Goal: Task Accomplishment & Management: Manage account settings

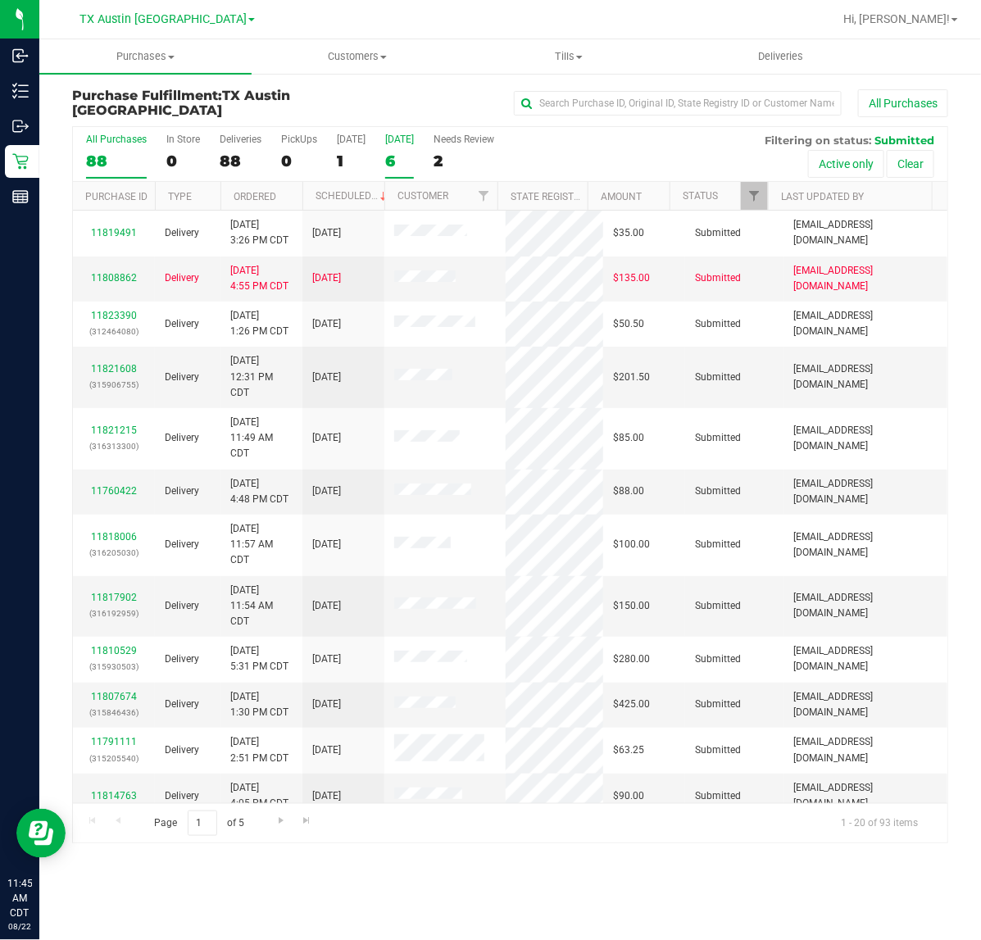
click at [392, 162] on div "6" at bounding box center [399, 161] width 29 height 19
click at [0, 0] on input "Tomorrow 6" at bounding box center [0, 0] width 0 height 0
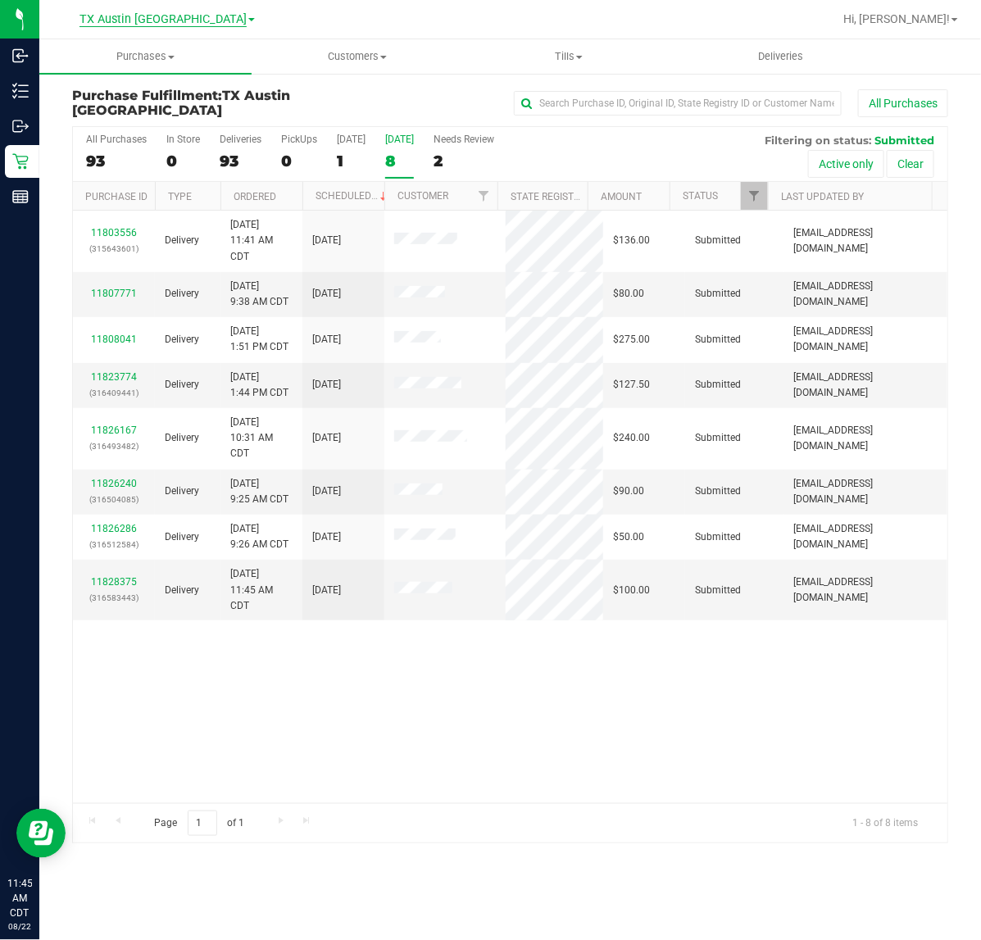
click at [172, 21] on span "TX Austin [GEOGRAPHIC_DATA]" at bounding box center [162, 19] width 167 height 15
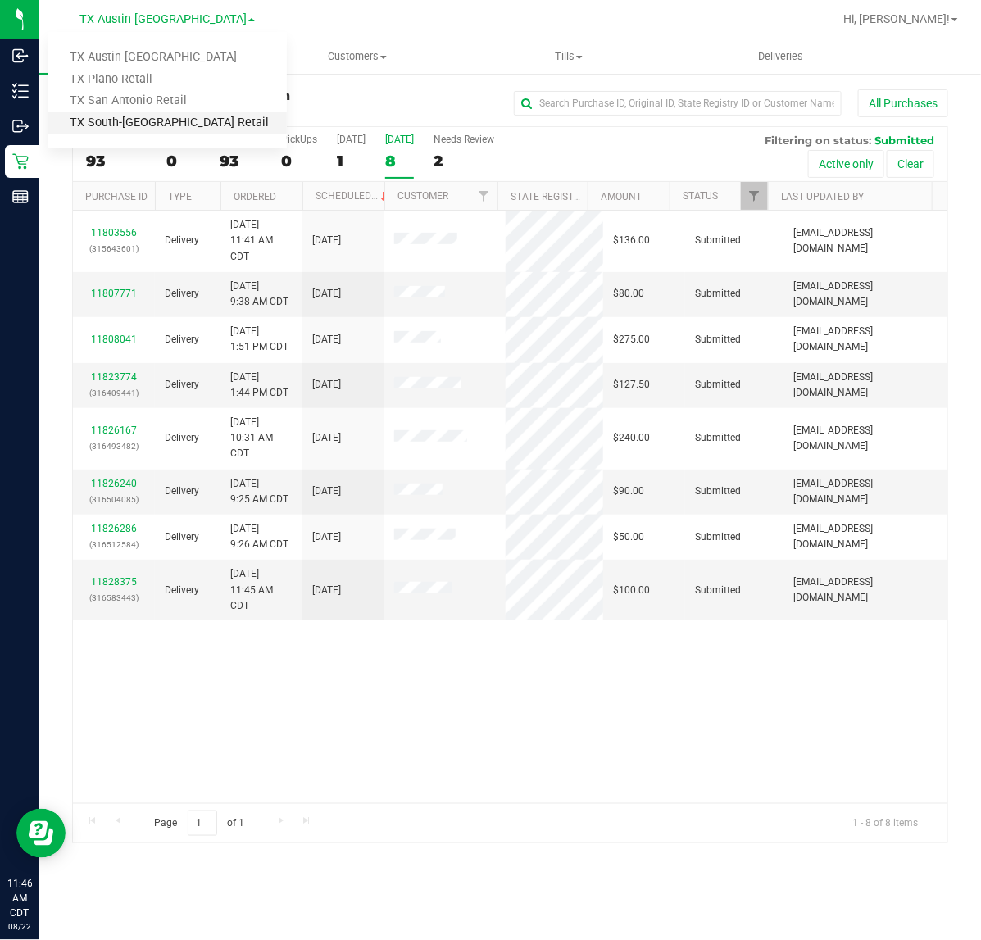
click at [145, 113] on link "TX South-[GEOGRAPHIC_DATA] Retail" at bounding box center [167, 123] width 239 height 22
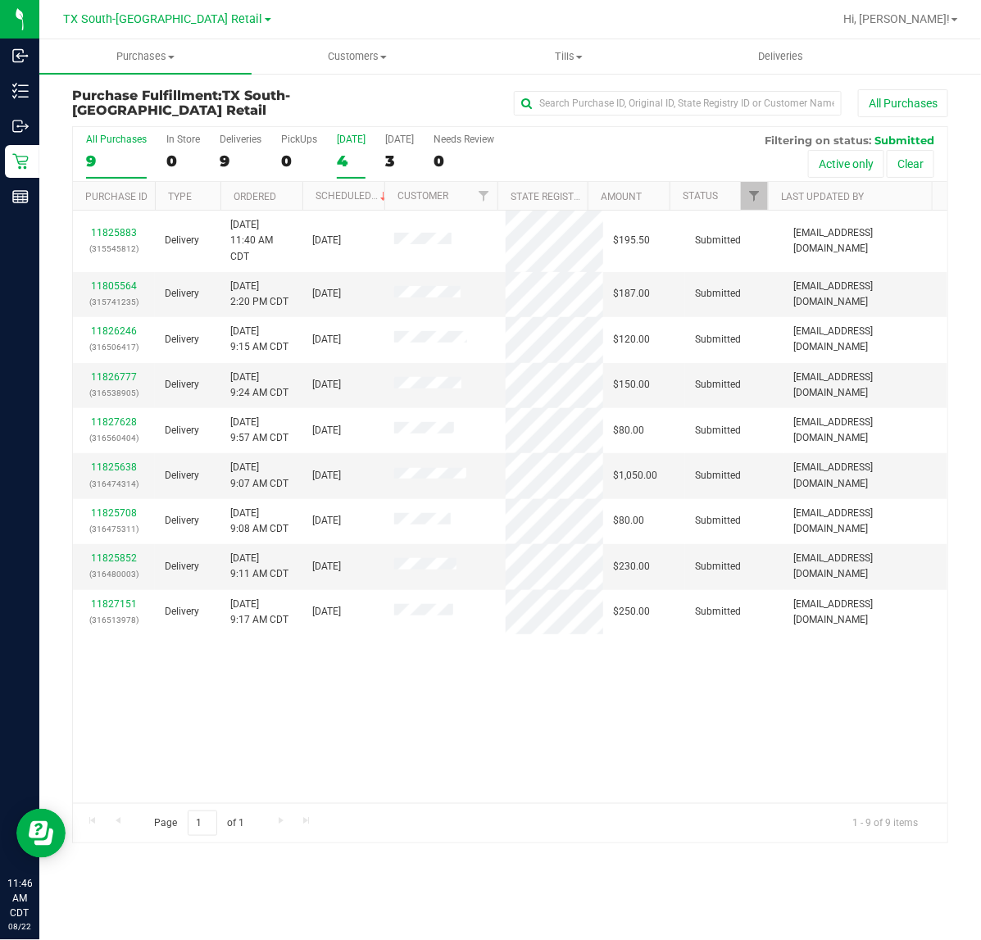
click at [356, 153] on div "4" at bounding box center [351, 161] width 29 height 19
click at [0, 0] on input "Today 4" at bounding box center [0, 0] width 0 height 0
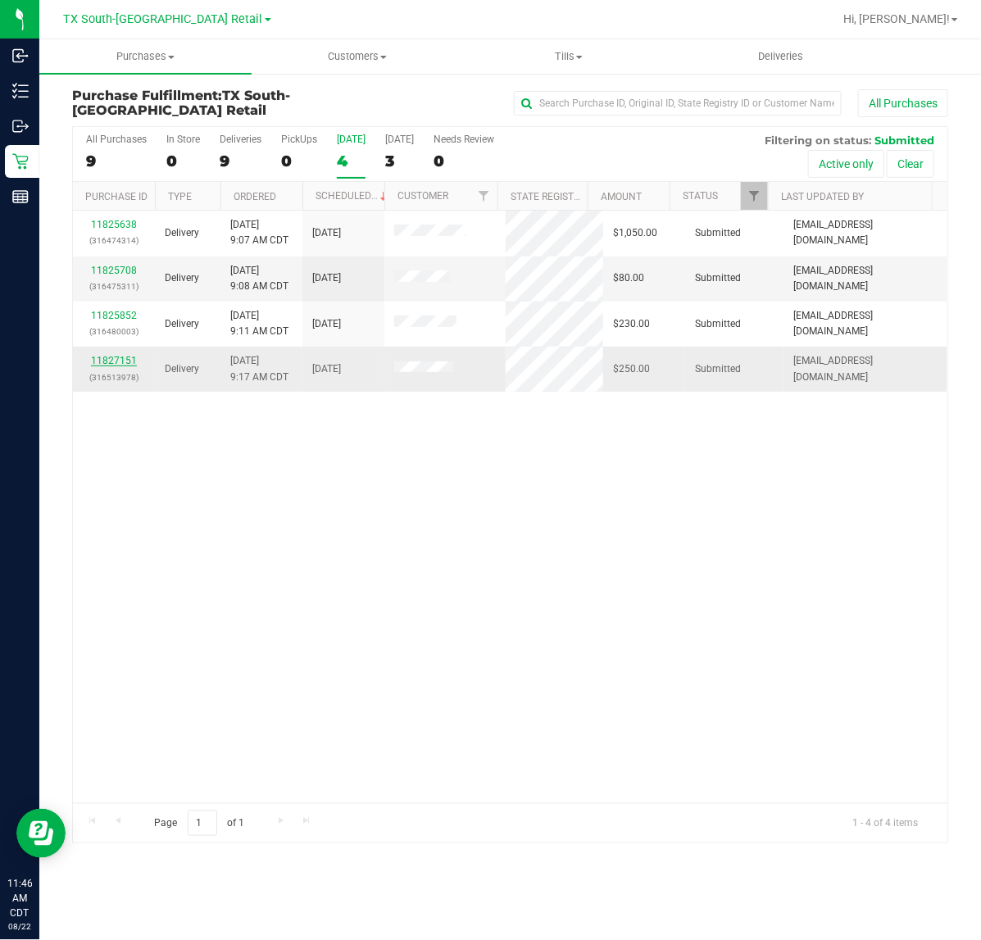
click at [100, 361] on link "11827151" at bounding box center [114, 360] width 46 height 11
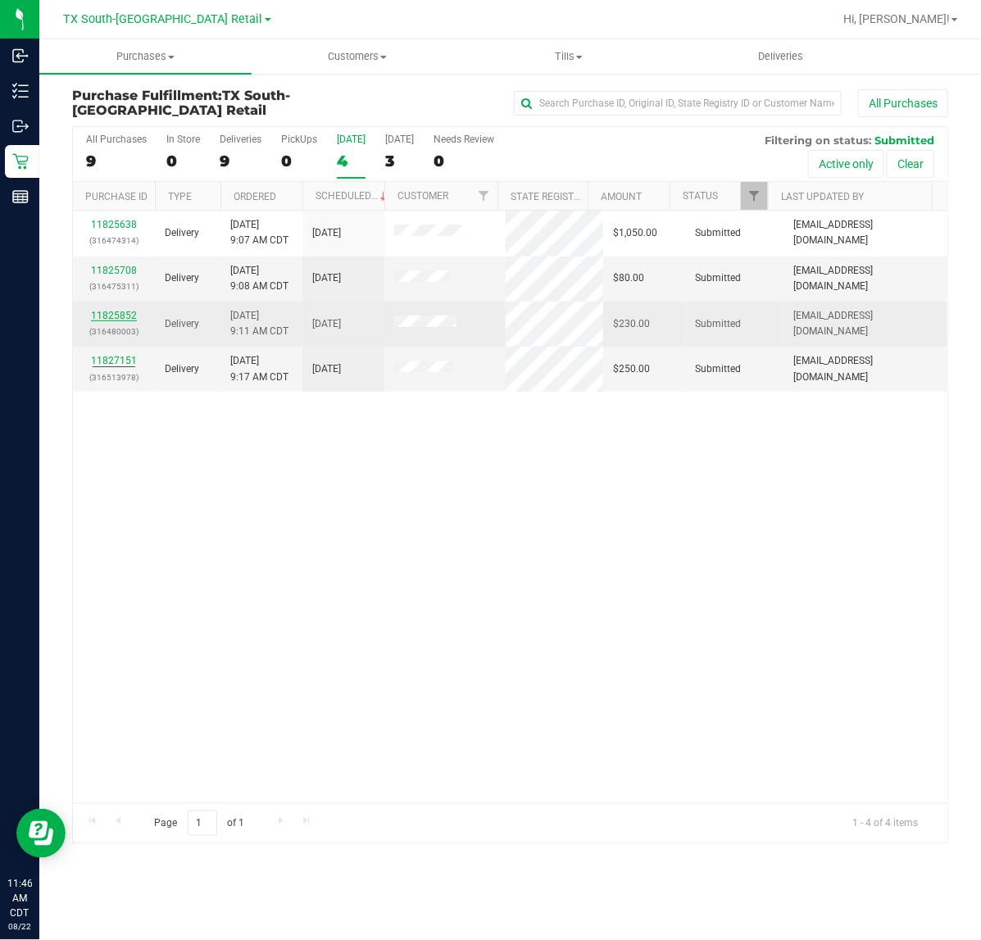
click at [119, 315] on link "11825852" at bounding box center [114, 315] width 46 height 11
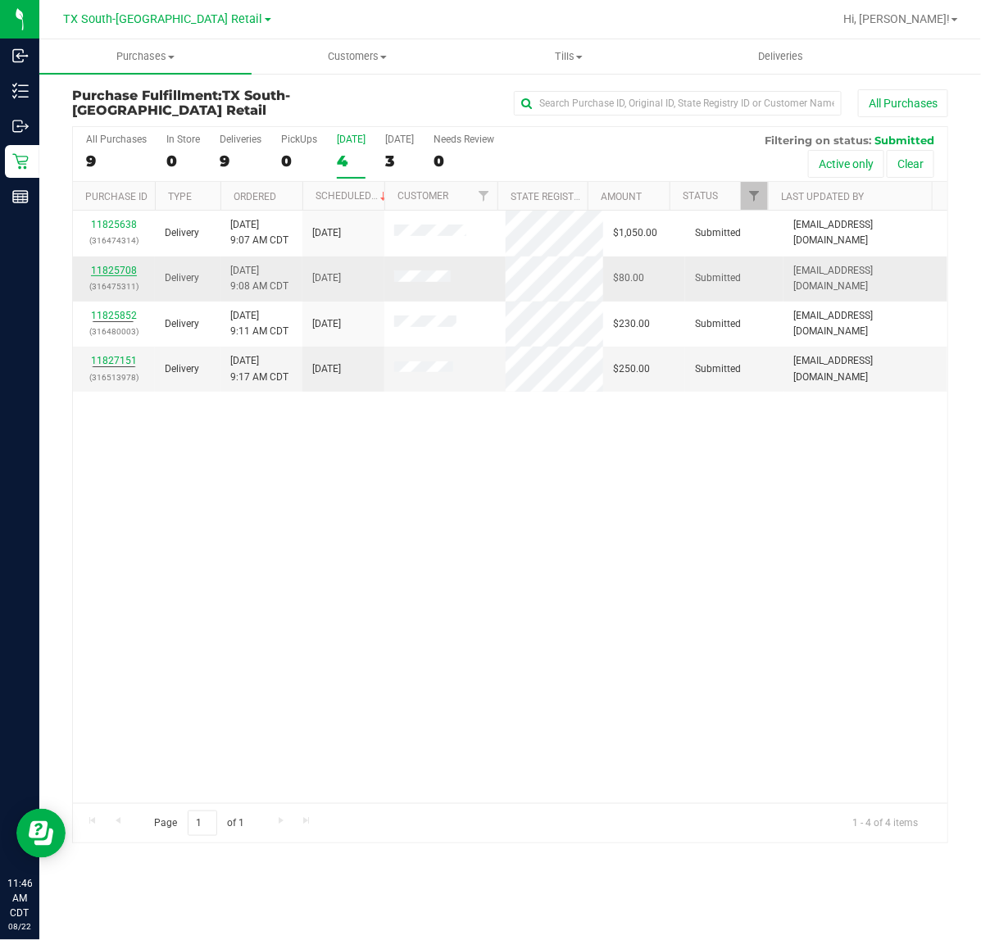
click at [123, 268] on link "11825708" at bounding box center [114, 270] width 46 height 11
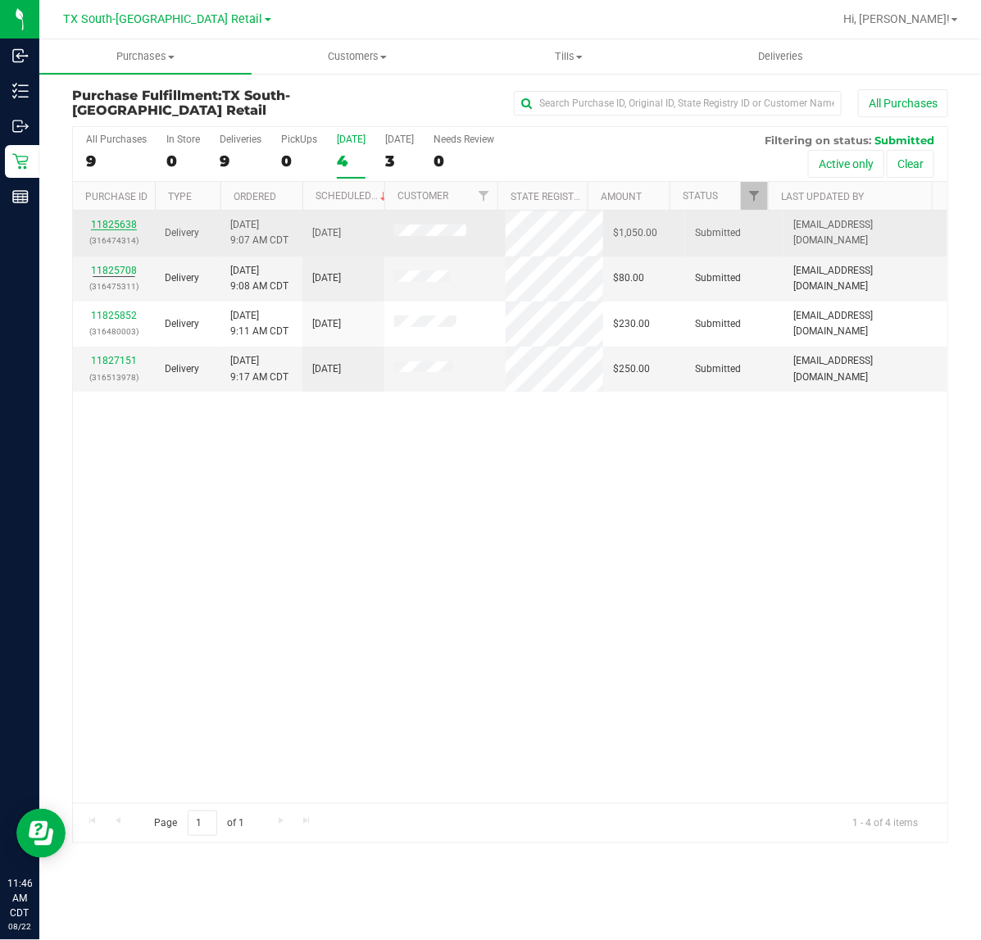
click at [127, 226] on link "11825638" at bounding box center [114, 224] width 46 height 11
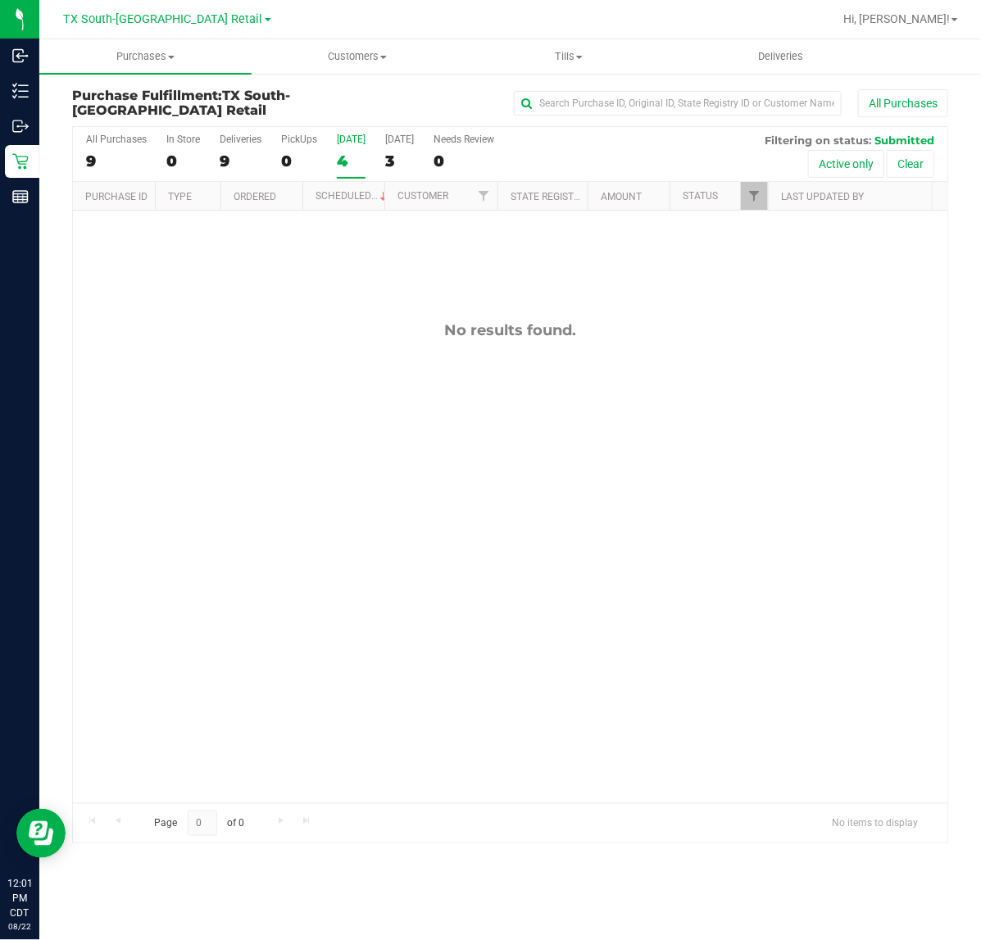
click at [359, 148] on label "Today 4" at bounding box center [351, 156] width 29 height 45
click at [0, 0] on input "Today 4" at bounding box center [0, 0] width 0 height 0
click at [385, 148] on label "Tomorrow 4" at bounding box center [399, 156] width 29 height 45
click at [0, 0] on input "Tomorrow 4" at bounding box center [0, 0] width 0 height 0
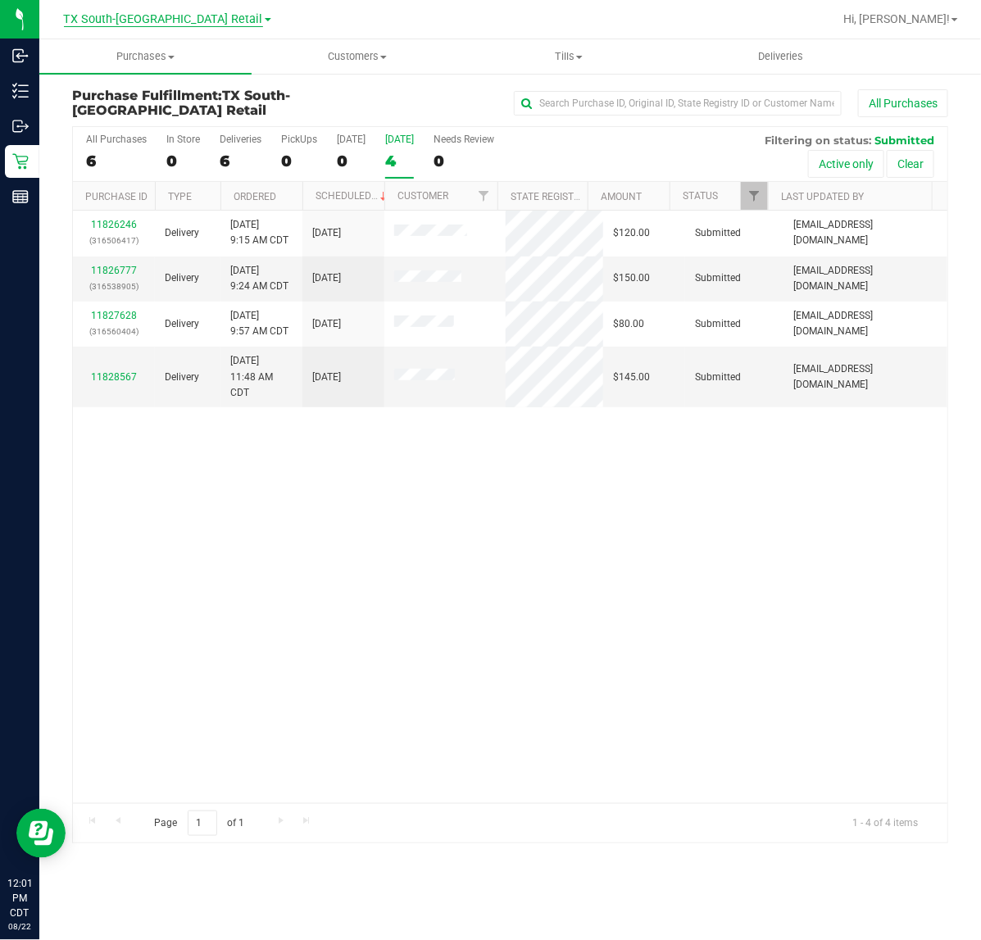
click at [176, 17] on span "TX South-[GEOGRAPHIC_DATA] Retail" at bounding box center [163, 19] width 199 height 15
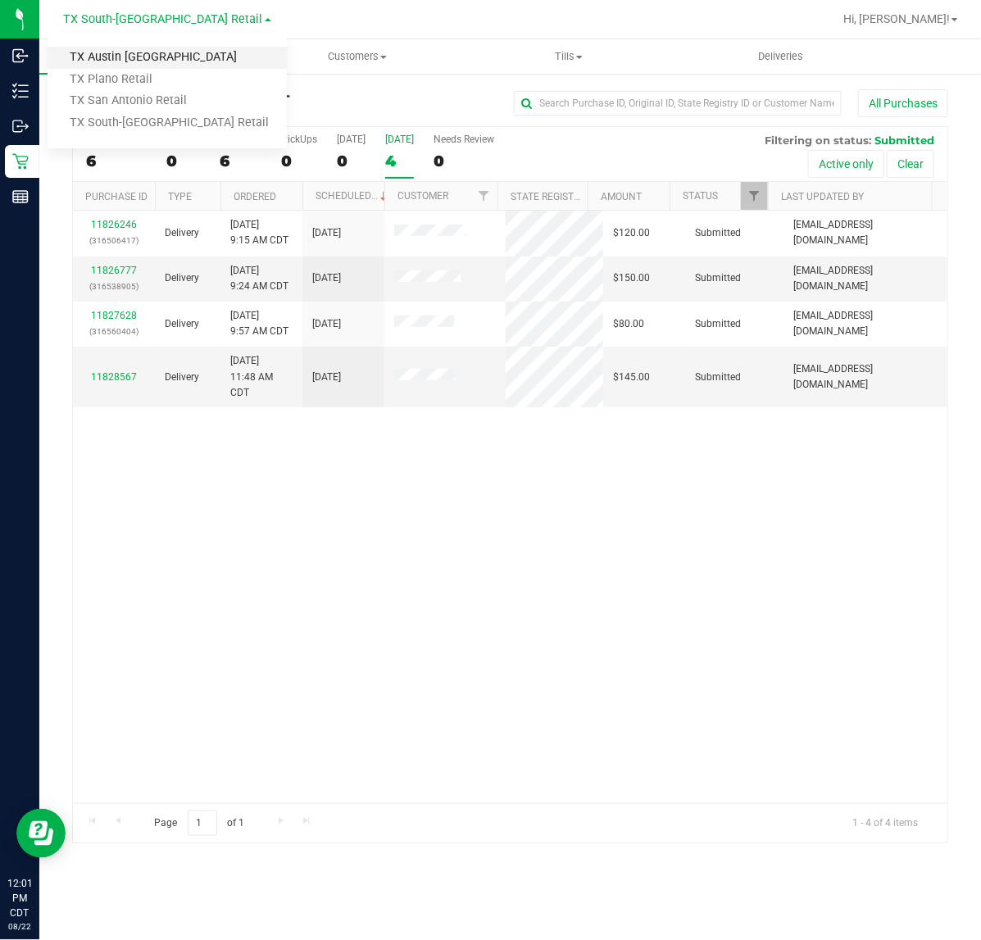
click at [161, 53] on link "TX Austin [GEOGRAPHIC_DATA]" at bounding box center [167, 58] width 239 height 22
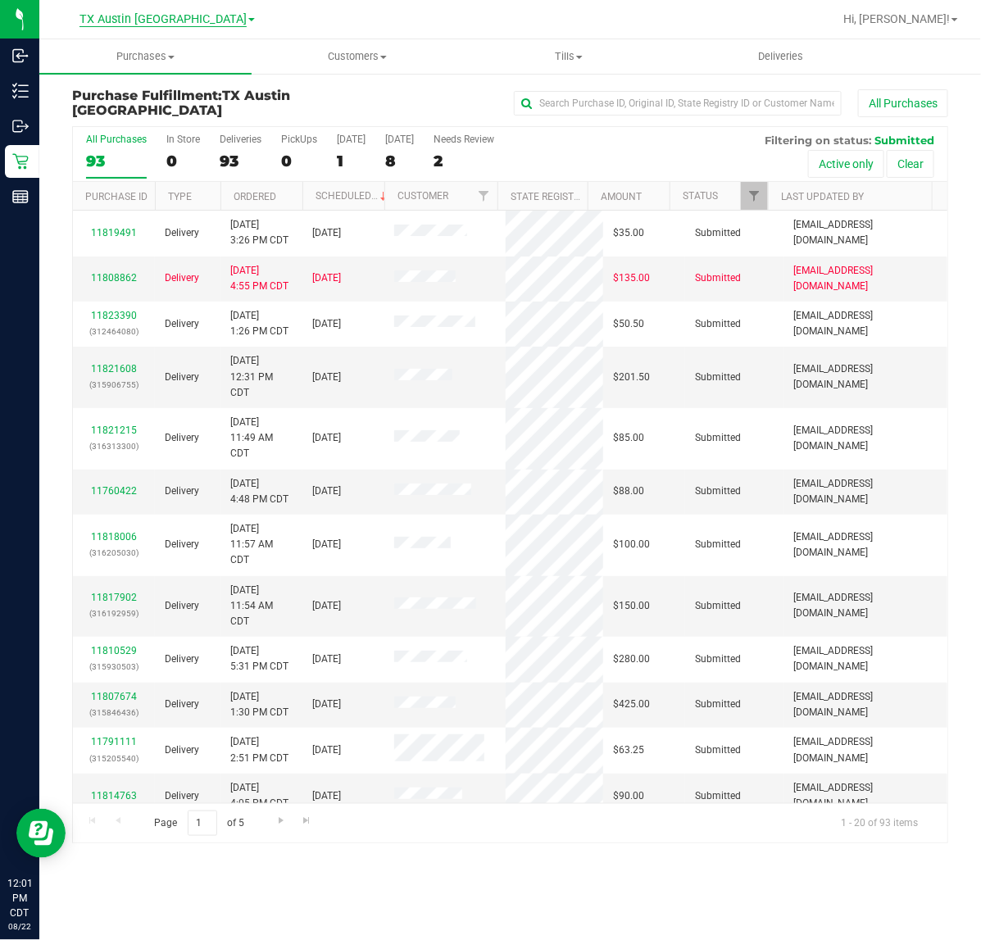
click at [170, 16] on span "TX Austin [GEOGRAPHIC_DATA]" at bounding box center [162, 19] width 167 height 15
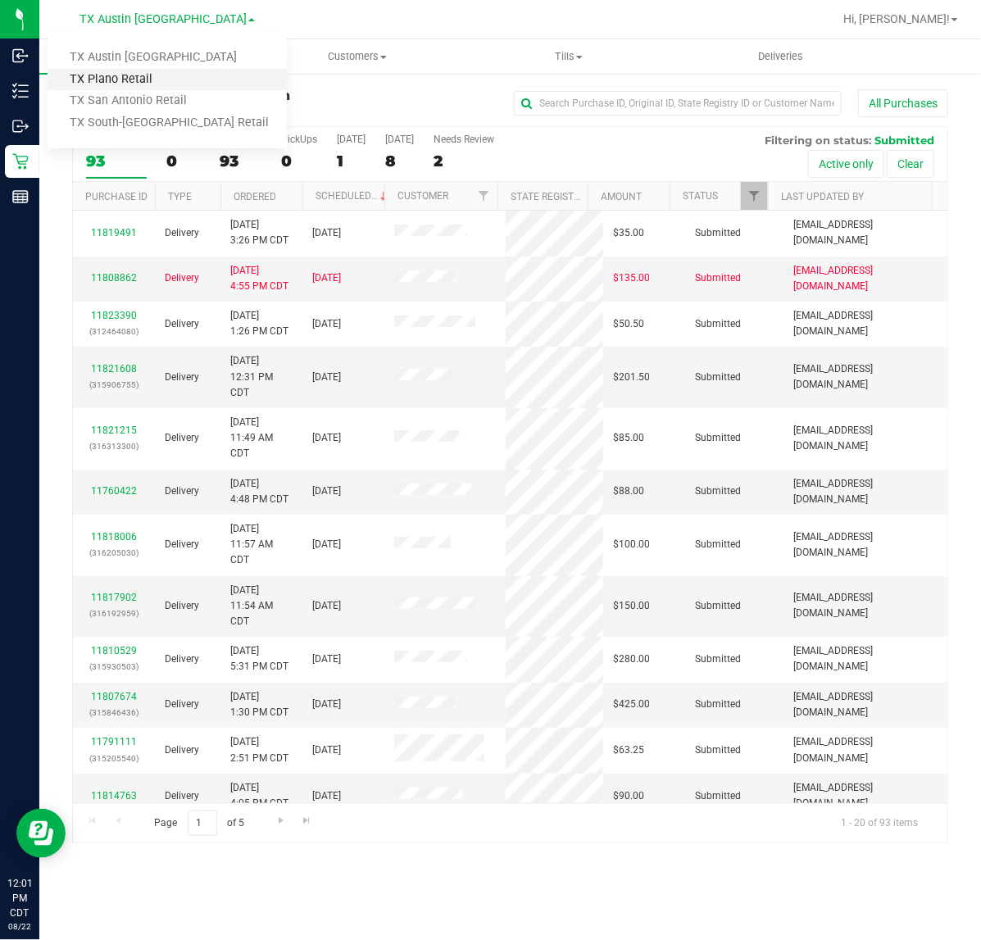
click at [161, 88] on link "TX Plano Retail" at bounding box center [167, 80] width 239 height 22
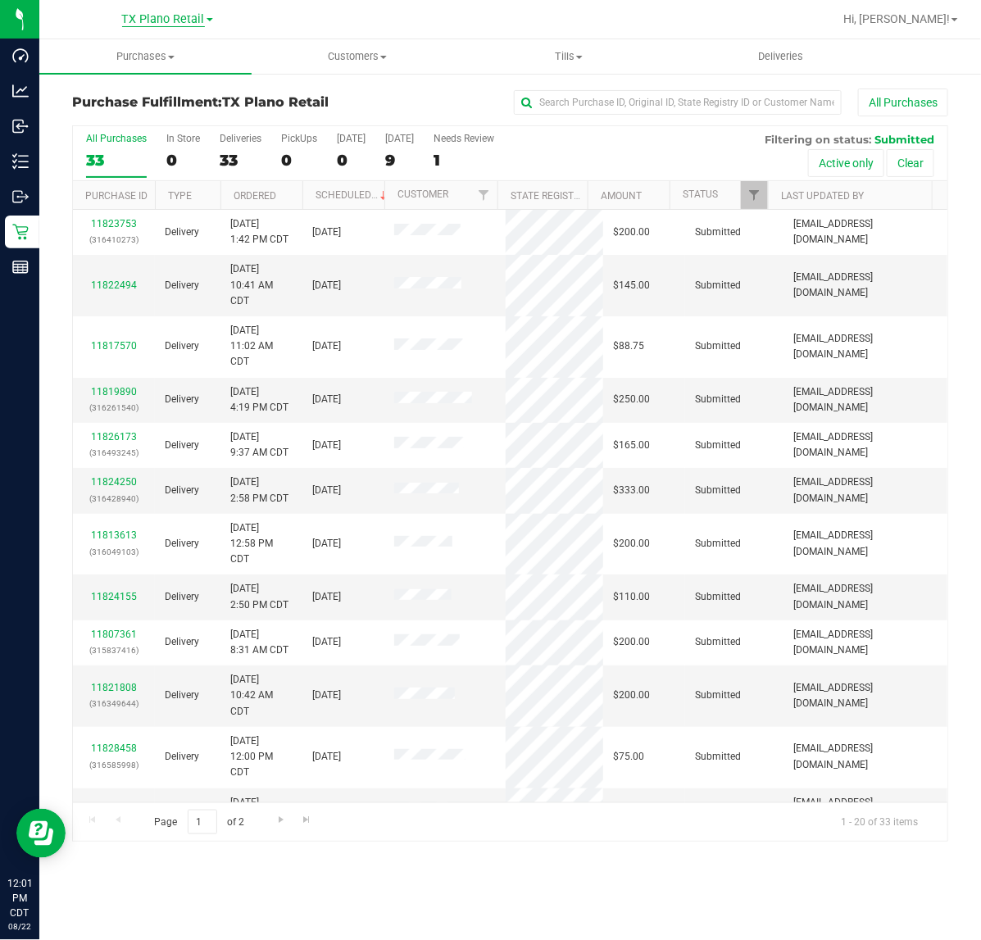
click at [168, 15] on span "TX Plano Retail" at bounding box center [163, 19] width 83 height 15
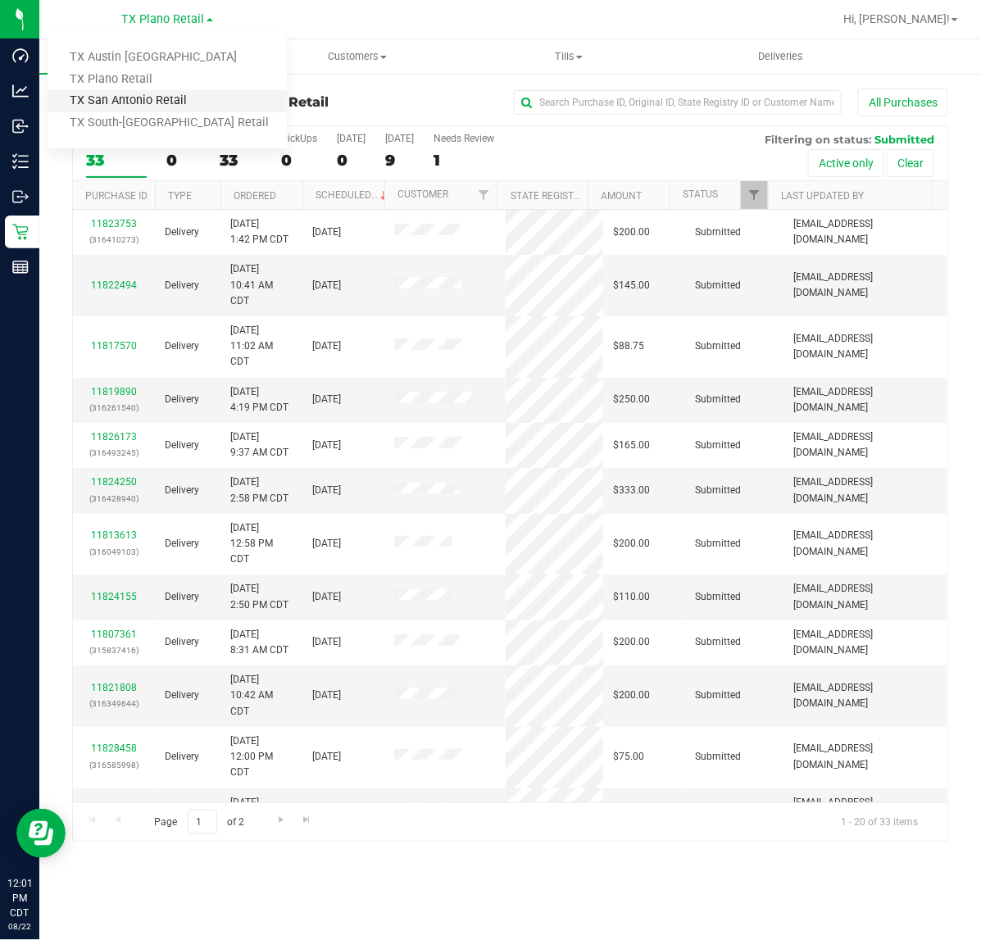
click at [161, 98] on link "TX San Antonio Retail" at bounding box center [167, 101] width 239 height 22
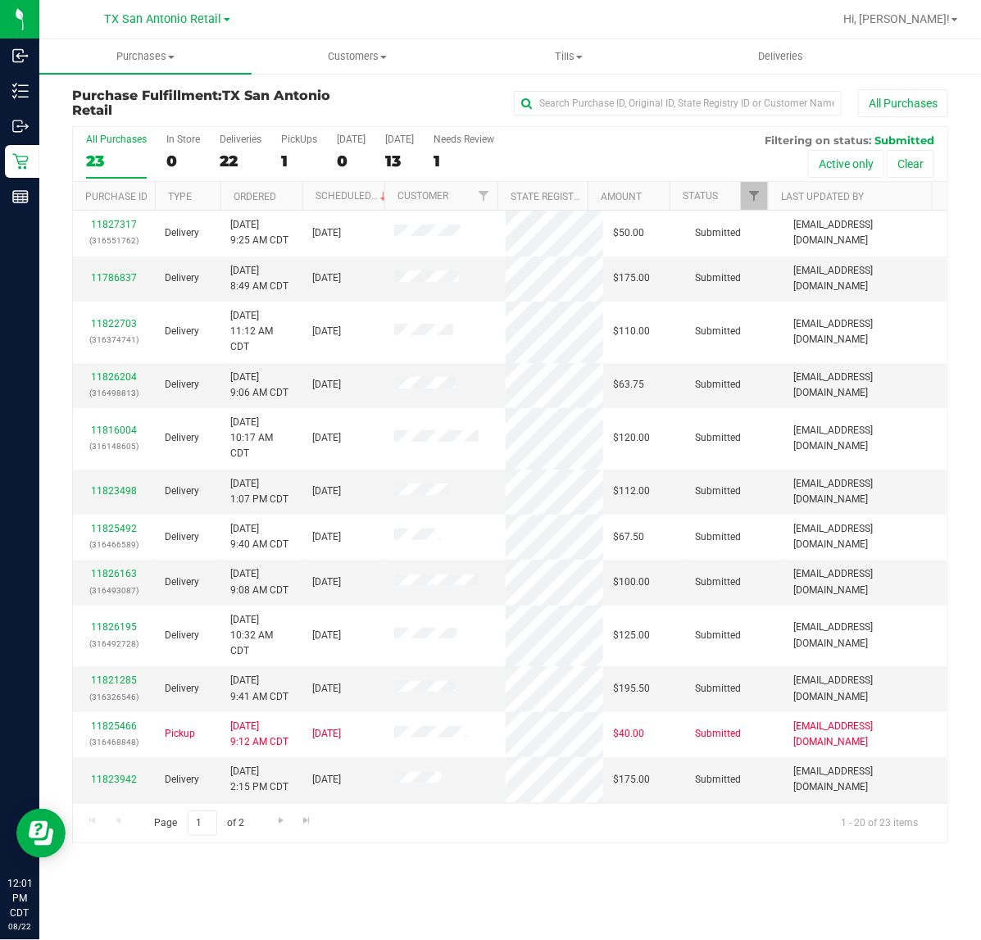
click at [161, 26] on div "TX San Antonio Retail TX Austin DC TX Plano Retail TX San Antonio Retail TX Sou…" at bounding box center [167, 19] width 125 height 20
click at [164, 14] on span "TX San Antonio Retail" at bounding box center [163, 19] width 117 height 15
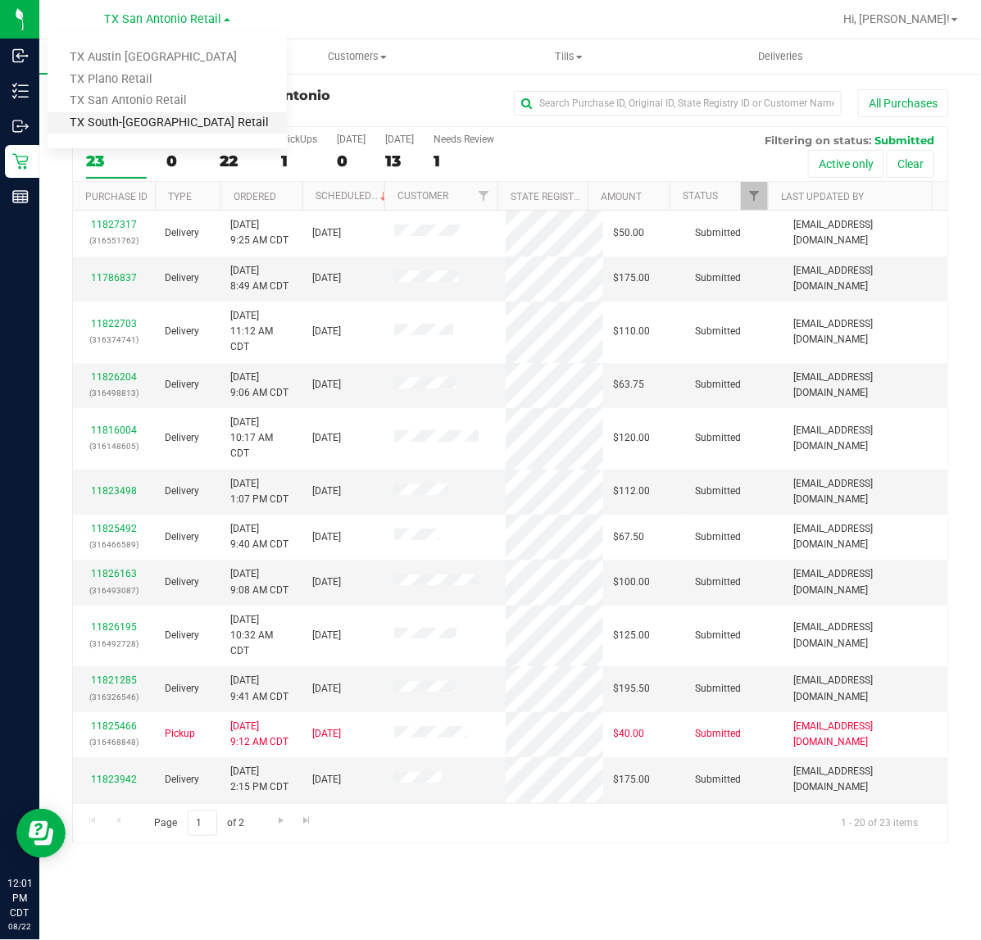
click at [147, 121] on link "TX South-[GEOGRAPHIC_DATA] Retail" at bounding box center [167, 123] width 239 height 22
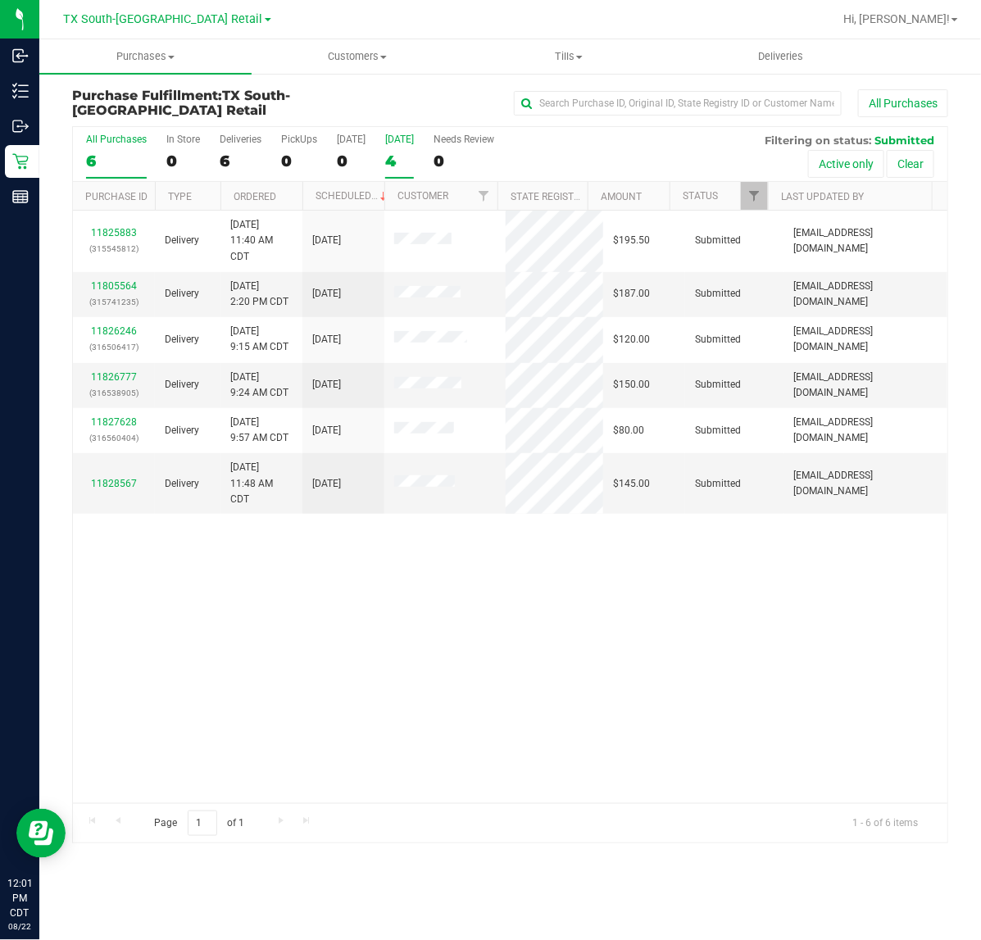
click at [385, 152] on div "4" at bounding box center [399, 161] width 29 height 19
click at [0, 0] on input "Tomorrow 4" at bounding box center [0, 0] width 0 height 0
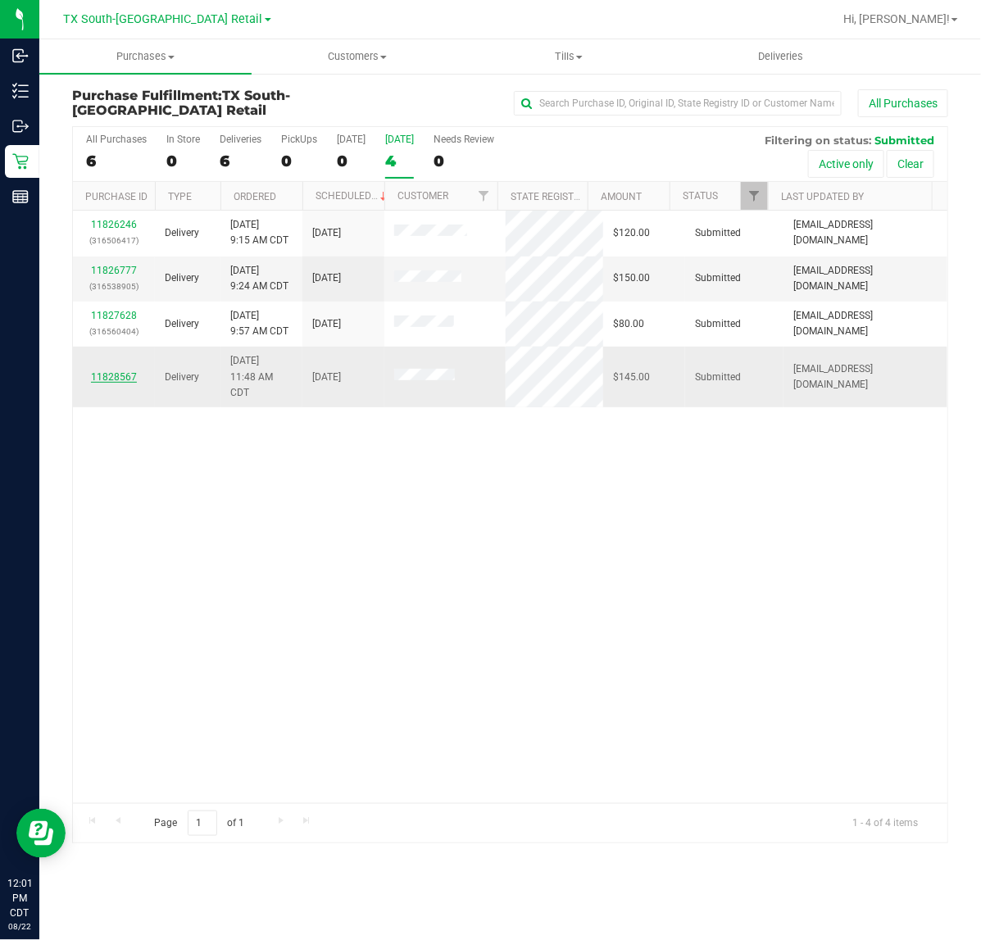
click at [113, 374] on link "11828567" at bounding box center [114, 376] width 46 height 11
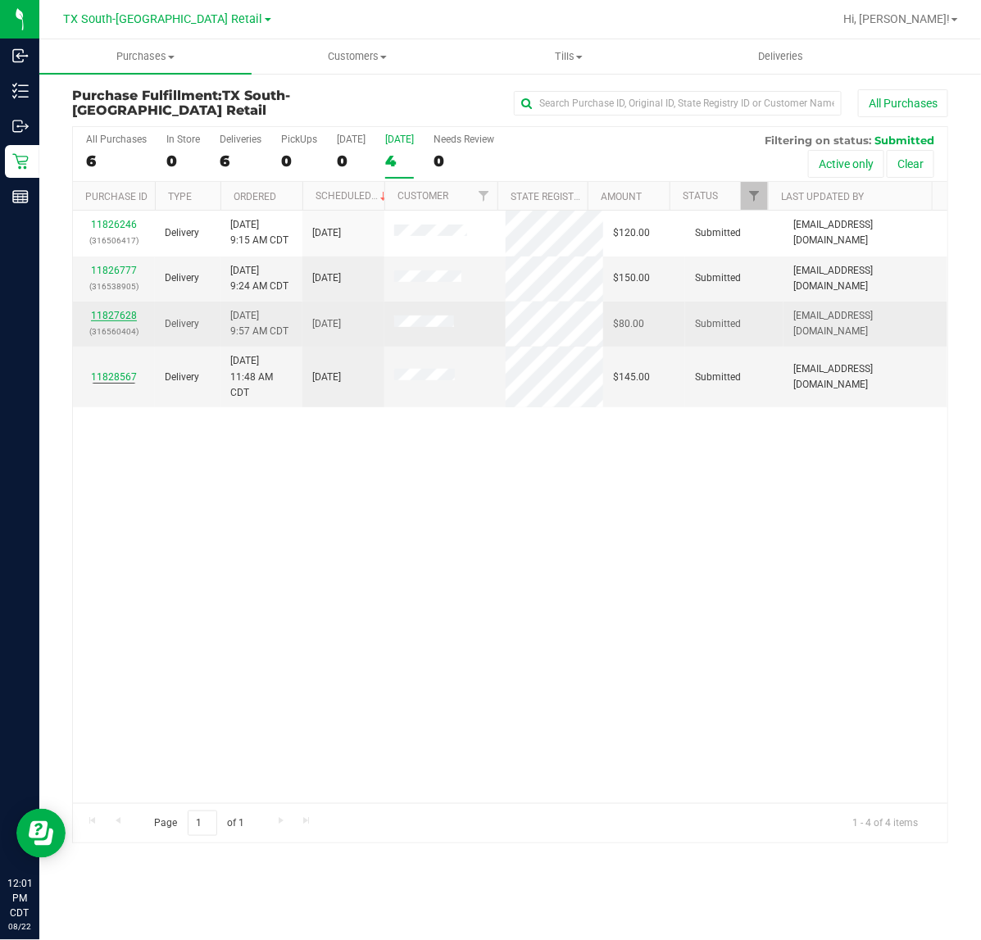
click at [131, 318] on link "11827628" at bounding box center [114, 315] width 46 height 11
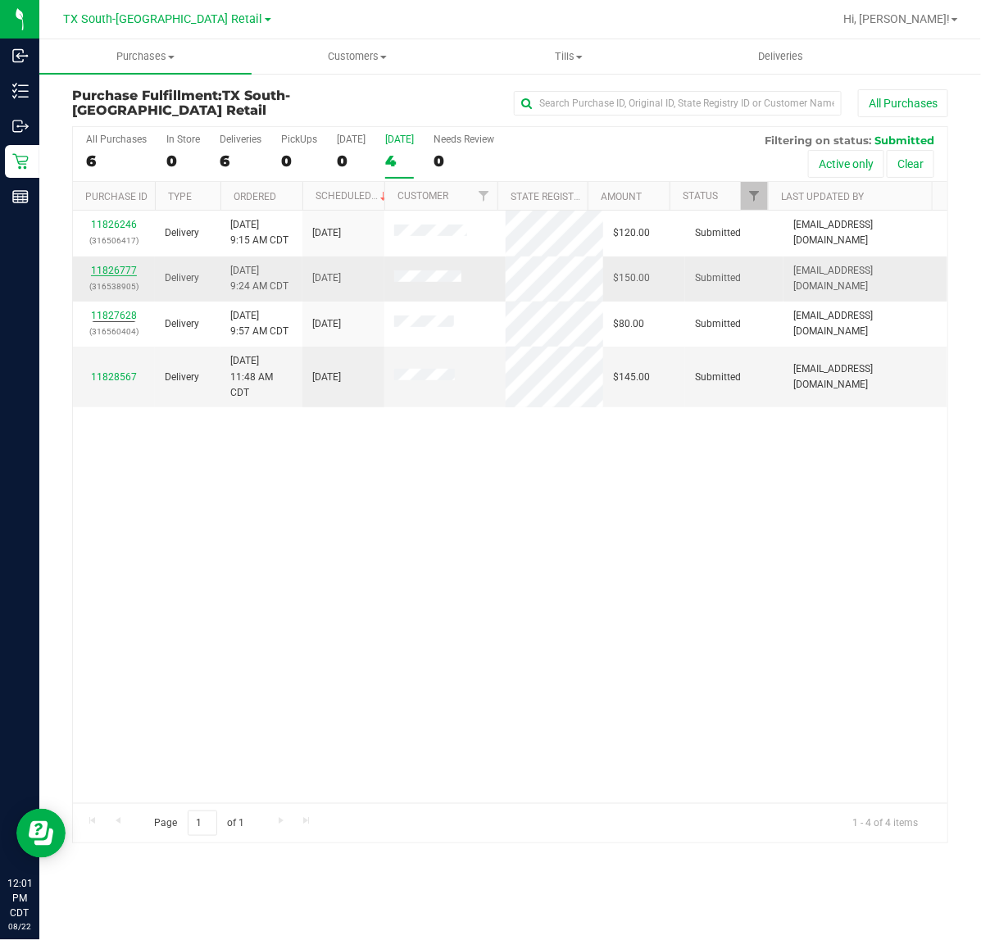
click at [127, 272] on link "11826777" at bounding box center [114, 270] width 46 height 11
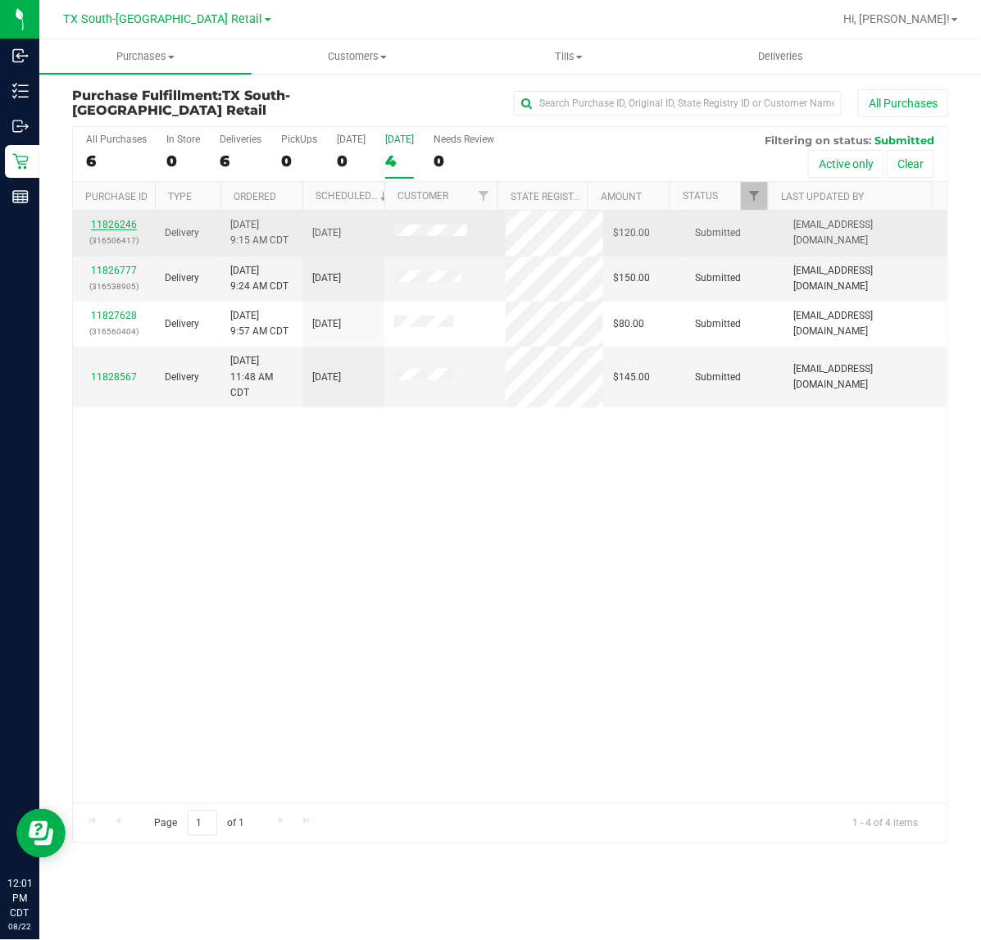
click at [120, 227] on link "11826246" at bounding box center [114, 224] width 46 height 11
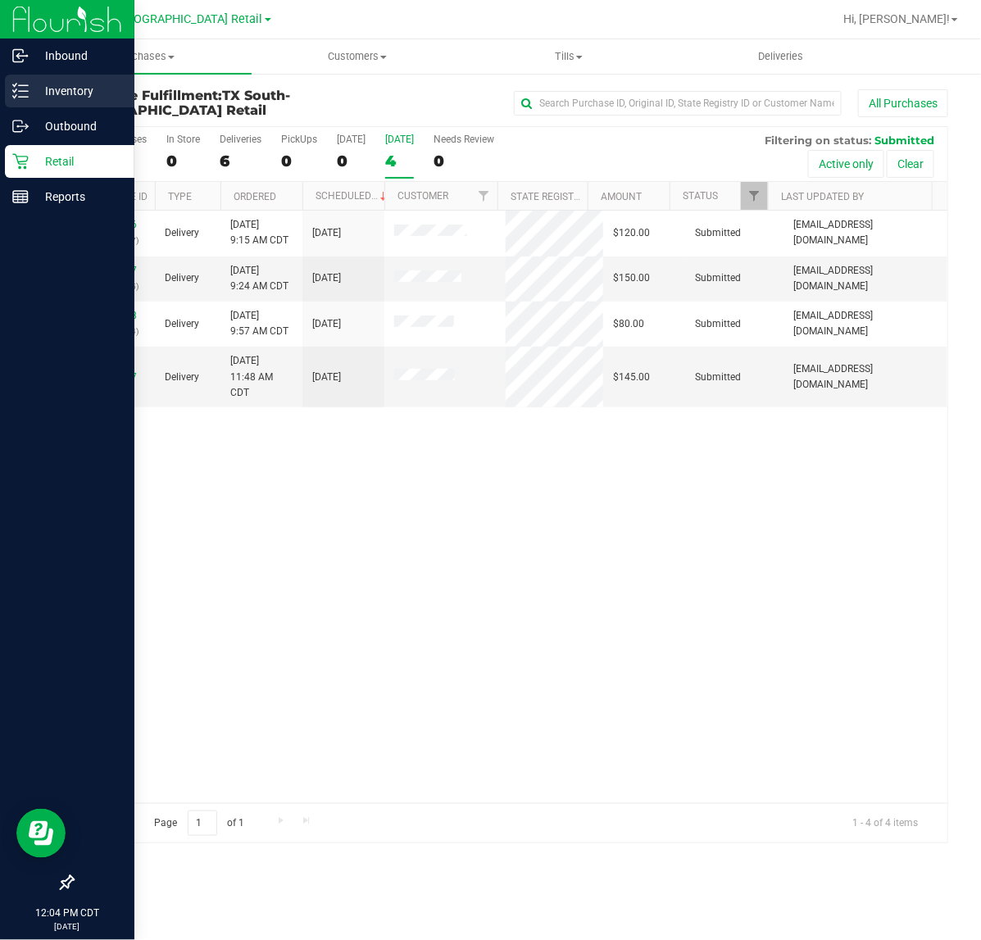
click at [37, 92] on p "Inventory" at bounding box center [78, 91] width 98 height 20
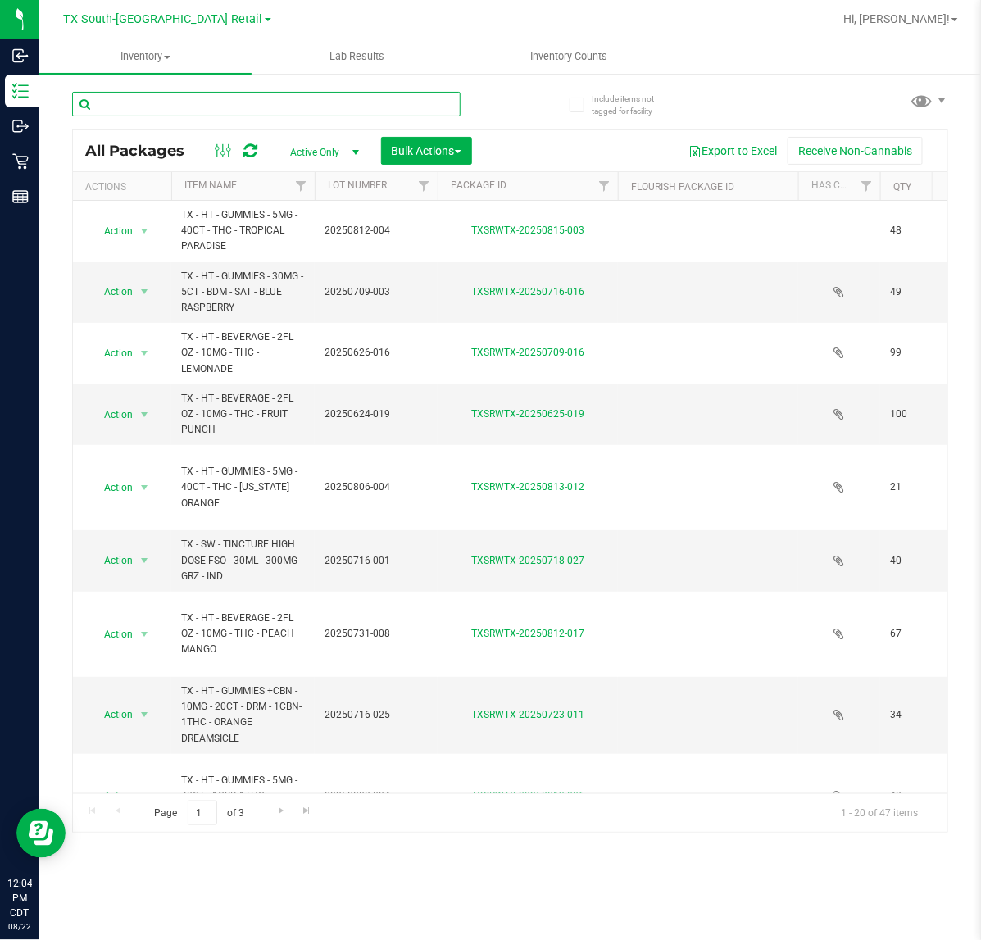
click at [247, 97] on input "text" at bounding box center [266, 104] width 388 height 25
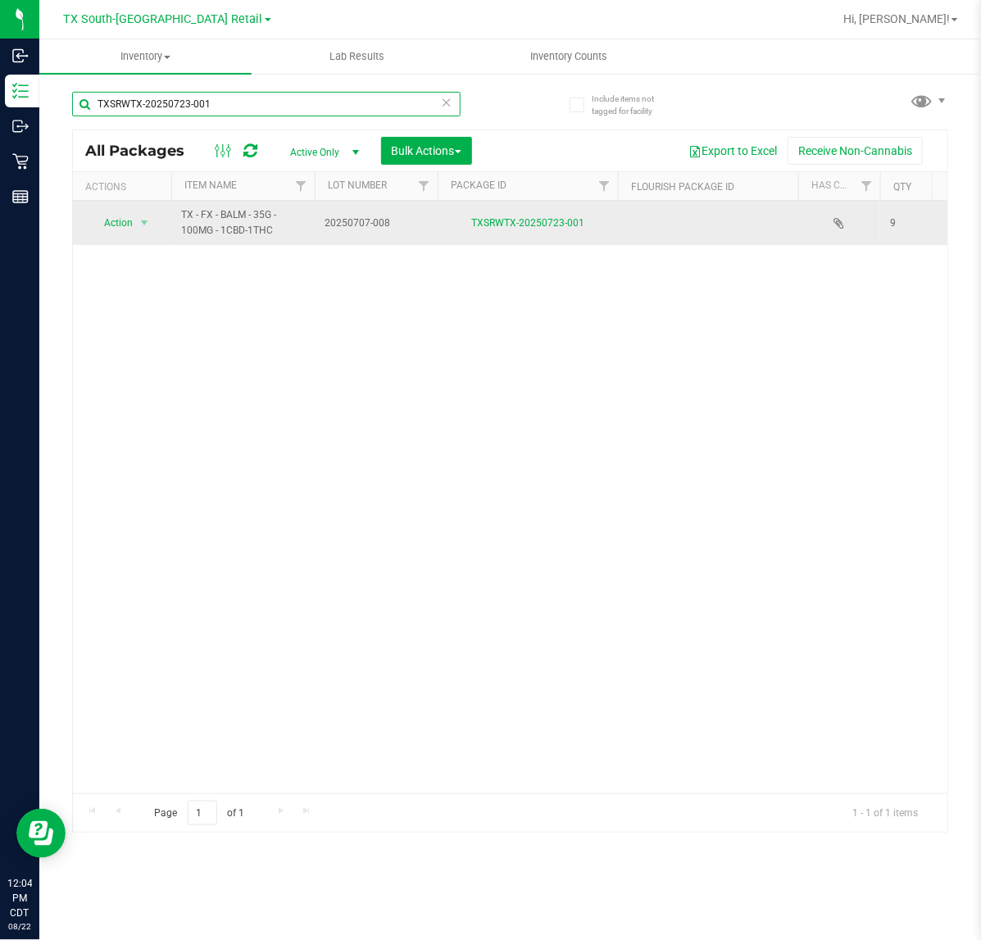
type input "TXSRWTX-20250723-001"
click at [120, 210] on td "Action Action Adjust qty Create package Edit attributes Generate serial numbers…" at bounding box center [122, 223] width 98 height 44
click at [116, 213] on span "Action" at bounding box center [111, 222] width 44 height 23
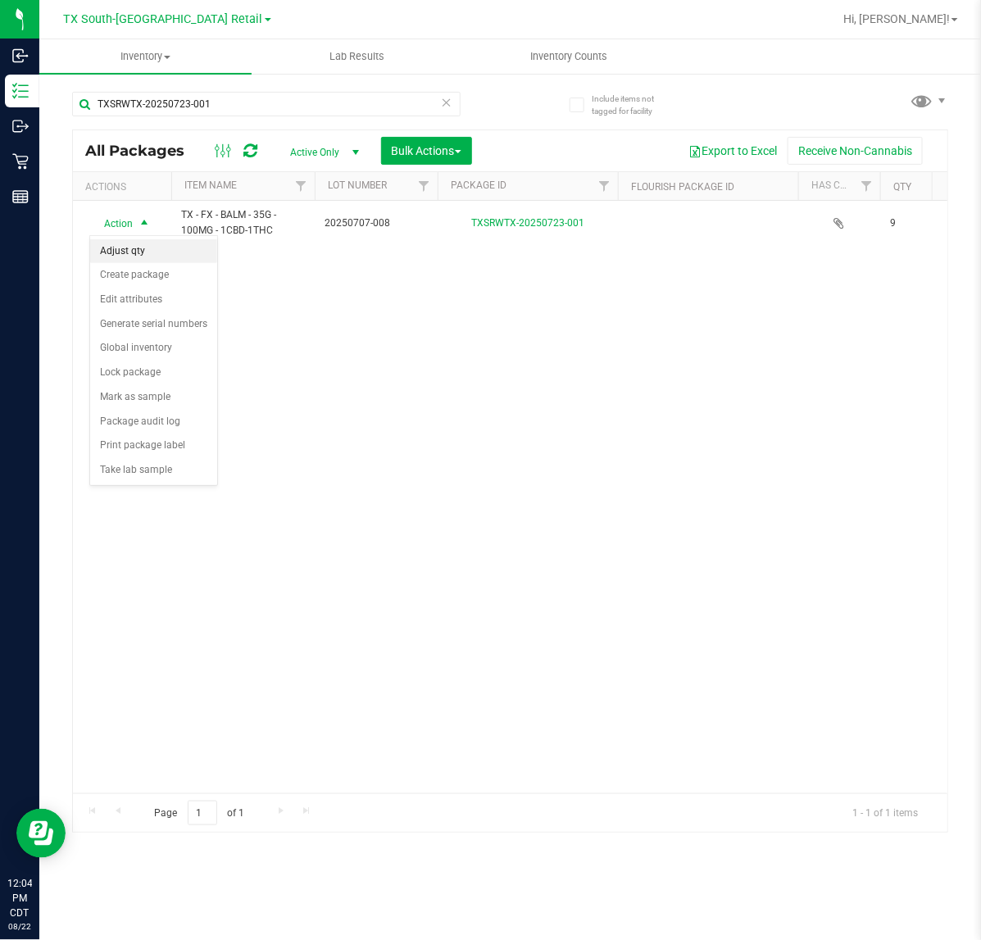
click at [147, 255] on li "Adjust qty" at bounding box center [153, 251] width 127 height 25
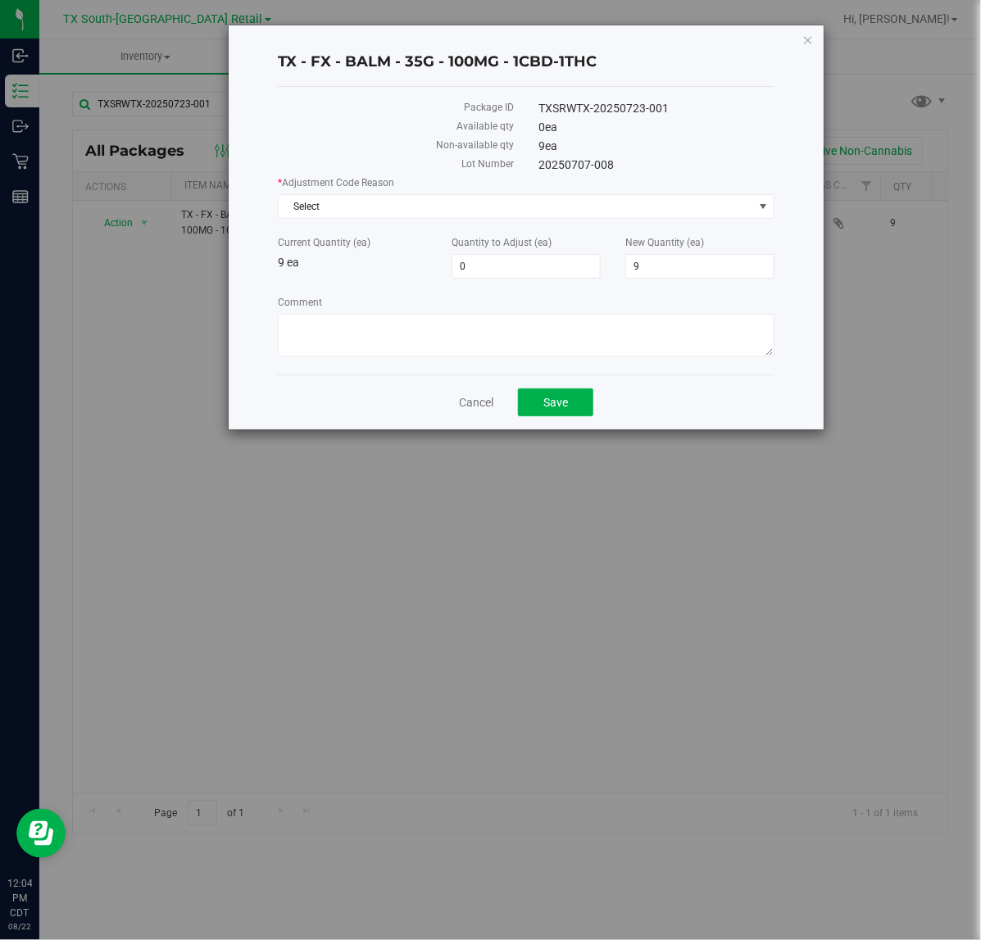
click at [387, 193] on div "* Adjustment Code Reason Select Select API Adjustment Error API Conversion Erro…" at bounding box center [526, 196] width 496 height 43
click at [369, 215] on span "Select" at bounding box center [515, 206] width 473 height 23
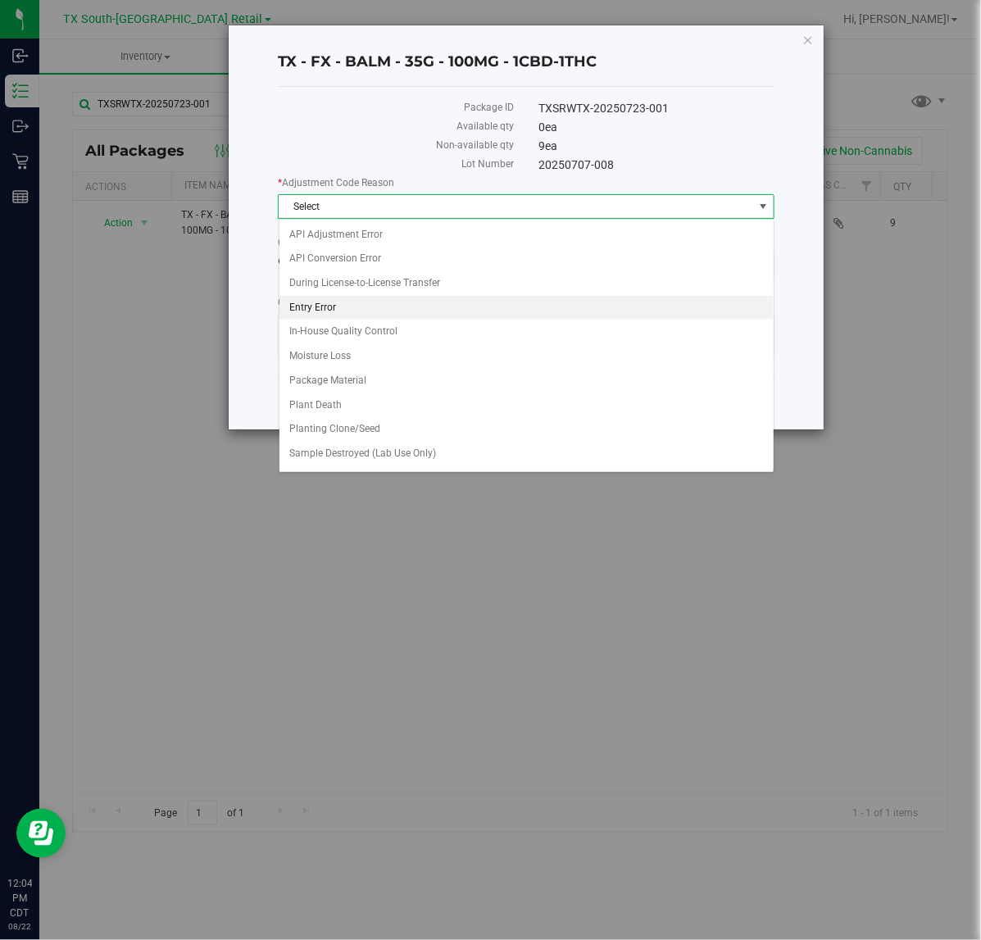
click at [383, 314] on li "Entry Error" at bounding box center [526, 308] width 494 height 25
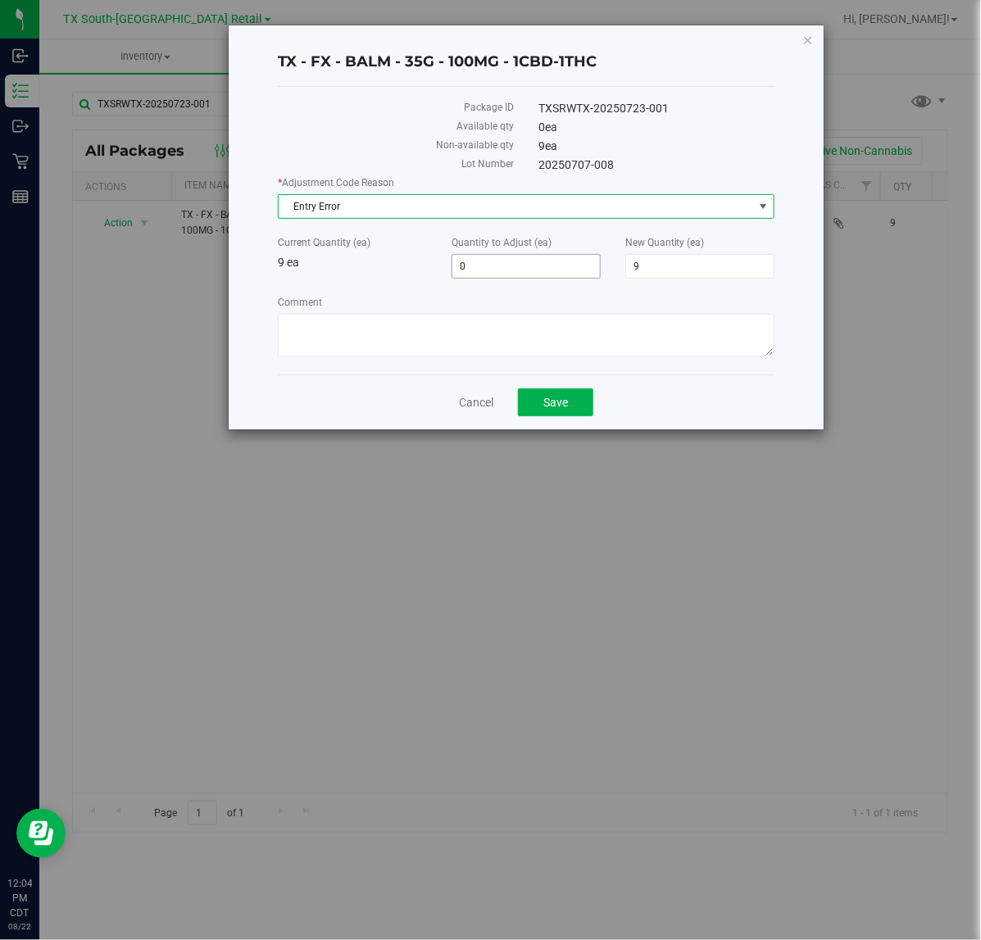
click at [489, 262] on span "0 0" at bounding box center [525, 266] width 149 height 25
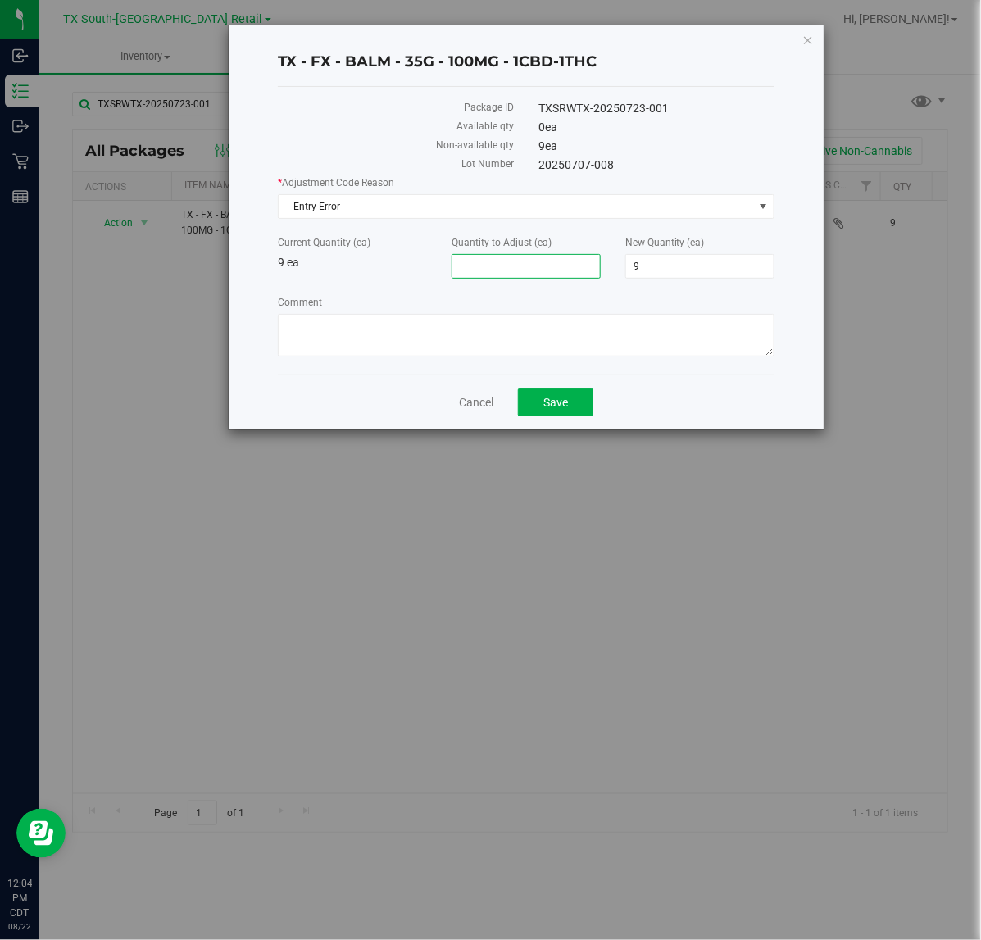
type input "1"
type input "10"
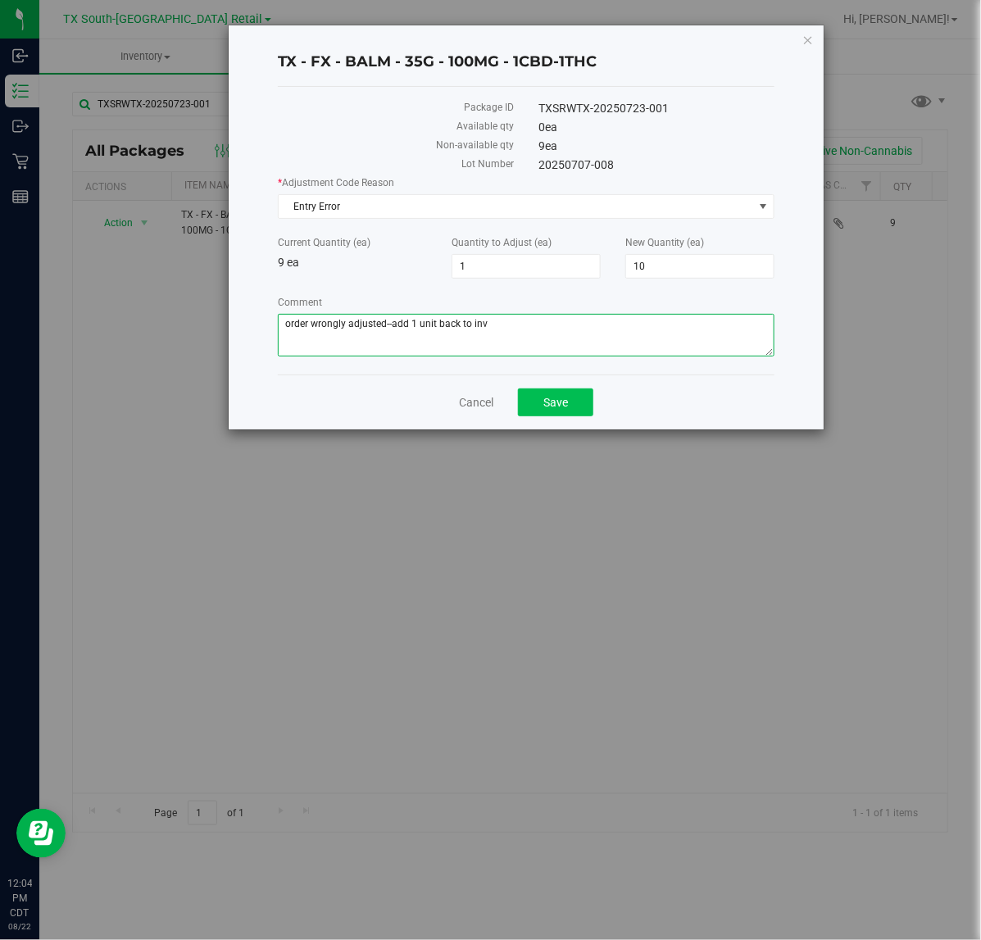
type textarea "order wrongly adjusted--add 1 unit back to inv"
click at [563, 396] on span "Save" at bounding box center [555, 402] width 25 height 13
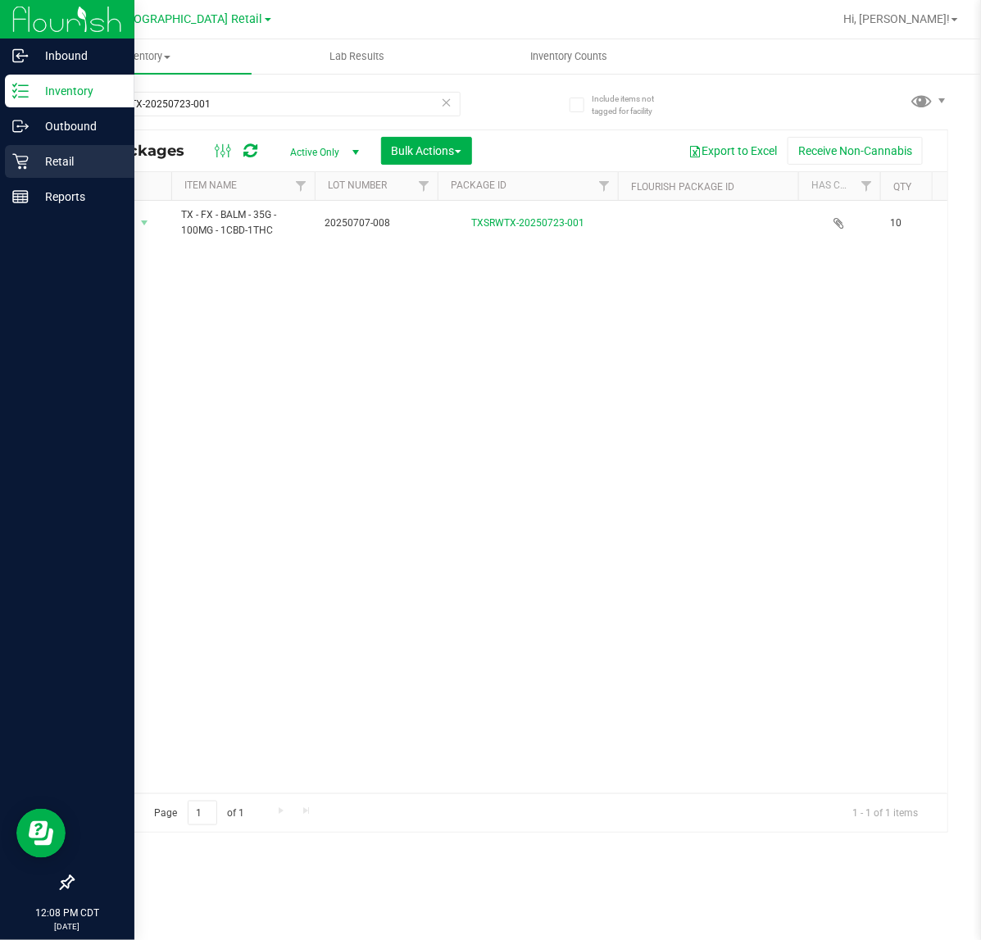
click at [26, 165] on icon at bounding box center [20, 161] width 16 height 16
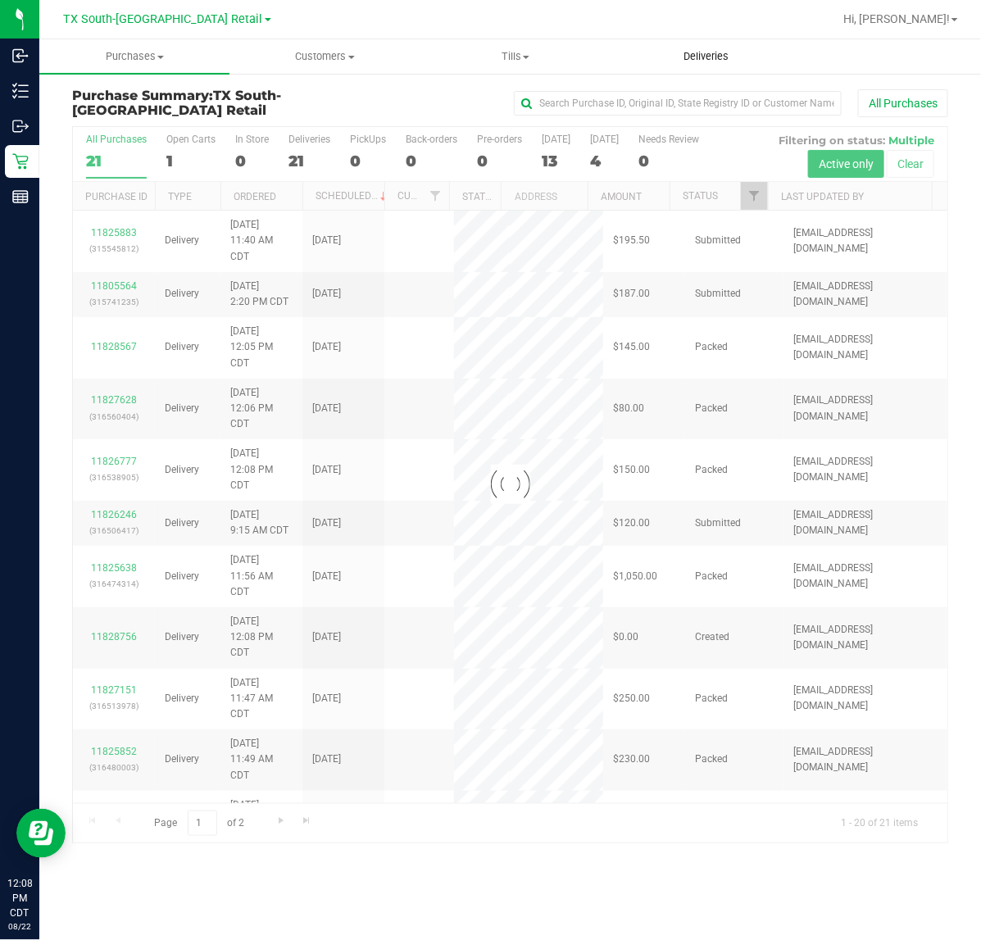
click at [722, 43] on uib-tab-heading "Deliveries" at bounding box center [705, 56] width 188 height 33
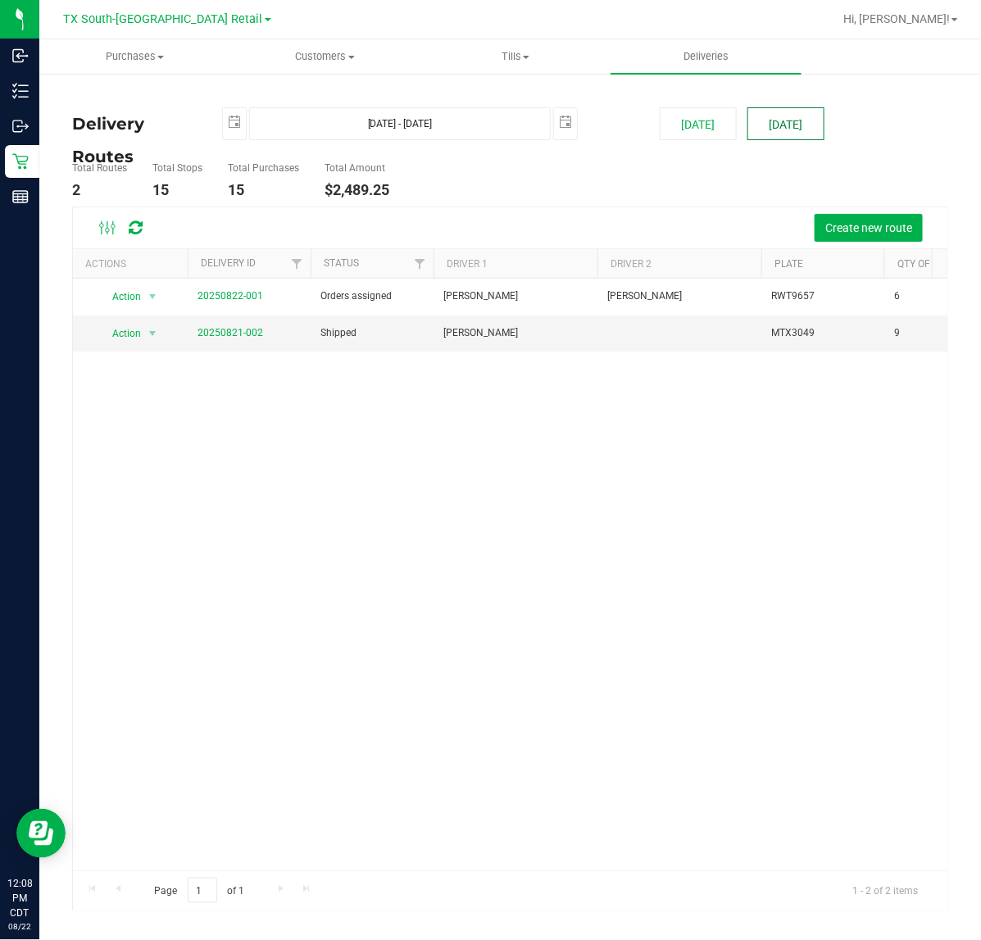
click at [816, 120] on button "[DATE]" at bounding box center [785, 123] width 77 height 33
type input "Aug 23, 2025 - Aug 23, 2025"
type input "2025-08-23"
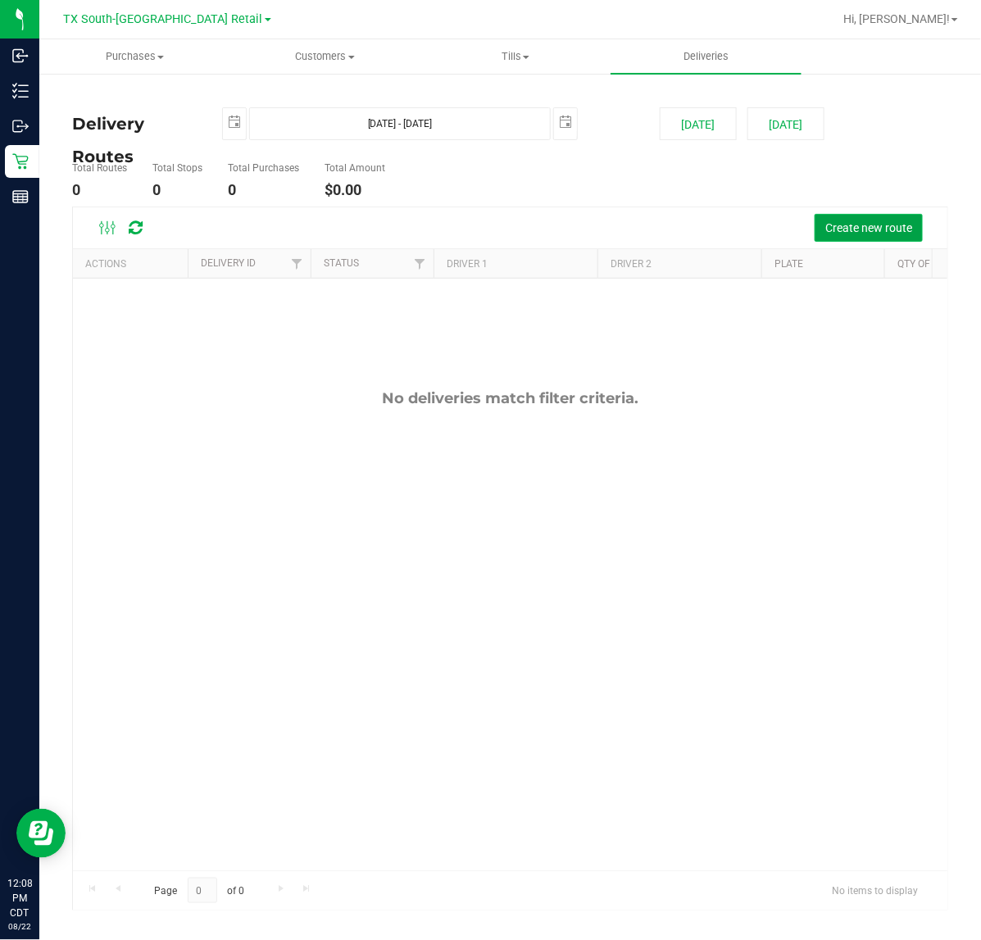
click at [866, 238] on button "Create new route" at bounding box center [868, 228] width 108 height 28
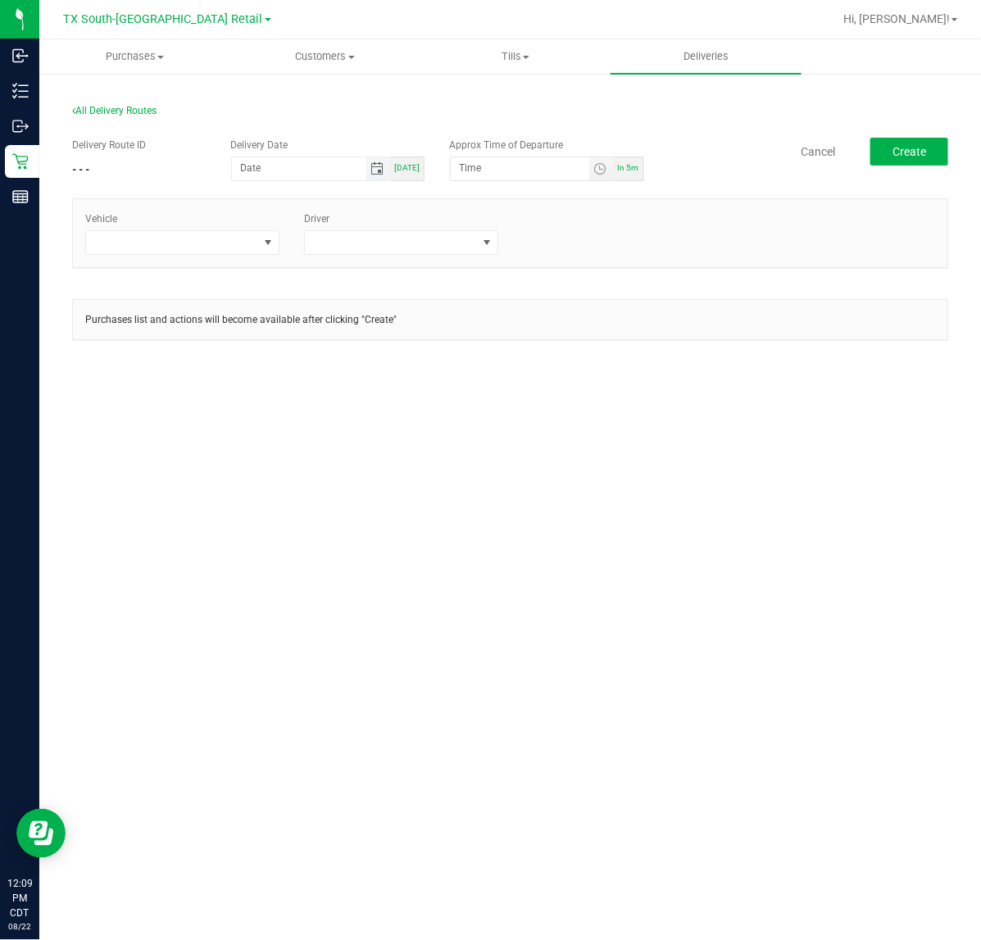
click at [379, 168] on span "Toggle calendar" at bounding box center [376, 168] width 13 height 13
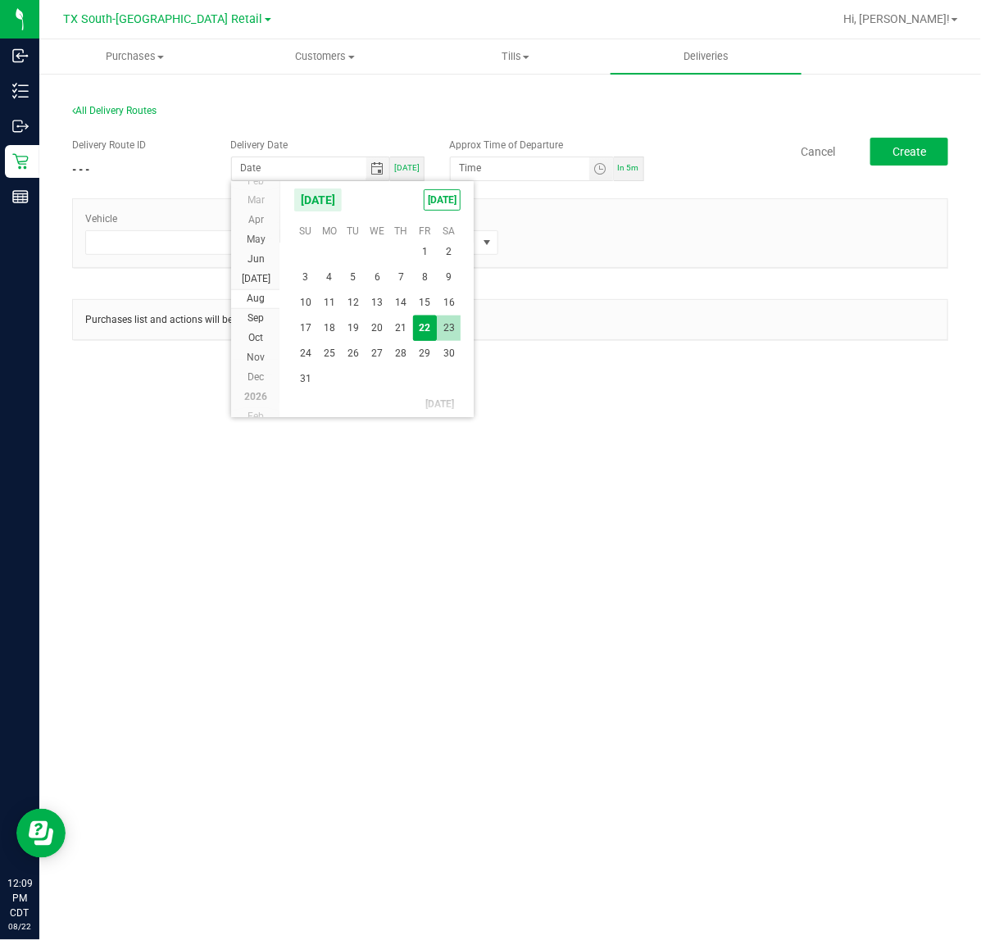
click at [439, 330] on span "23" at bounding box center [449, 327] width 24 height 25
type input "[DATE]"
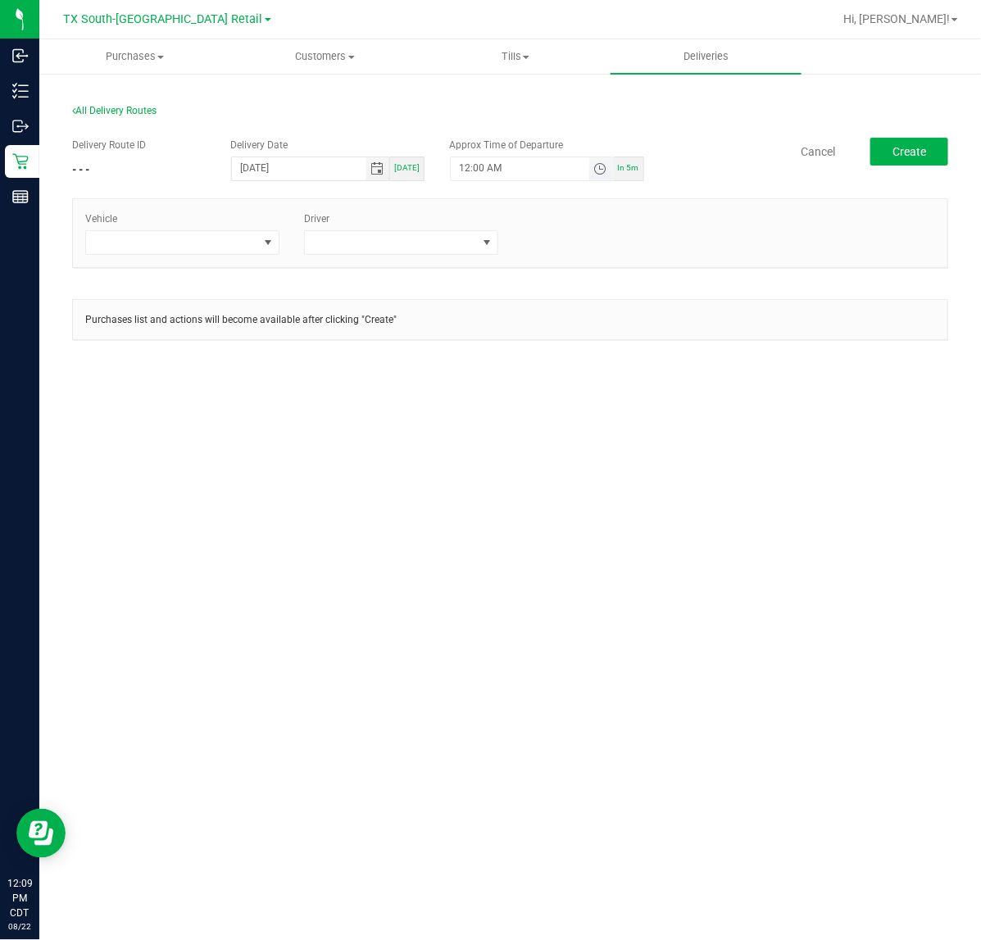
click at [606, 174] on span "Toggle time list" at bounding box center [599, 168] width 13 height 13
click at [568, 509] on div "Cancel Set" at bounding box center [529, 488] width 156 height 49
click at [573, 497] on button "Set" at bounding box center [569, 488] width 61 height 36
type input "5:00 AM"
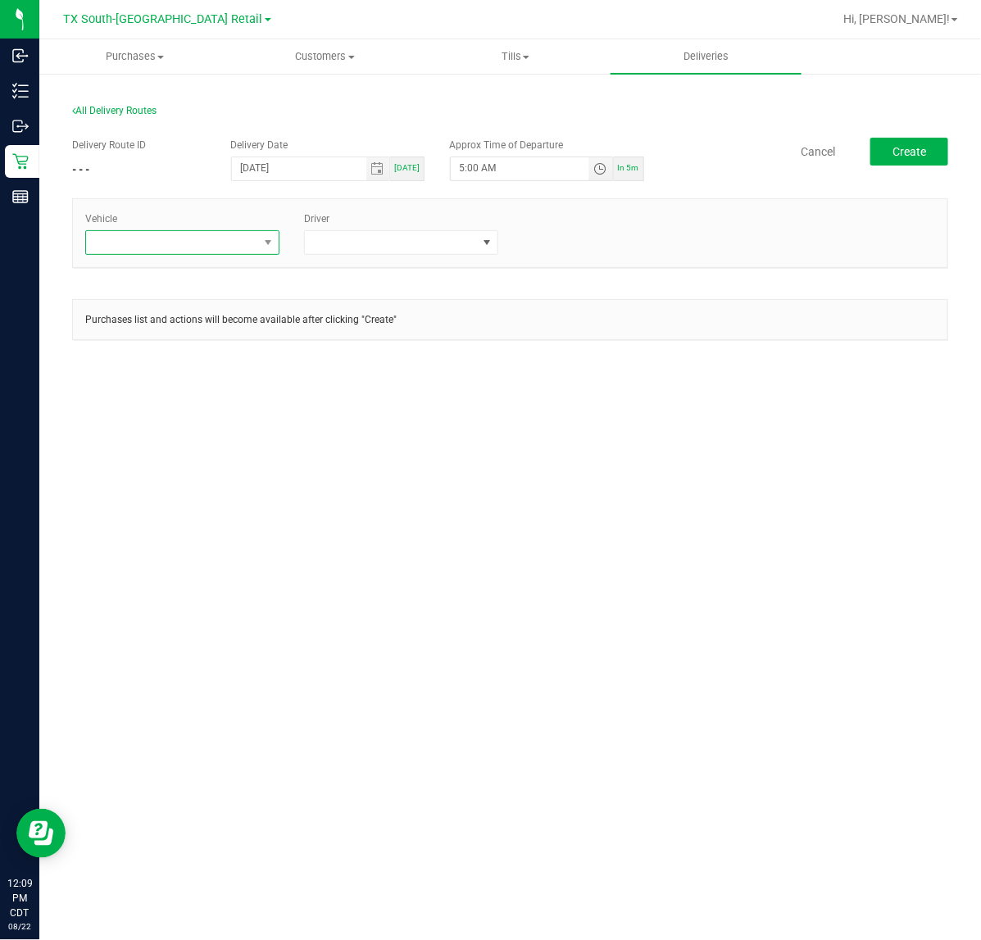
click at [255, 240] on span at bounding box center [172, 242] width 172 height 23
type input "tx"
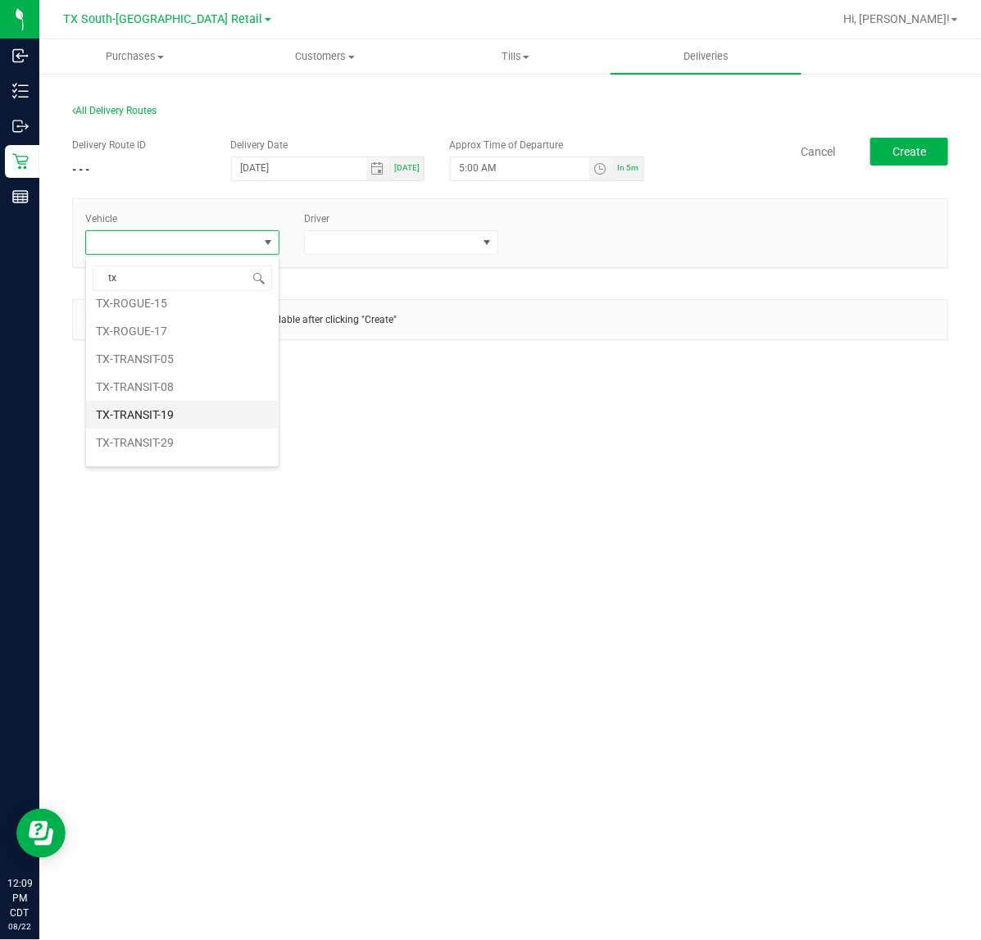
click at [191, 419] on li "TX-TRANSIT-19" at bounding box center [182, 415] width 193 height 28
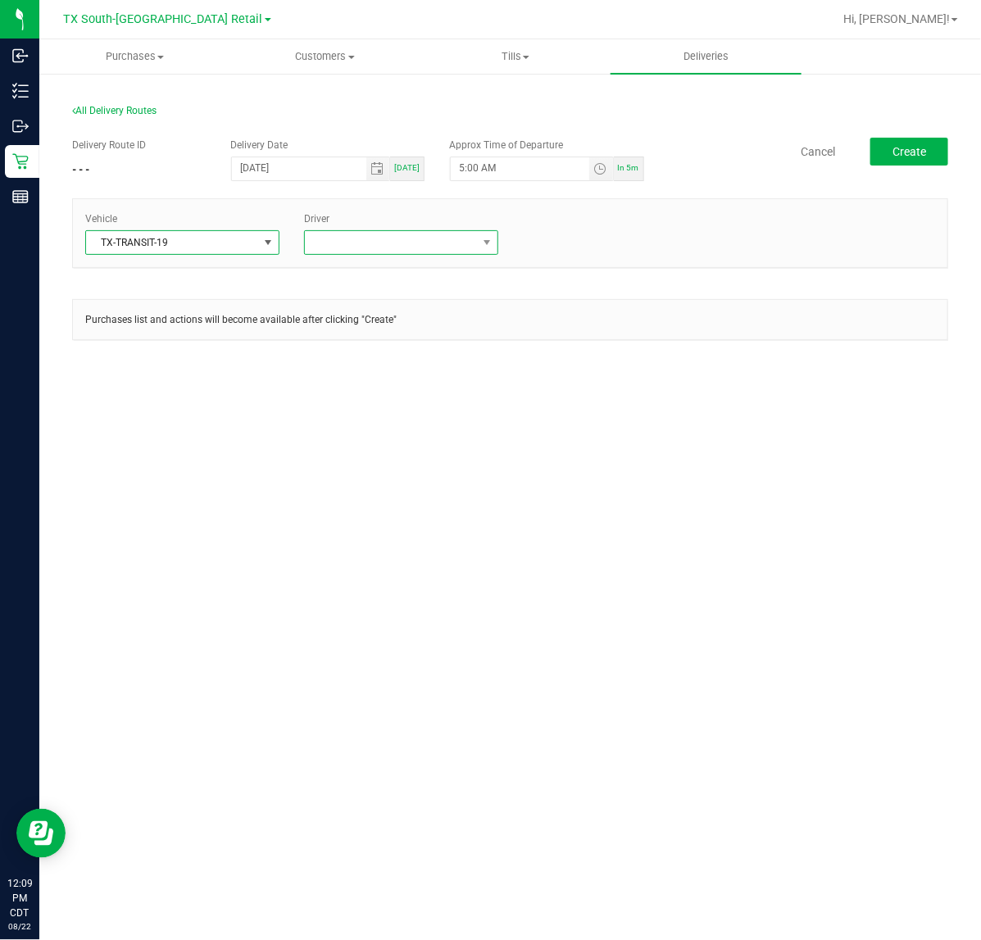
click at [356, 251] on span at bounding box center [391, 242] width 172 height 23
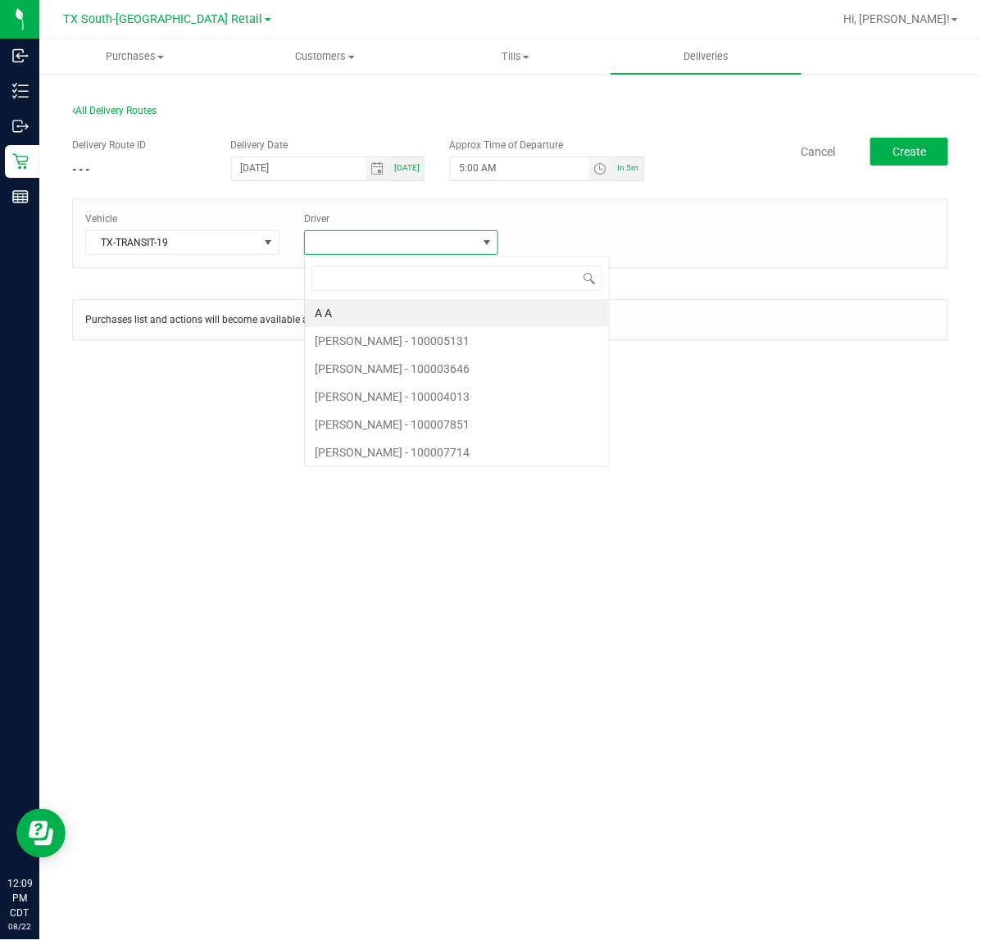
scroll to position [25, 194]
type input "reiji"
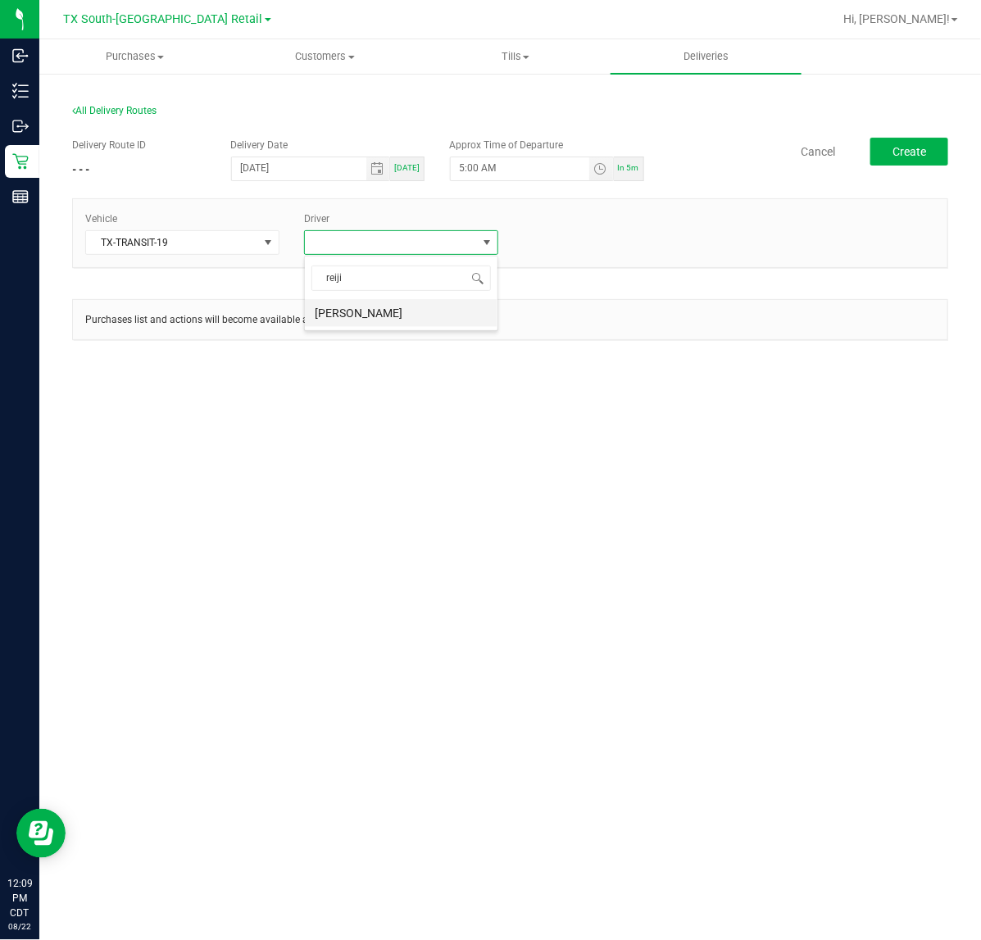
click at [374, 301] on li "Reiji Iwaku" at bounding box center [401, 313] width 193 height 28
click at [872, 157] on button "Create" at bounding box center [909, 152] width 78 height 28
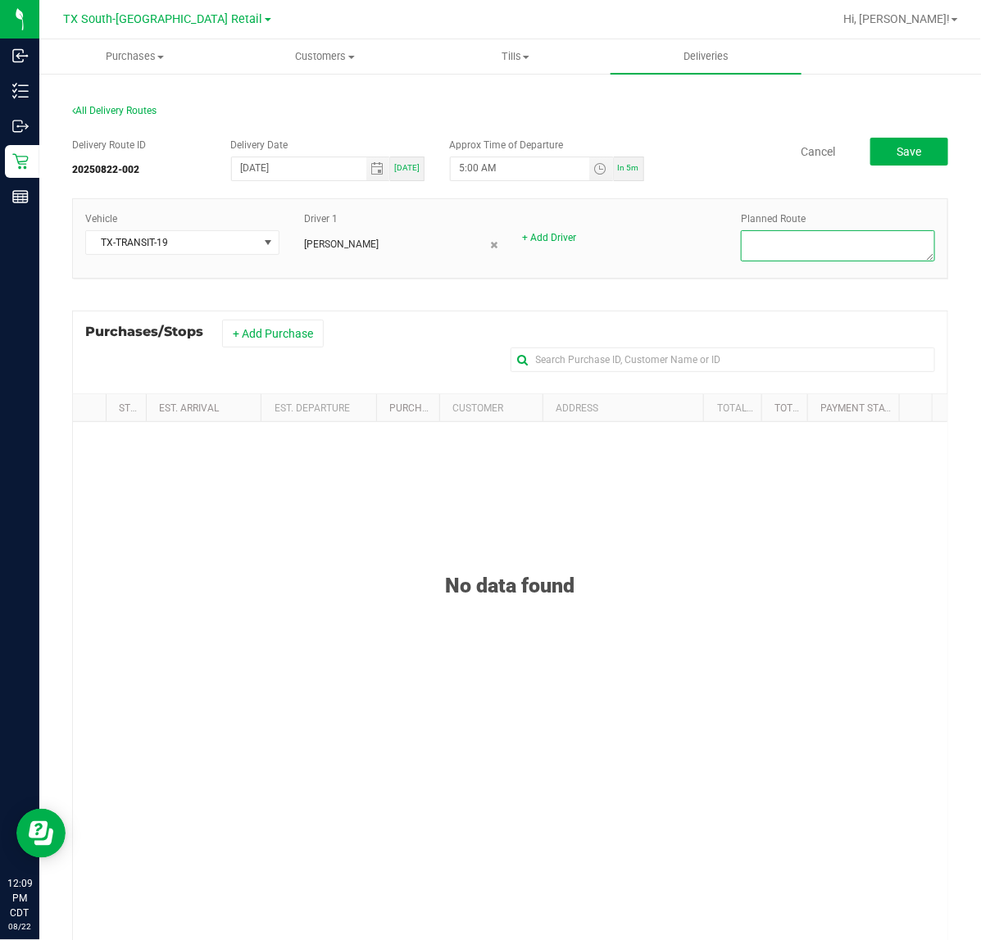
click at [889, 238] on textarea at bounding box center [838, 245] width 194 height 31
type textarea "S. ATX Retail"
click at [263, 337] on button "+ Add Purchase" at bounding box center [273, 333] width 102 height 28
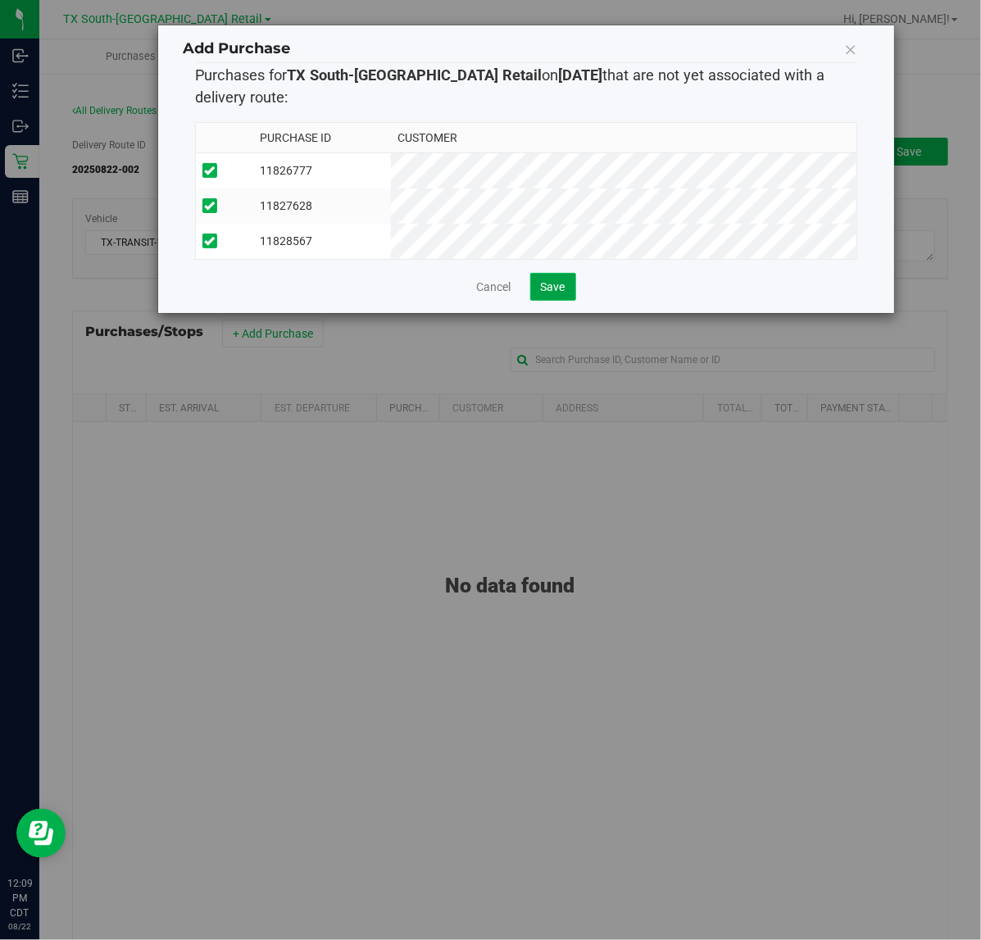
click at [561, 293] on span "Save" at bounding box center [553, 286] width 25 height 13
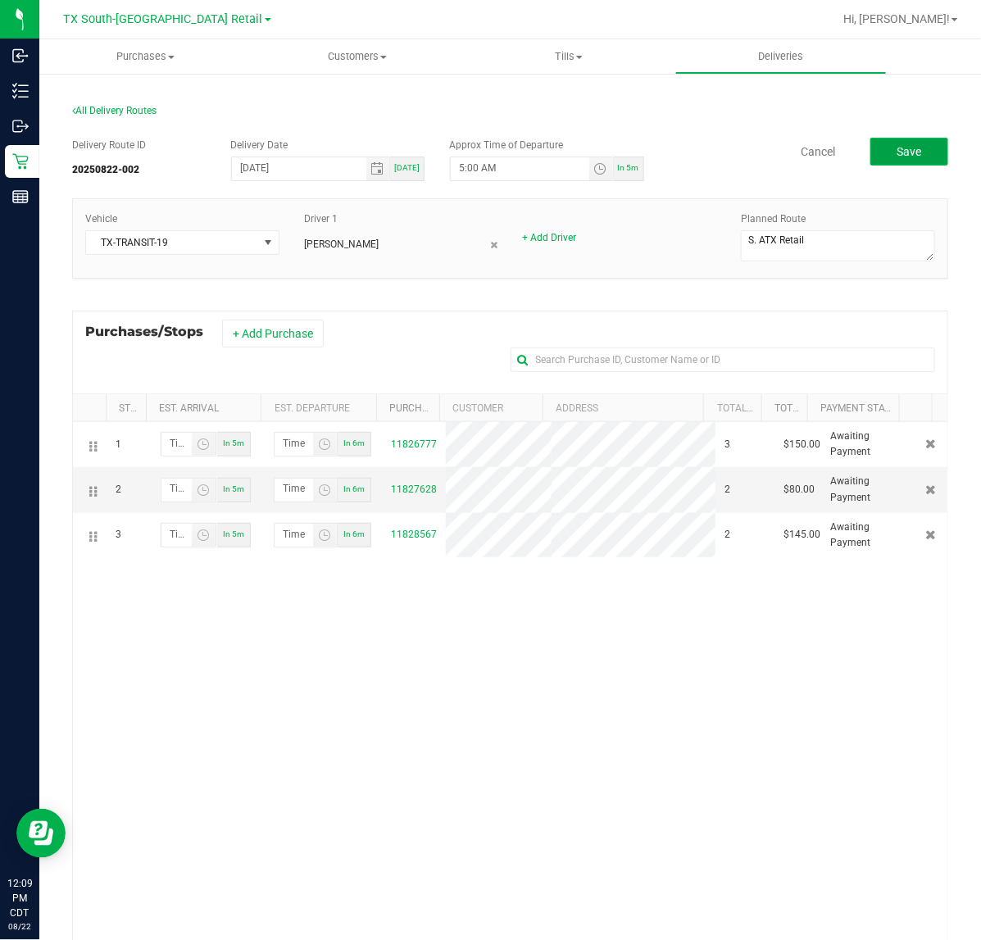
click at [896, 145] on span "Save" at bounding box center [908, 151] width 25 height 13
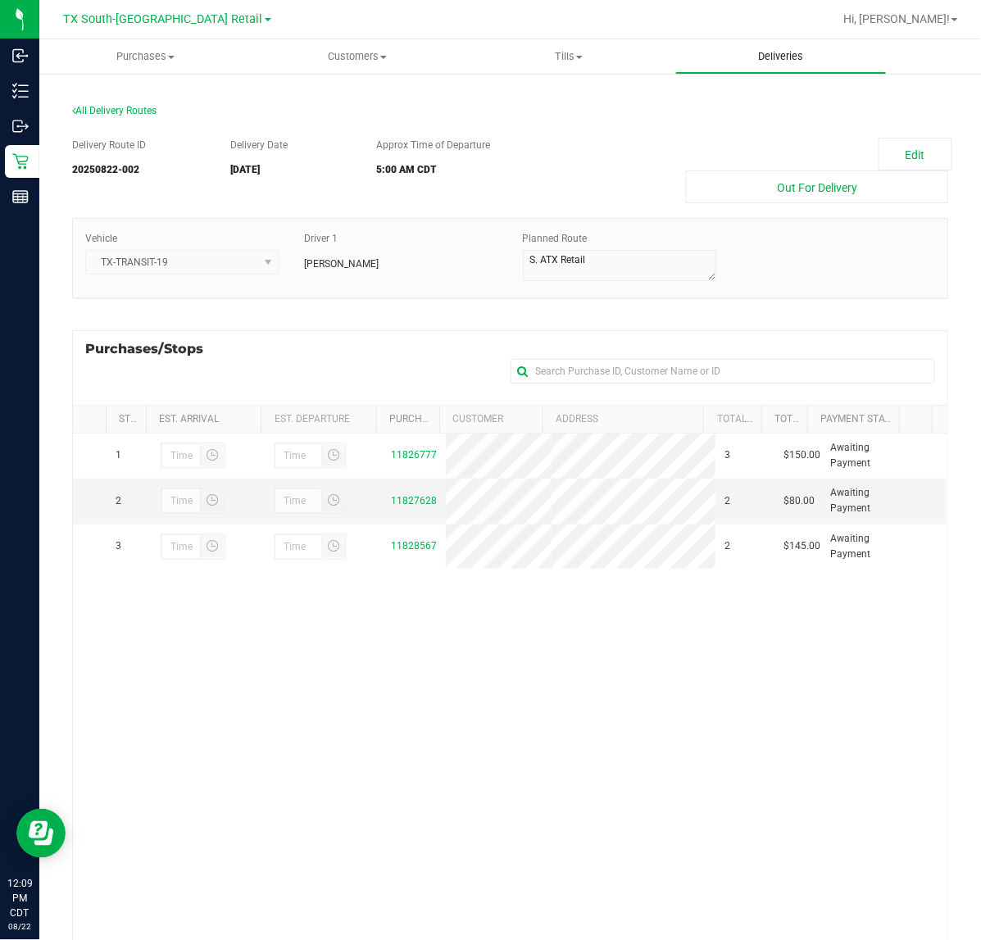
click at [791, 67] on uib-tab-heading "Deliveries" at bounding box center [781, 56] width 211 height 33
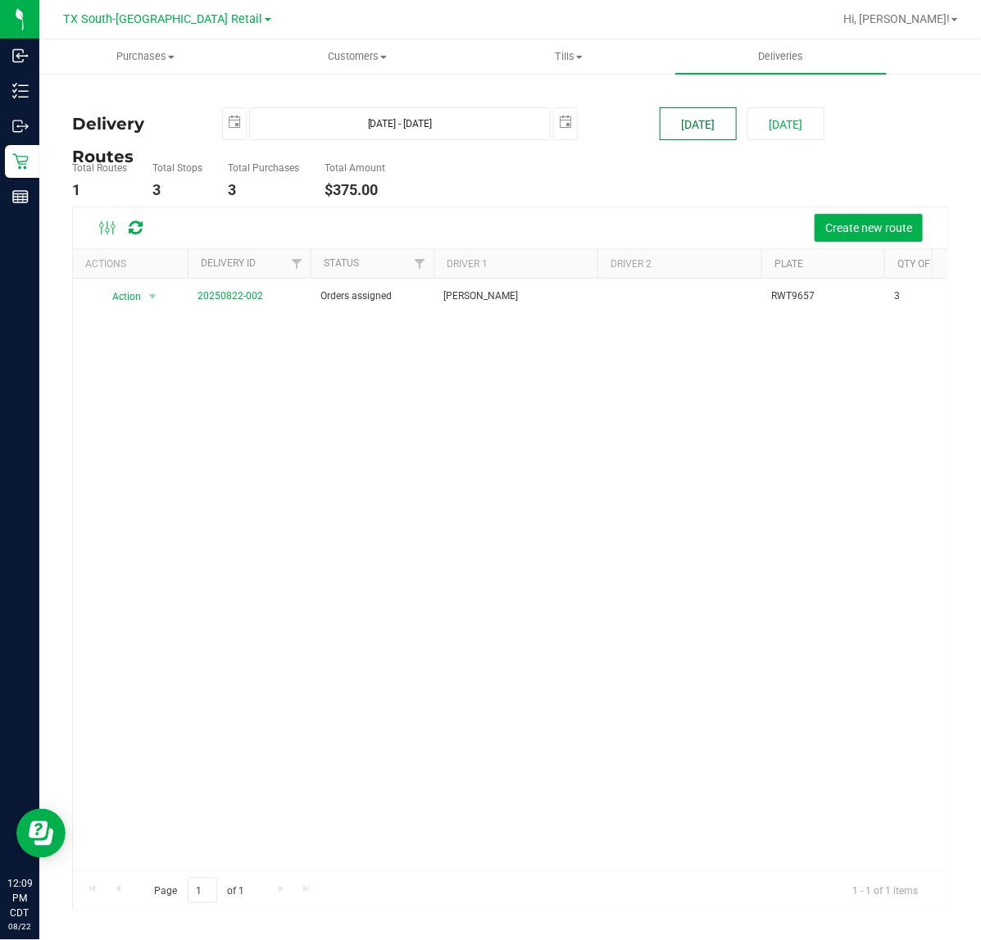
click at [686, 128] on button "[DATE]" at bounding box center [697, 123] width 77 height 33
type input "Aug 22, 2025 - Aug 22, 2025"
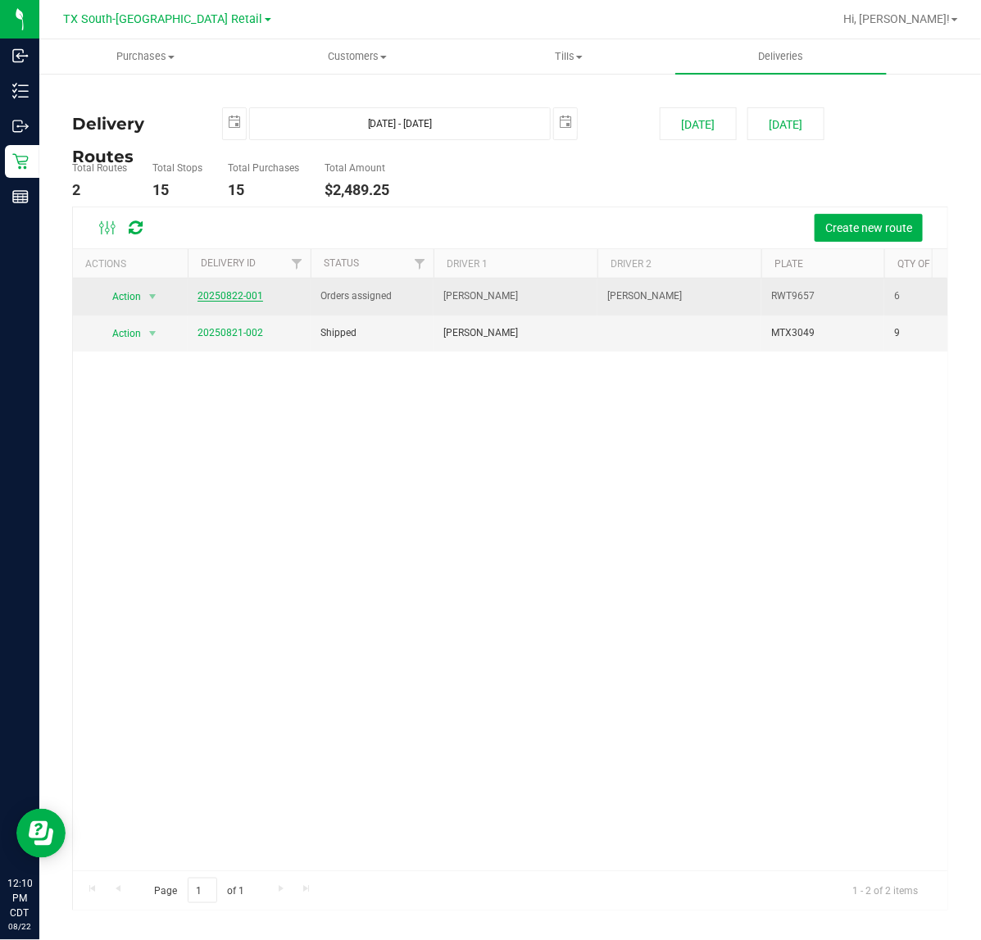
click at [248, 293] on link "20250822-001" at bounding box center [230, 295] width 66 height 11
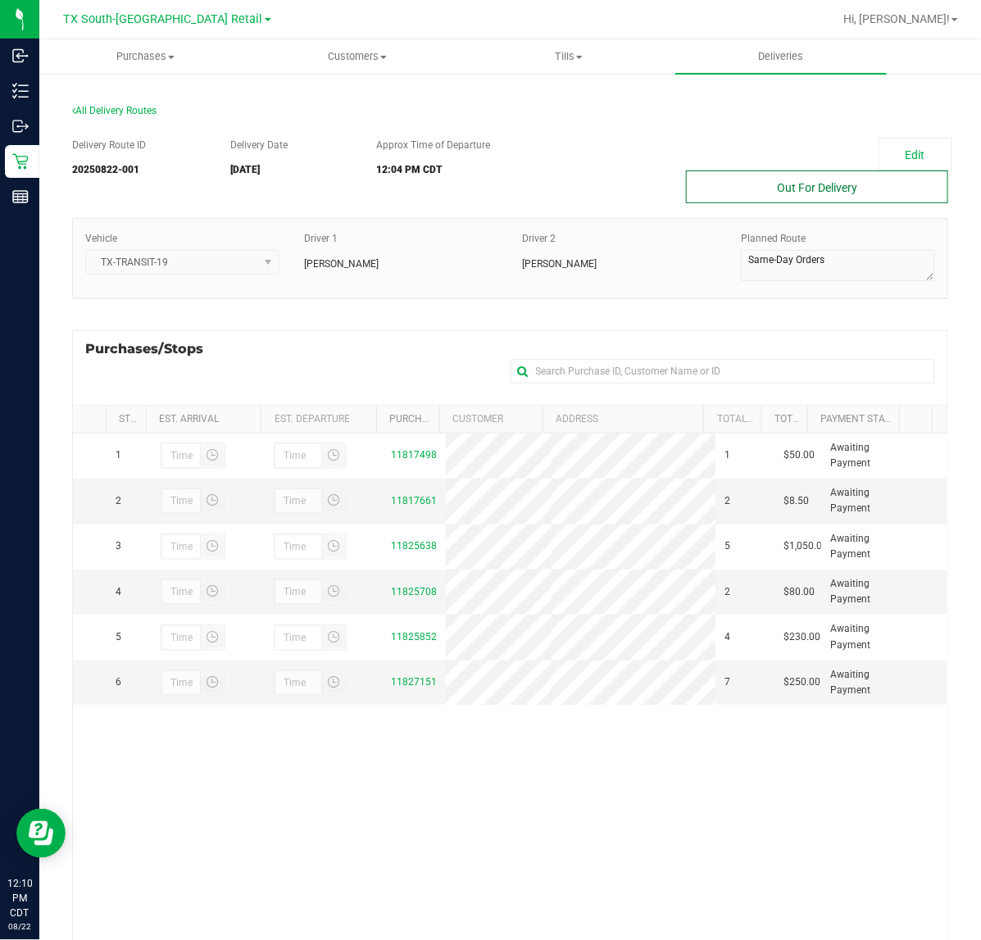
click at [856, 180] on button "Out For Delivery" at bounding box center [817, 186] width 262 height 33
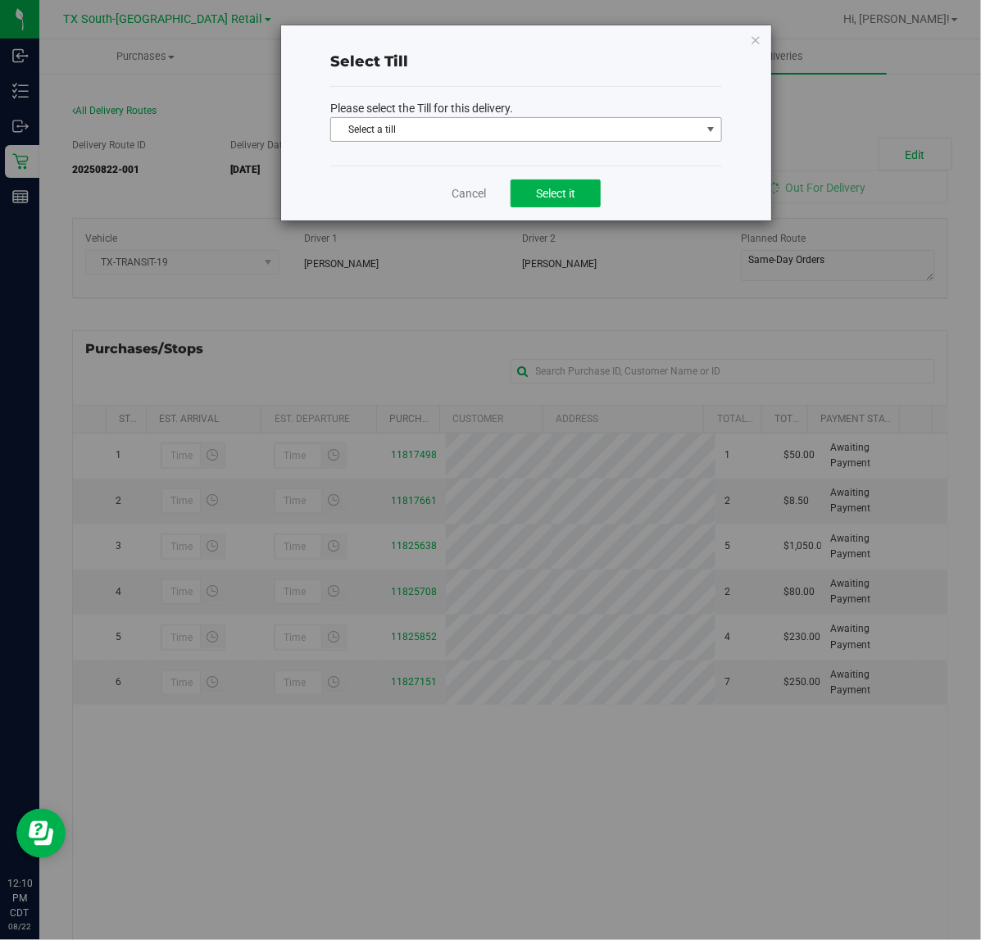
click at [575, 129] on span "Select a till" at bounding box center [515, 129] width 369 height 23
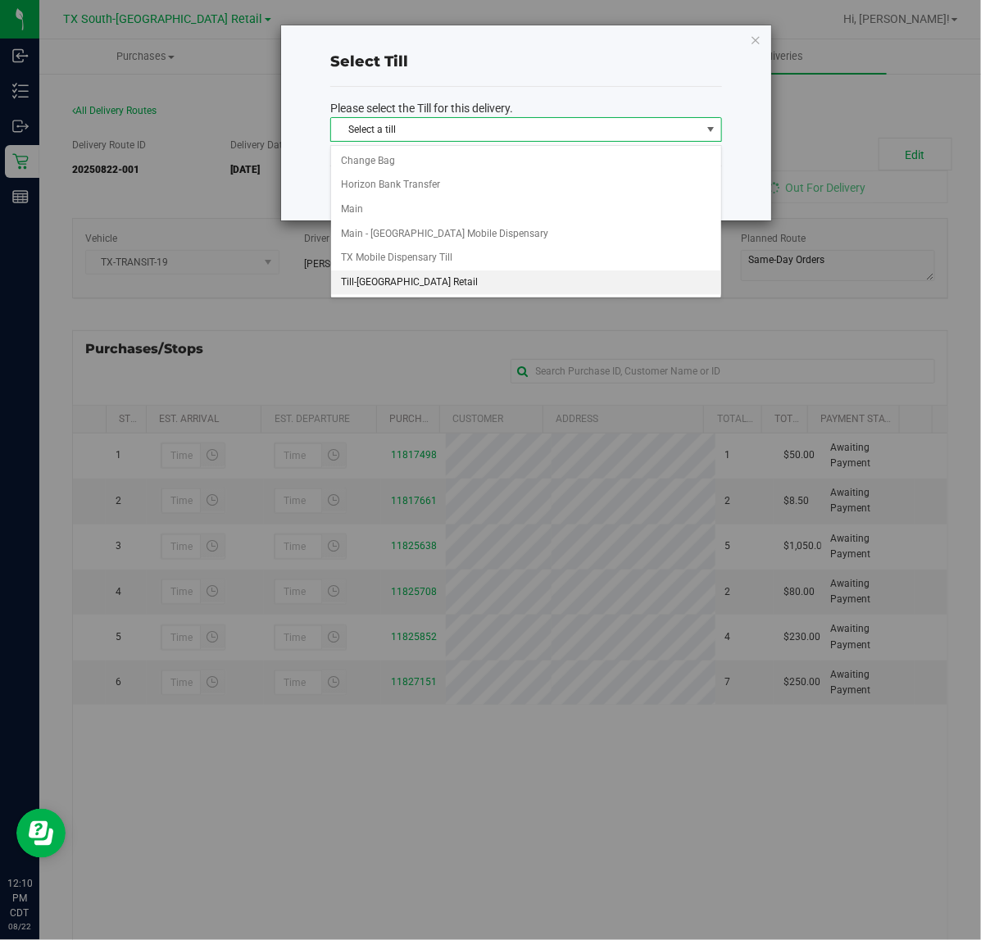
click at [473, 291] on li "Till-South Austin Retail" at bounding box center [526, 282] width 390 height 25
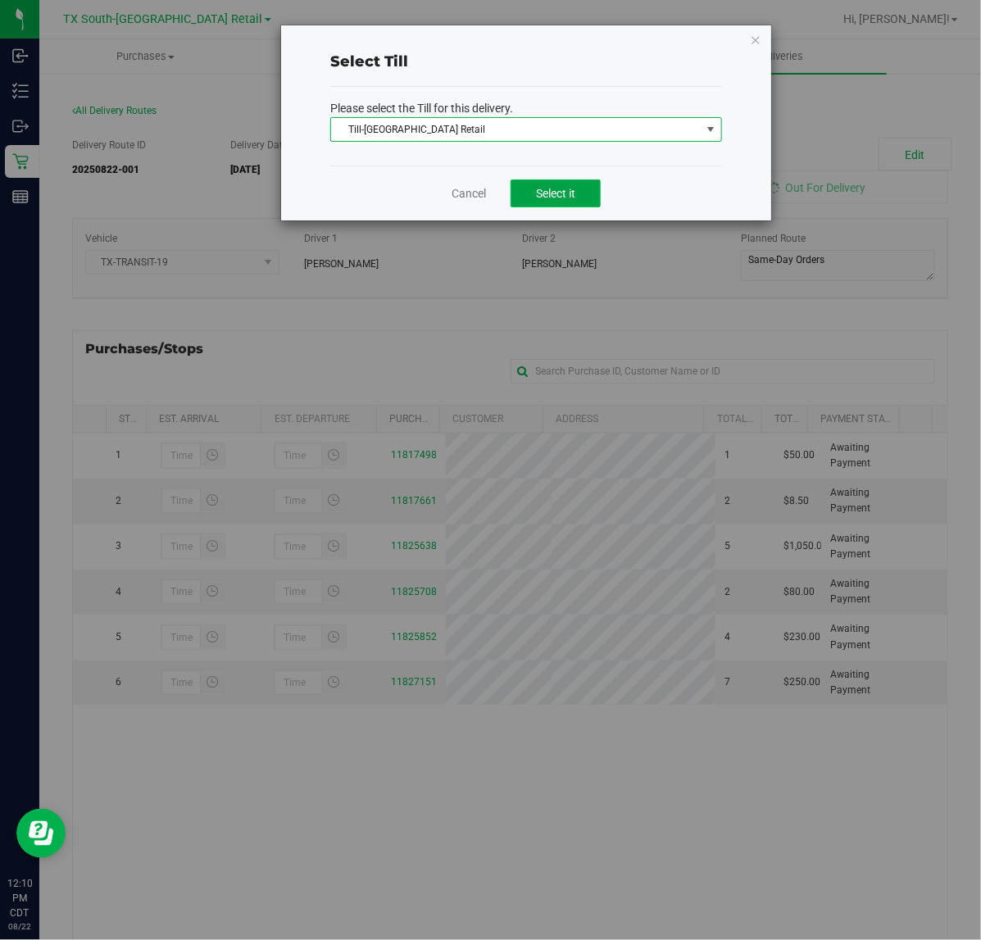
click at [578, 193] on button "Select it" at bounding box center [555, 193] width 90 height 28
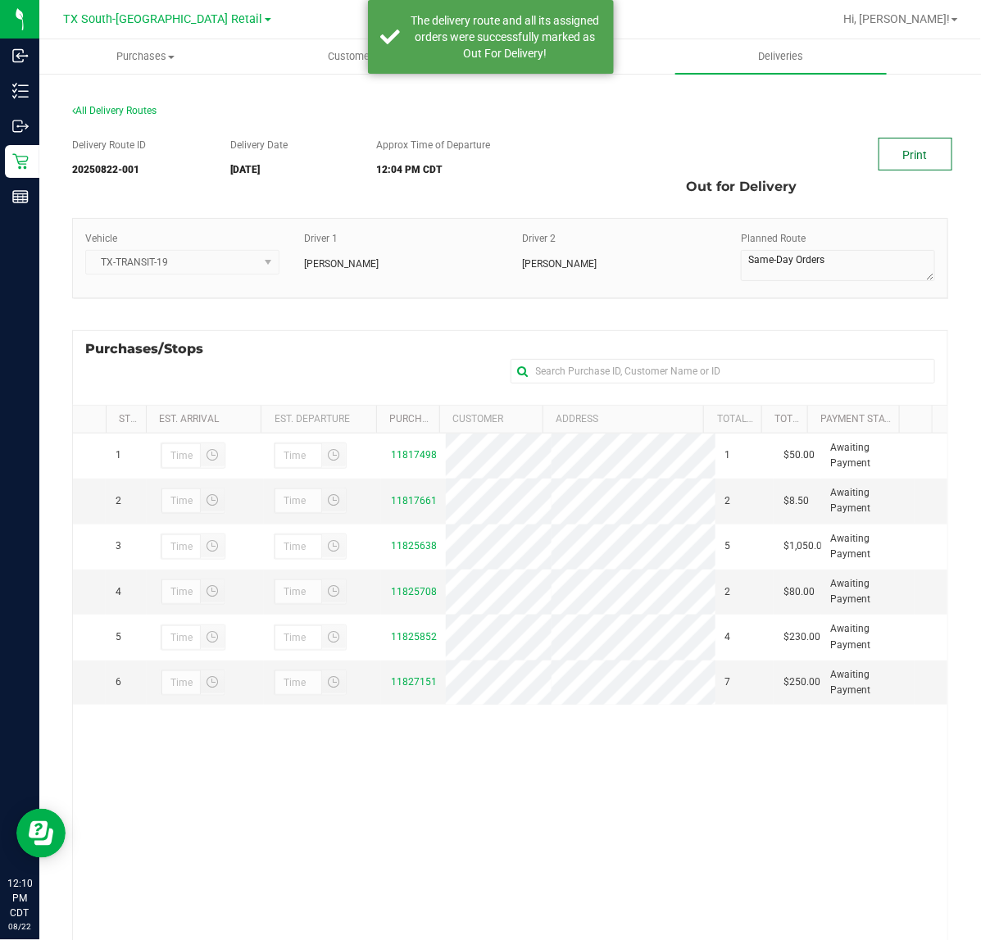
click at [895, 152] on link "Print" at bounding box center [915, 154] width 74 height 33
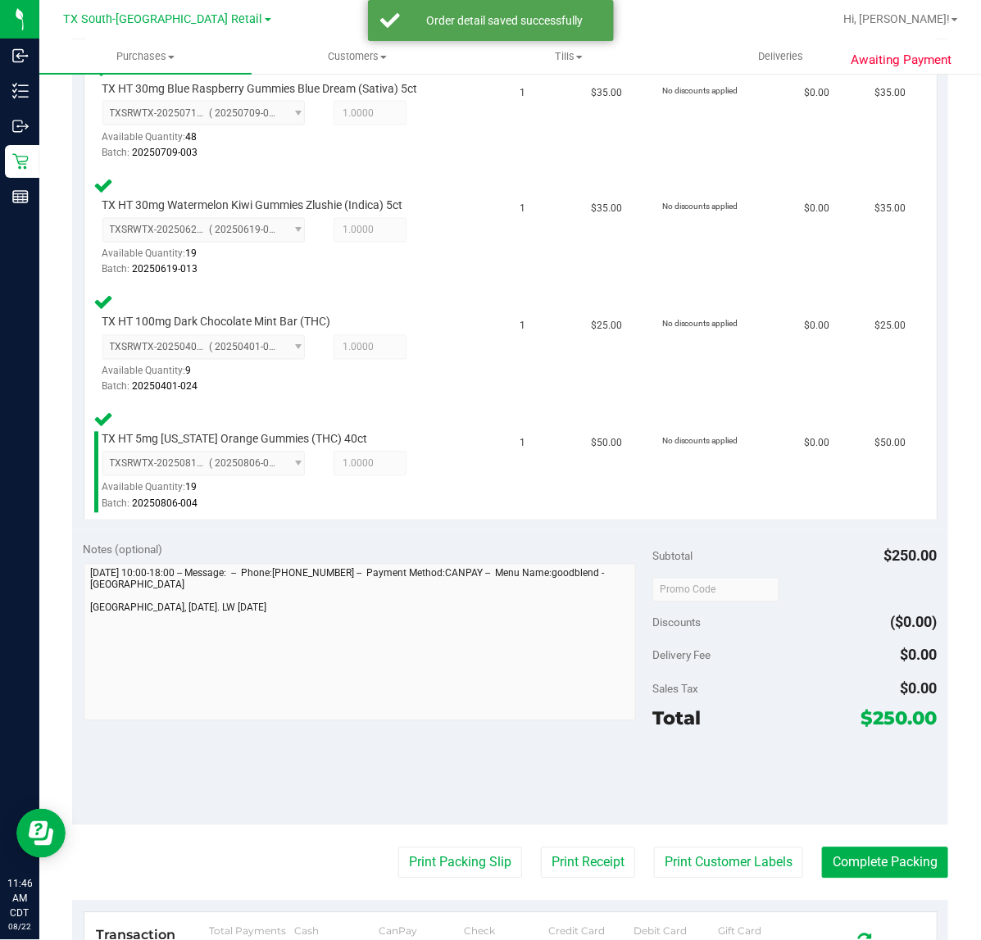
scroll to position [819, 0]
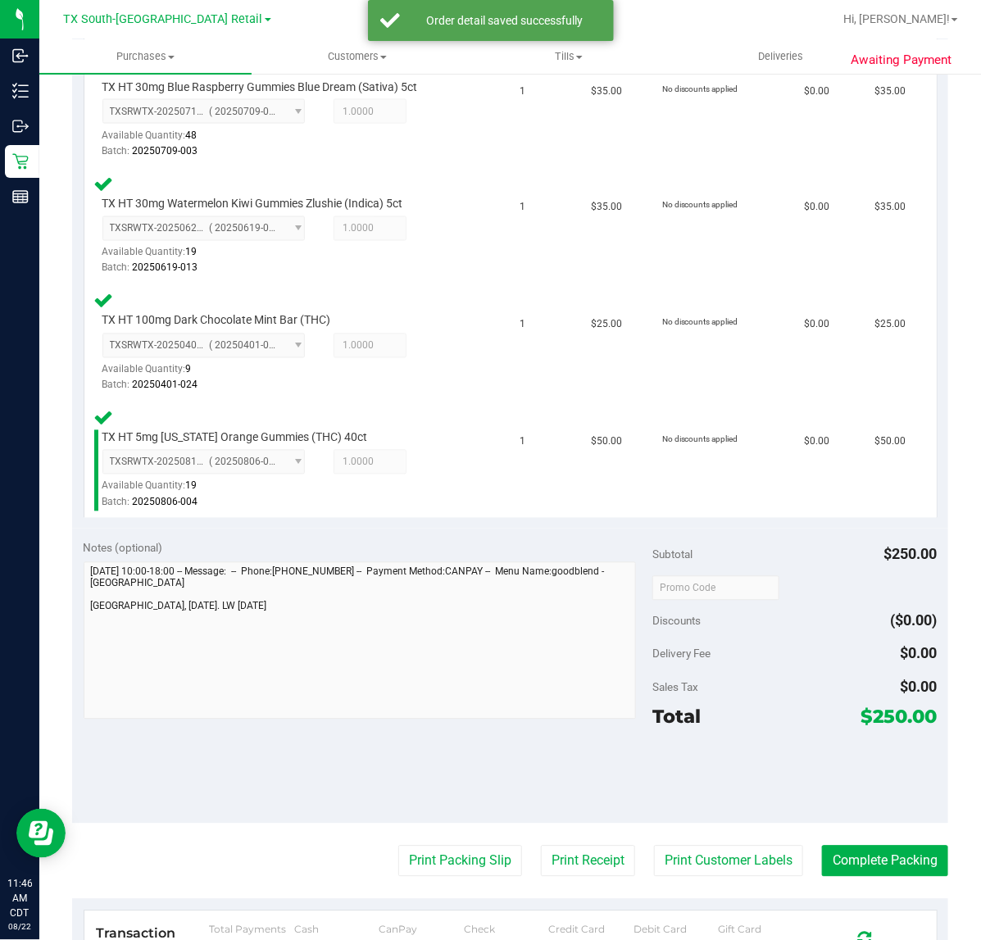
click at [718, 836] on purchase-details "Back Edit Purchase Cancel Purchase View Profile # 11827151 Submitted Needs revi…" at bounding box center [510, 243] width 876 height 1948
click at [707, 846] on button "Print Customer Labels" at bounding box center [728, 860] width 149 height 31
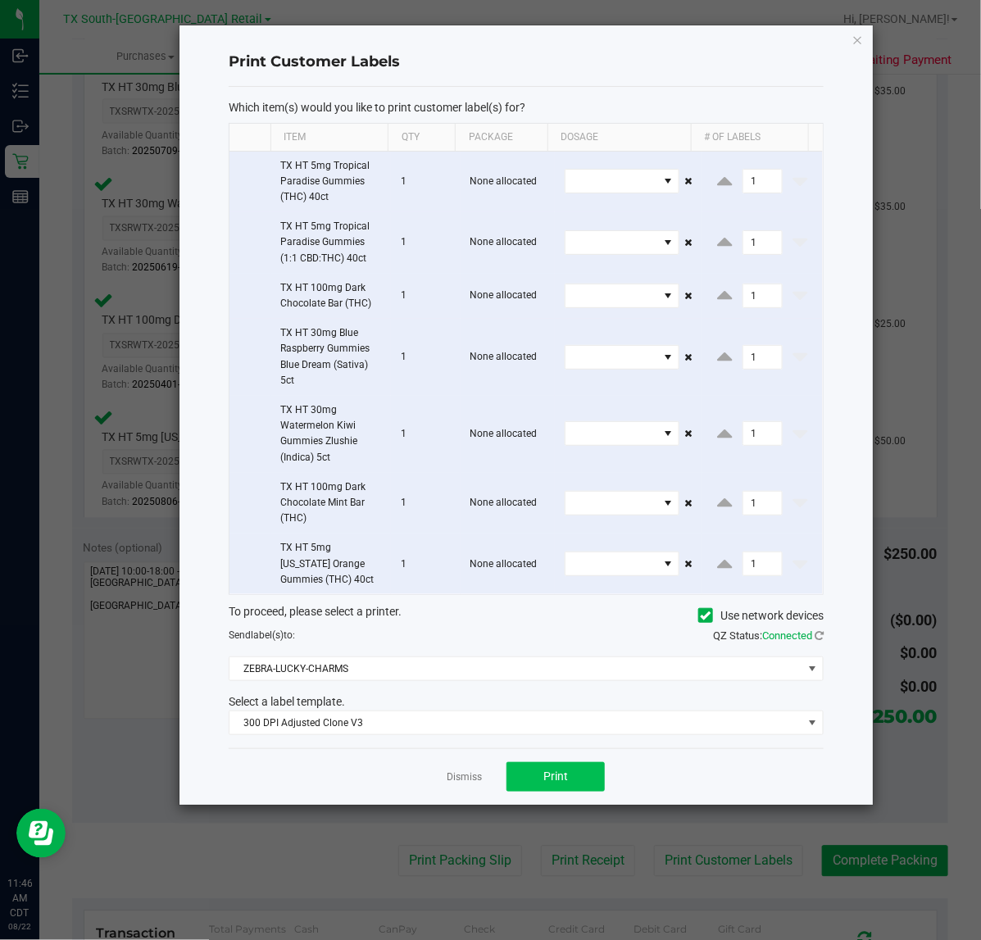
drag, startPoint x: 568, startPoint y: 762, endPoint x: 553, endPoint y: 783, distance: 25.9
click at [568, 768] on div "Dismiss Print" at bounding box center [526, 776] width 595 height 57
click at [553, 782] on span "Print" at bounding box center [555, 775] width 25 height 13
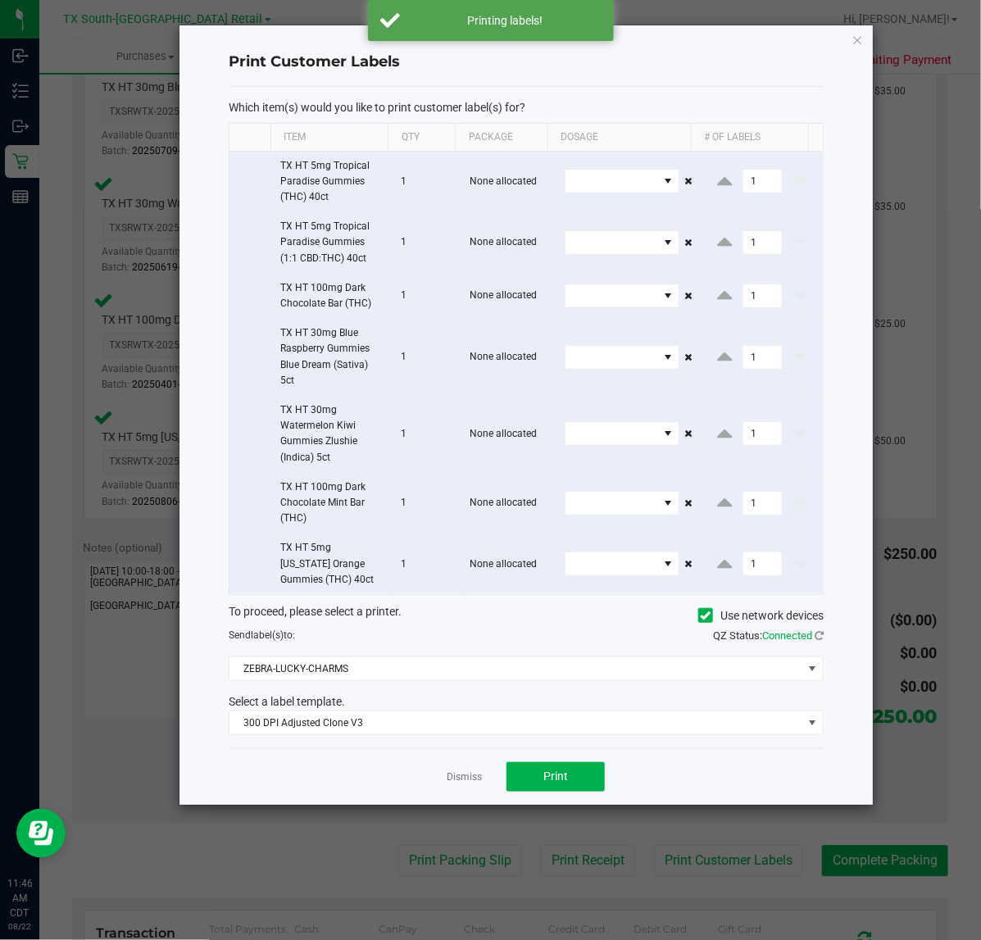
drag, startPoint x: 460, startPoint y: 785, endPoint x: 561, endPoint y: 833, distance: 111.7
click at [463, 784] on link "Dismiss" at bounding box center [463, 777] width 35 height 14
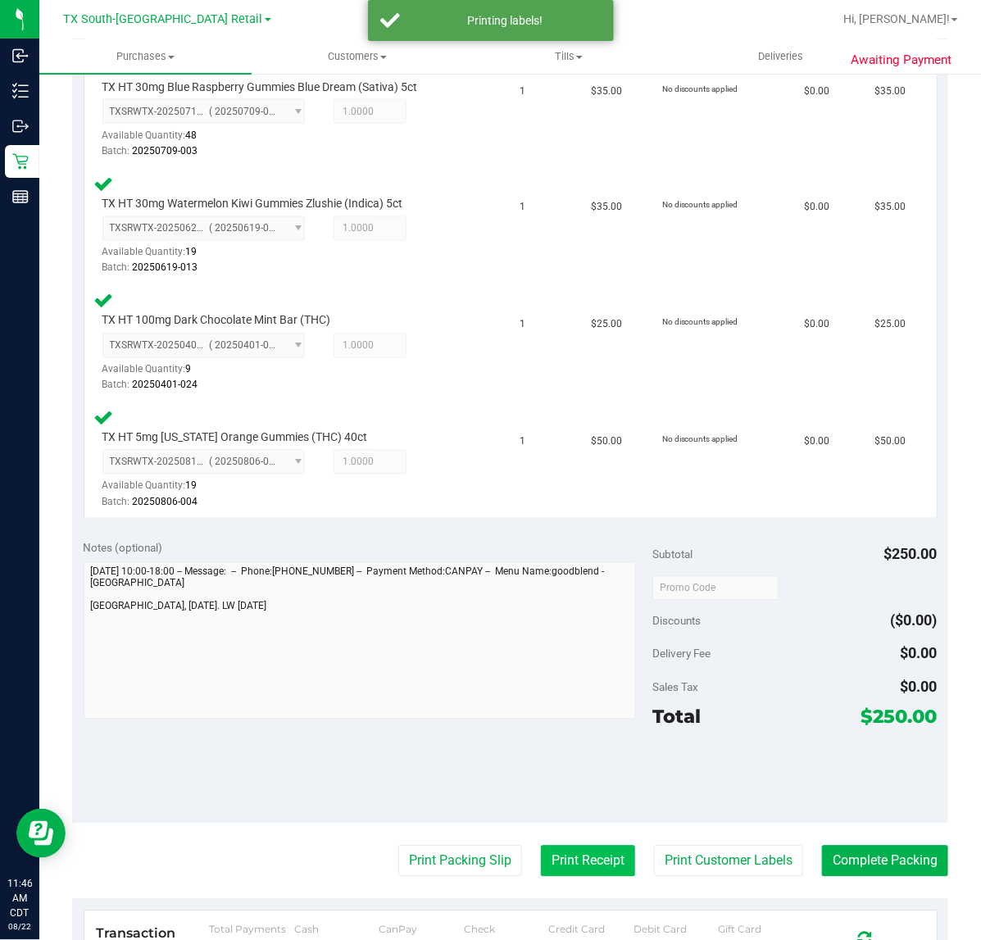
click at [569, 853] on button "Print Receipt" at bounding box center [588, 860] width 94 height 31
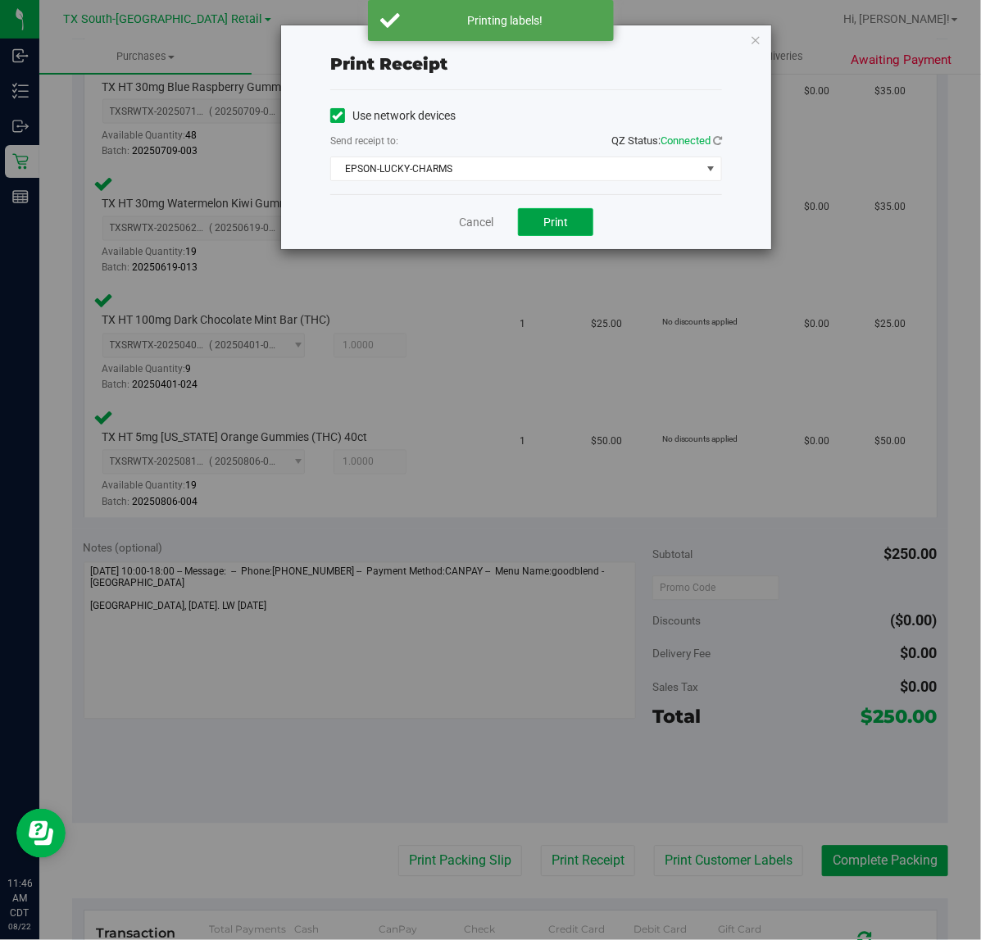
click at [535, 230] on button "Print" at bounding box center [555, 222] width 75 height 28
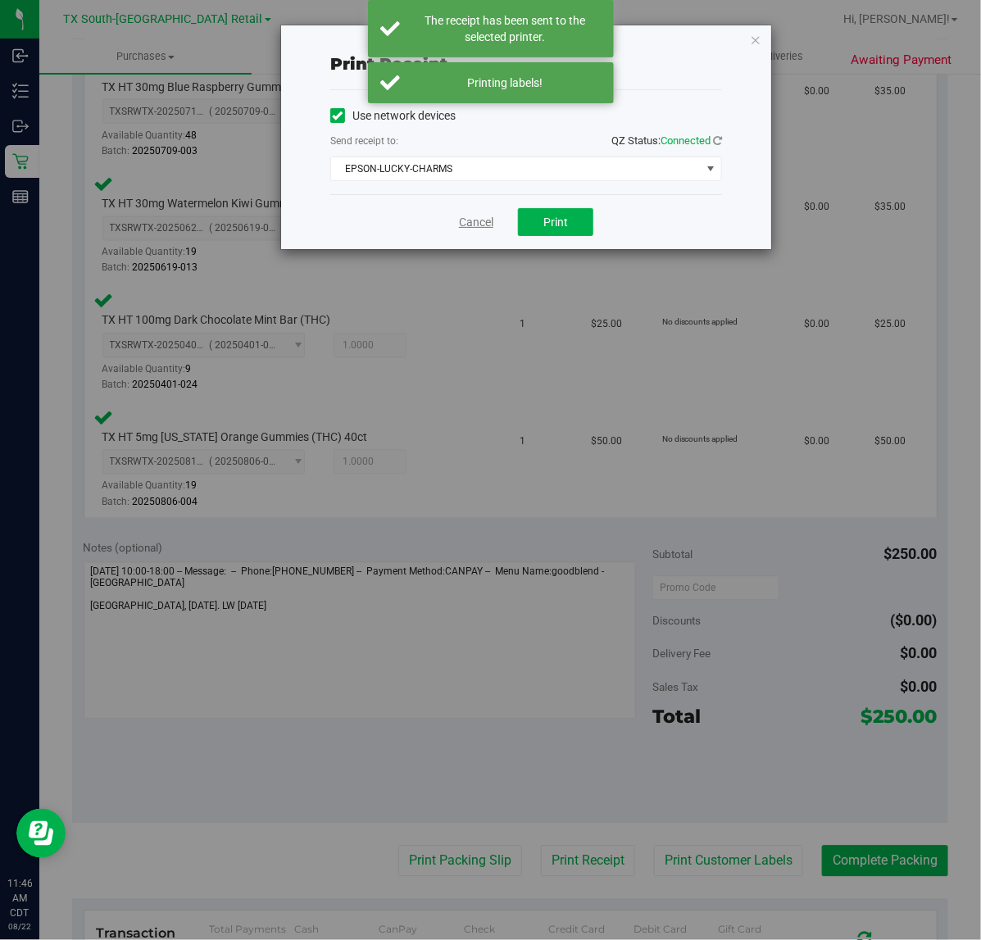
click at [465, 221] on link "Cancel" at bounding box center [476, 222] width 34 height 17
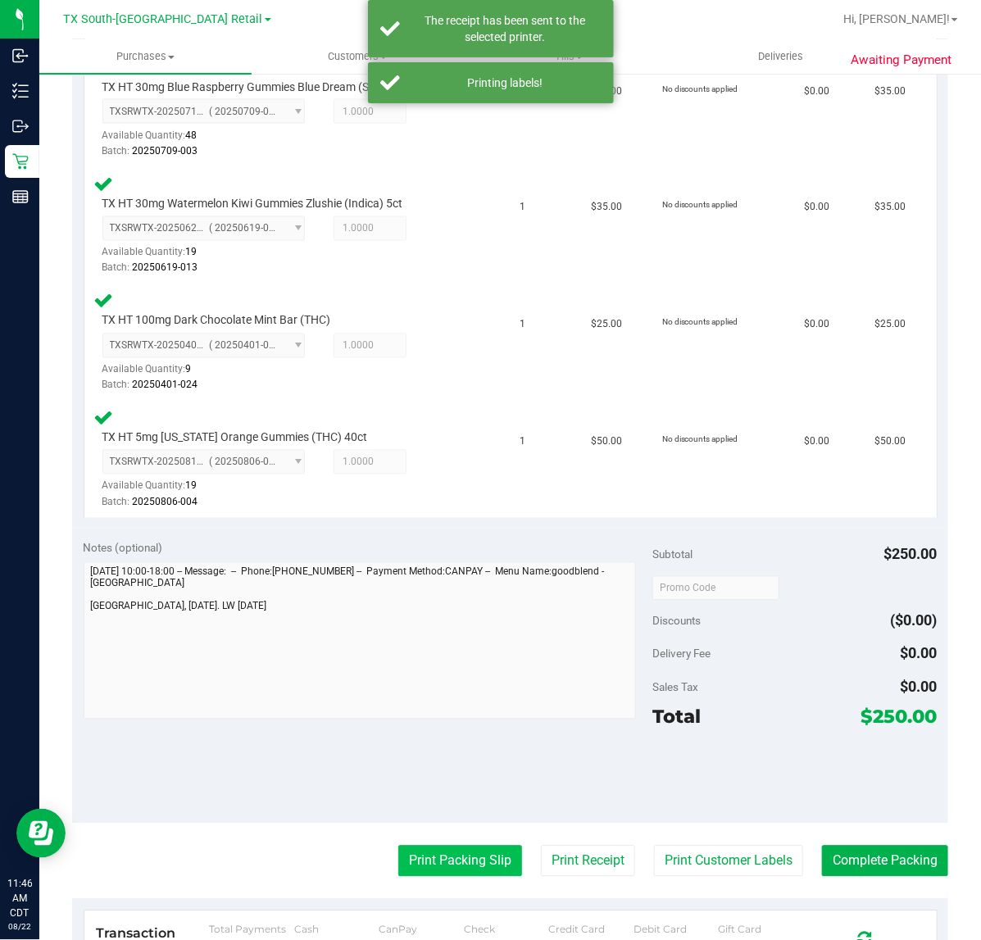
click at [445, 845] on button "Print Packing Slip" at bounding box center [460, 860] width 124 height 31
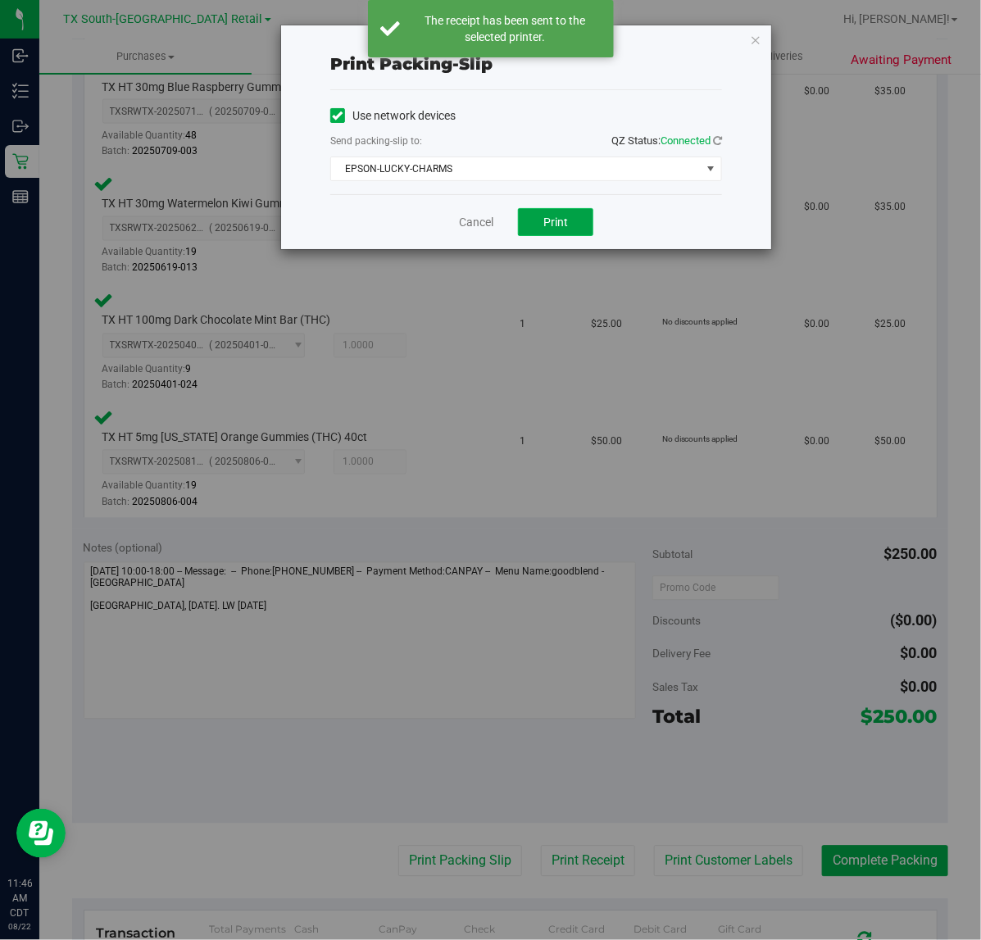
click at [559, 224] on span "Print" at bounding box center [555, 221] width 25 height 13
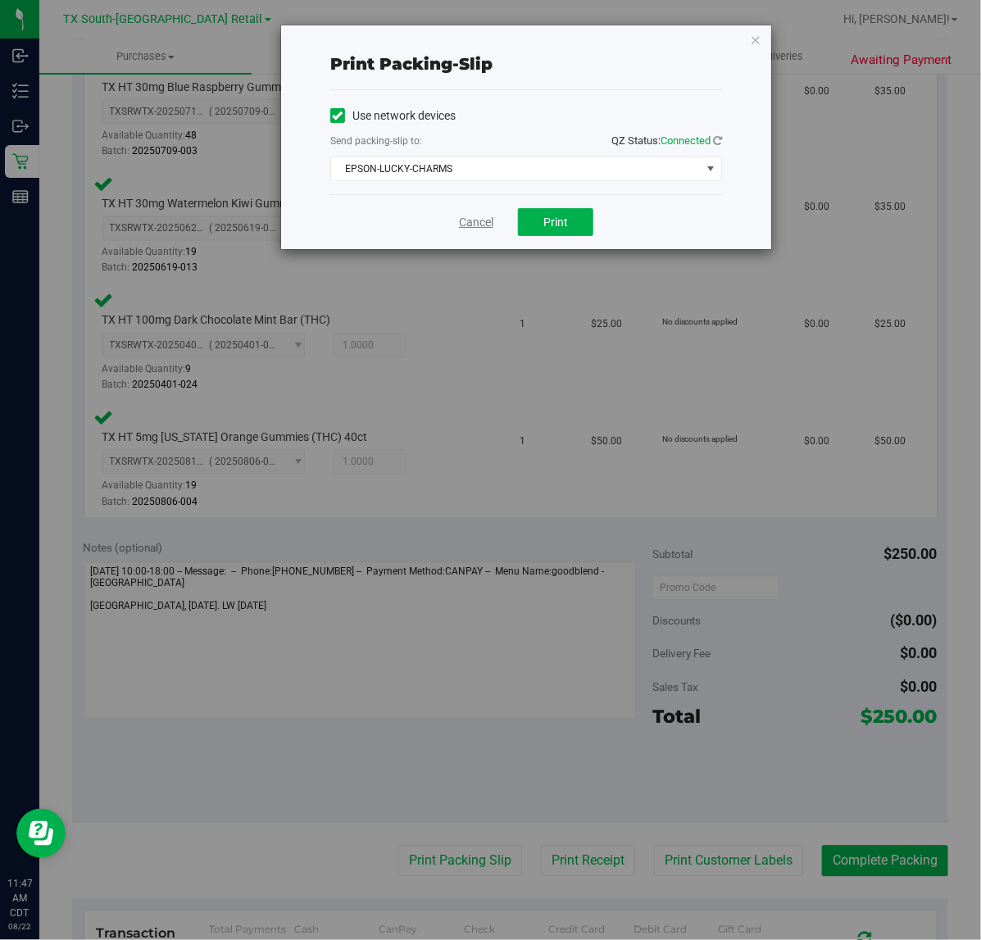
click at [477, 222] on link "Cancel" at bounding box center [476, 222] width 34 height 17
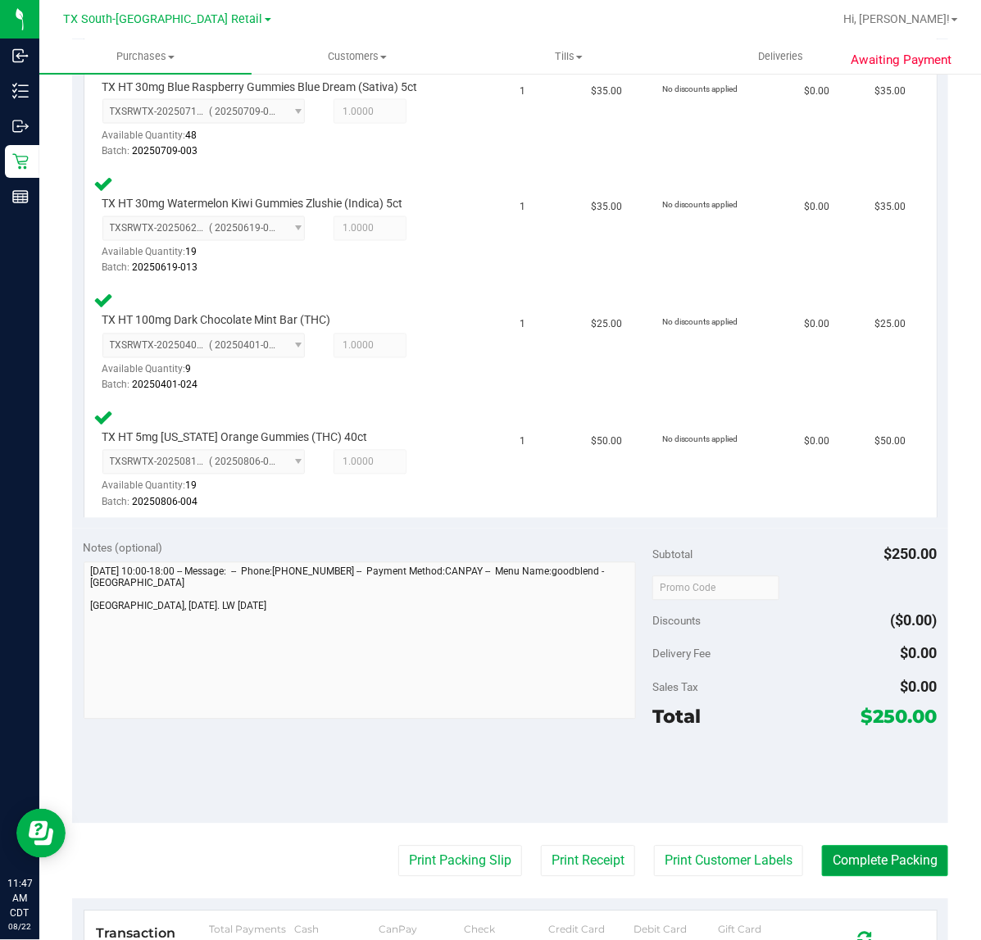
click at [872, 858] on button "Complete Packing" at bounding box center [885, 860] width 126 height 31
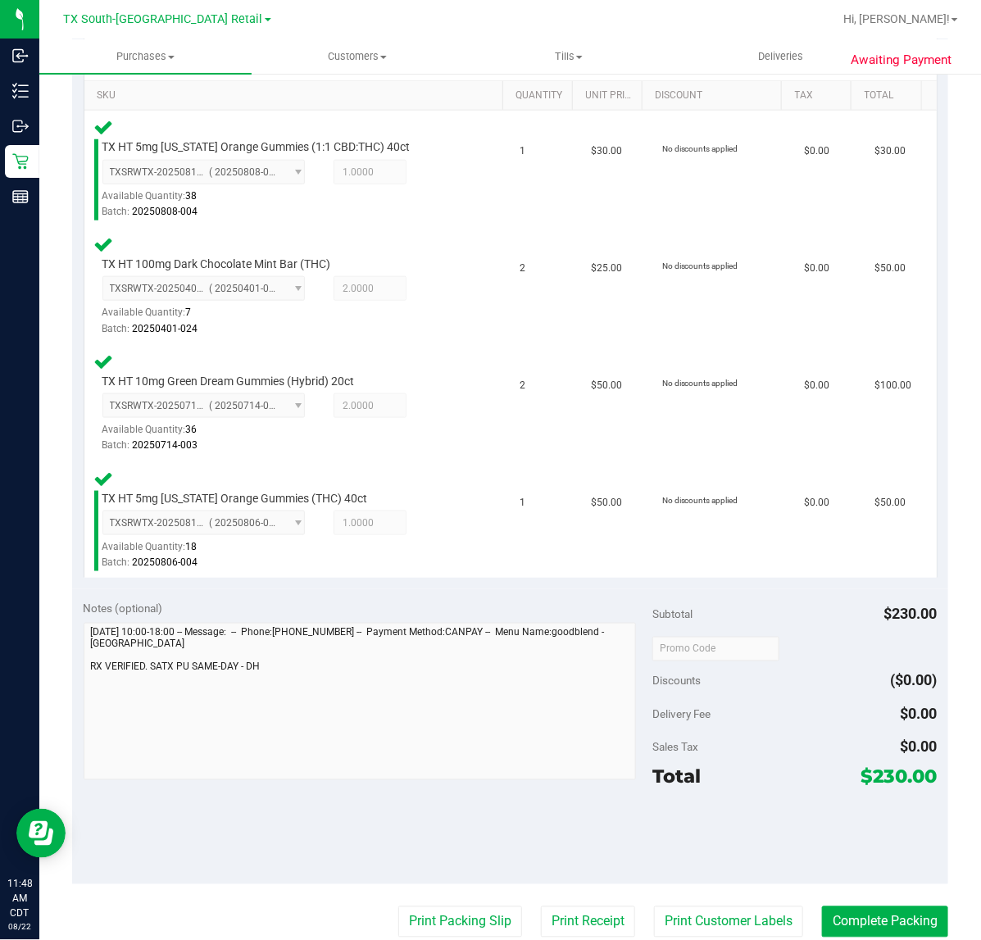
scroll to position [410, 0]
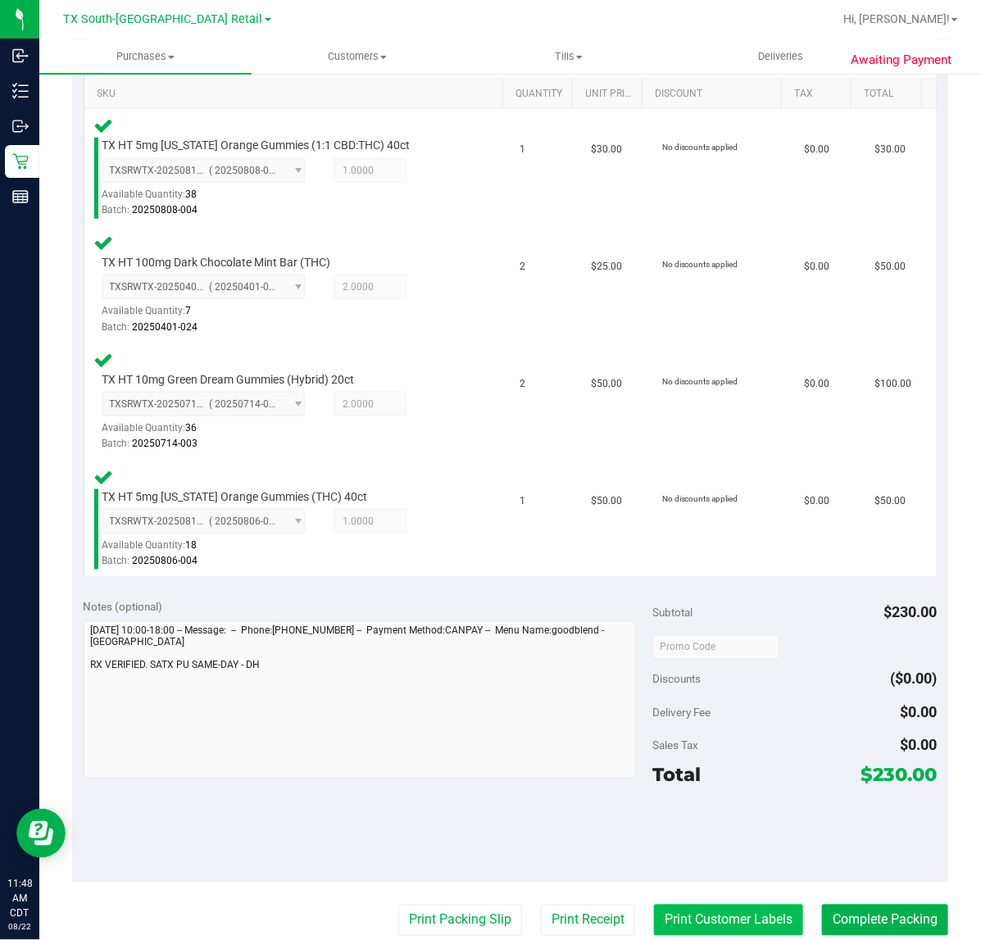
click at [713, 904] on button "Print Customer Labels" at bounding box center [728, 919] width 149 height 31
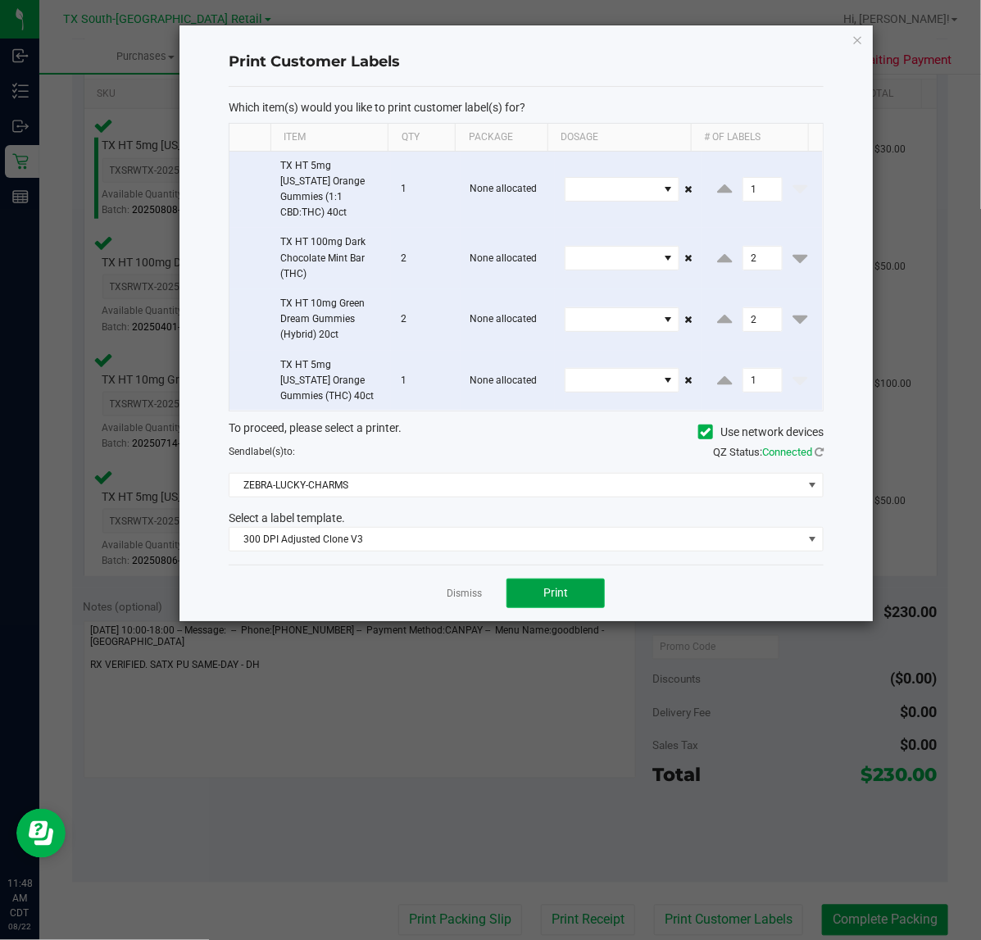
click at [531, 578] on button "Print" at bounding box center [555, 592] width 98 height 29
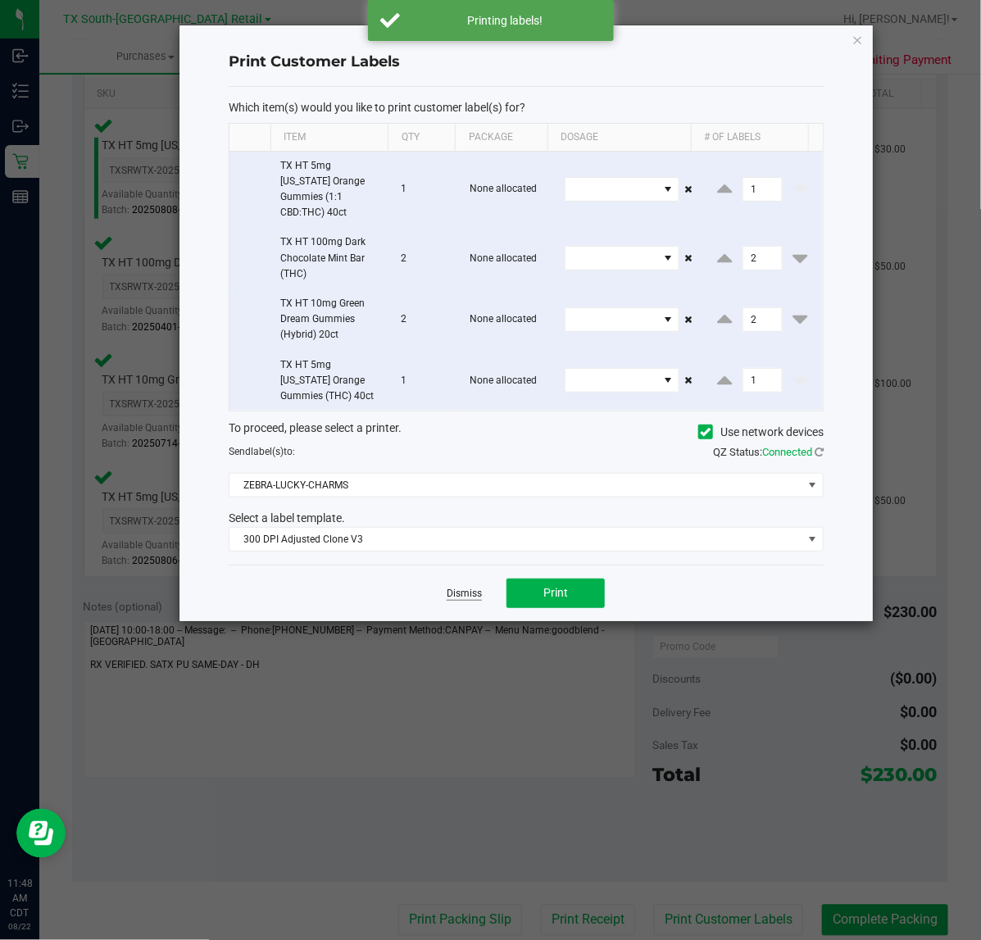
click at [460, 587] on link "Dismiss" at bounding box center [463, 594] width 35 height 14
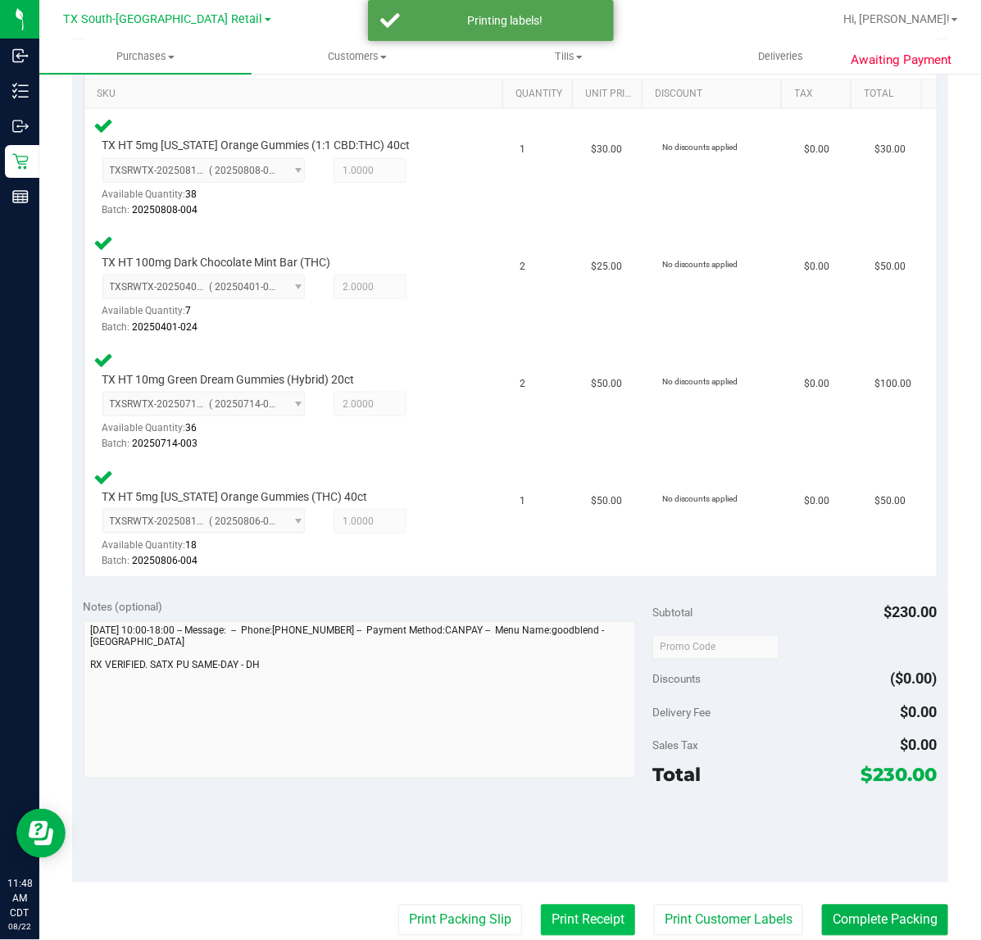
click at [566, 923] on button "Print Receipt" at bounding box center [588, 919] width 94 height 31
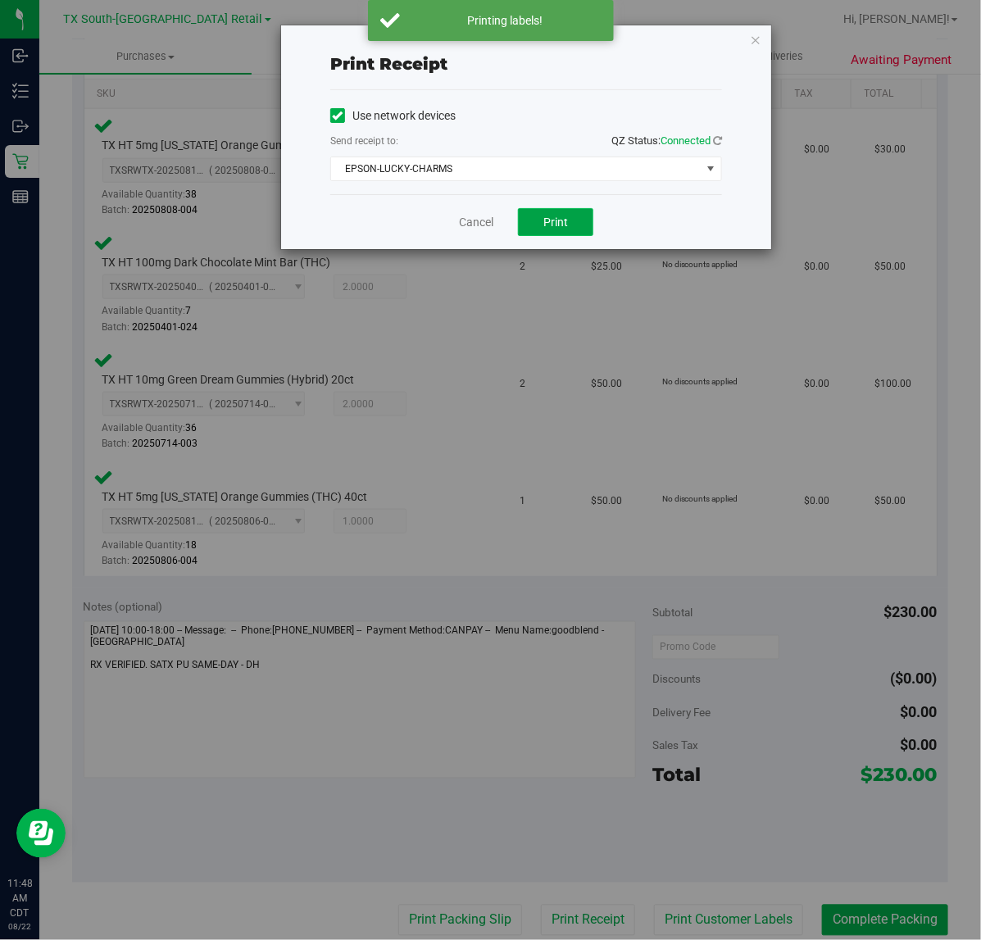
click at [549, 215] on button "Print" at bounding box center [555, 222] width 75 height 28
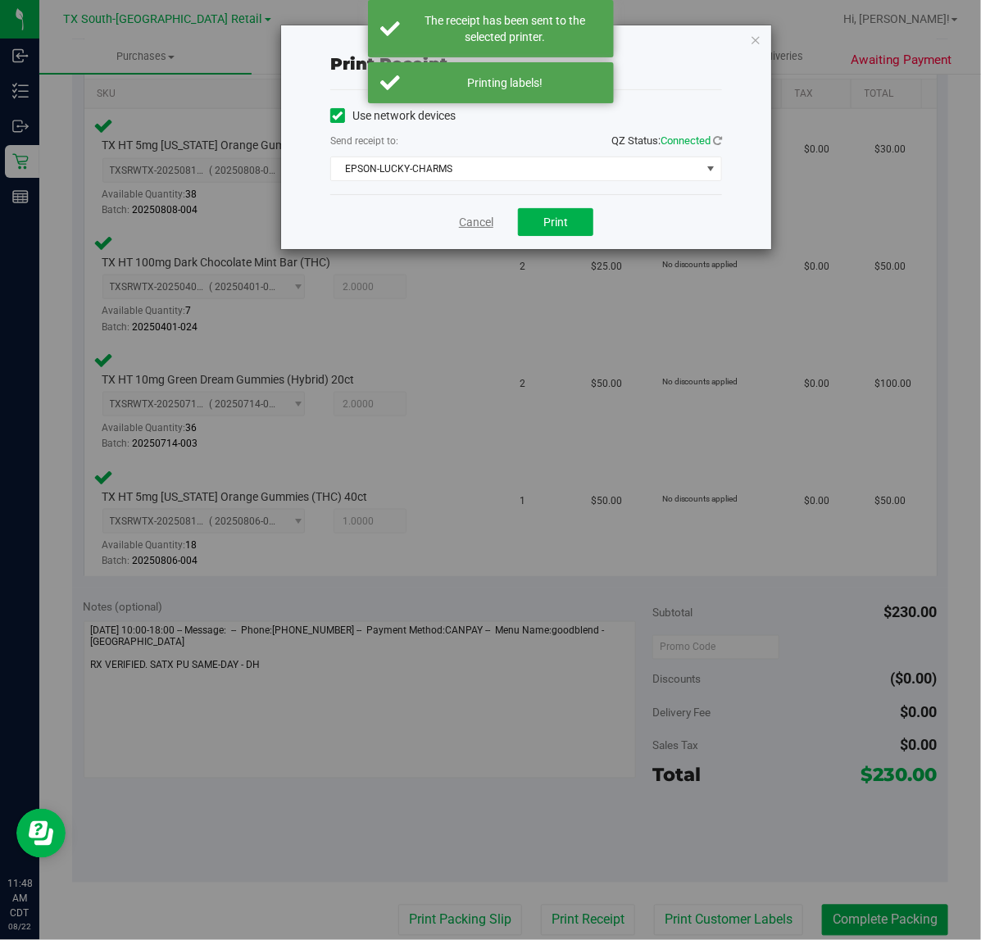
click at [476, 230] on link "Cancel" at bounding box center [476, 222] width 34 height 17
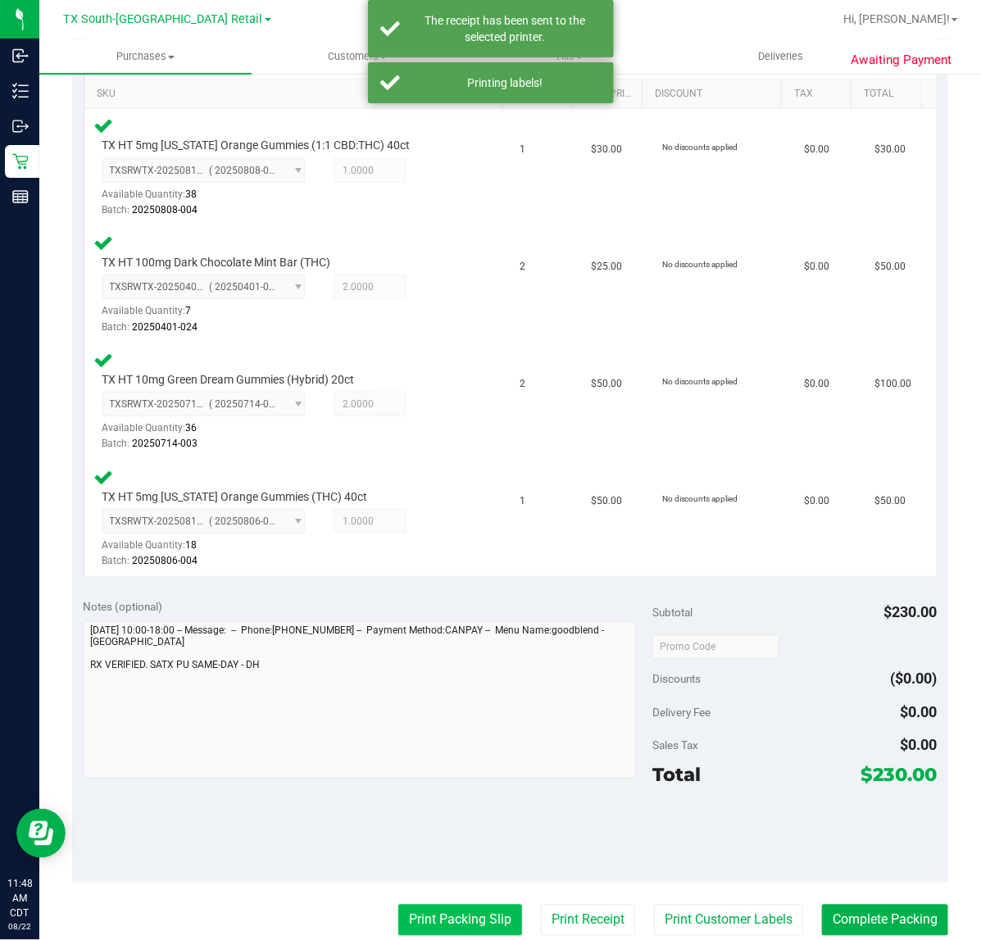
click at [446, 926] on button "Print Packing Slip" at bounding box center [460, 919] width 124 height 31
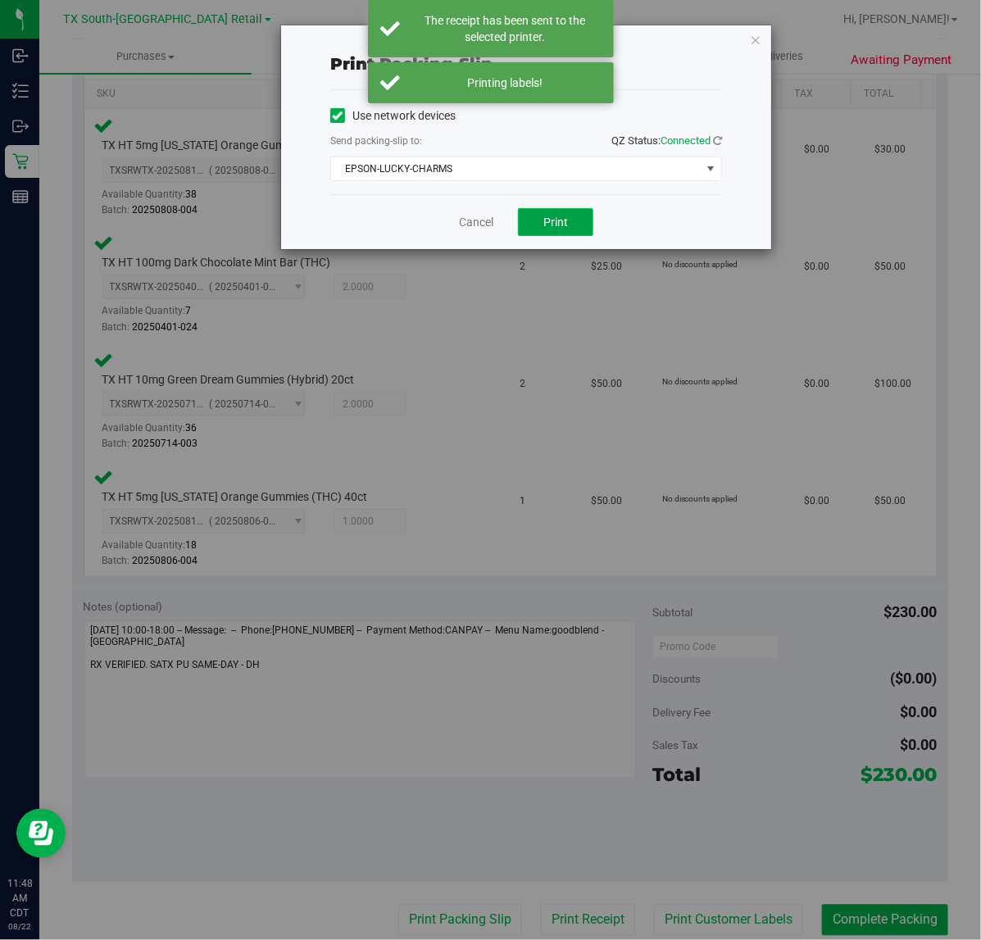
click at [550, 231] on button "Print" at bounding box center [555, 222] width 75 height 28
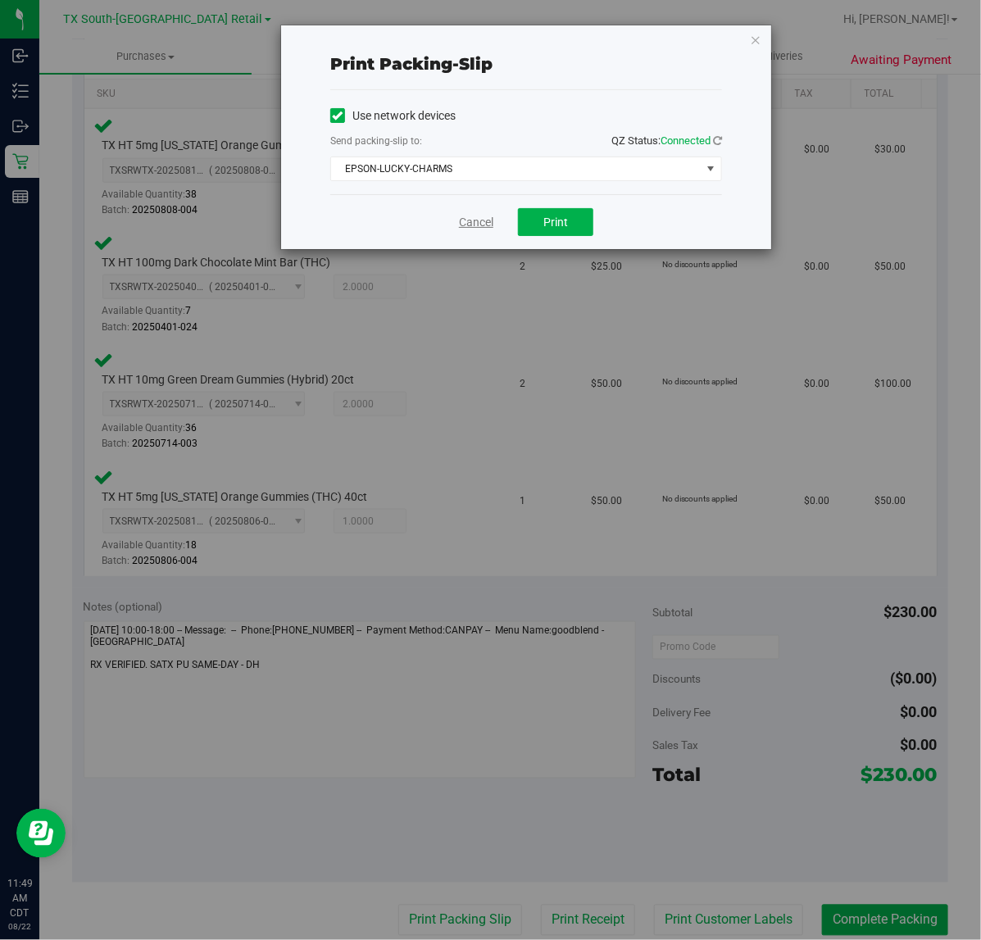
click at [487, 223] on link "Cancel" at bounding box center [476, 222] width 34 height 17
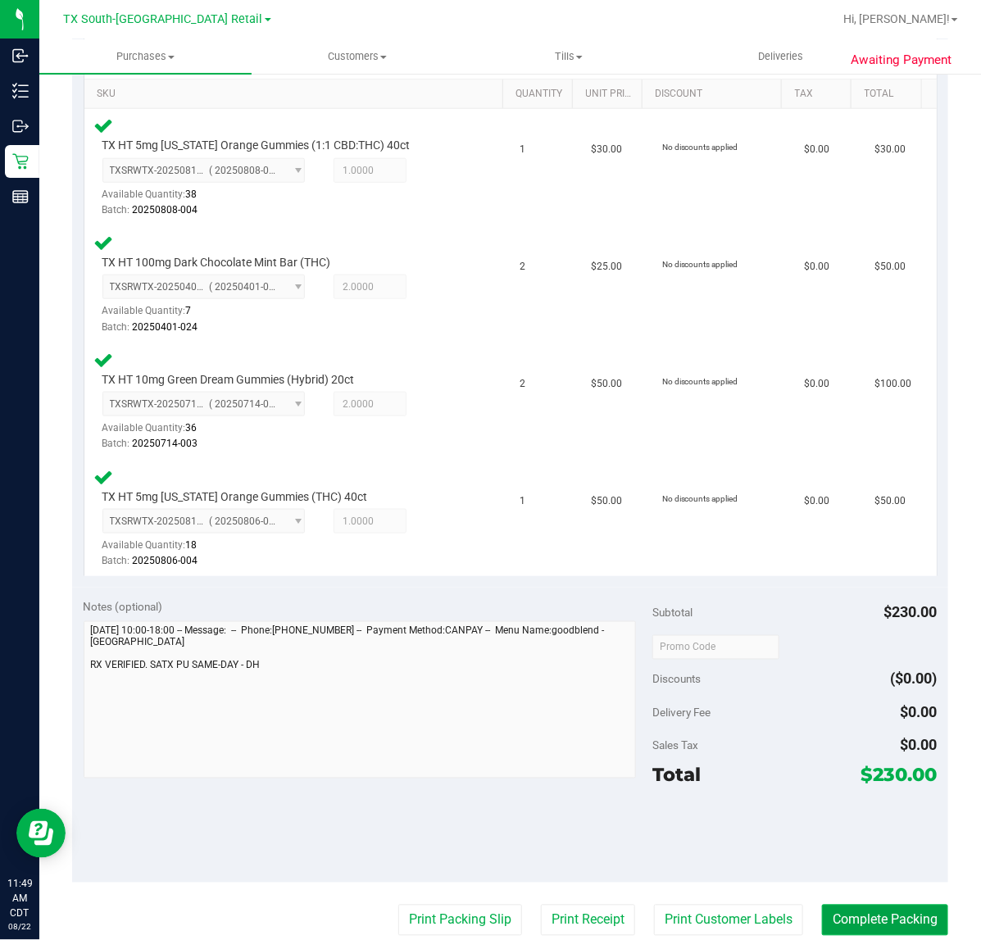
click at [858, 920] on button "Complete Packing" at bounding box center [885, 919] width 126 height 31
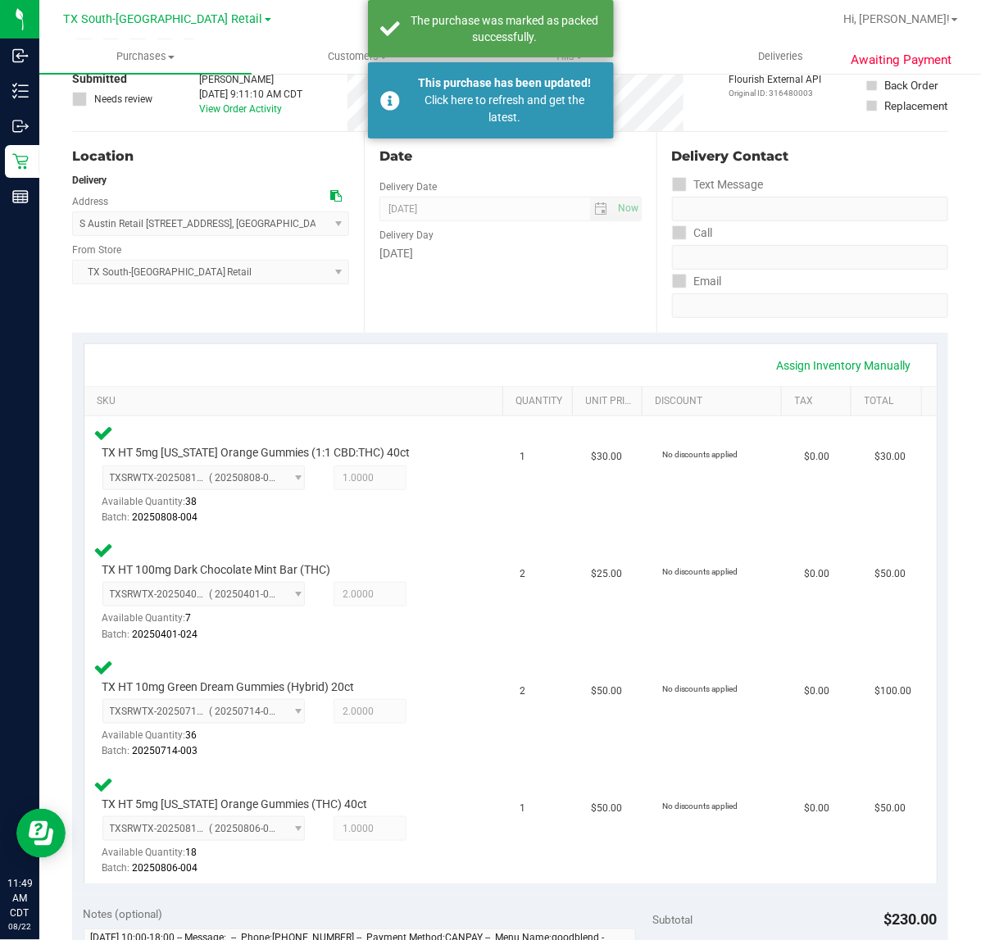
scroll to position [512, 0]
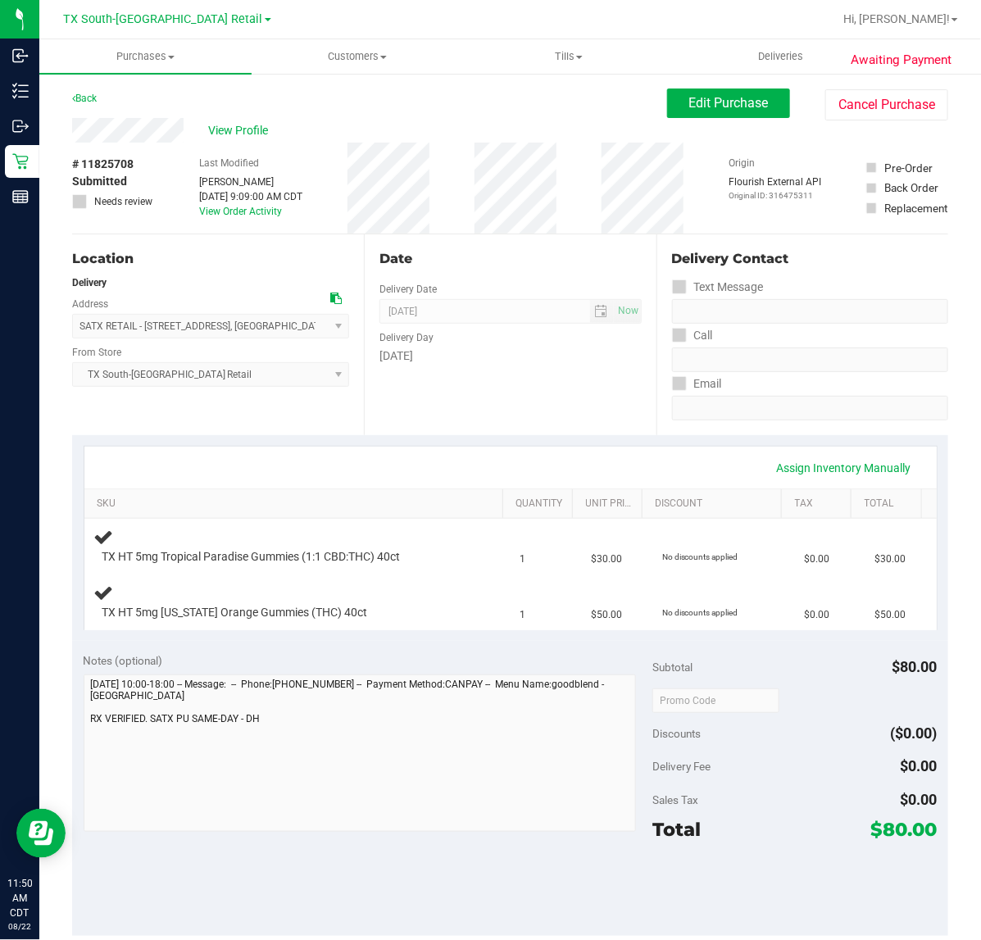
click at [517, 419] on div "Date Delivery Date 08/22/2025 Now 08/22/2025 07:00 AM Now Delivery Day Friday" at bounding box center [510, 334] width 292 height 201
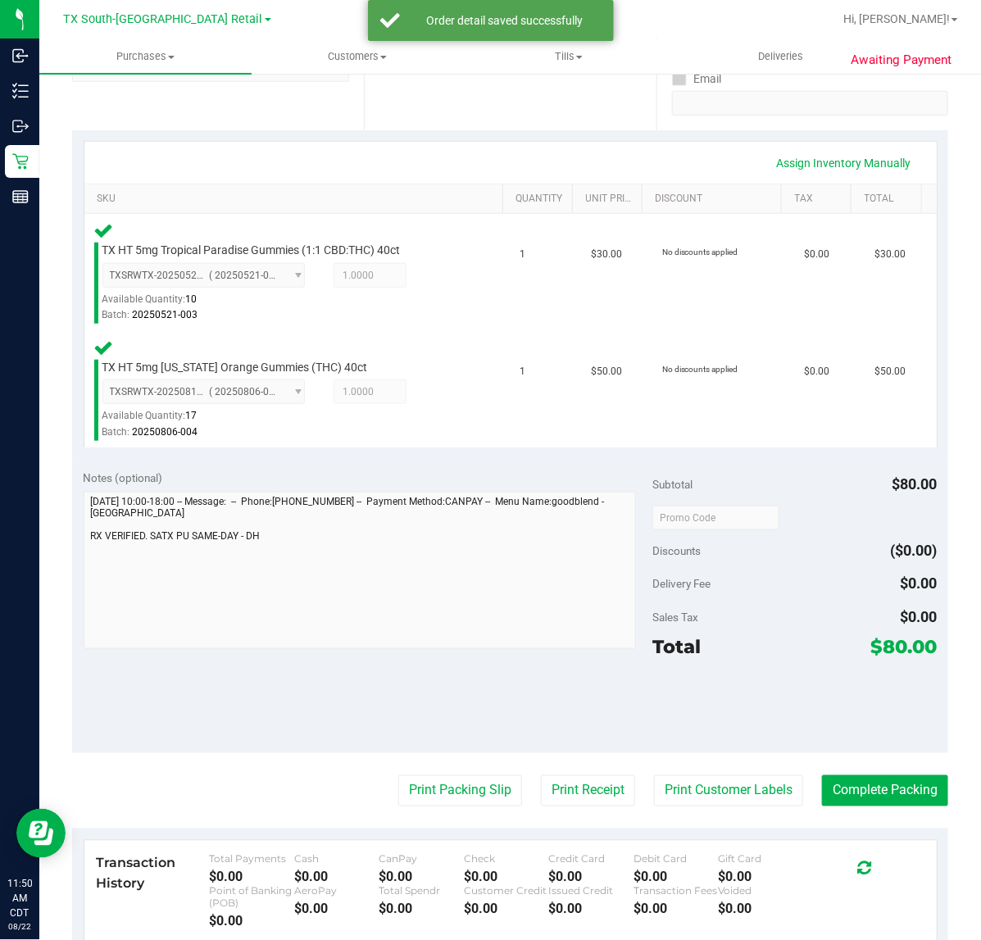
scroll to position [307, 0]
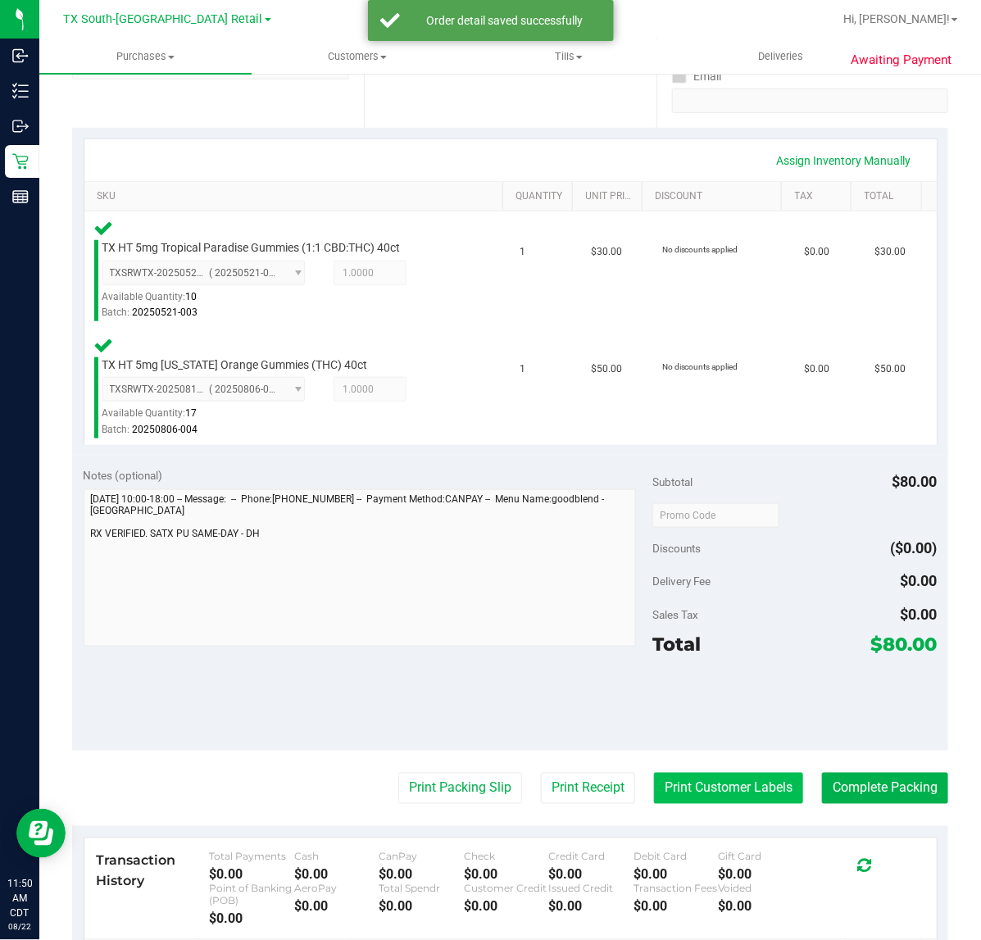
click at [732, 793] on button "Print Customer Labels" at bounding box center [728, 787] width 149 height 31
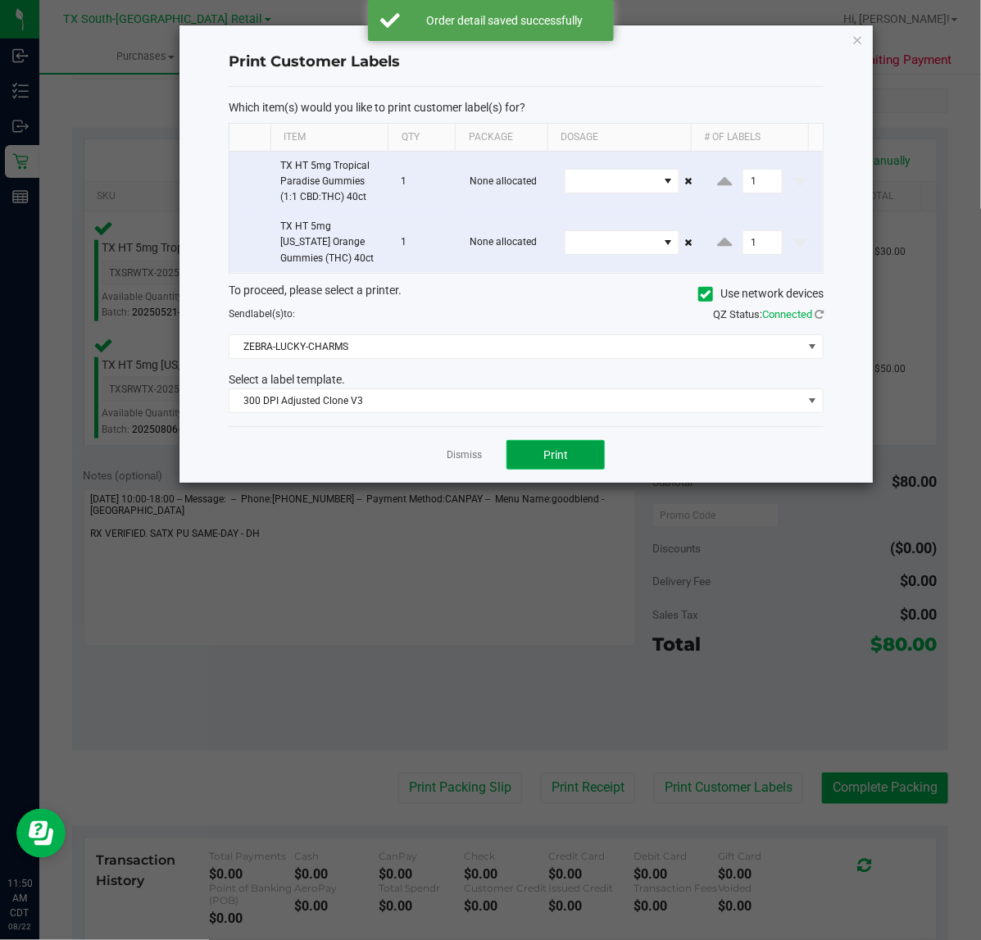
click at [534, 452] on button "Print" at bounding box center [555, 454] width 98 height 29
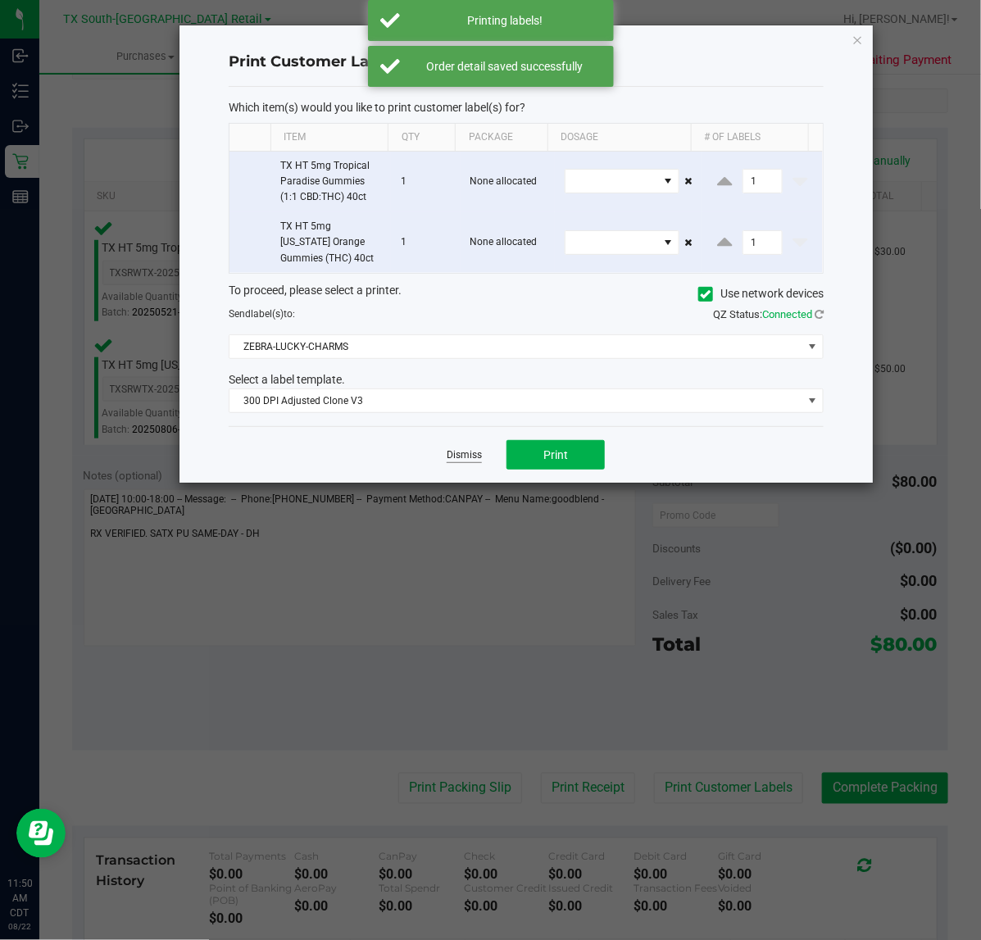
click at [464, 456] on link "Dismiss" at bounding box center [463, 455] width 35 height 14
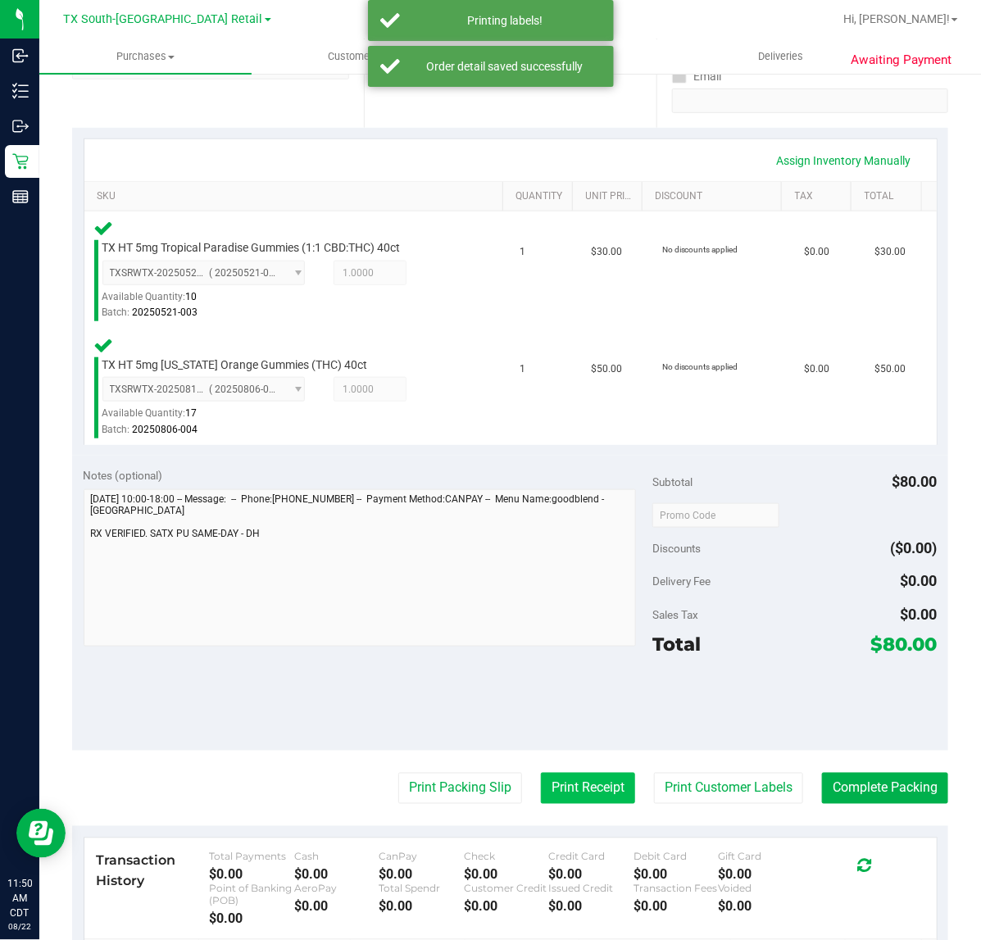
click at [583, 786] on button "Print Receipt" at bounding box center [588, 787] width 94 height 31
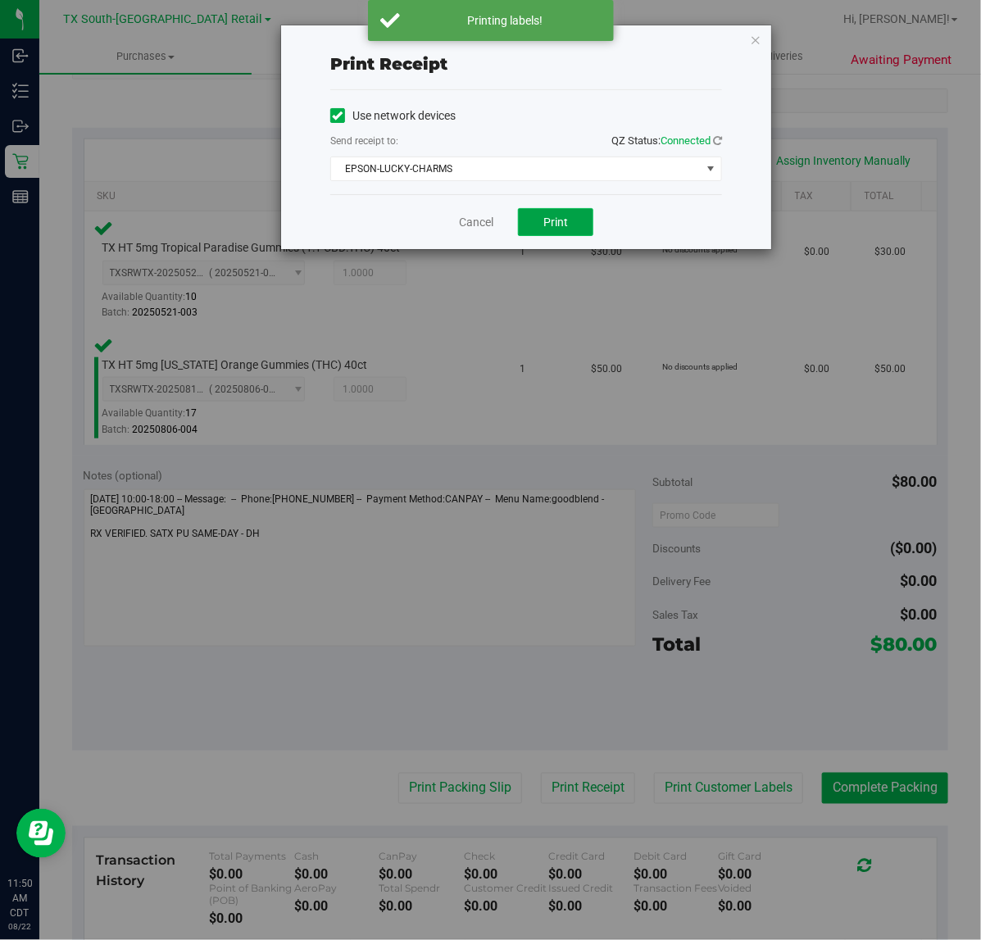
click at [528, 219] on button "Print" at bounding box center [555, 222] width 75 height 28
click at [455, 213] on div "Cancel Print" at bounding box center [526, 221] width 392 height 55
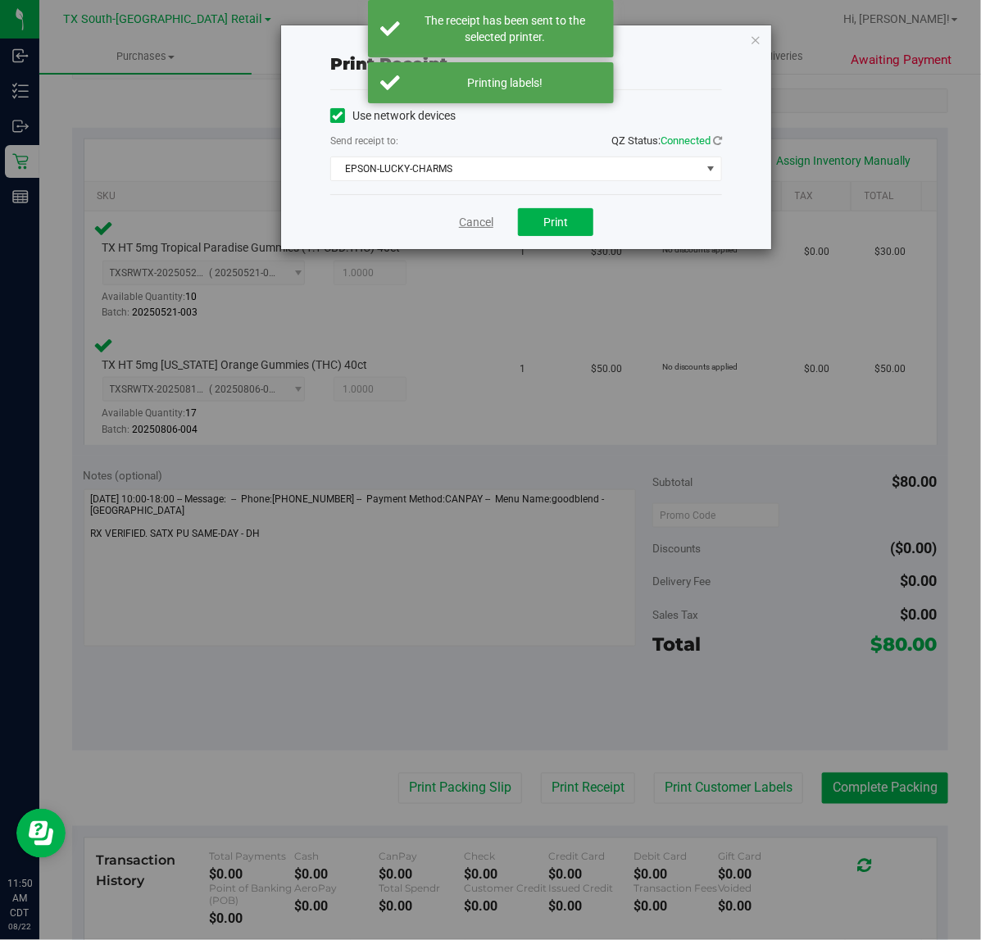
click at [467, 226] on link "Cancel" at bounding box center [476, 222] width 34 height 17
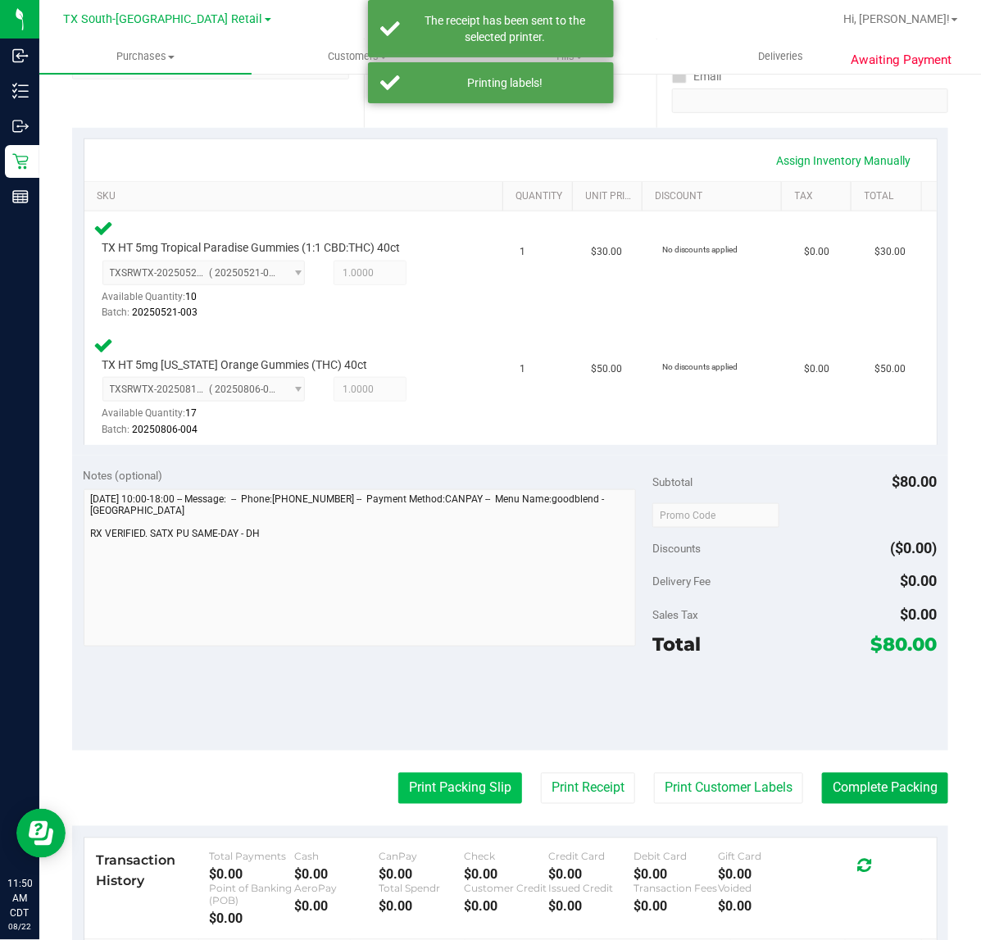
click at [434, 779] on button "Print Packing Slip" at bounding box center [460, 787] width 124 height 31
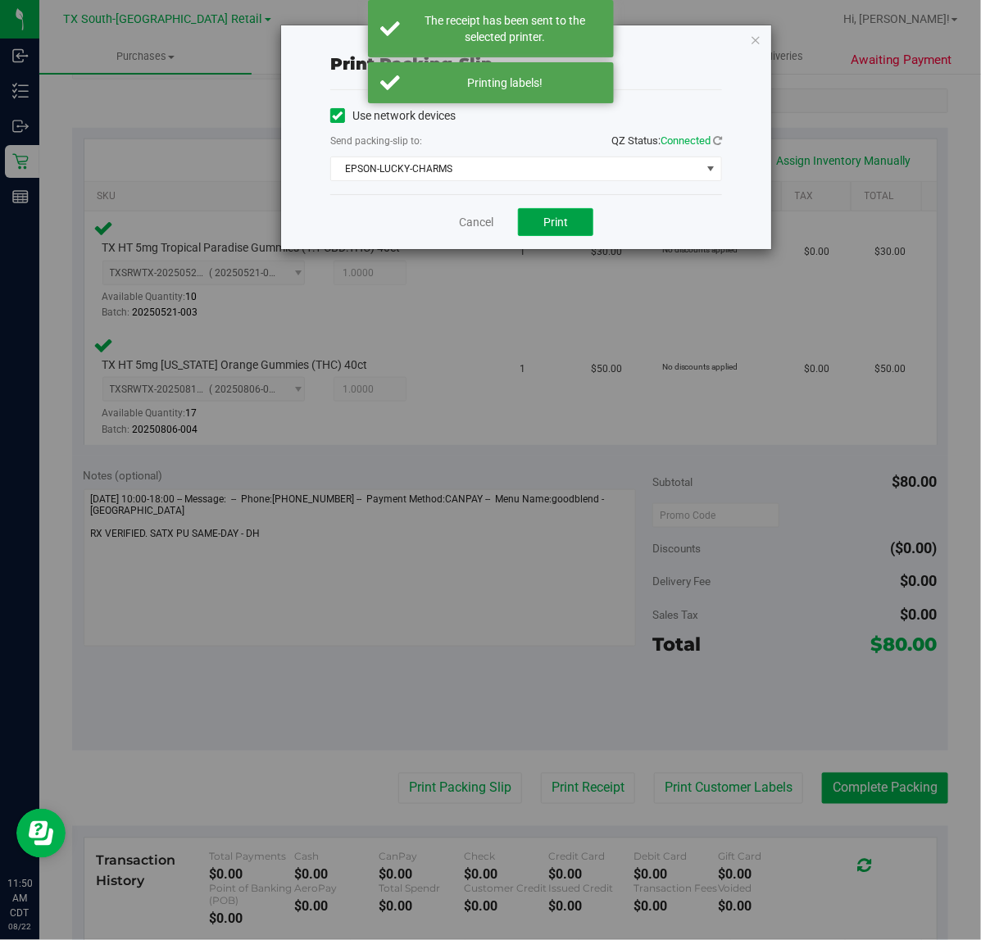
click at [579, 235] on button "Print" at bounding box center [555, 222] width 75 height 28
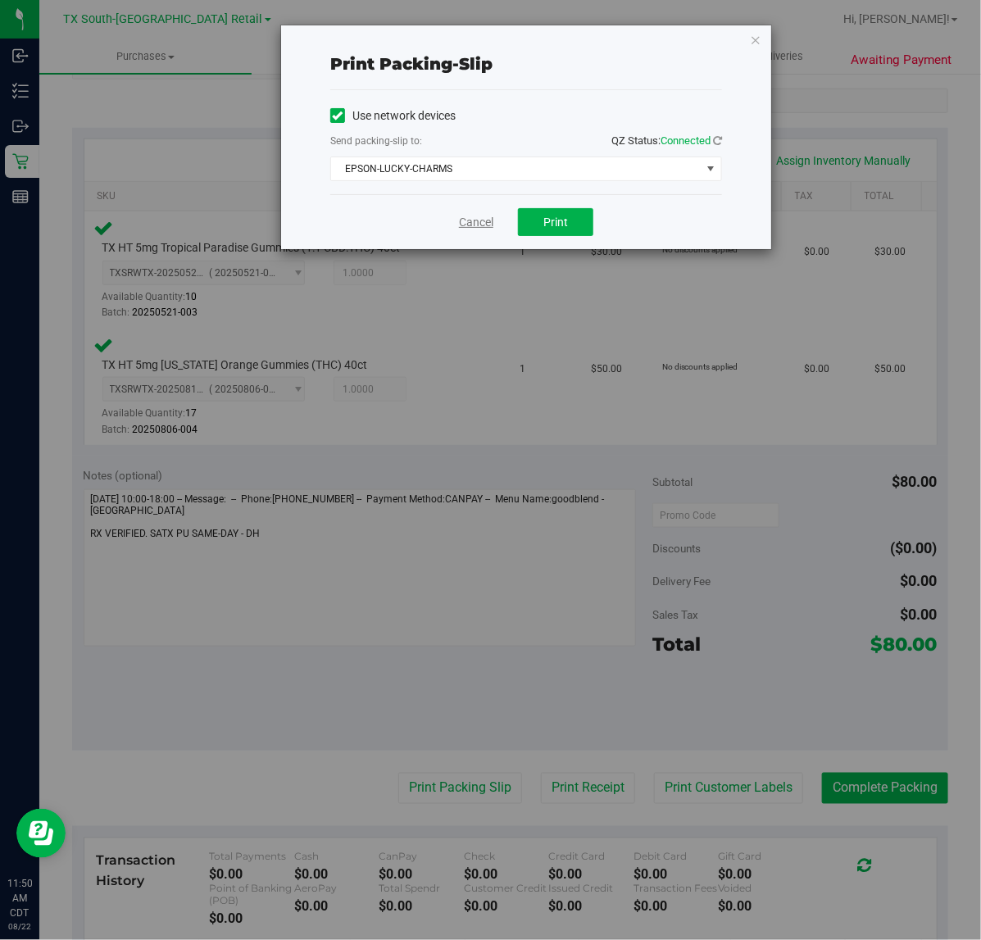
click at [467, 227] on link "Cancel" at bounding box center [476, 222] width 34 height 17
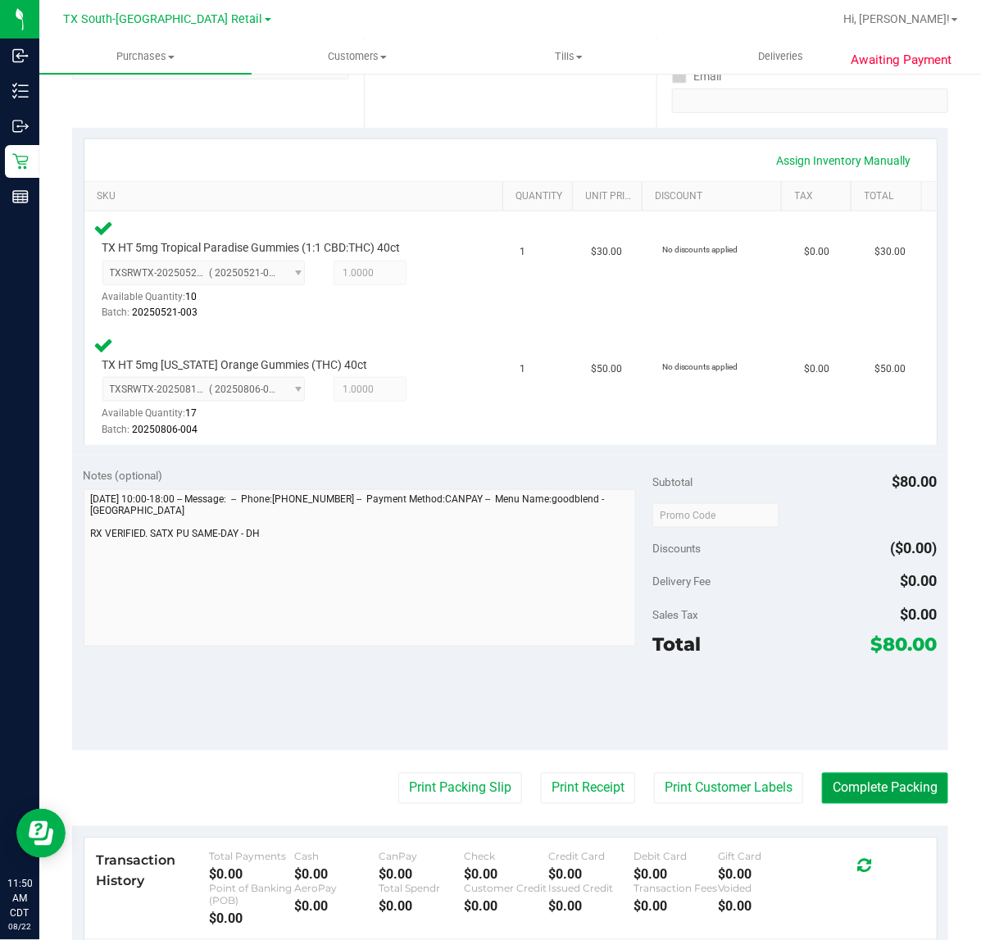
click at [858, 785] on button "Complete Packing" at bounding box center [885, 787] width 126 height 31
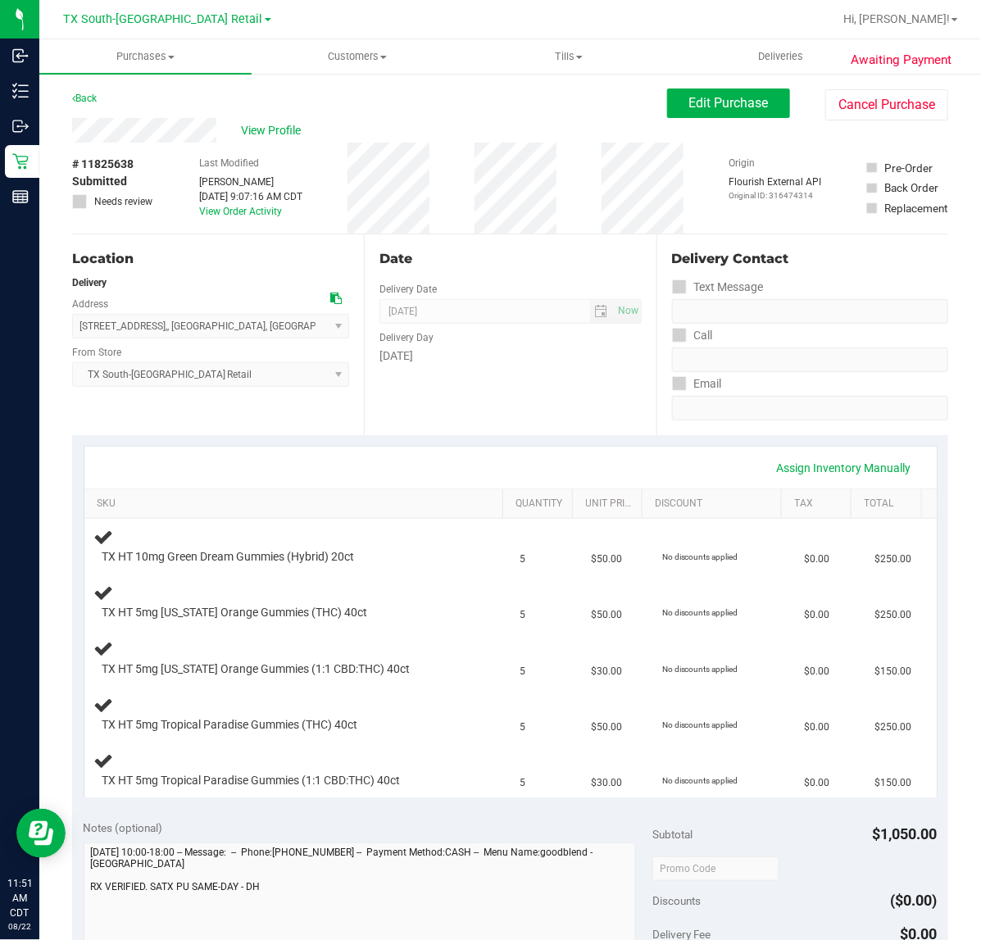
click at [598, 431] on div "Date Delivery Date [DATE] Now [DATE] 07:00 AM Now Delivery Day [DATE]" at bounding box center [510, 334] width 292 height 201
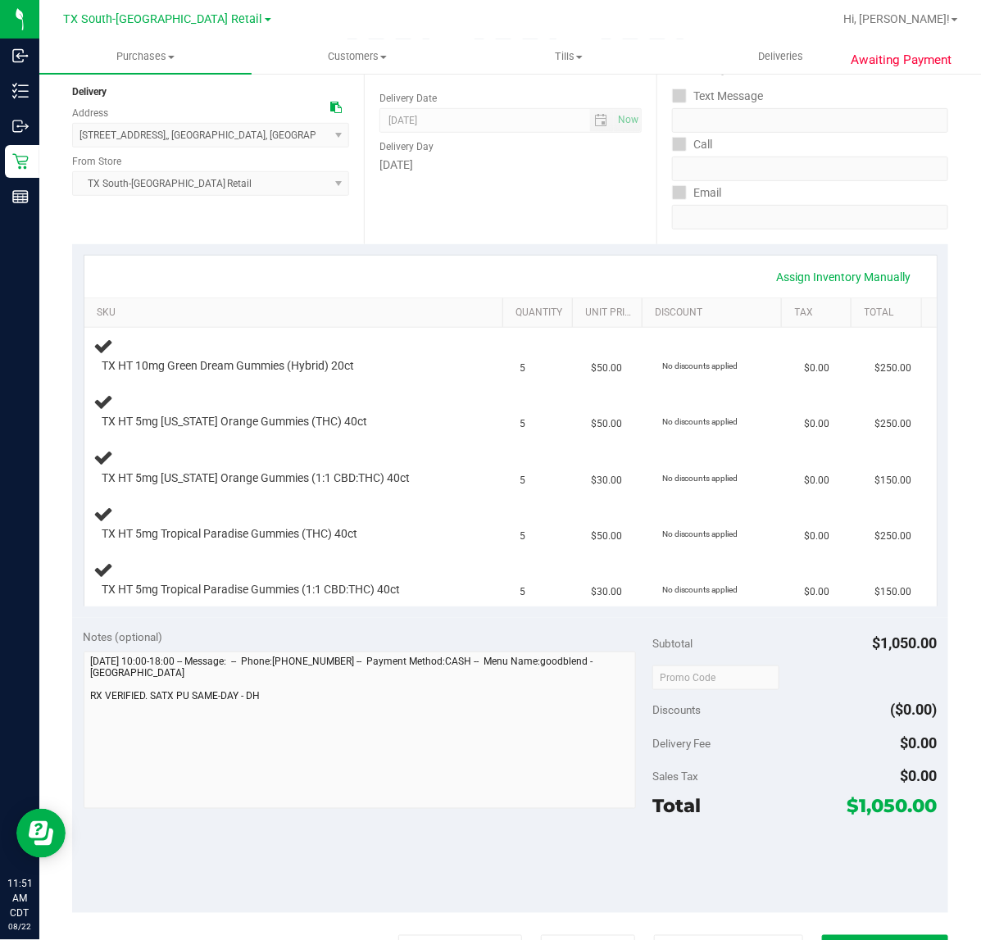
scroll to position [193, 0]
click at [780, 840] on div at bounding box center [794, 863] width 284 height 74
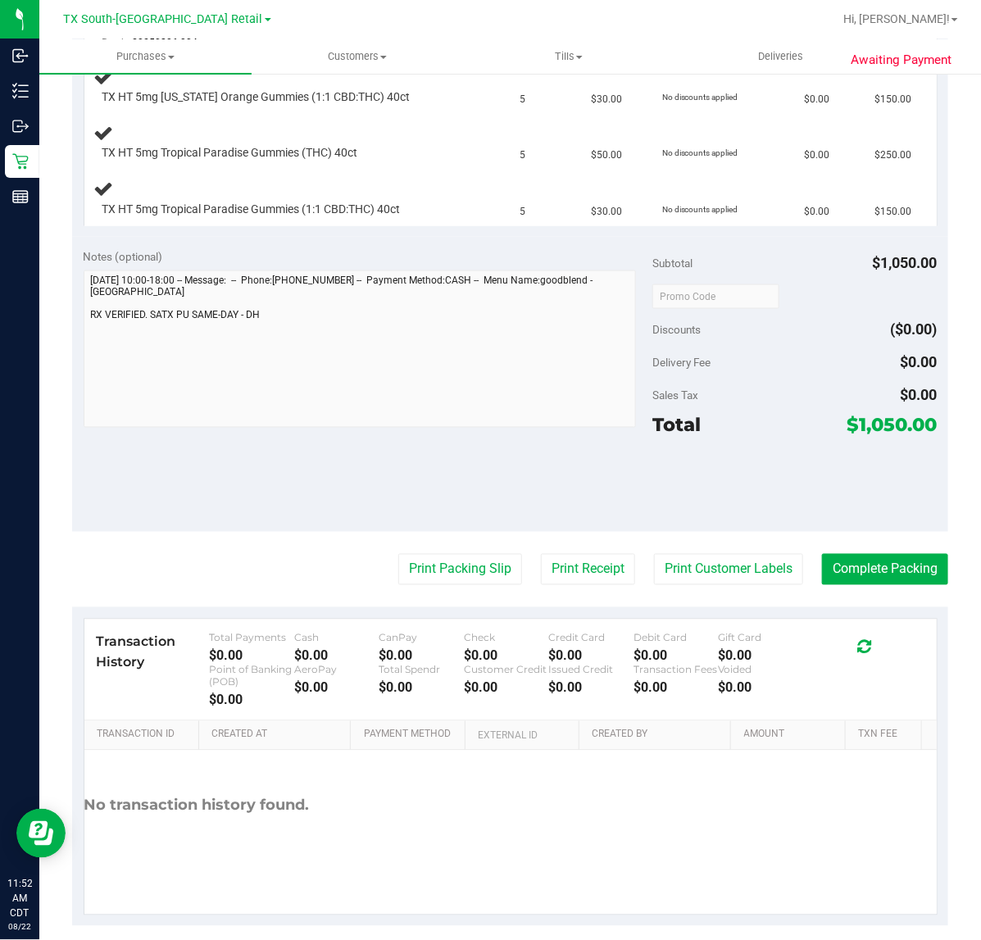
scroll to position [649, 0]
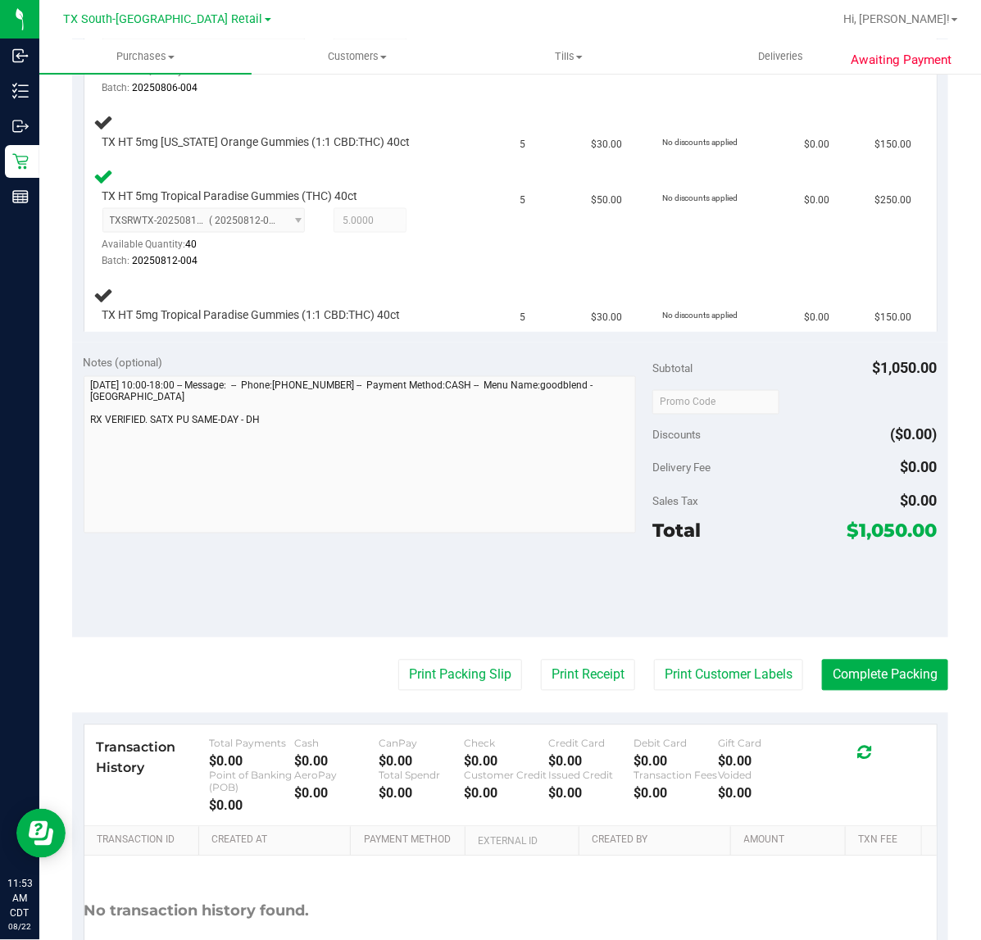
click at [725, 501] on div "Sales Tax $0.00" at bounding box center [794, 501] width 284 height 29
click at [740, 528] on div "Total $1,050.00" at bounding box center [794, 530] width 284 height 29
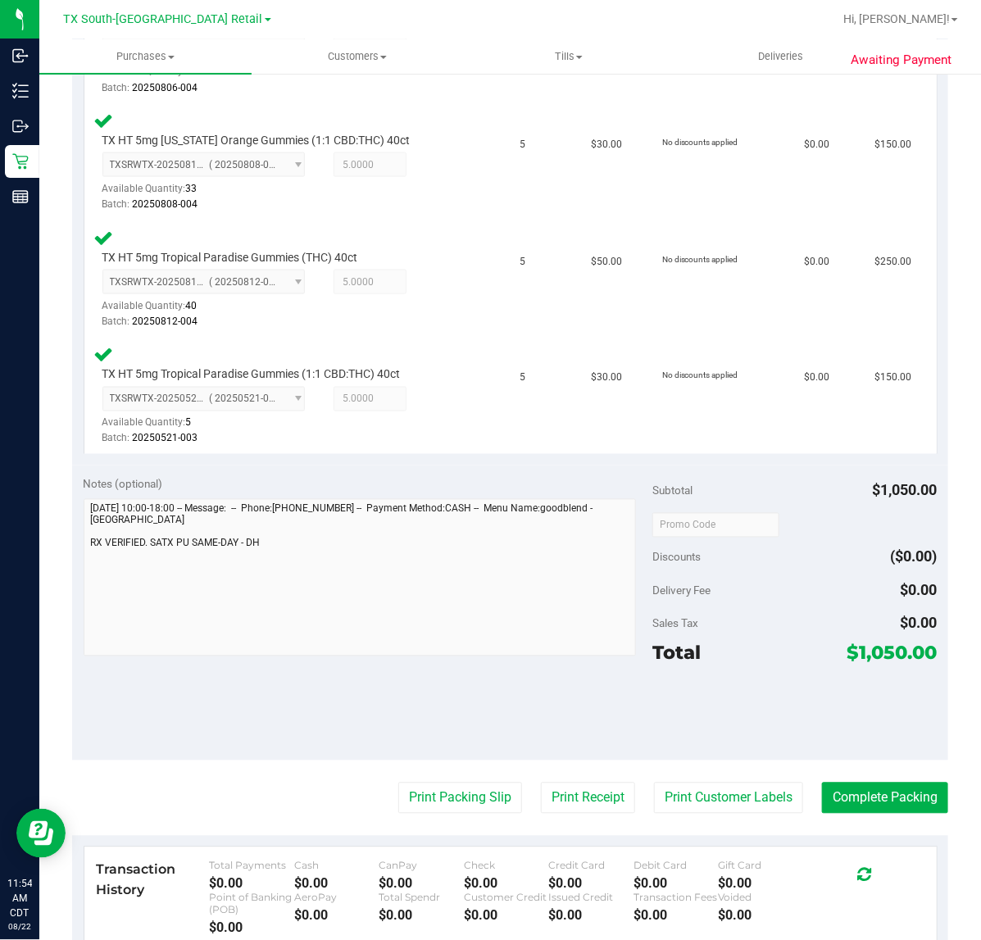
click at [774, 701] on div at bounding box center [794, 712] width 284 height 74
click at [706, 805] on button "Print Customer Labels" at bounding box center [728, 797] width 149 height 31
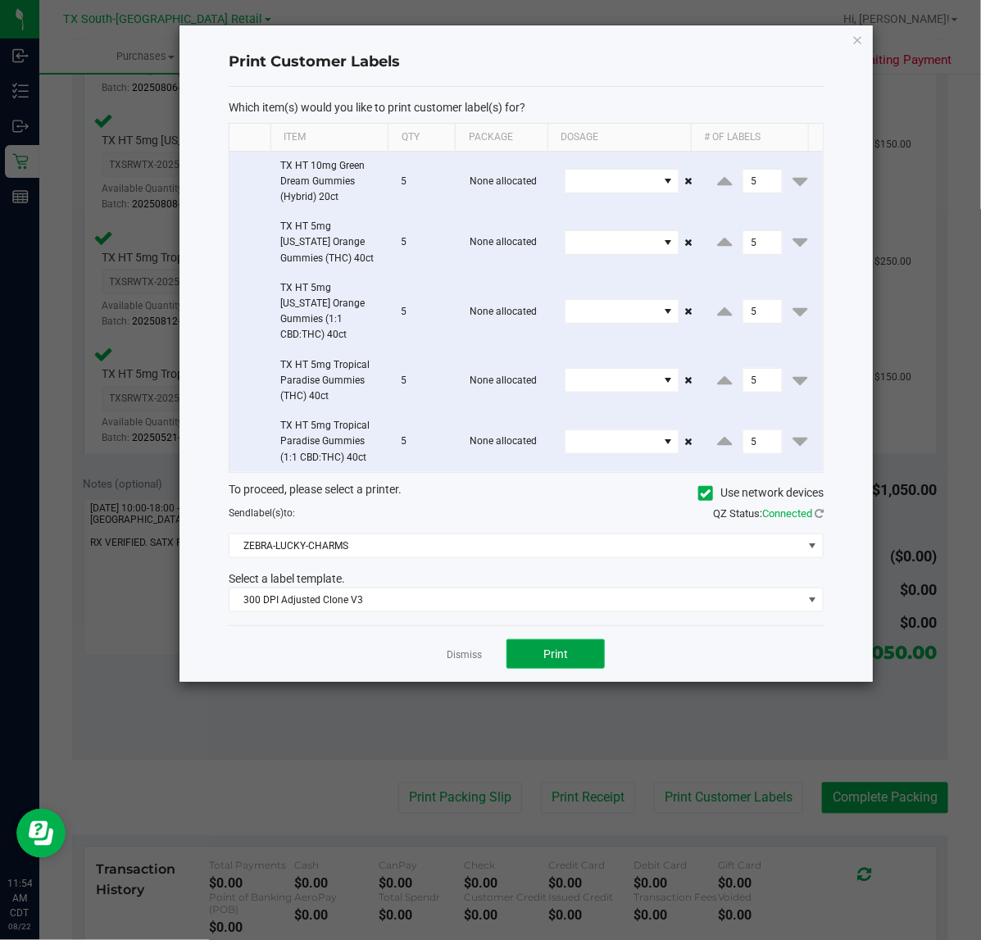
click at [558, 647] on span "Print" at bounding box center [555, 653] width 25 height 13
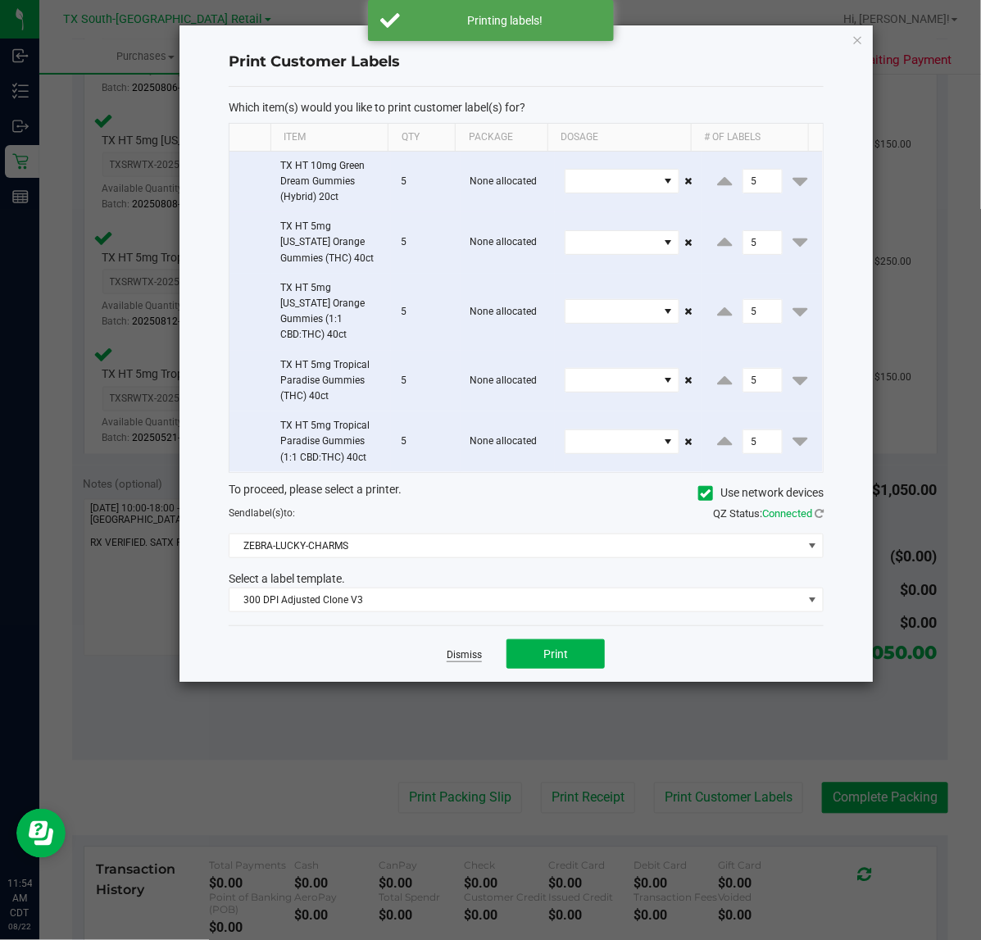
click at [453, 648] on link "Dismiss" at bounding box center [463, 655] width 35 height 14
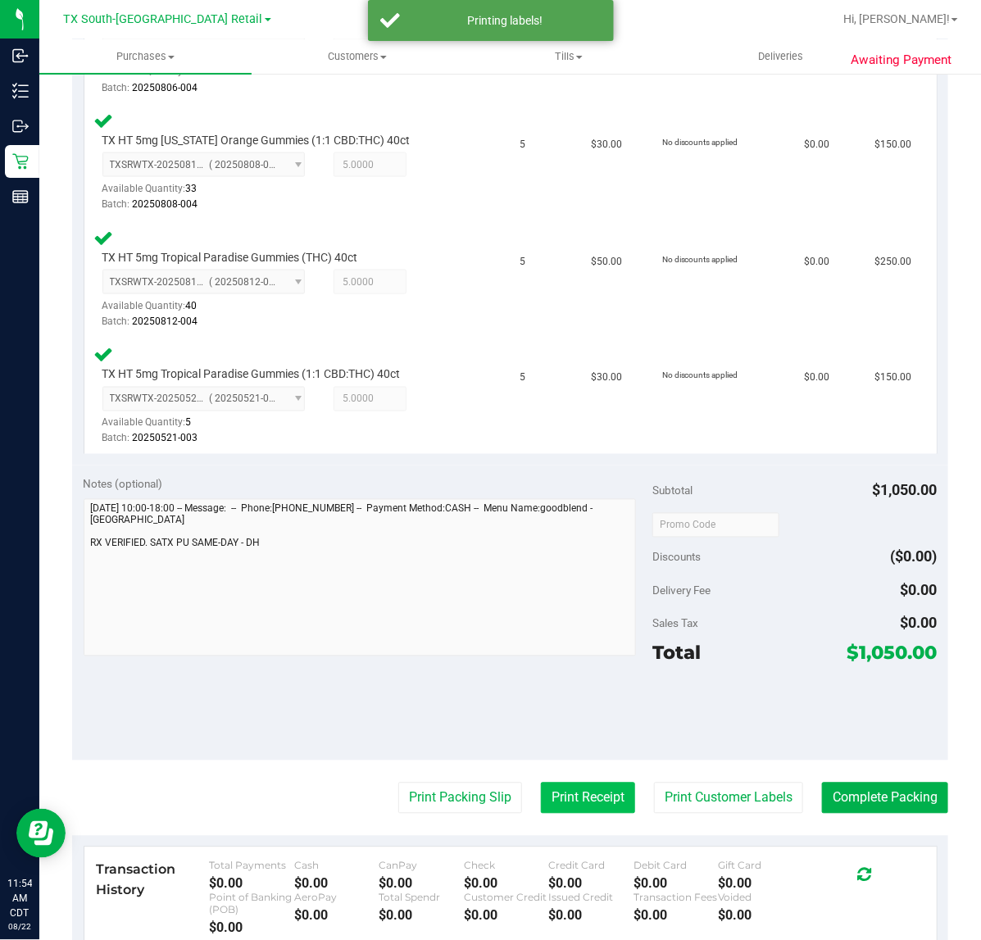
click at [541, 782] on button "Print Receipt" at bounding box center [588, 797] width 94 height 31
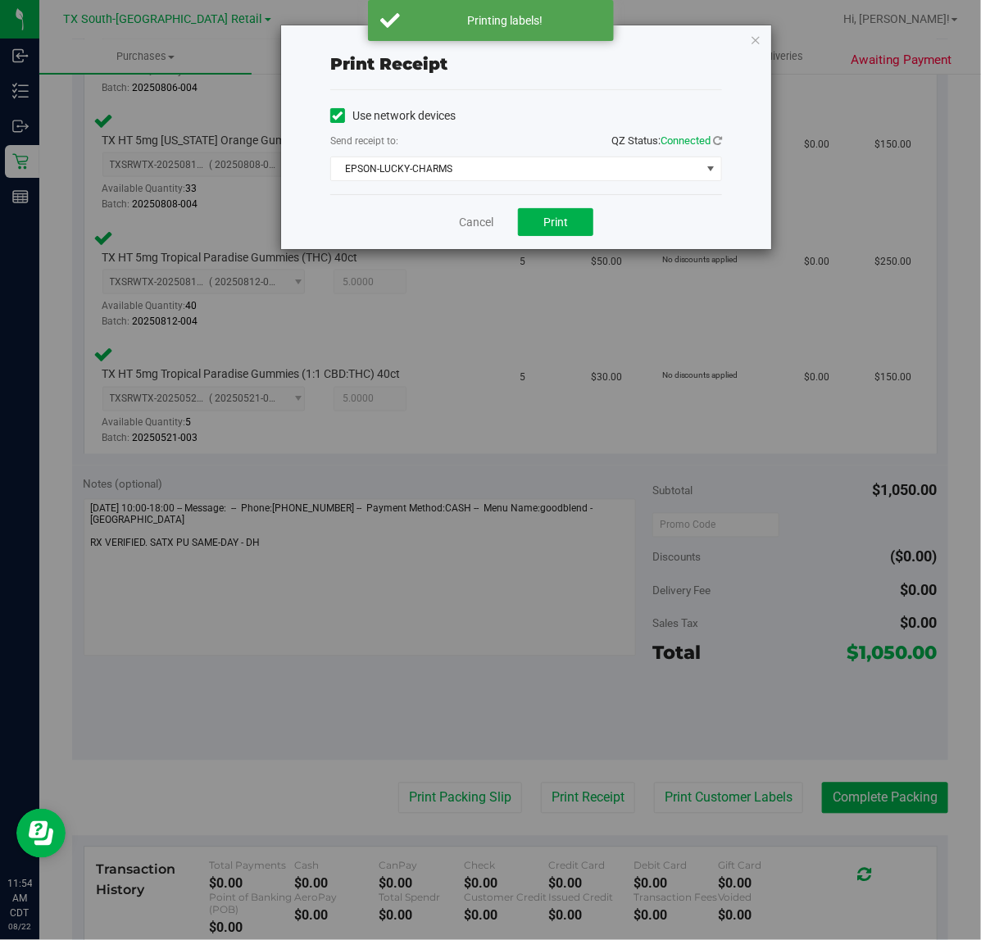
click at [537, 203] on div "Cancel Print" at bounding box center [526, 221] width 392 height 55
click at [523, 233] on button "Print" at bounding box center [555, 222] width 75 height 28
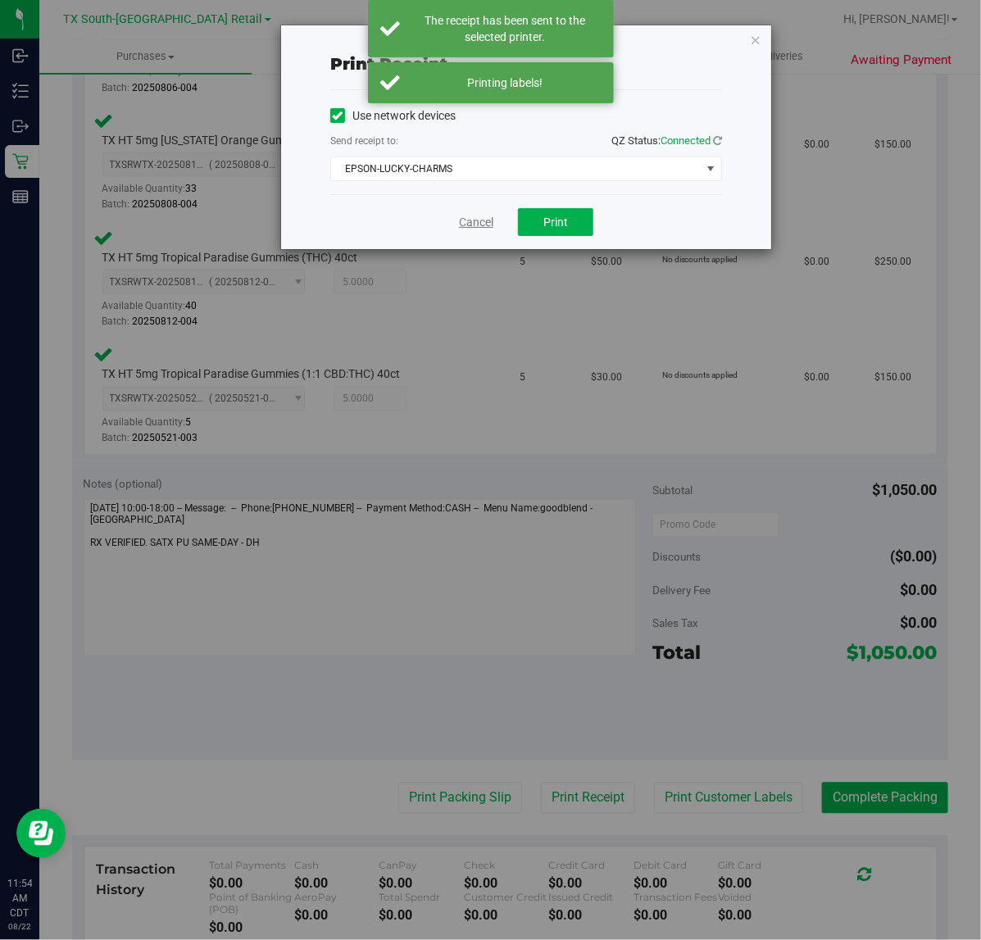
click at [471, 228] on link "Cancel" at bounding box center [476, 222] width 34 height 17
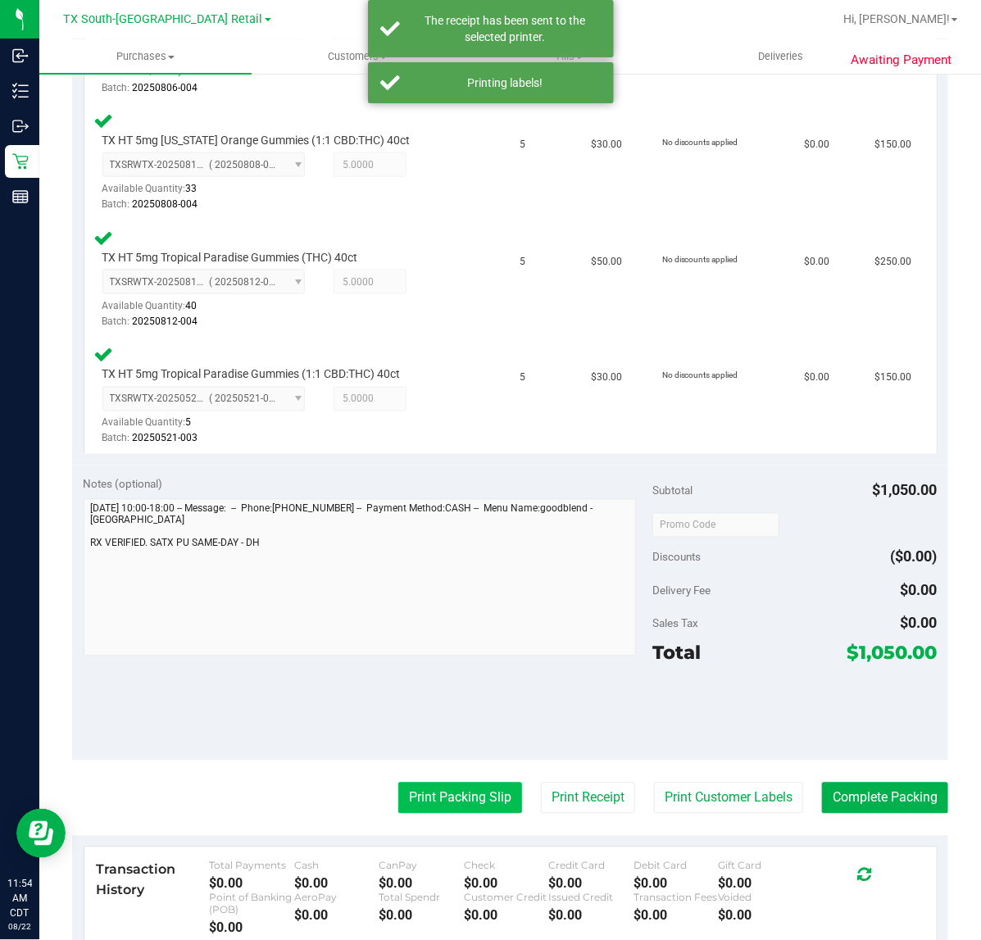
click at [473, 788] on button "Print Packing Slip" at bounding box center [460, 797] width 124 height 31
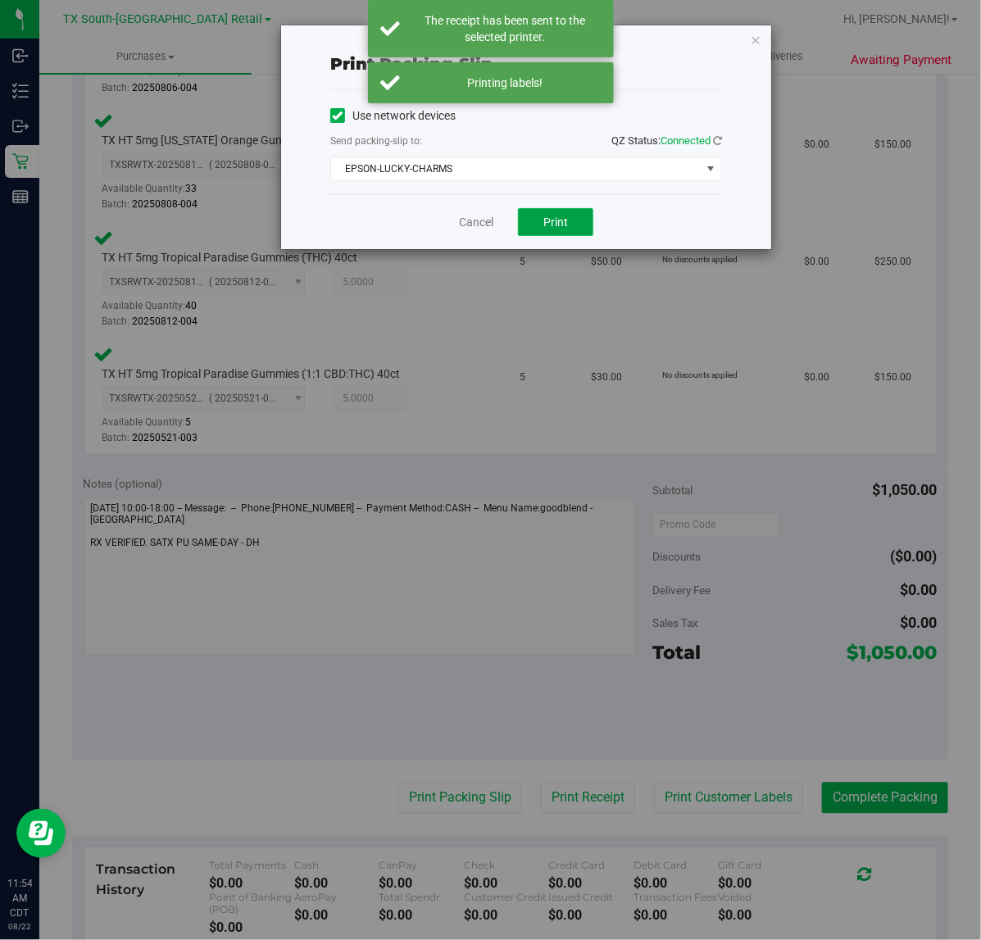
click at [582, 230] on button "Print" at bounding box center [555, 222] width 75 height 28
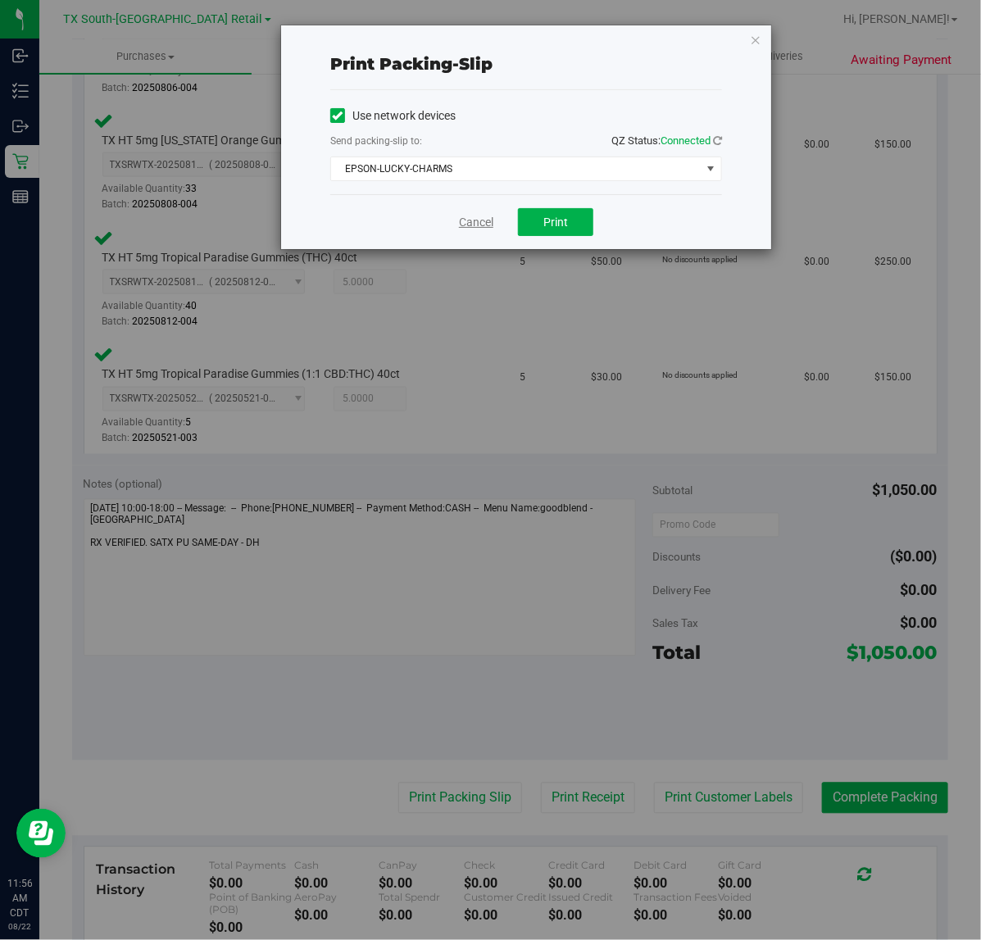
click at [476, 229] on link "Cancel" at bounding box center [476, 222] width 34 height 17
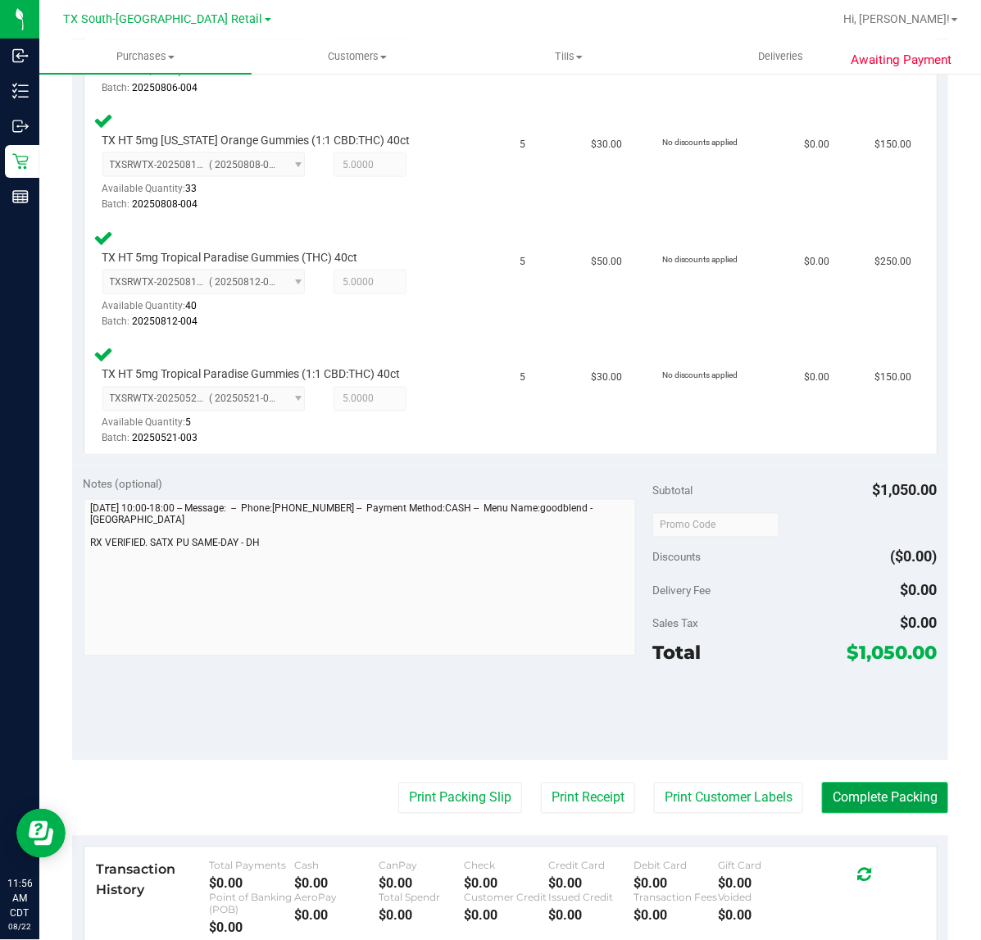
click at [836, 795] on button "Complete Packing" at bounding box center [885, 797] width 126 height 31
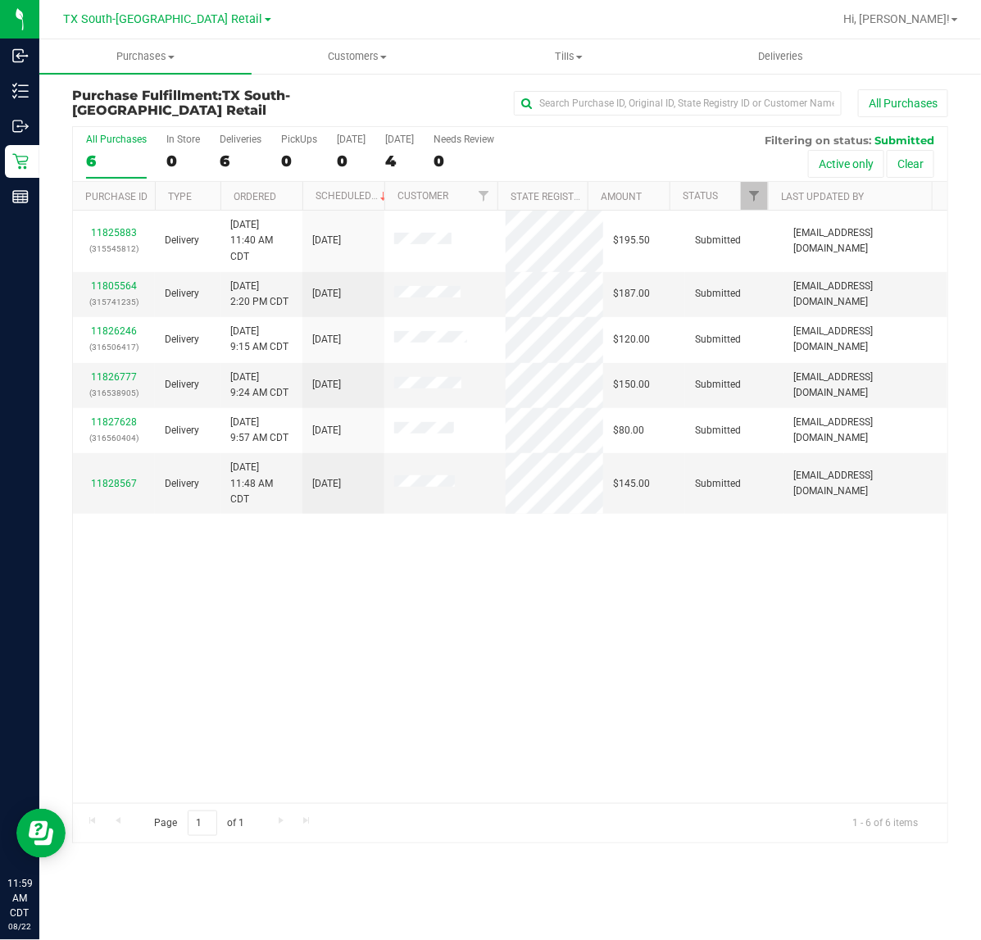
click at [782, 35] on nav "TX South-Austin Retail Hi, Lindsey!" at bounding box center [509, 19] width 941 height 39
click at [776, 54] on span "Deliveries" at bounding box center [780, 56] width 89 height 15
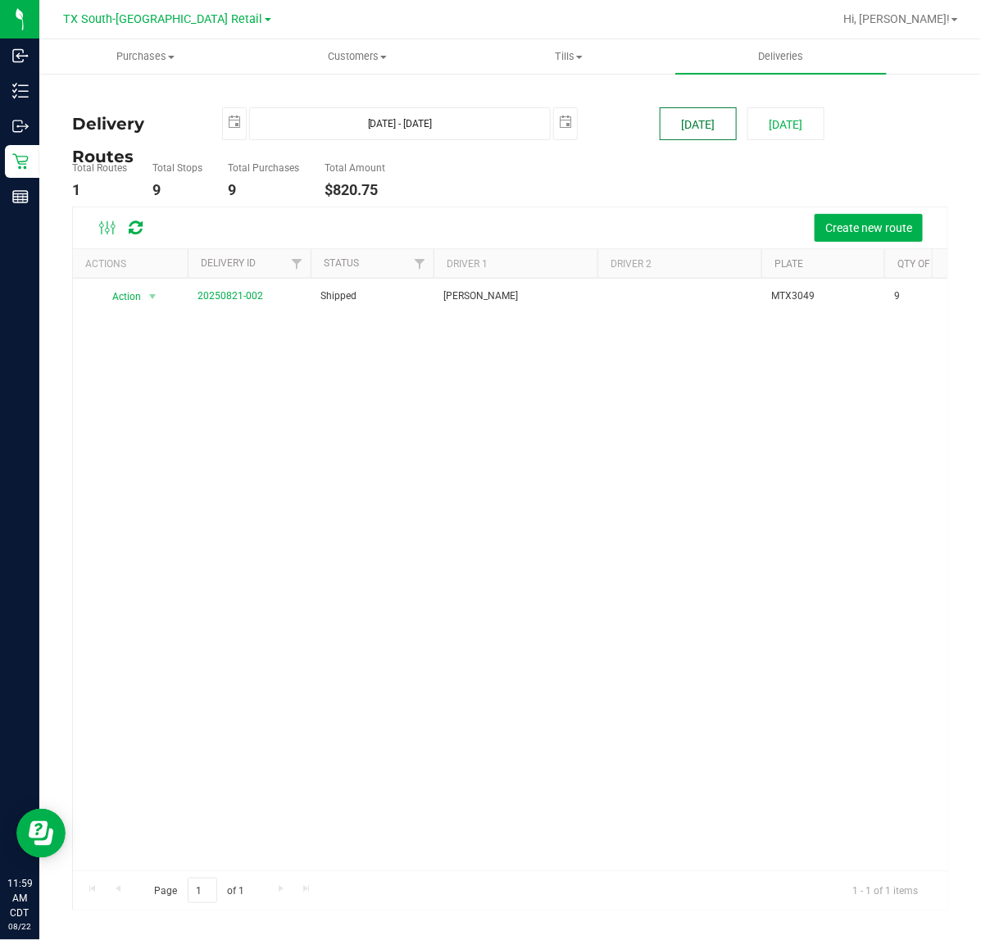
click at [693, 107] on button "[DATE]" at bounding box center [697, 123] width 77 height 33
click at [861, 217] on button "Create new route" at bounding box center [868, 228] width 108 height 28
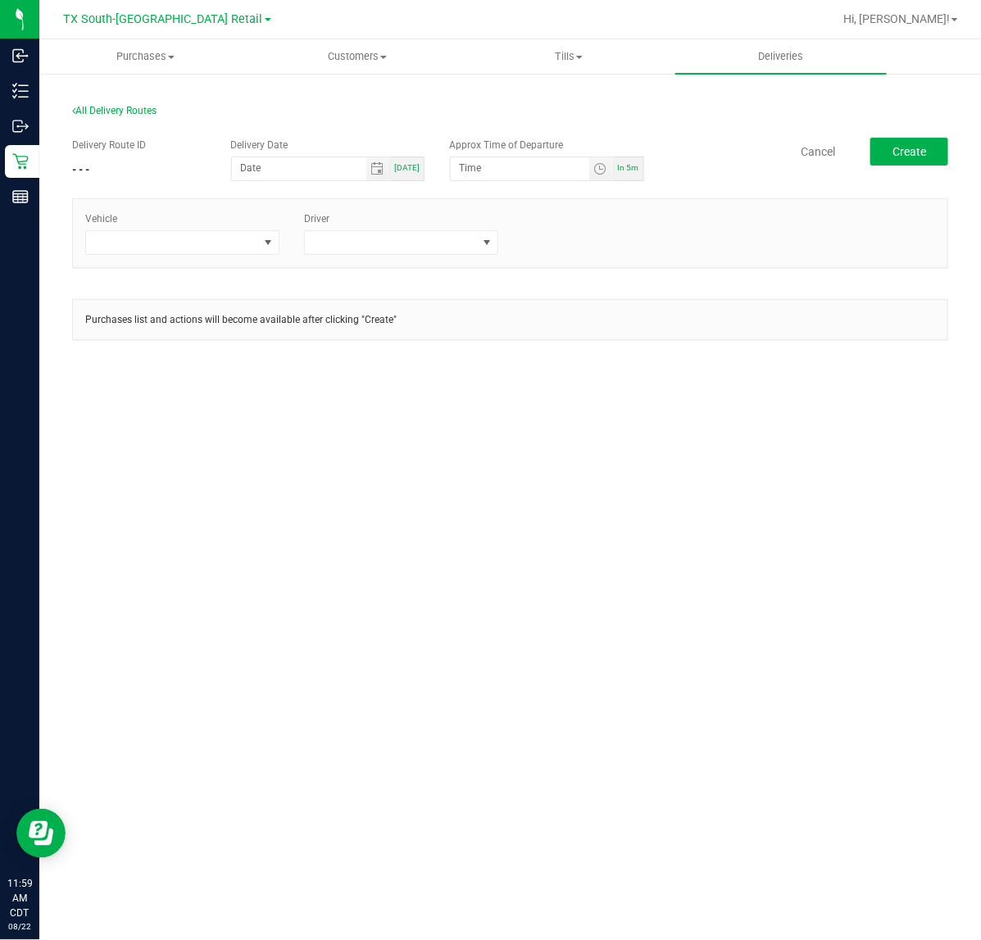
click at [408, 174] on div "[DATE]" at bounding box center [407, 168] width 34 height 25
type input "[DATE]"
type input "12:04 PM"
click at [632, 166] on span "In 5m" at bounding box center [628, 167] width 21 height 9
click at [262, 244] on span at bounding box center [267, 242] width 13 height 13
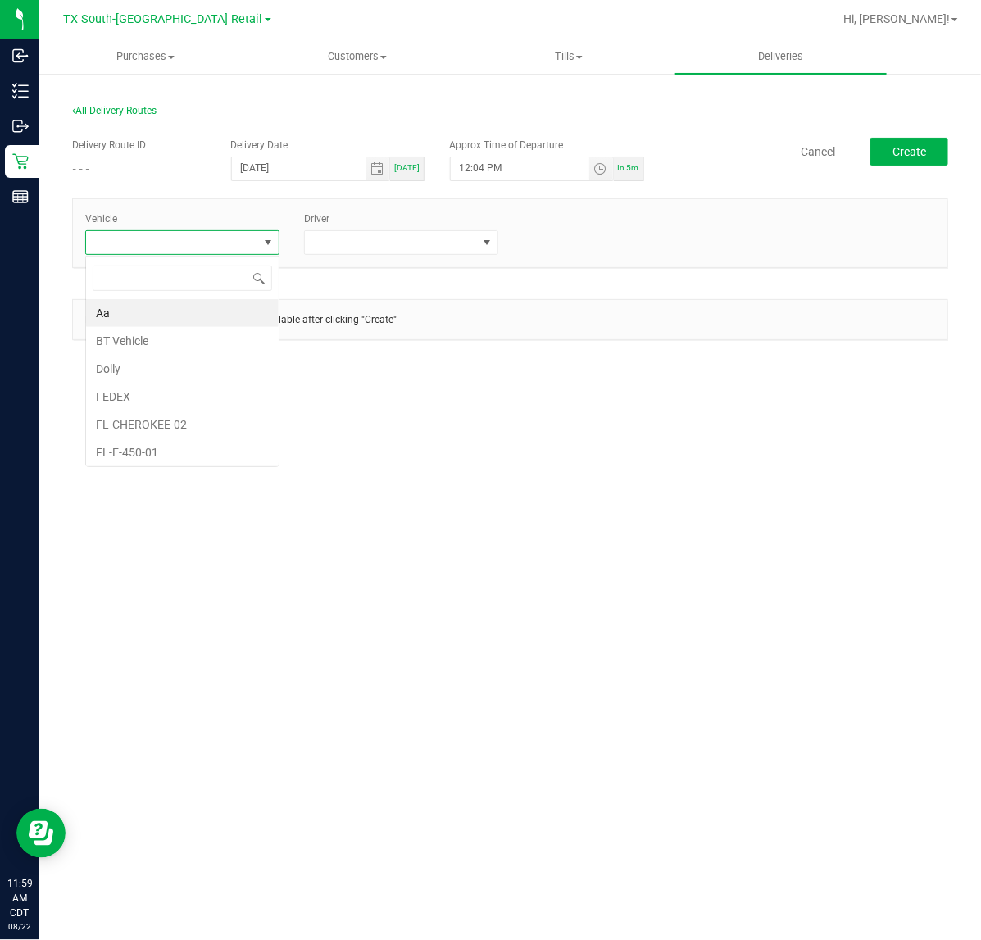
scroll to position [25, 194]
type input "tx"
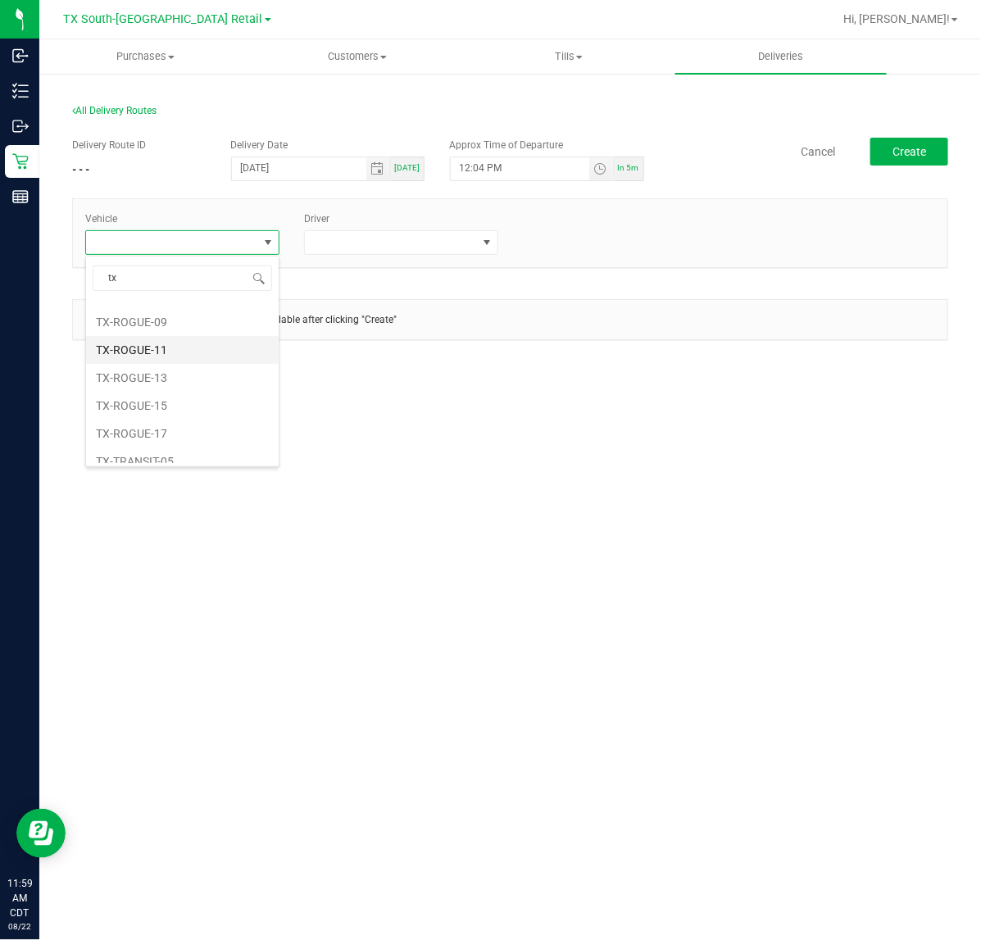
scroll to position [205, 0]
click at [195, 369] on li "TX-TRANSIT-05" at bounding box center [182, 359] width 193 height 28
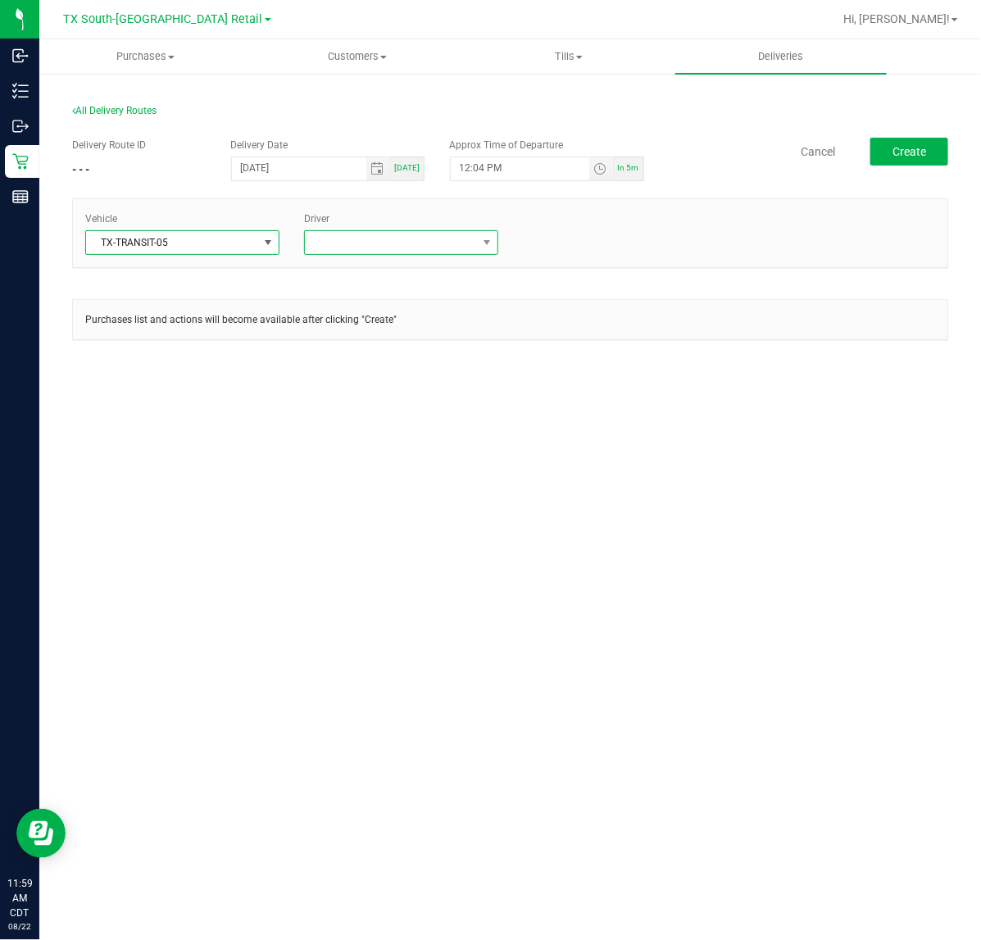
click at [347, 243] on span at bounding box center [391, 242] width 172 height 23
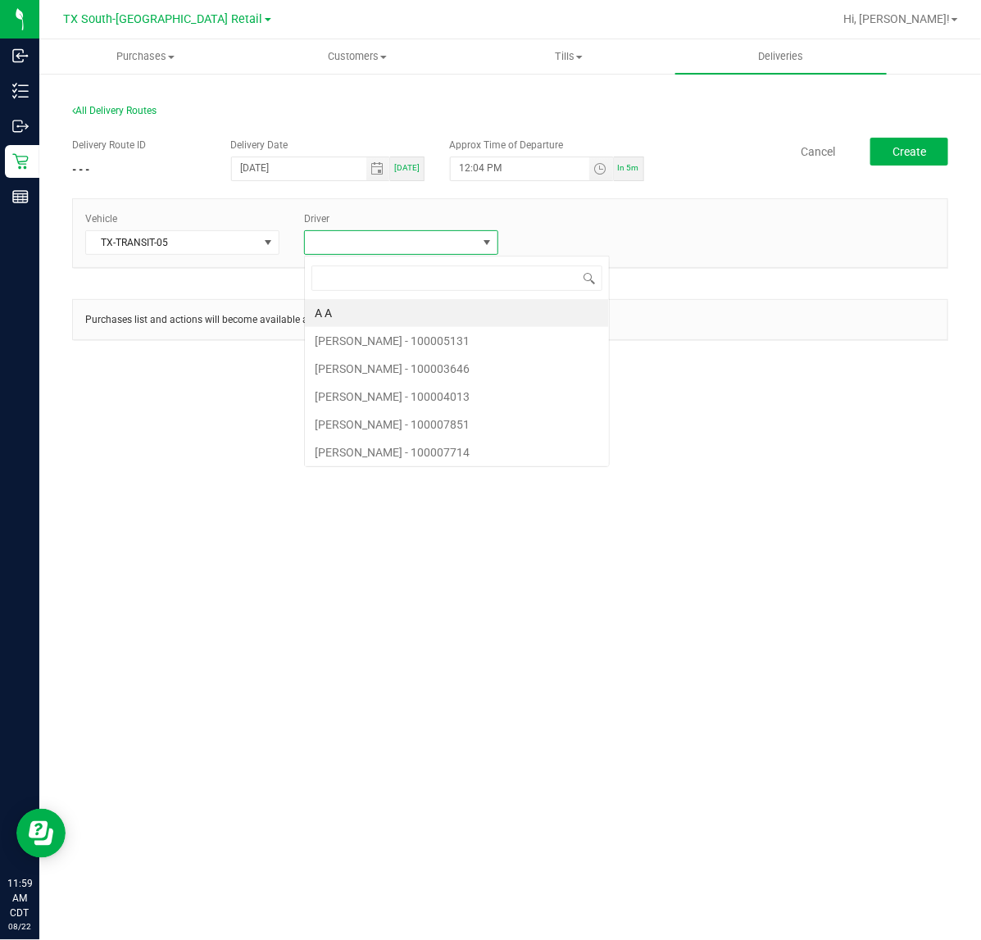
scroll to position [25, 194]
type input "alva"
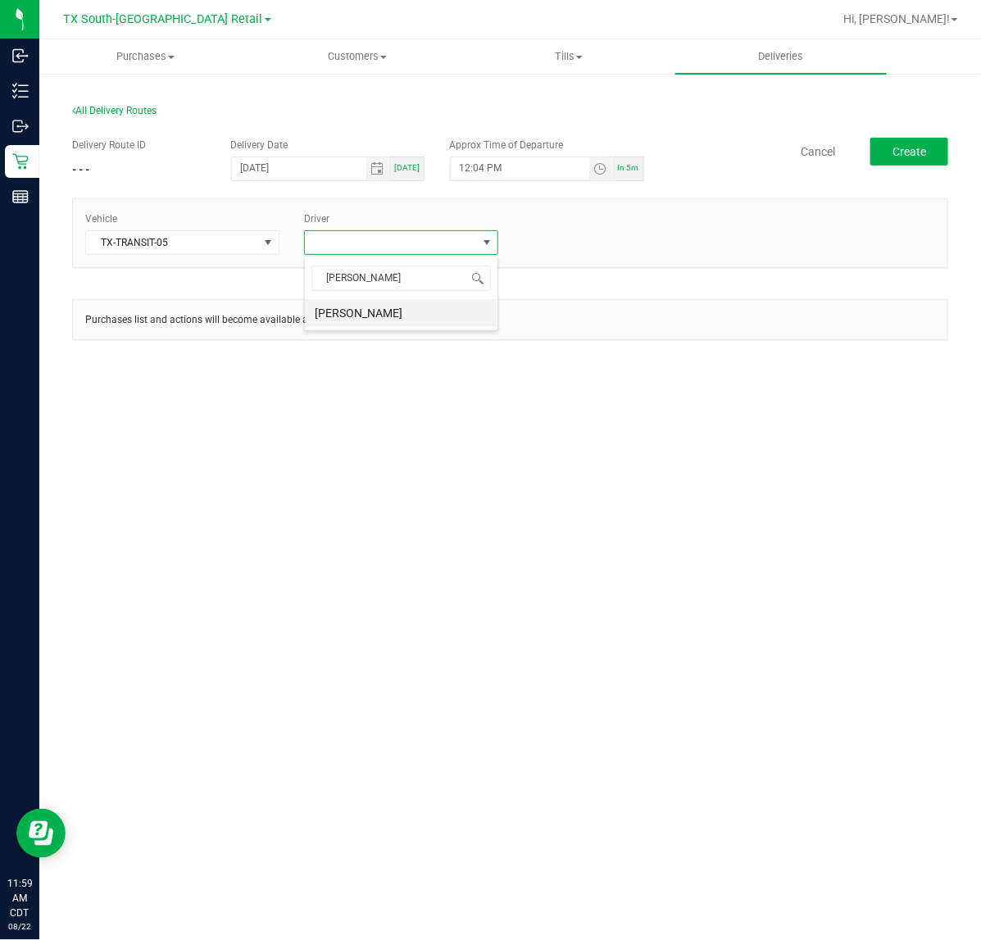
click at [379, 312] on li "Alexis Alvarado" at bounding box center [401, 313] width 193 height 28
click at [547, 223] on div "+ Add Driver" at bounding box center [619, 228] width 219 height 34
click at [545, 230] on div "+ Add Driver" at bounding box center [620, 237] width 194 height 15
click at [542, 238] on link "+ Add Driver" at bounding box center [550, 237] width 54 height 11
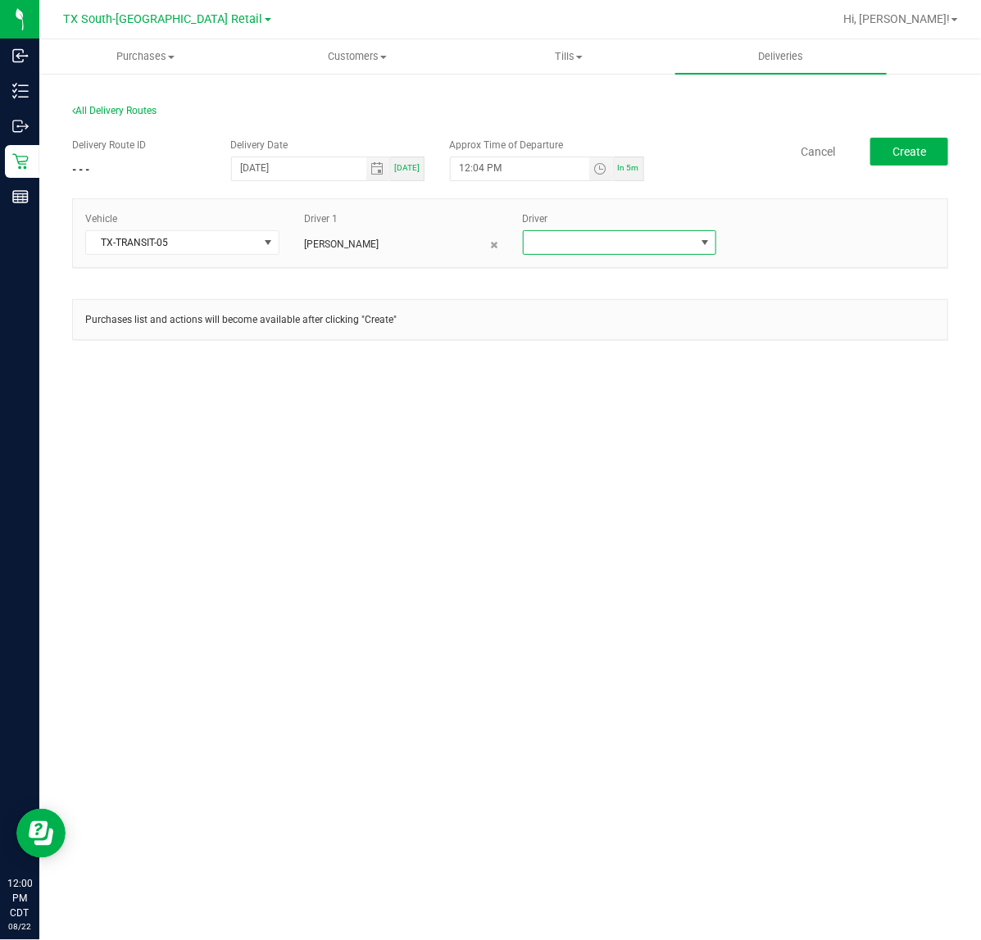
click at [542, 238] on span at bounding box center [609, 242] width 172 height 23
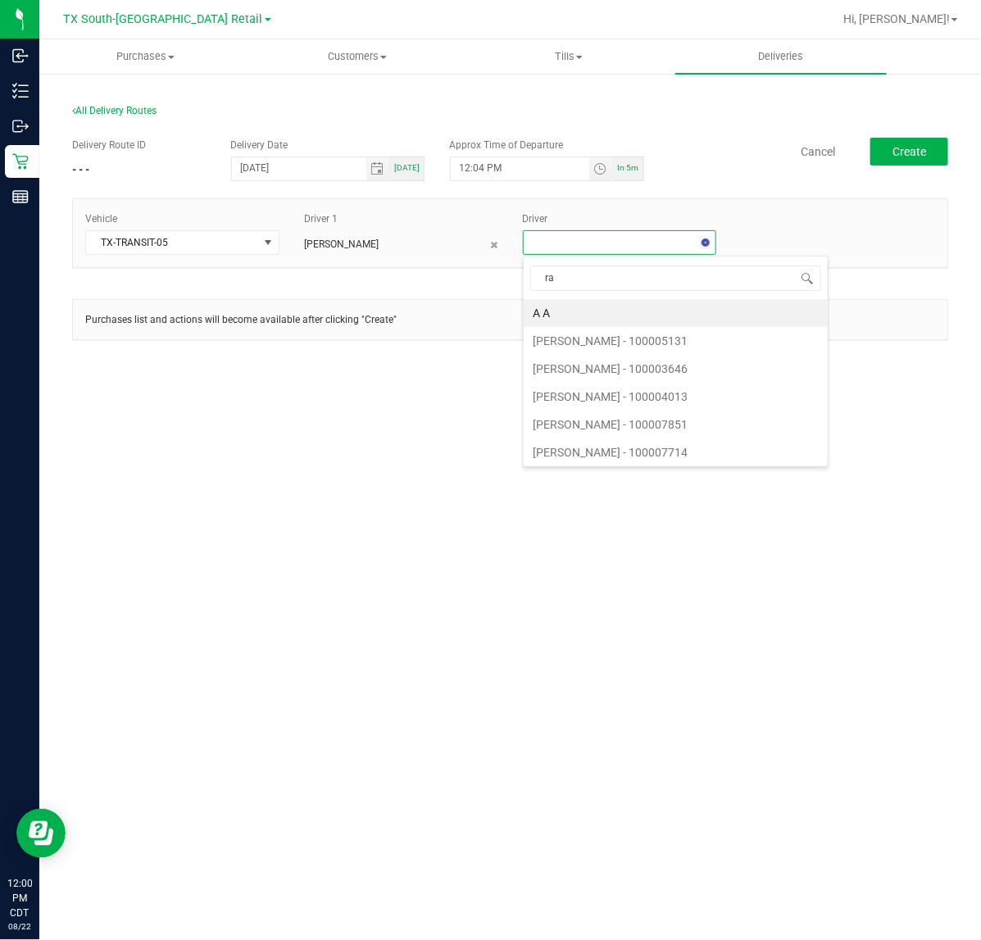
type input "rau"
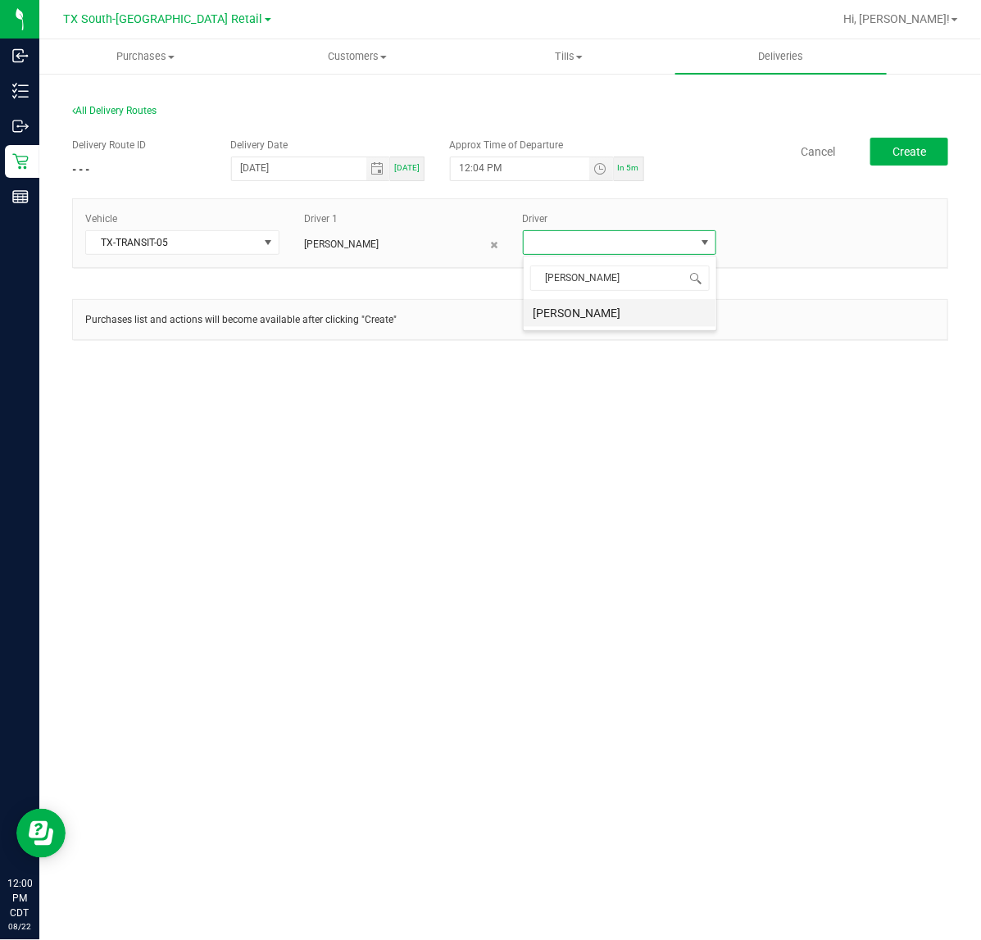
click at [566, 303] on li "Raul Calderon" at bounding box center [619, 313] width 193 height 28
click at [893, 136] on div "Delivery Route ID - - - Delivery Date 08/22/2025 Today Approx Time of Departure…" at bounding box center [510, 246] width 876 height 243
click at [893, 141] on button "Create" at bounding box center [909, 152] width 78 height 28
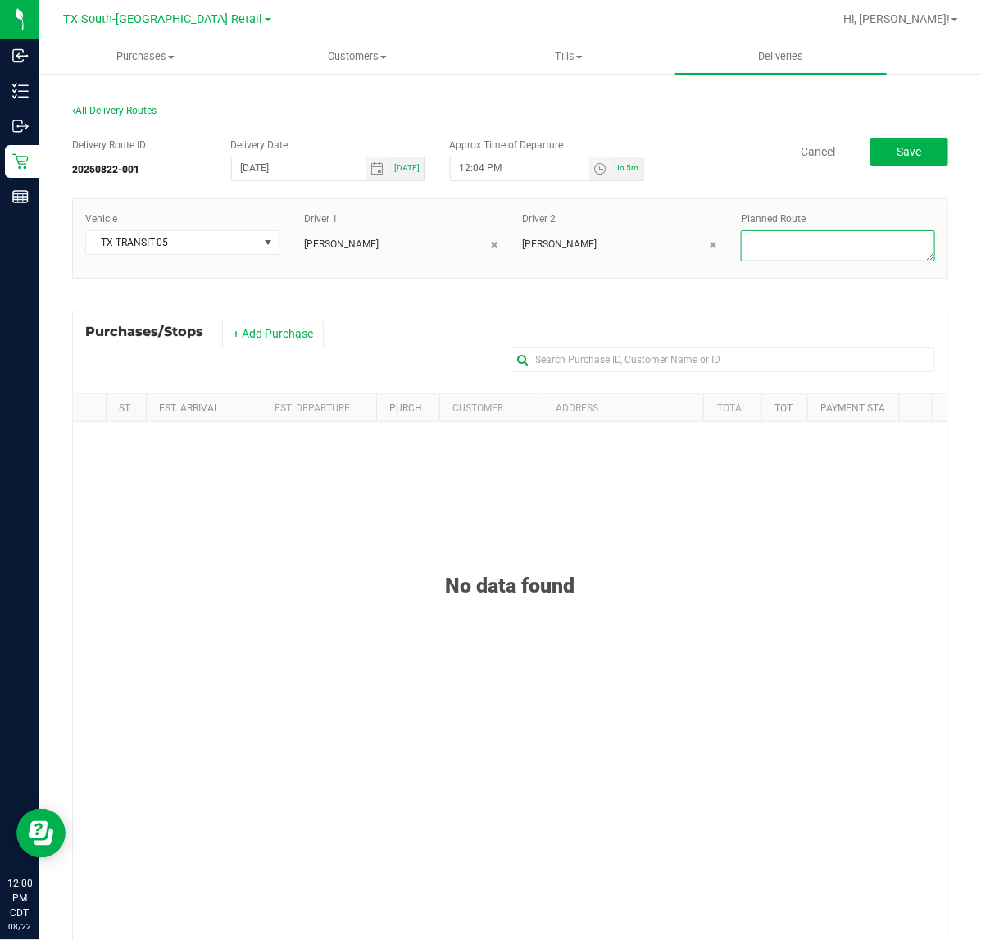
click at [848, 248] on textarea at bounding box center [838, 245] width 194 height 31
type textarea "Same-Day Orders"
click at [306, 333] on button "+ Add Purchase" at bounding box center [273, 333] width 102 height 28
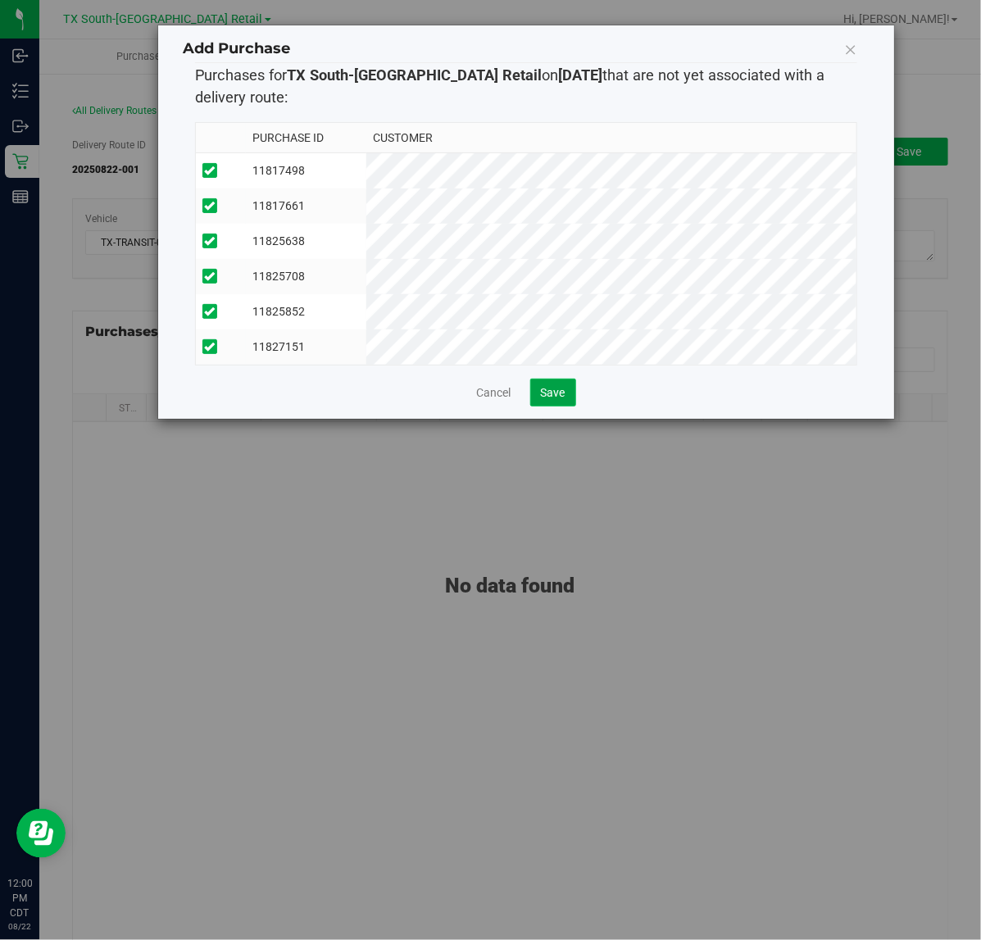
click at [564, 399] on span "Save" at bounding box center [553, 392] width 25 height 13
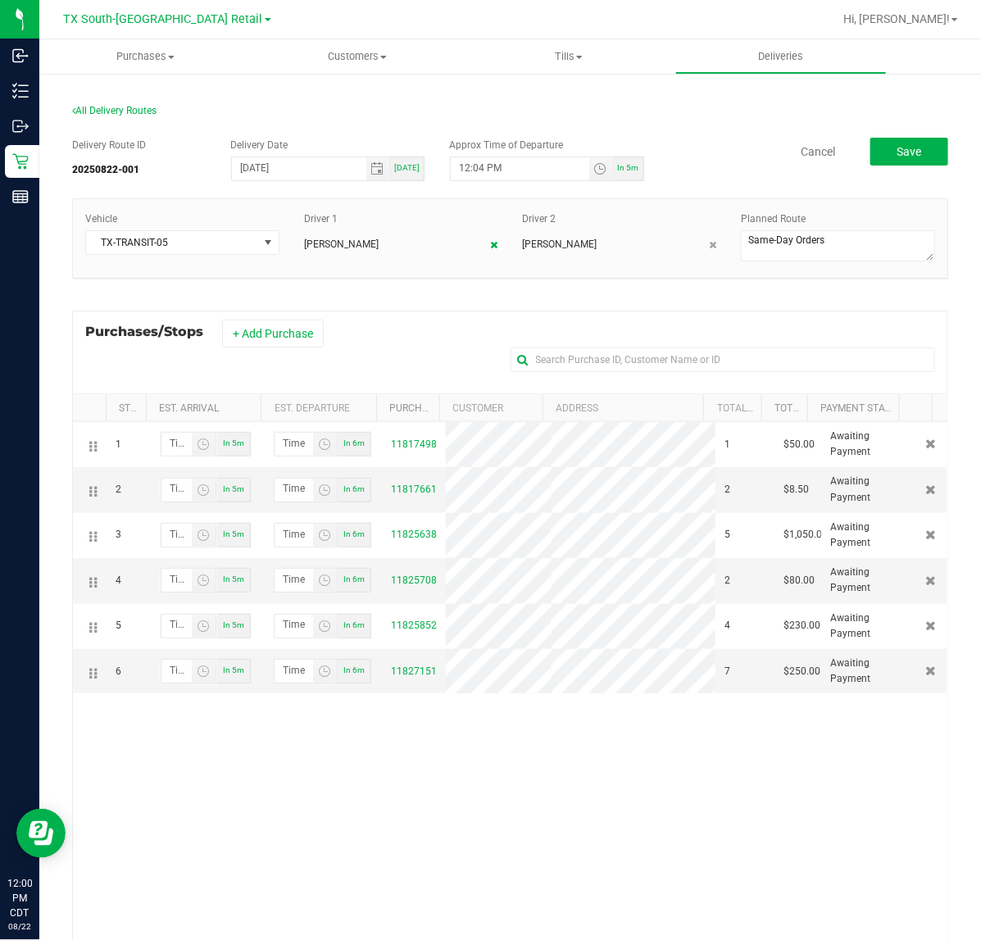
click at [491, 242] on icon at bounding box center [494, 245] width 7 height 10
click at [565, 246] on div "Vehicle TX-TRANSIT-05 Driver 1 Raul Calderon + Add Driver Planned Route" at bounding box center [510, 238] width 874 height 54
click at [550, 232] on link "+ Add Driver" at bounding box center [550, 237] width 54 height 11
click at [545, 246] on span at bounding box center [609, 242] width 172 height 23
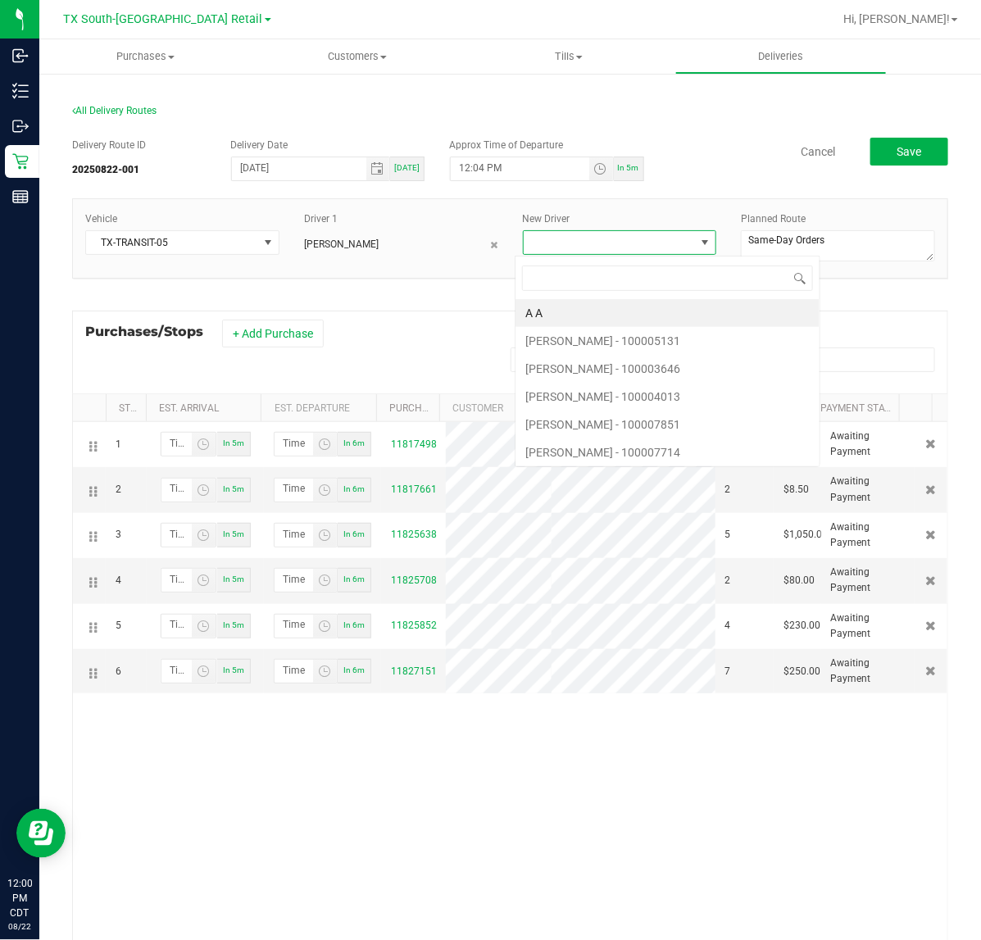
scroll to position [25, 189]
type input "sherm"
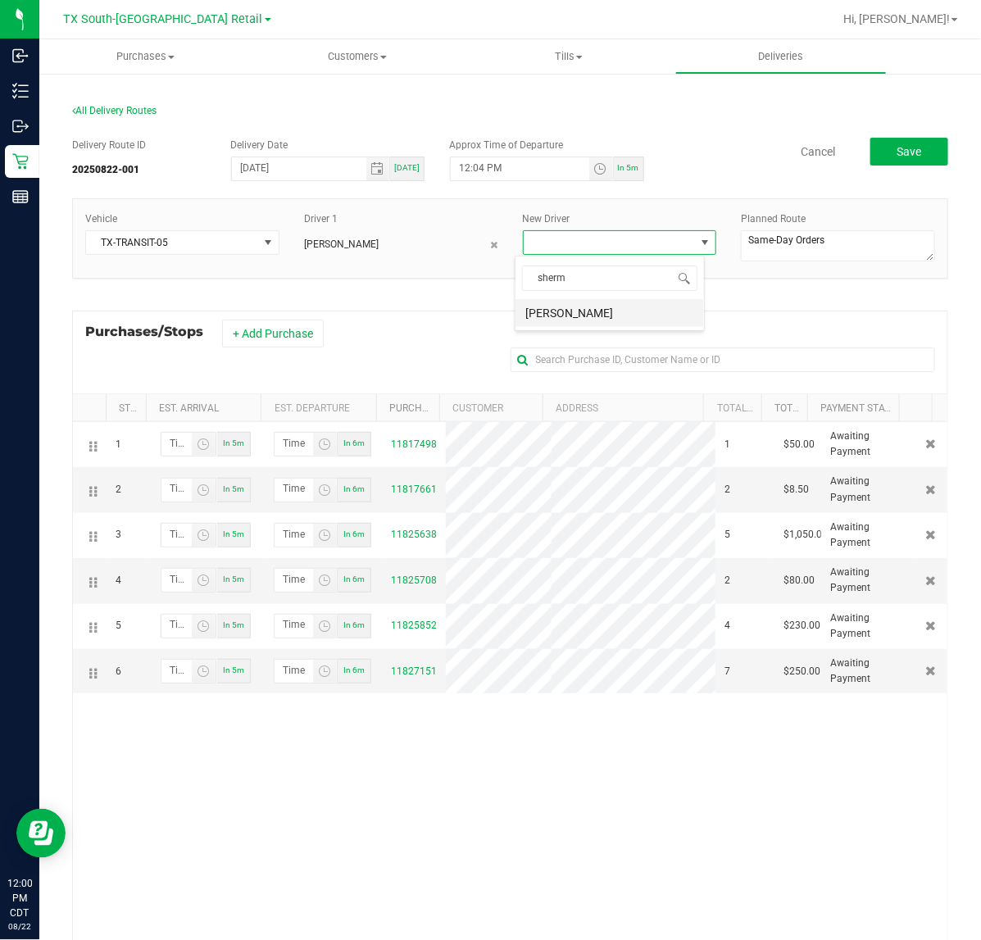
click at [576, 301] on li "Lindsey Sherman" at bounding box center [609, 313] width 188 height 28
click at [899, 153] on span "Save" at bounding box center [908, 151] width 25 height 13
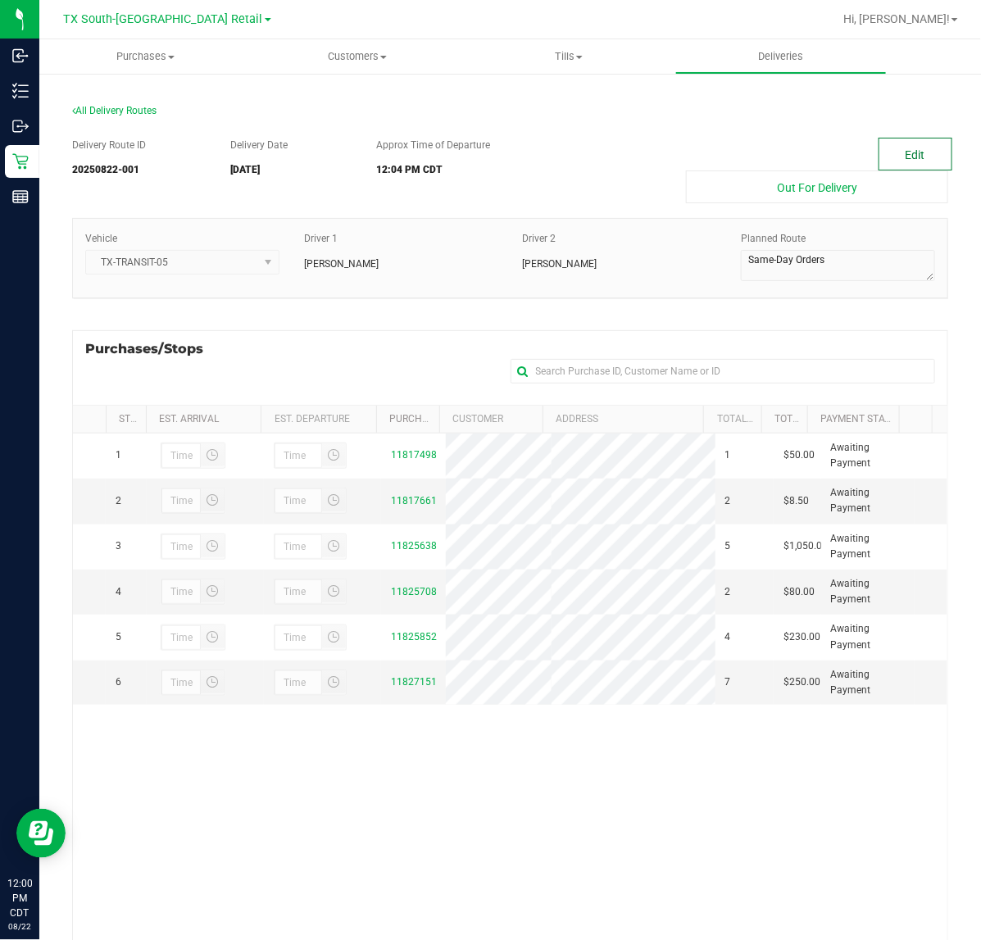
click at [897, 152] on button "Edit" at bounding box center [915, 154] width 74 height 33
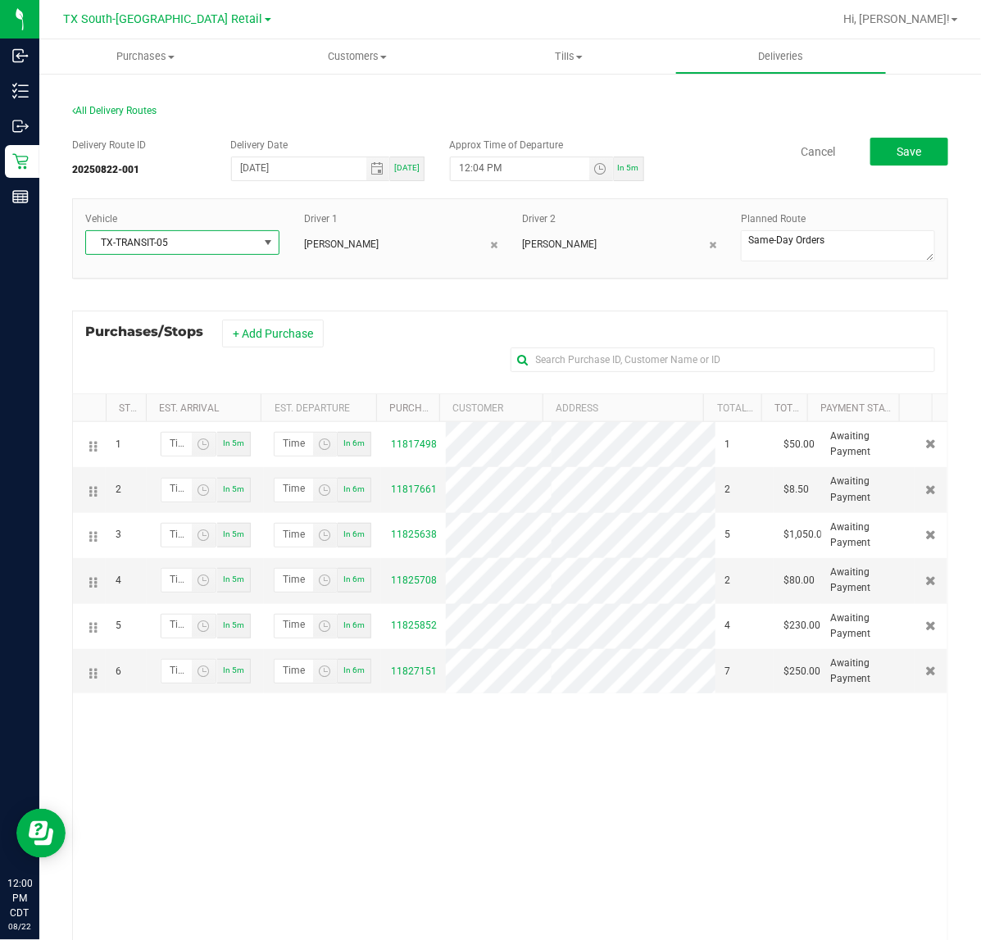
click at [261, 239] on span at bounding box center [267, 242] width 13 height 13
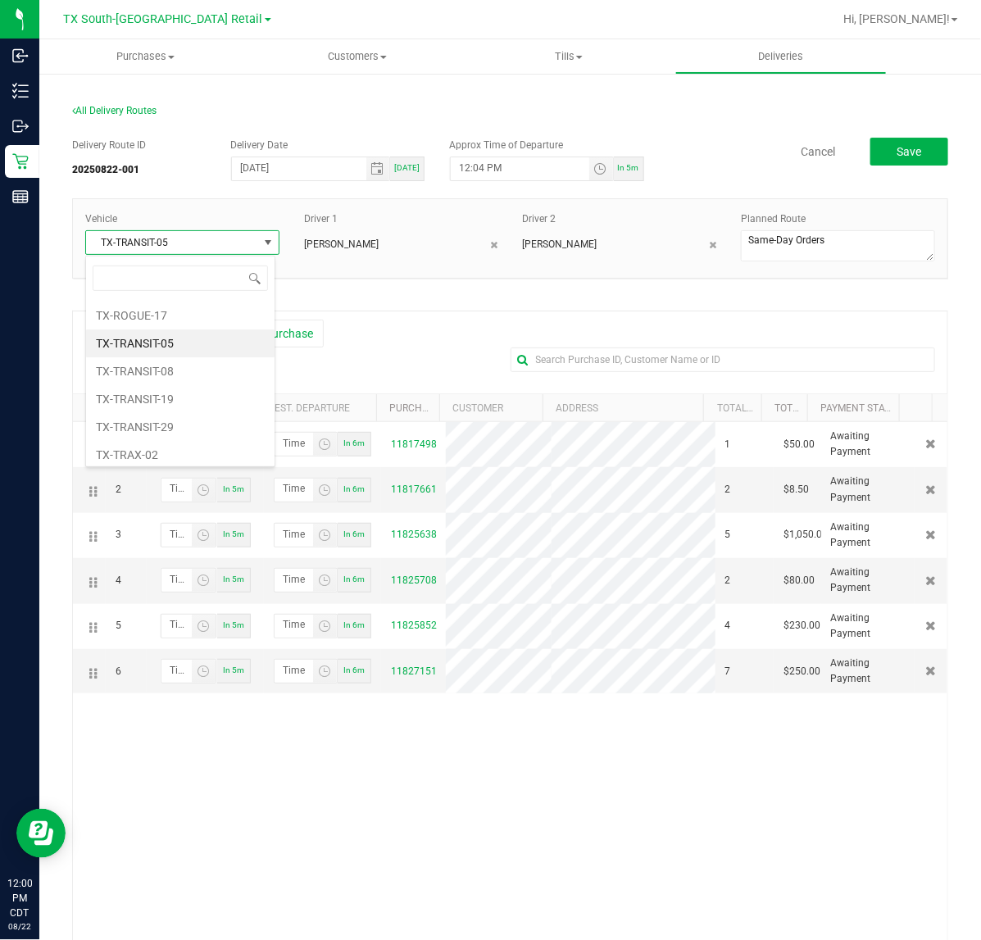
scroll to position [1746, 0]
click at [195, 391] on li "TX-TRANSIT-19" at bounding box center [180, 377] width 188 height 28
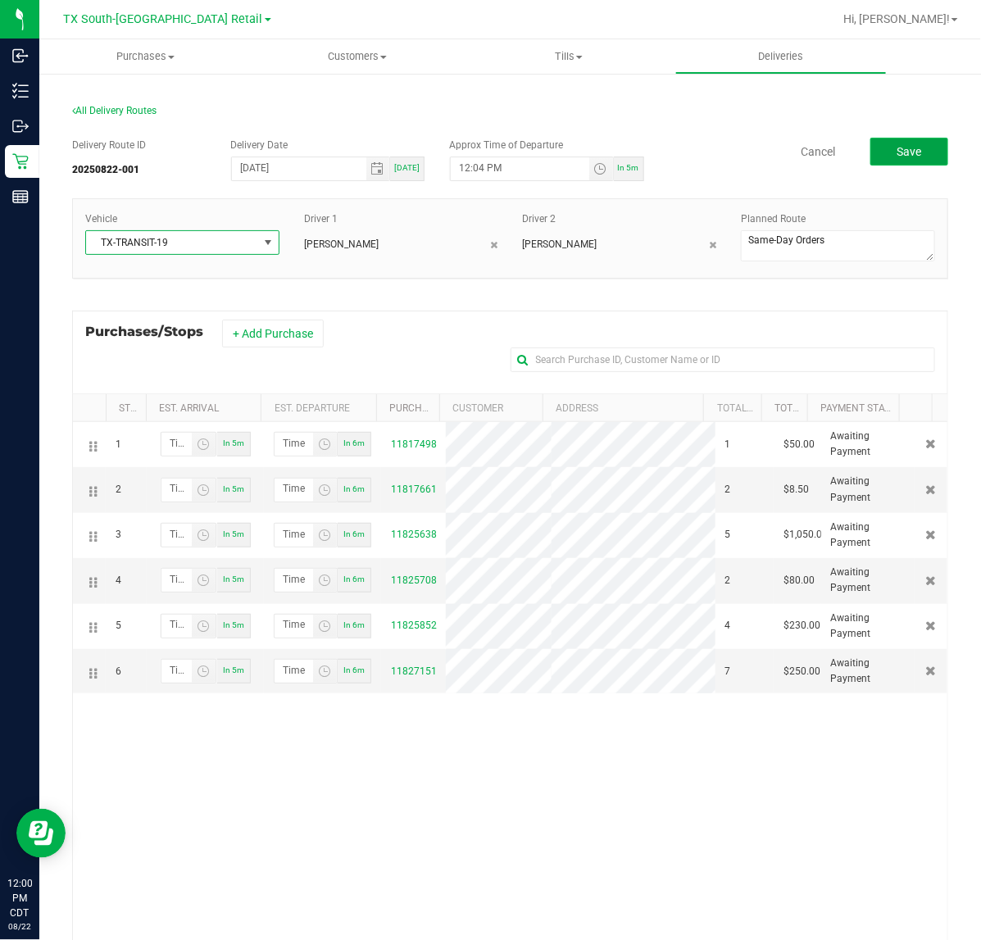
click at [891, 142] on button "Save" at bounding box center [909, 152] width 78 height 28
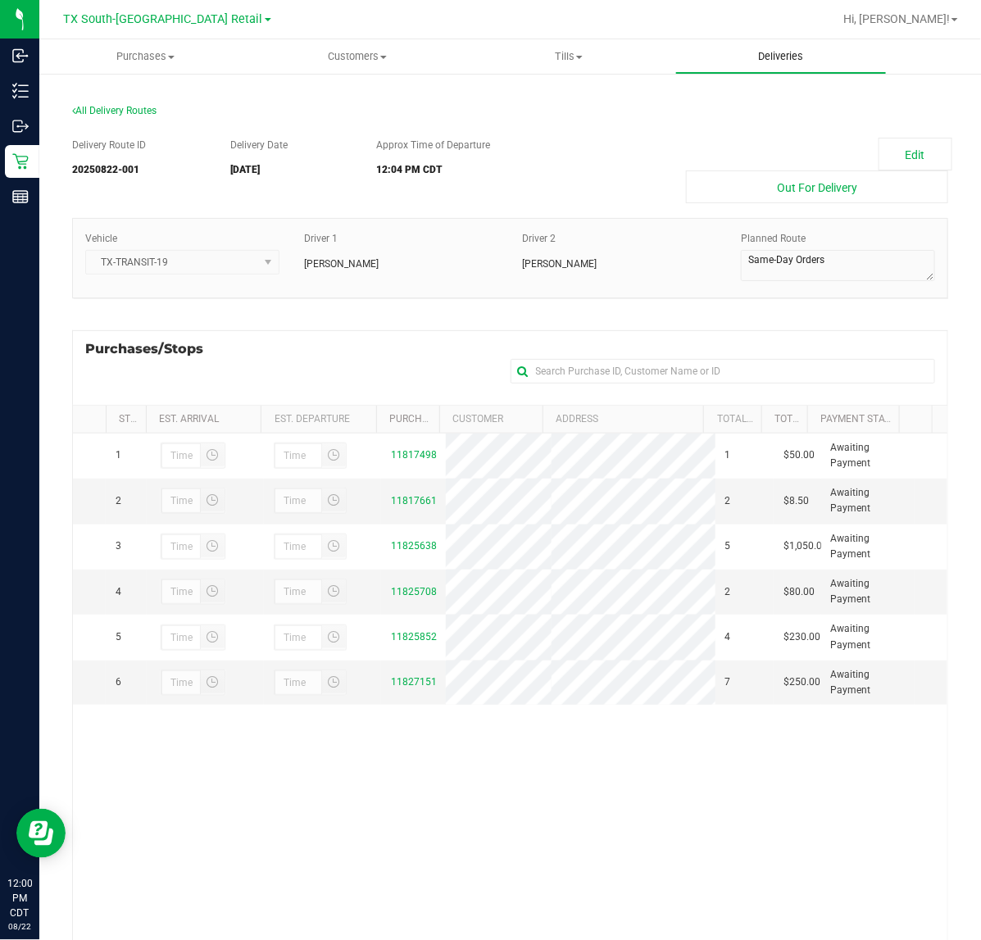
click at [804, 52] on span "Deliveries" at bounding box center [780, 56] width 89 height 15
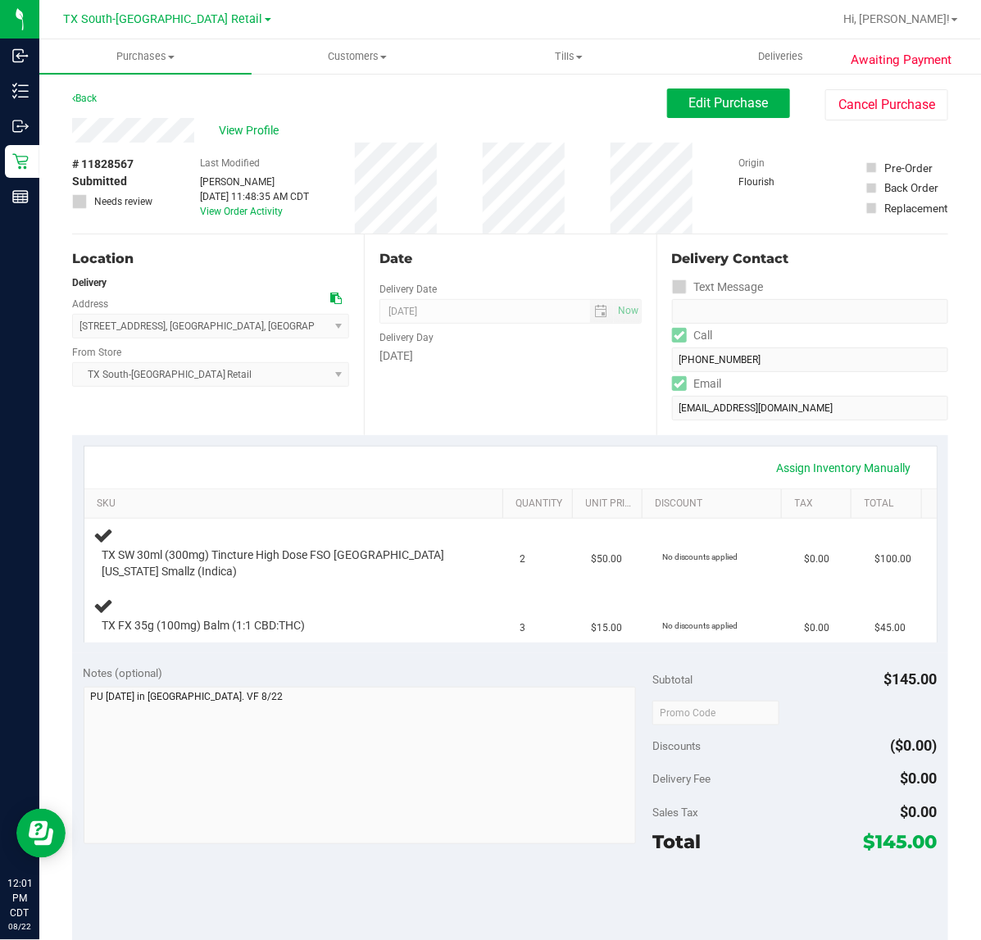
click at [580, 431] on div "Date Delivery Date [DATE] Now [DATE] 07:00 AM Now Delivery Day [DATE]" at bounding box center [510, 334] width 292 height 201
click at [681, 673] on span "Subtotal" at bounding box center [672, 679] width 40 height 13
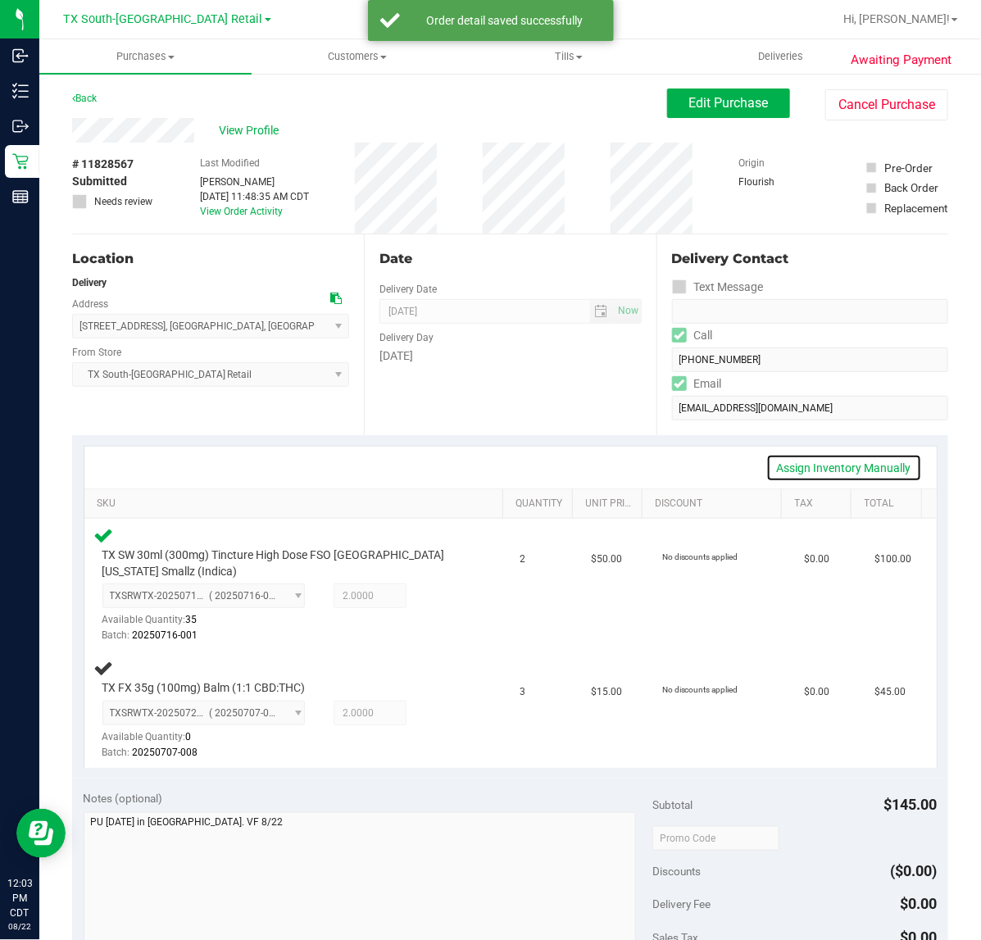
click at [860, 471] on link "Assign Inventory Manually" at bounding box center [844, 468] width 156 height 28
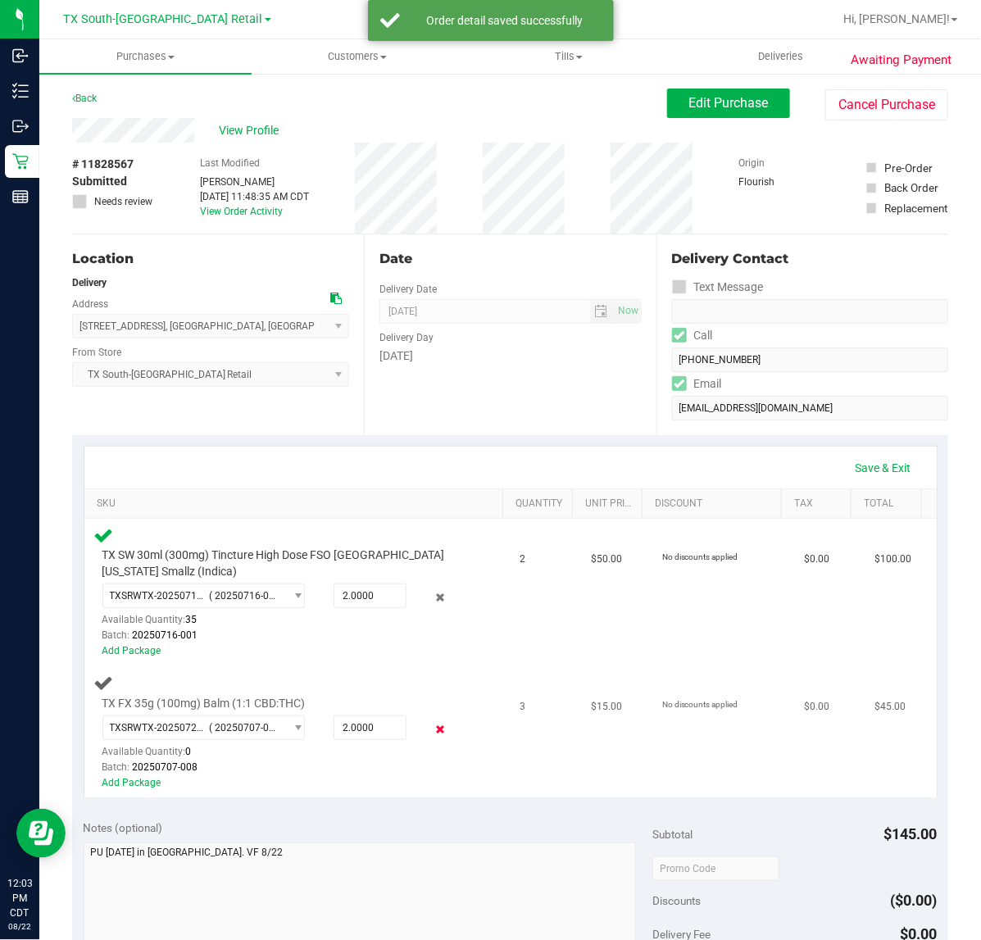
click at [435, 729] on icon at bounding box center [439, 729] width 17 height 19
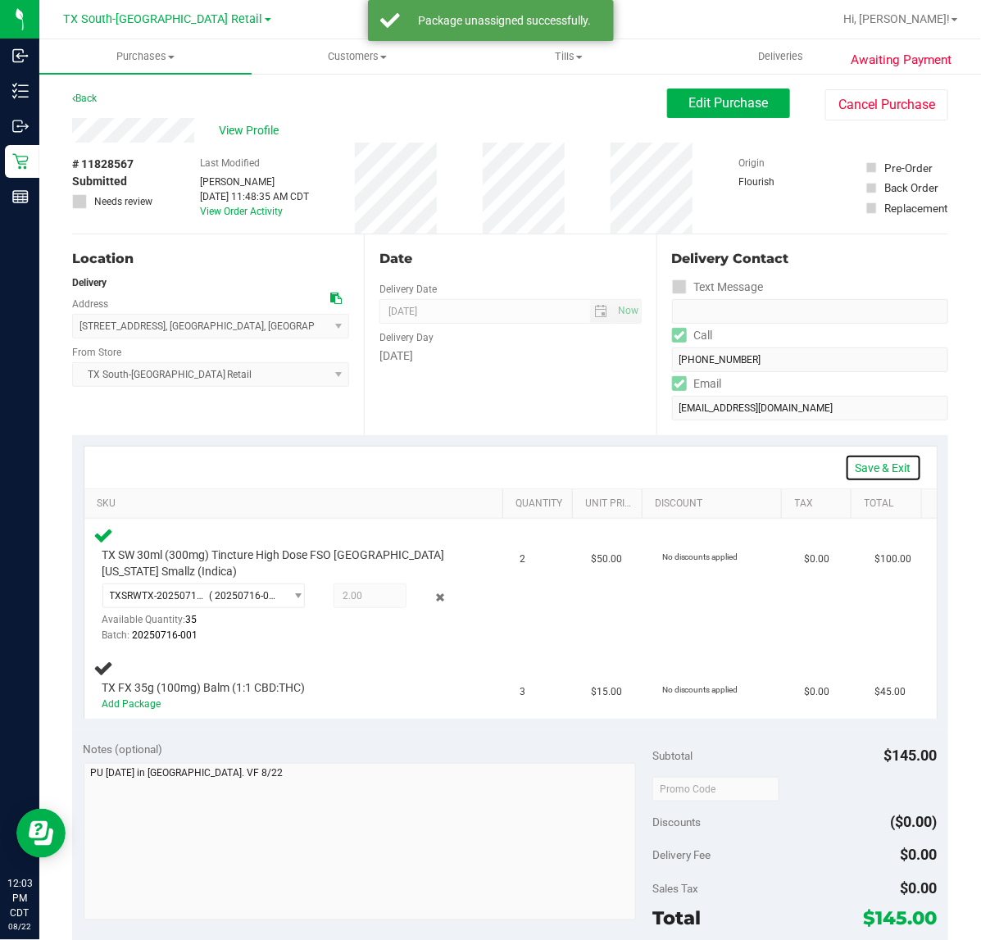
click at [854, 471] on link "Save & Exit" at bounding box center [883, 468] width 77 height 28
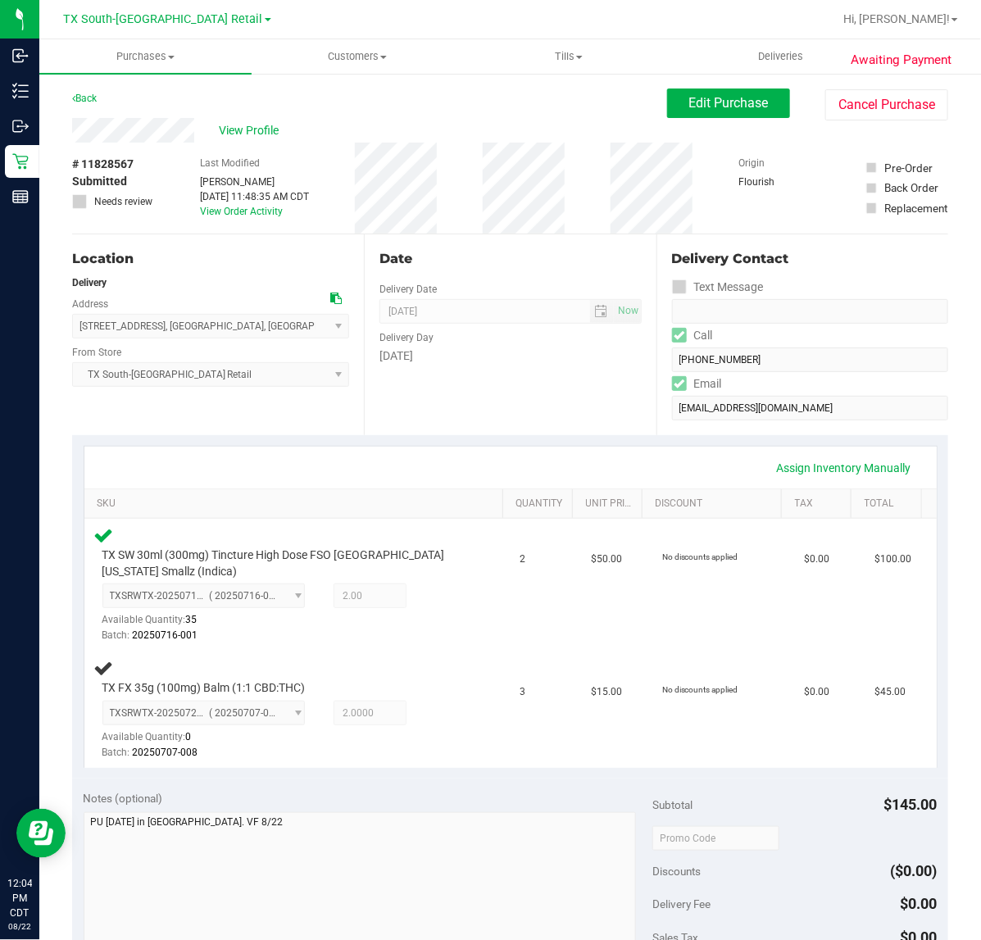
click at [493, 419] on div "Date Delivery Date [DATE] Now [DATE] 07:00 AM Now Delivery Day [DATE]" at bounding box center [510, 334] width 292 height 201
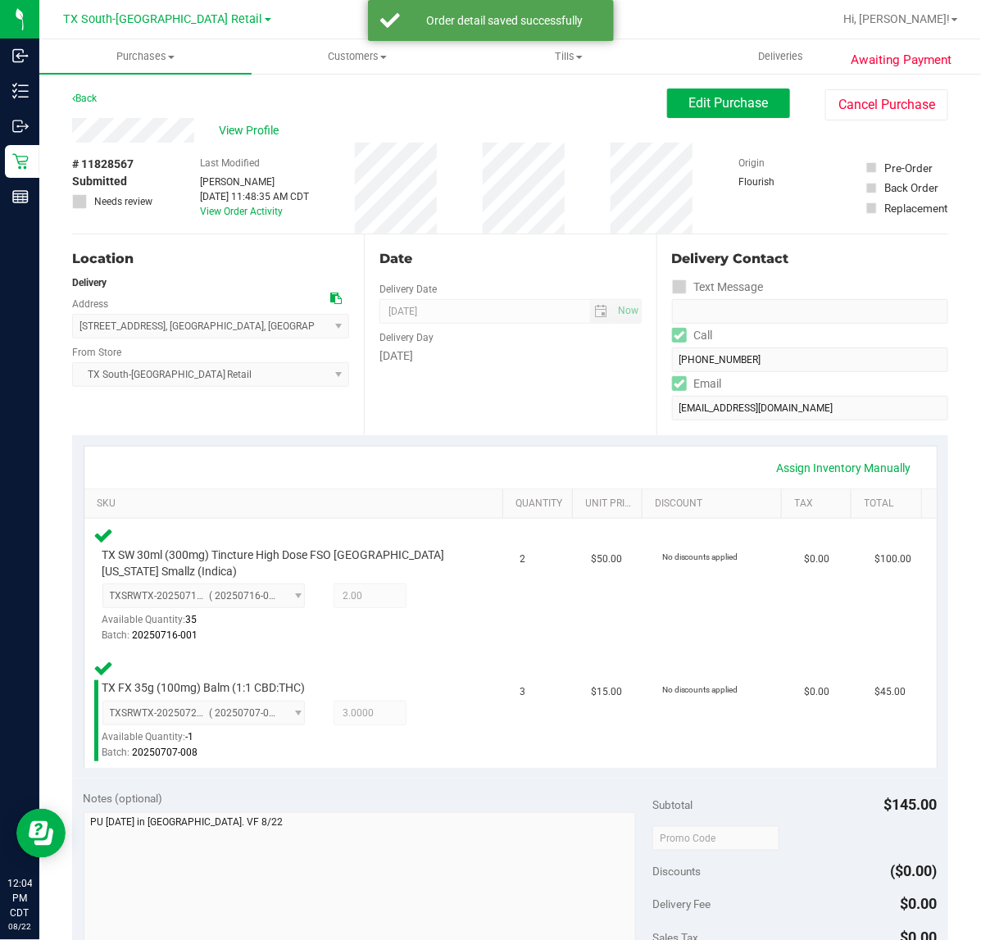
scroll to position [205, 0]
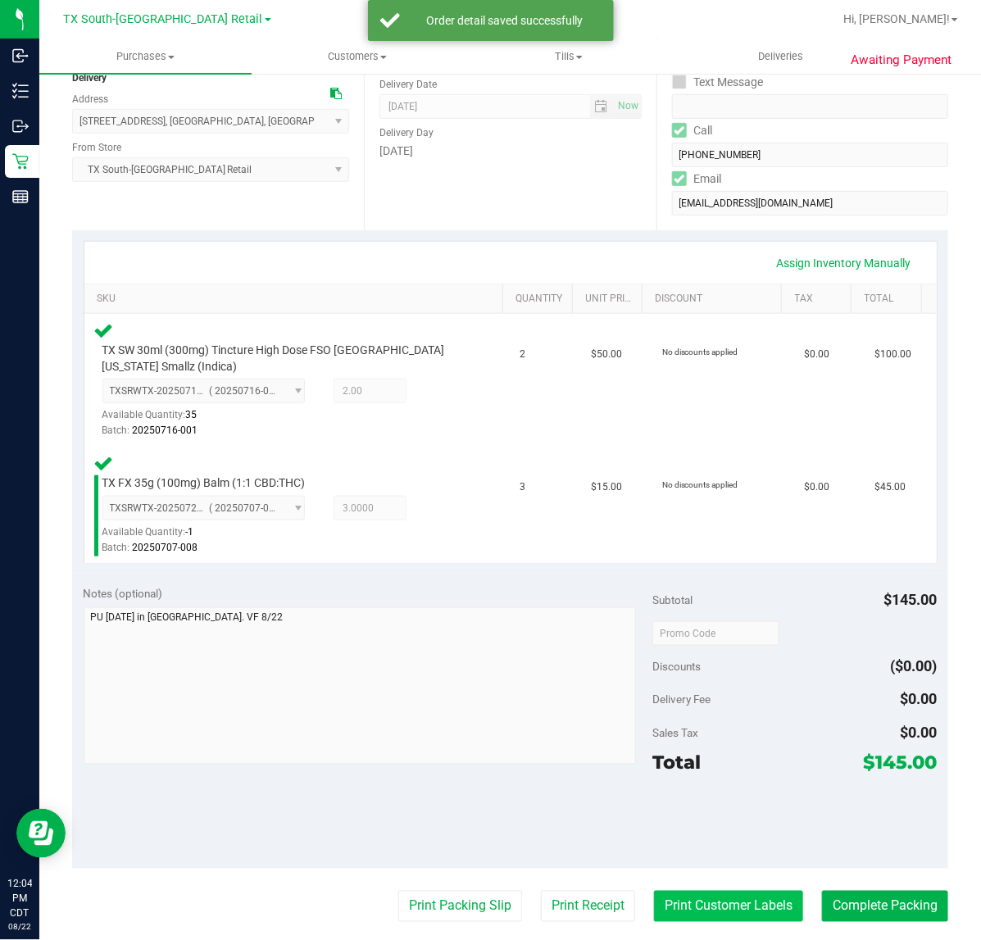
click at [691, 911] on button "Print Customer Labels" at bounding box center [728, 905] width 149 height 31
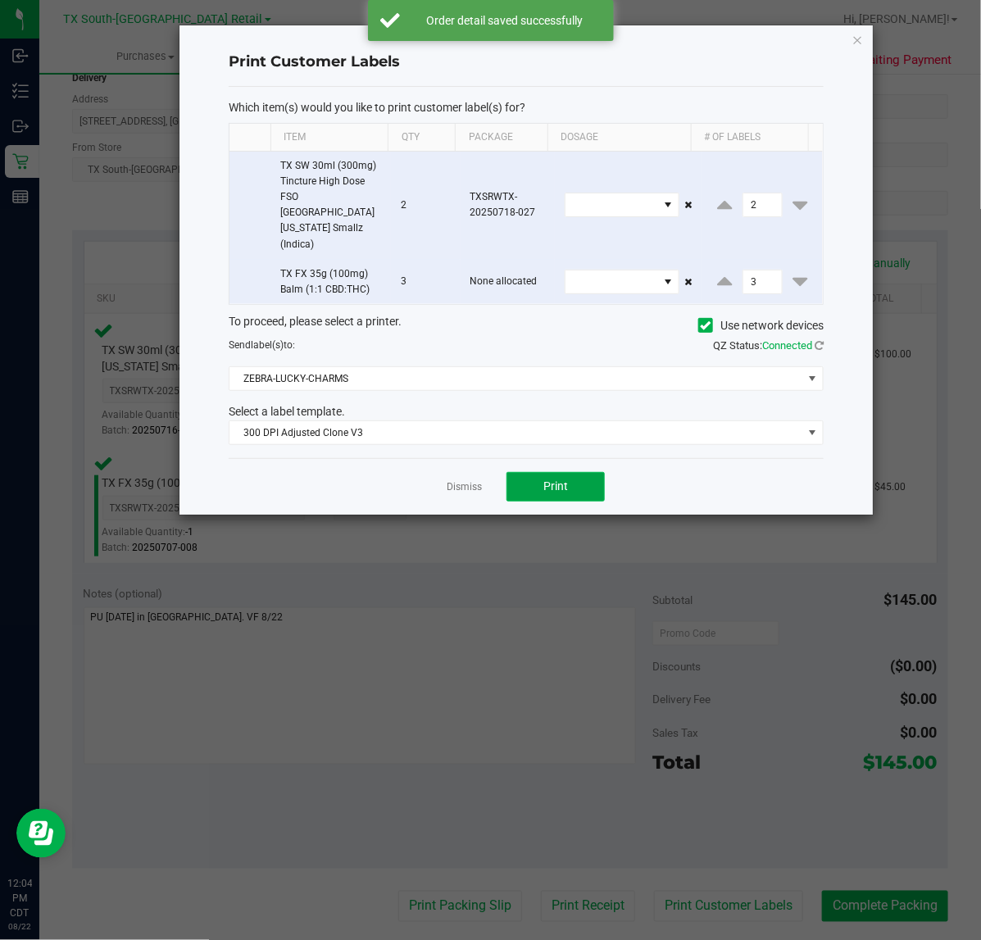
click at [578, 472] on button "Print" at bounding box center [555, 486] width 98 height 29
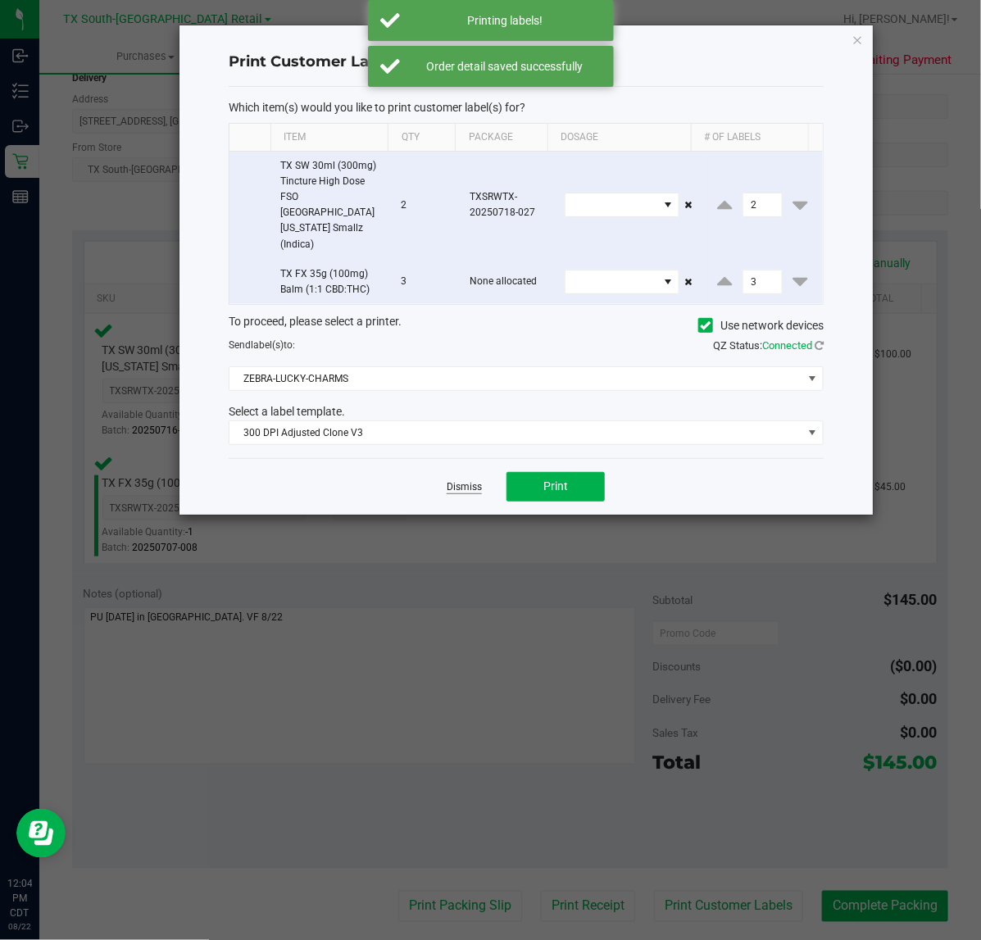
click at [452, 480] on link "Dismiss" at bounding box center [463, 487] width 35 height 14
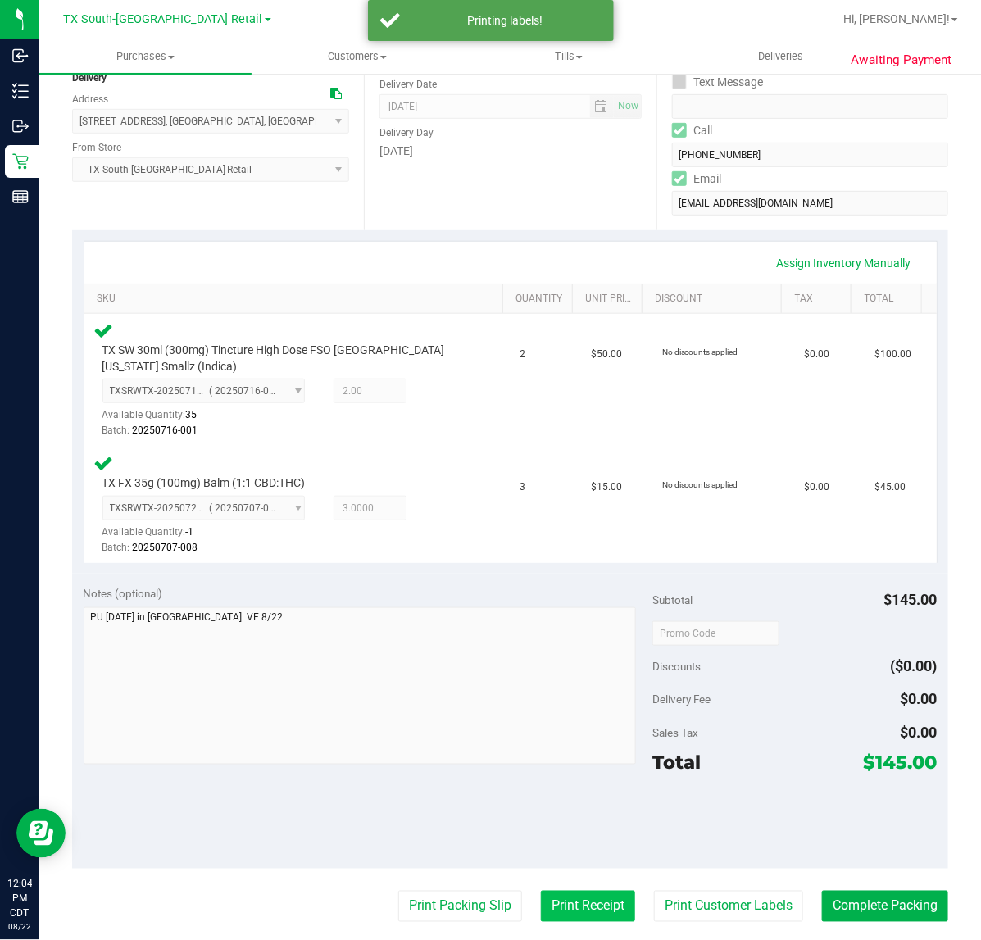
click at [558, 890] on button "Print Receipt" at bounding box center [588, 905] width 94 height 31
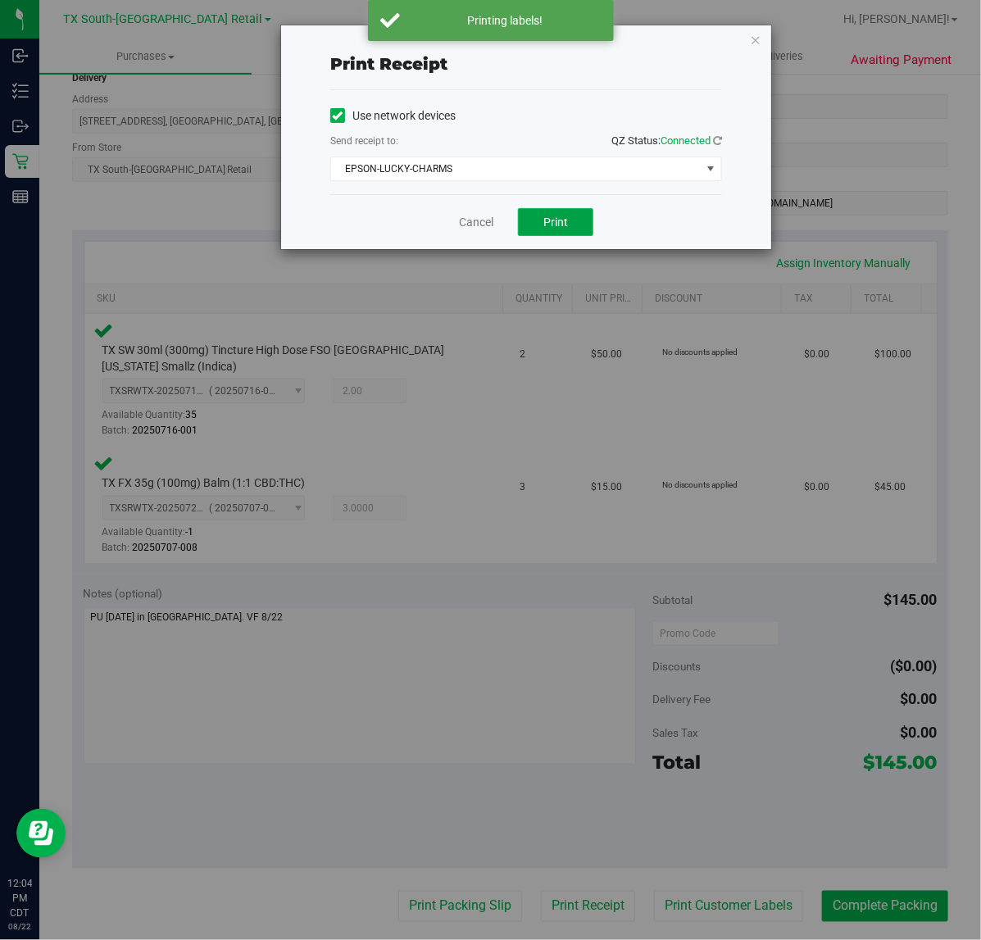
click at [531, 233] on button "Print" at bounding box center [555, 222] width 75 height 28
click at [483, 231] on link "Cancel" at bounding box center [469, 222] width 34 height 17
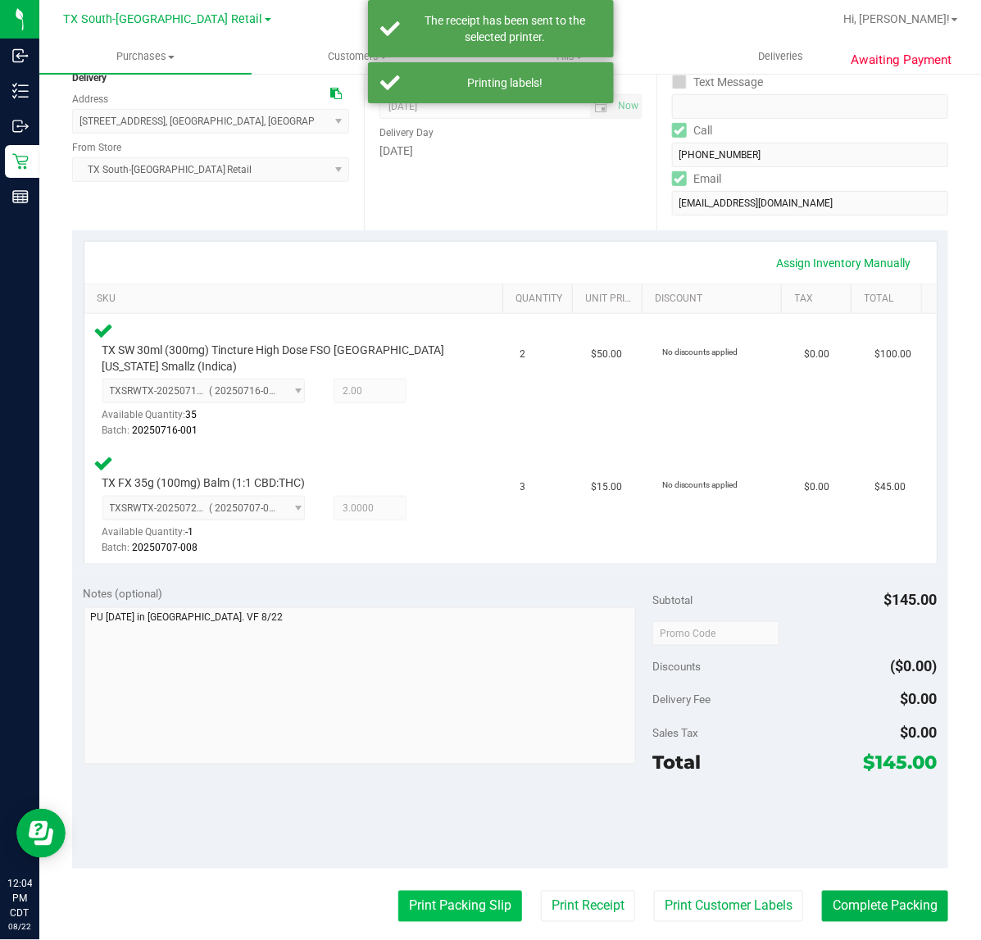
click at [446, 895] on button "Print Packing Slip" at bounding box center [460, 905] width 124 height 31
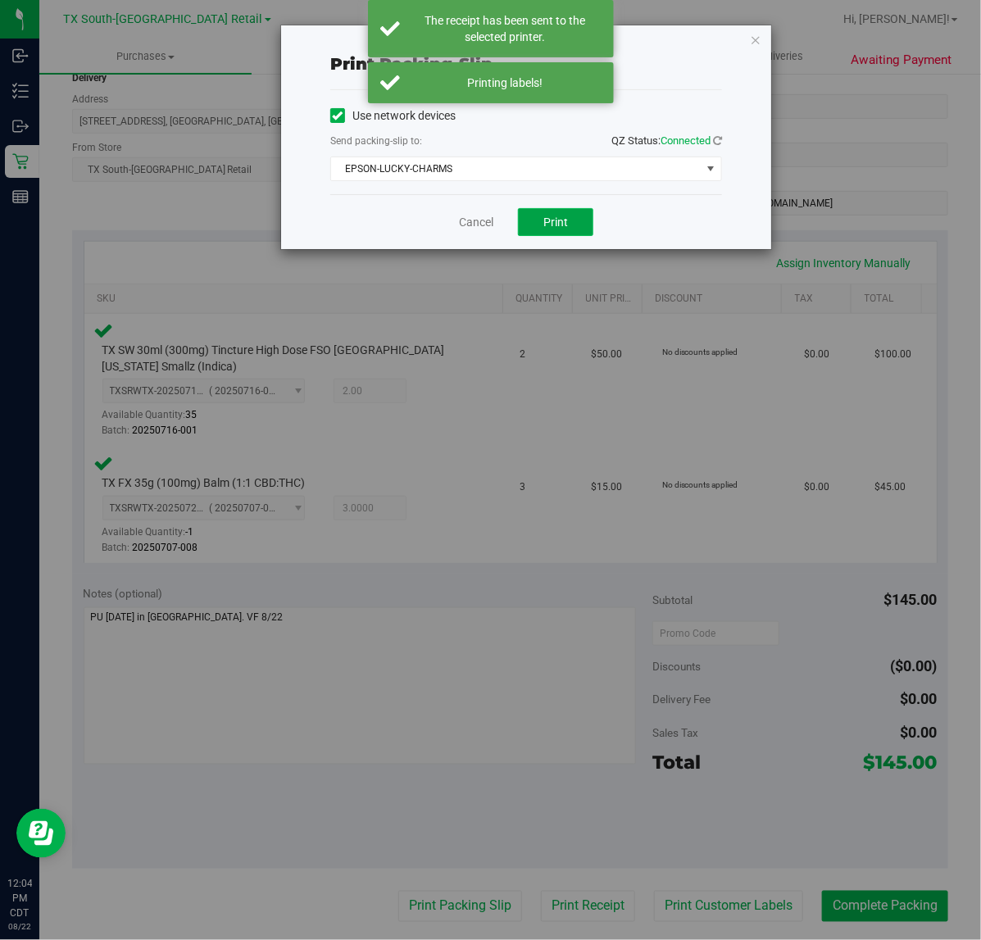
click at [588, 211] on button "Print" at bounding box center [555, 222] width 75 height 28
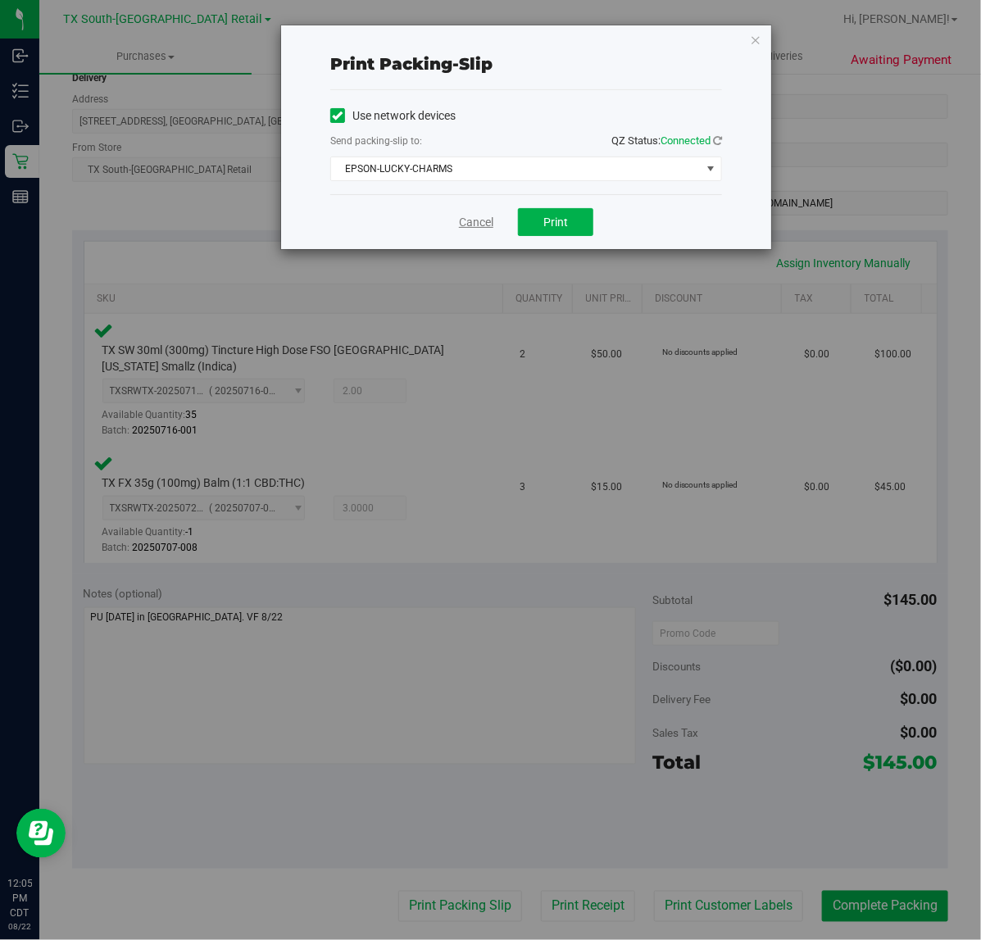
click at [467, 220] on link "Cancel" at bounding box center [476, 222] width 34 height 17
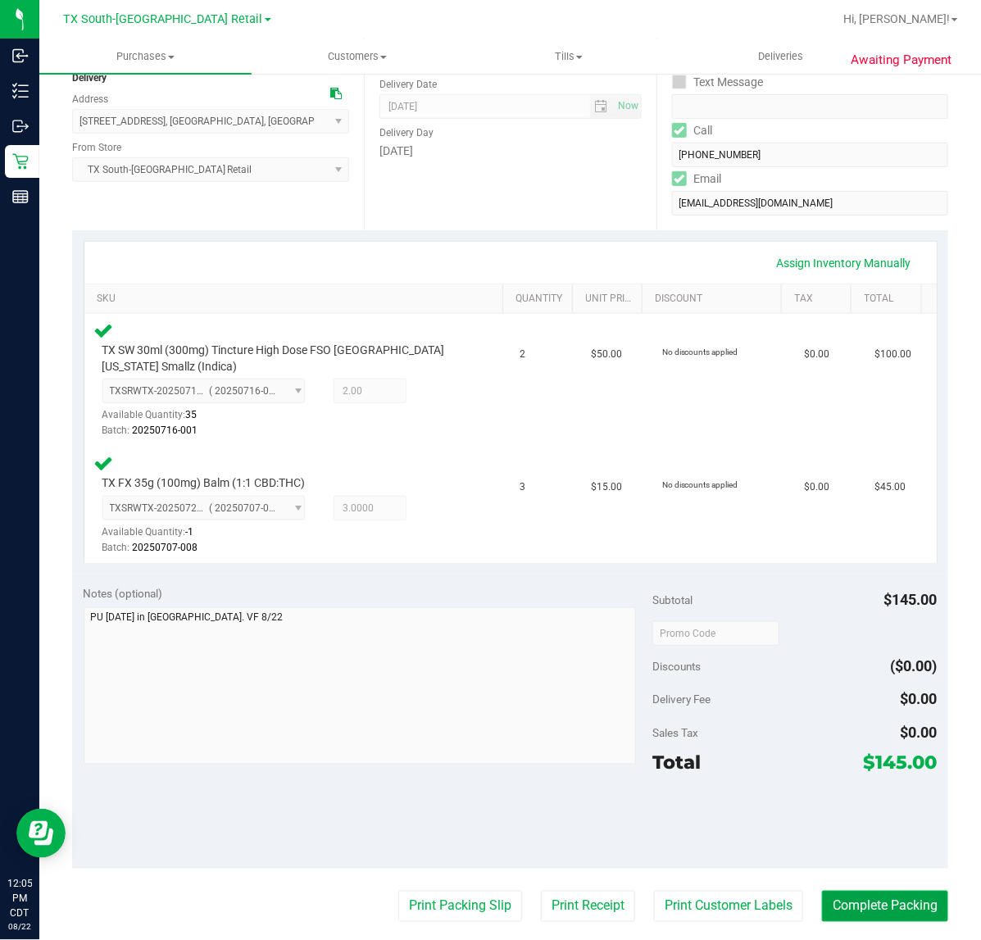
click at [897, 910] on button "Complete Packing" at bounding box center [885, 905] width 126 height 31
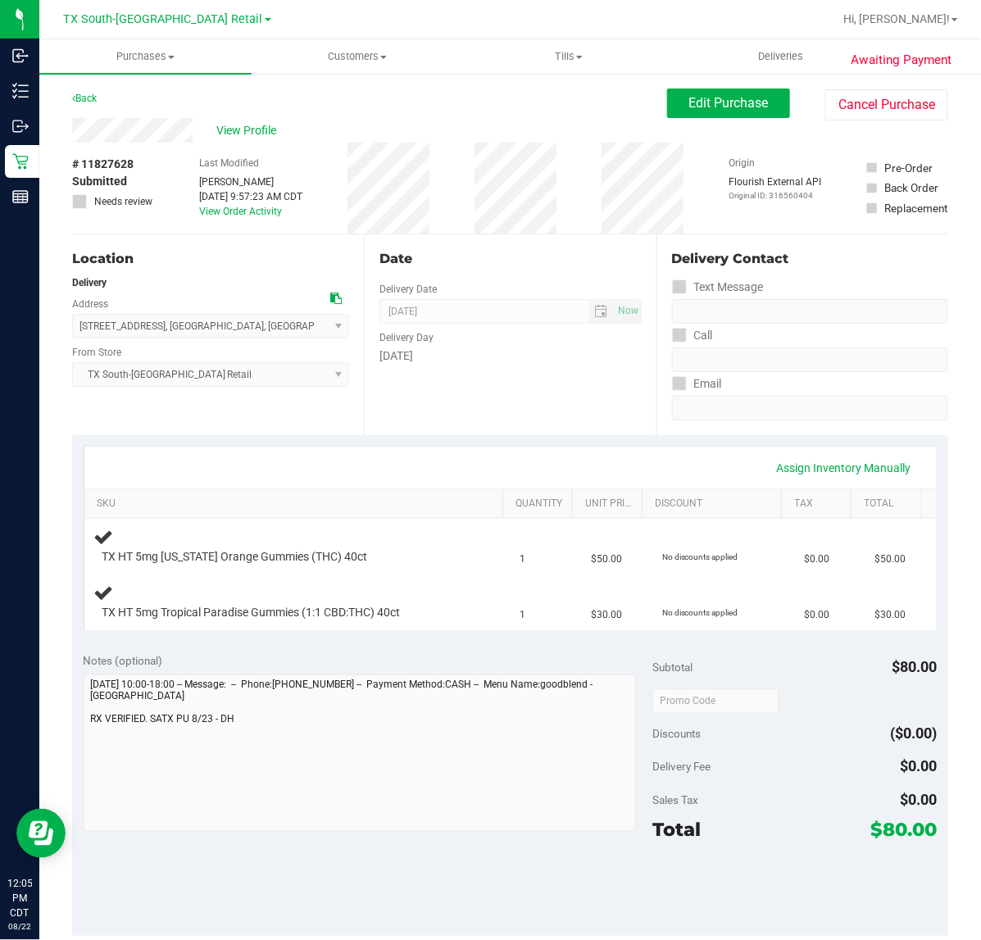
click at [550, 447] on div "Assign Inventory Manually" at bounding box center [510, 467] width 852 height 42
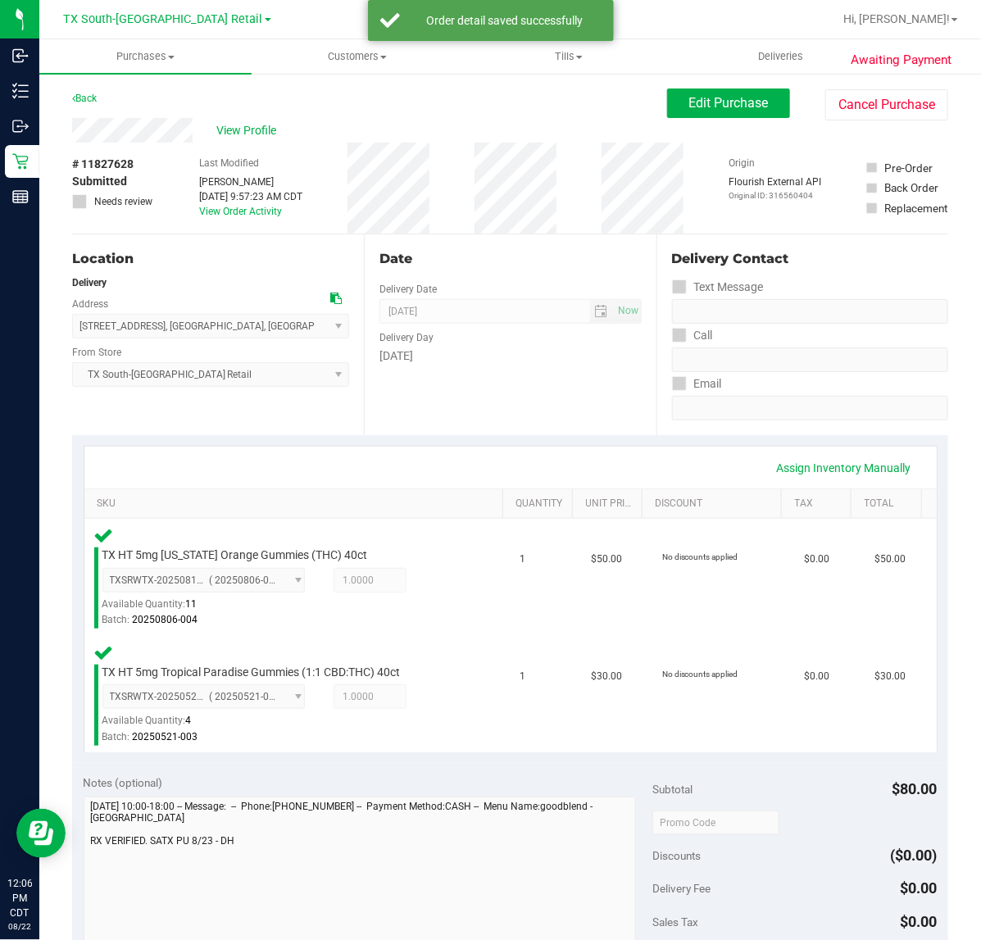
scroll to position [205, 0]
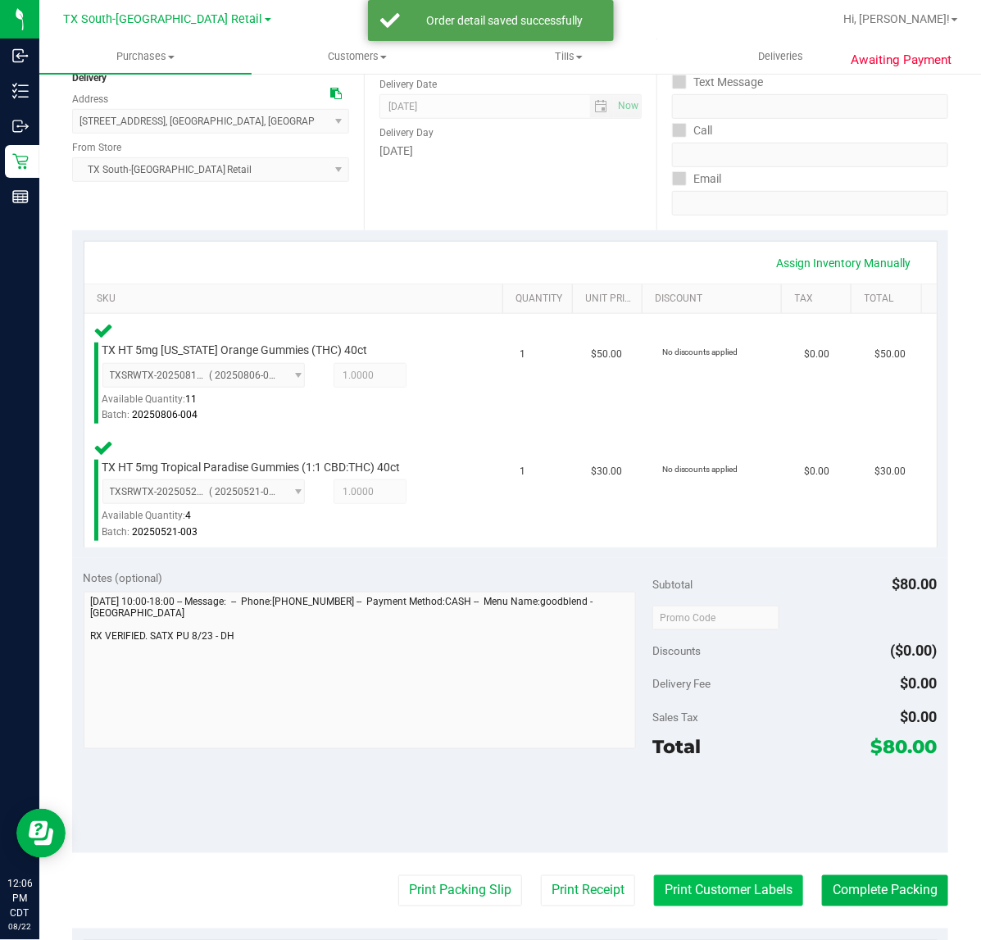
click at [684, 882] on button "Print Customer Labels" at bounding box center [728, 890] width 149 height 31
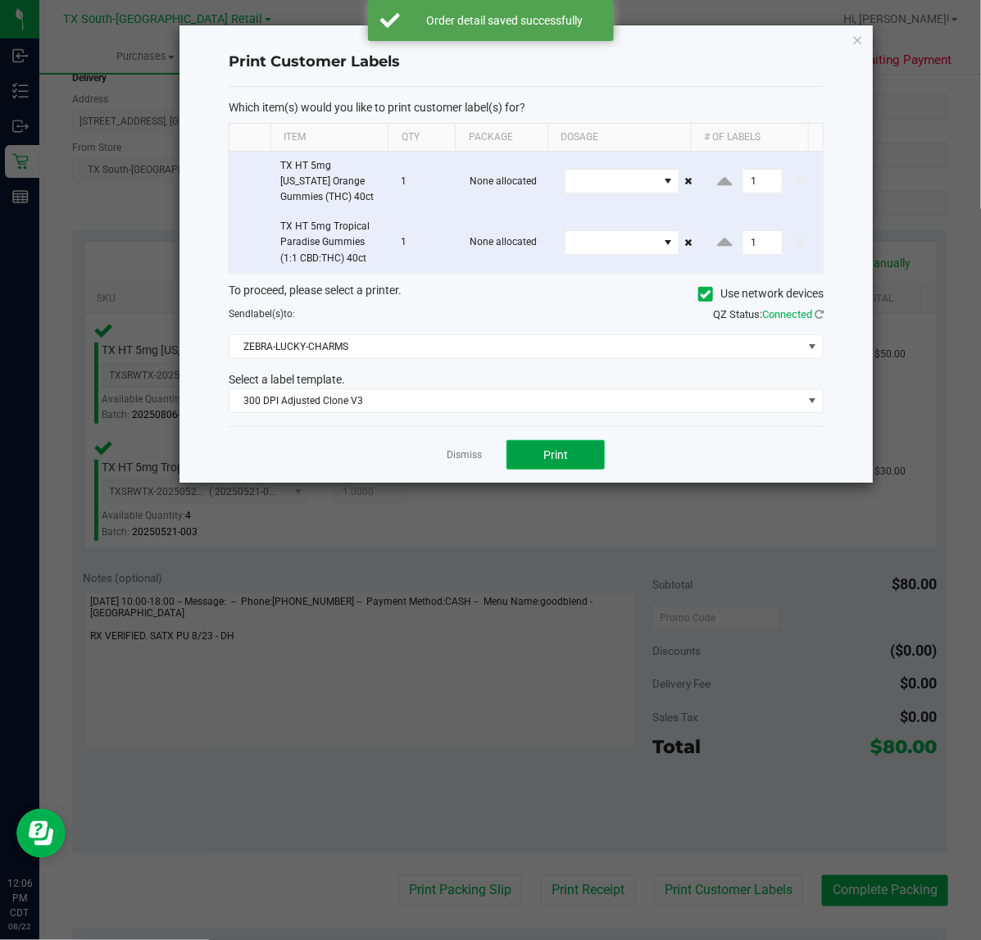
click at [510, 453] on button "Print" at bounding box center [555, 454] width 98 height 29
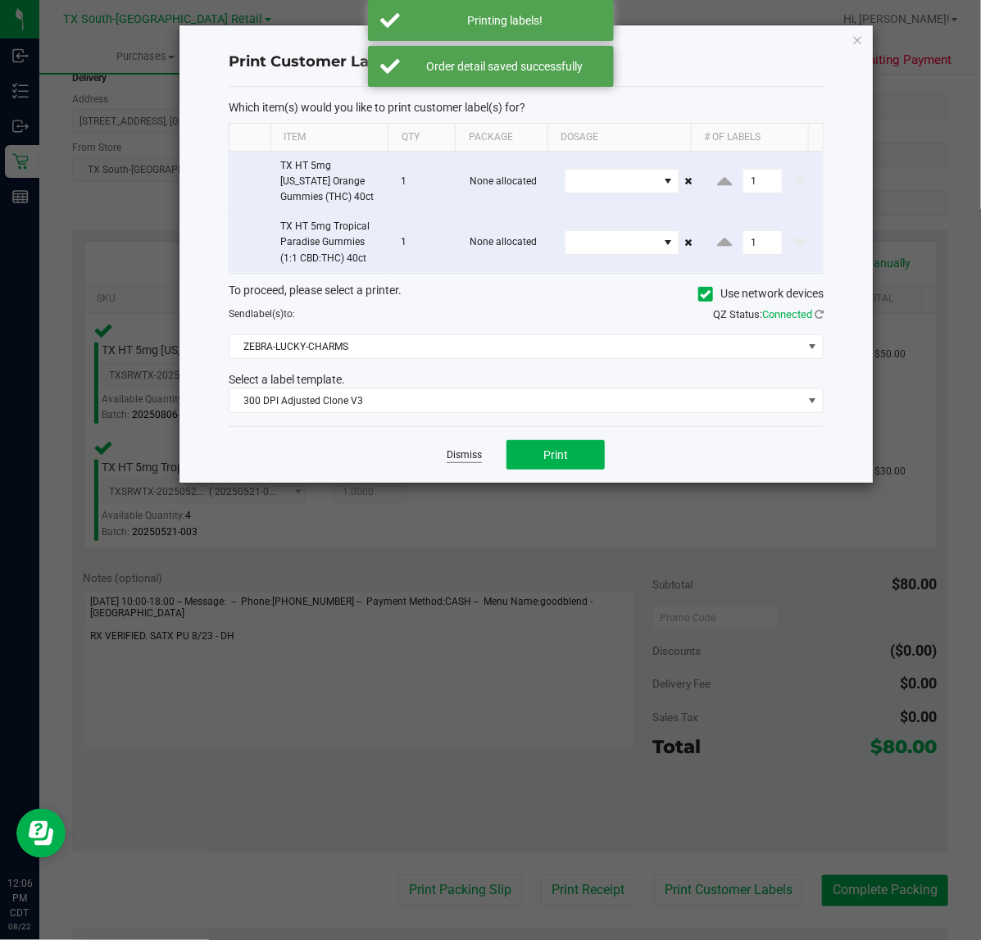
click at [457, 460] on link "Dismiss" at bounding box center [463, 455] width 35 height 14
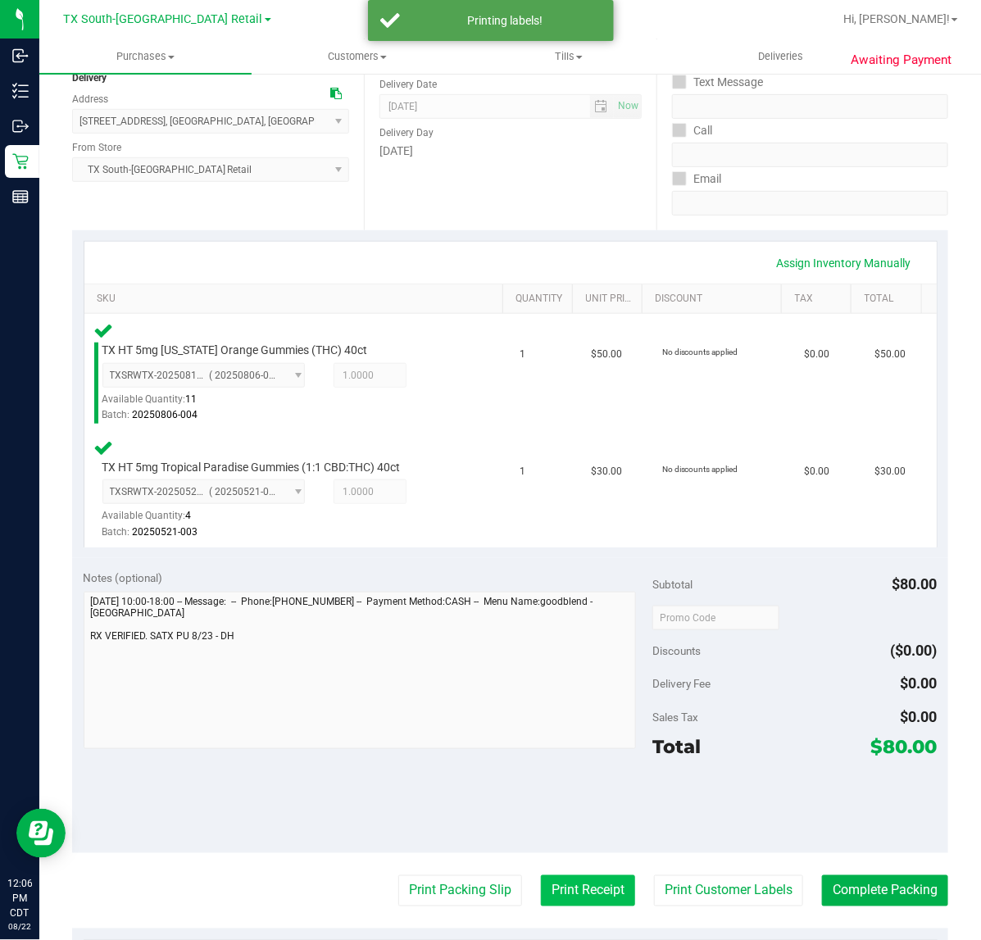
click at [574, 885] on button "Print Receipt" at bounding box center [588, 890] width 94 height 31
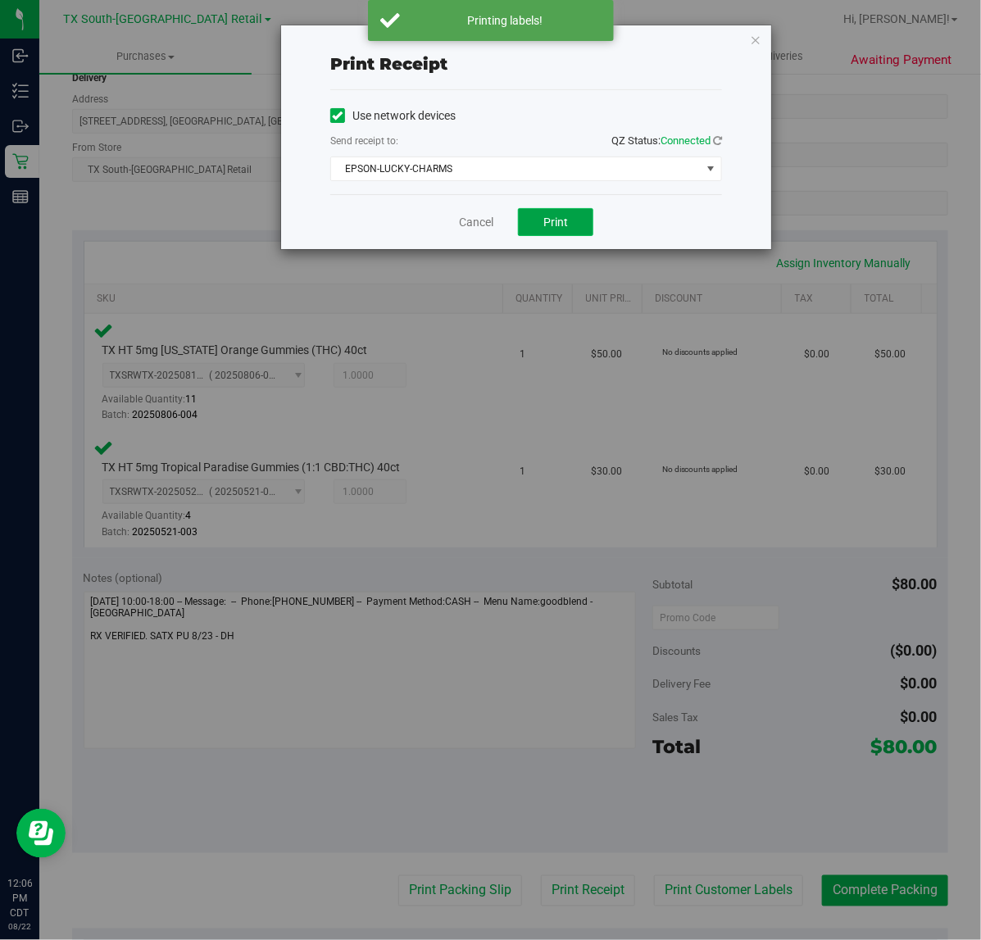
click at [569, 225] on button "Print" at bounding box center [555, 222] width 75 height 28
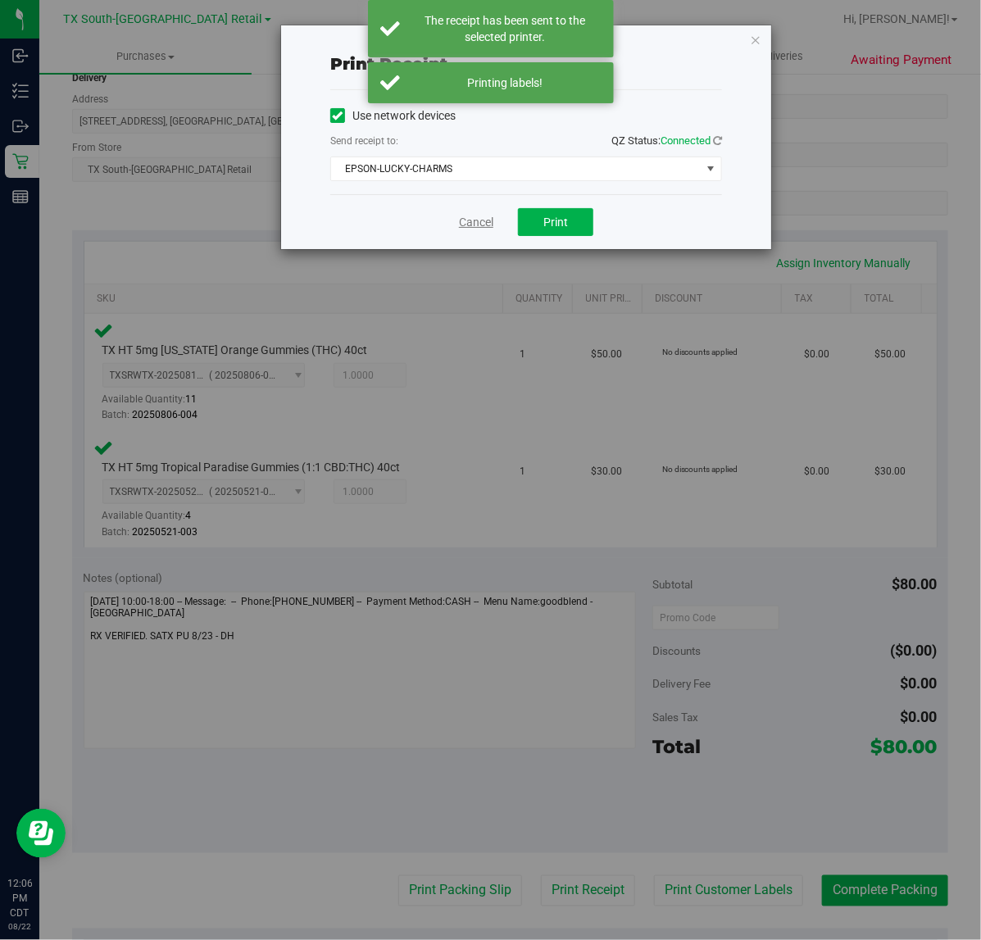
click at [473, 227] on link "Cancel" at bounding box center [476, 222] width 34 height 17
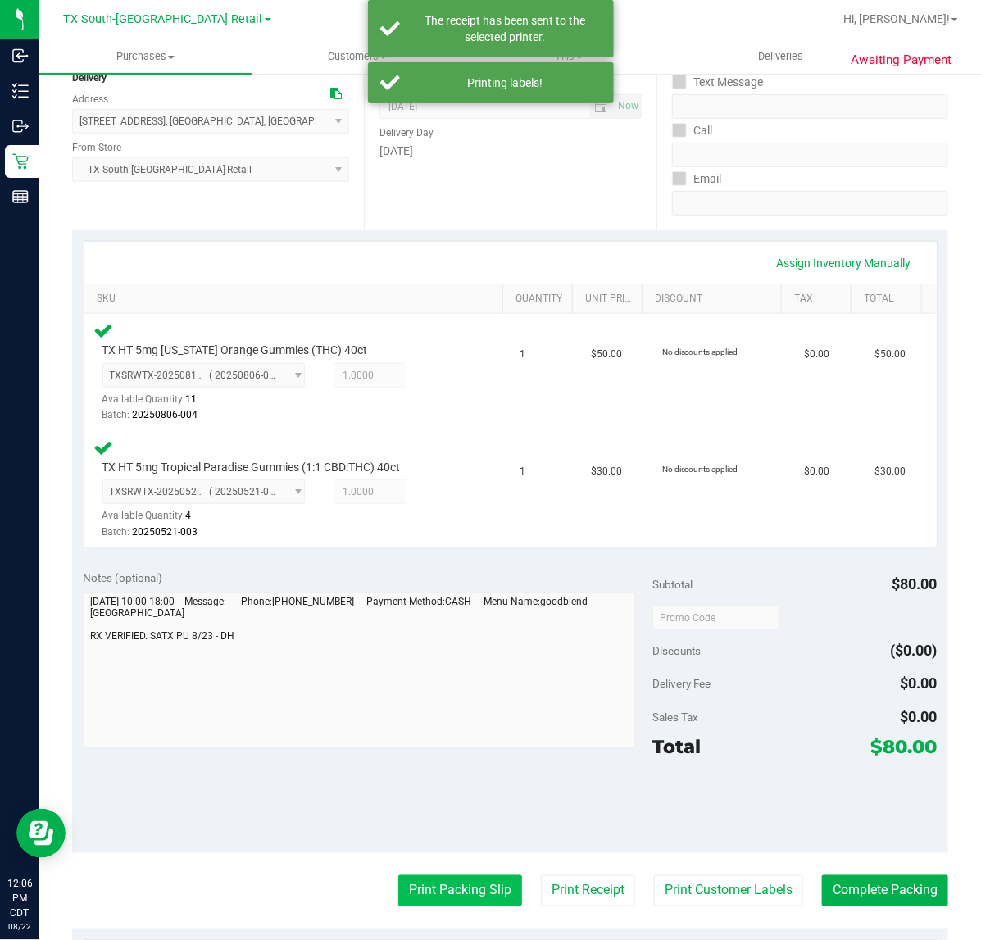
click at [451, 897] on button "Print Packing Slip" at bounding box center [460, 890] width 124 height 31
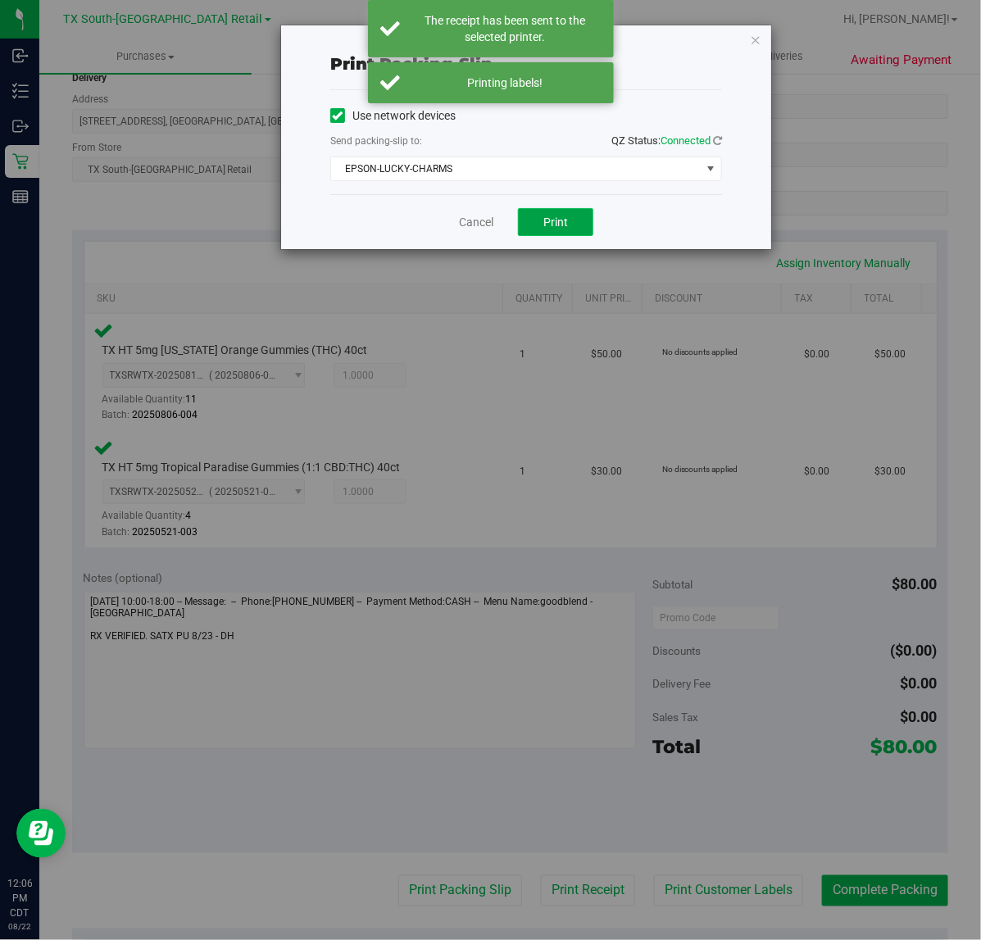
click at [578, 230] on button "Print" at bounding box center [555, 222] width 75 height 28
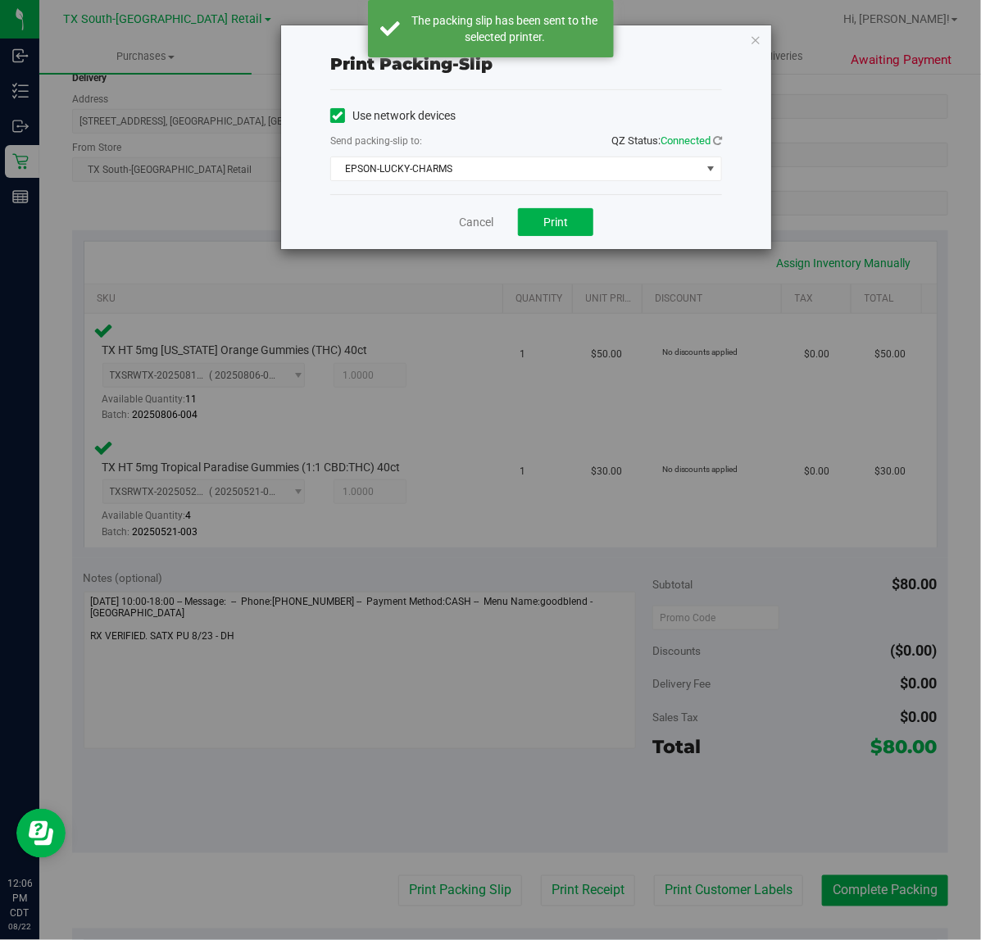
click at [477, 235] on div "Cancel Print" at bounding box center [526, 221] width 392 height 55
click at [476, 232] on div "Cancel Print" at bounding box center [526, 221] width 392 height 55
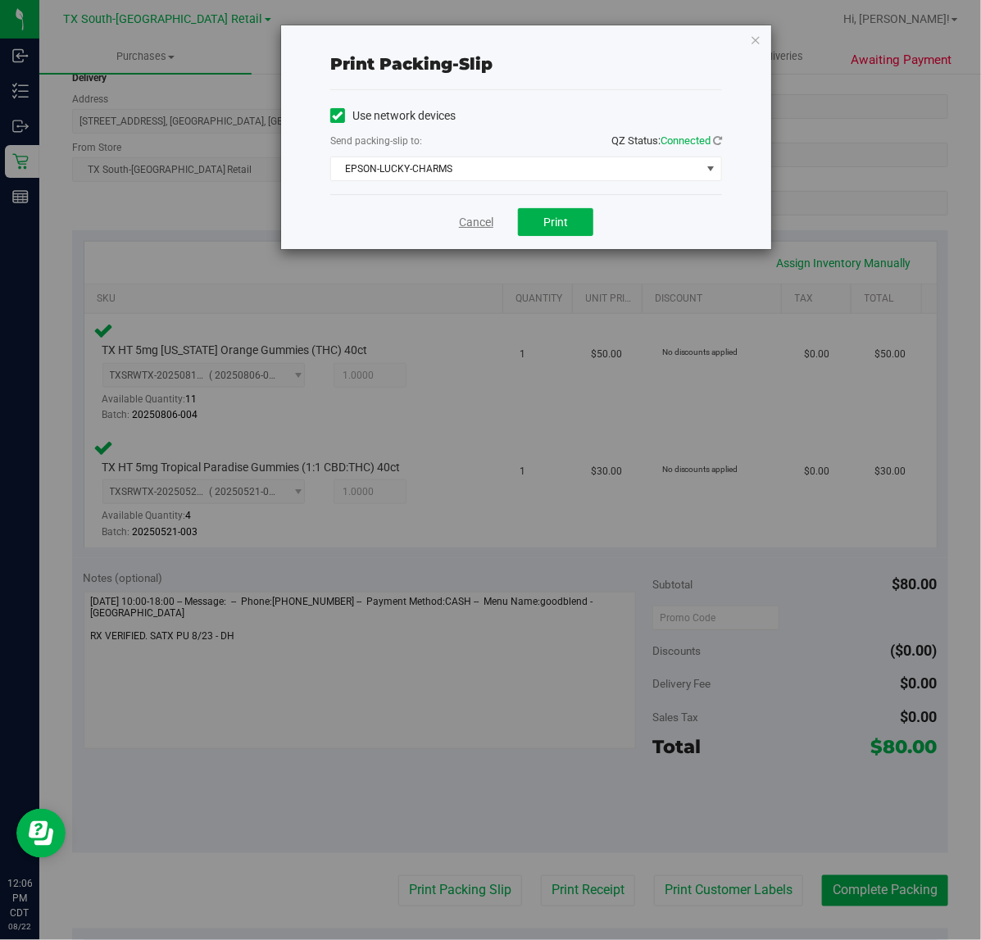
click at [473, 226] on link "Cancel" at bounding box center [476, 222] width 34 height 17
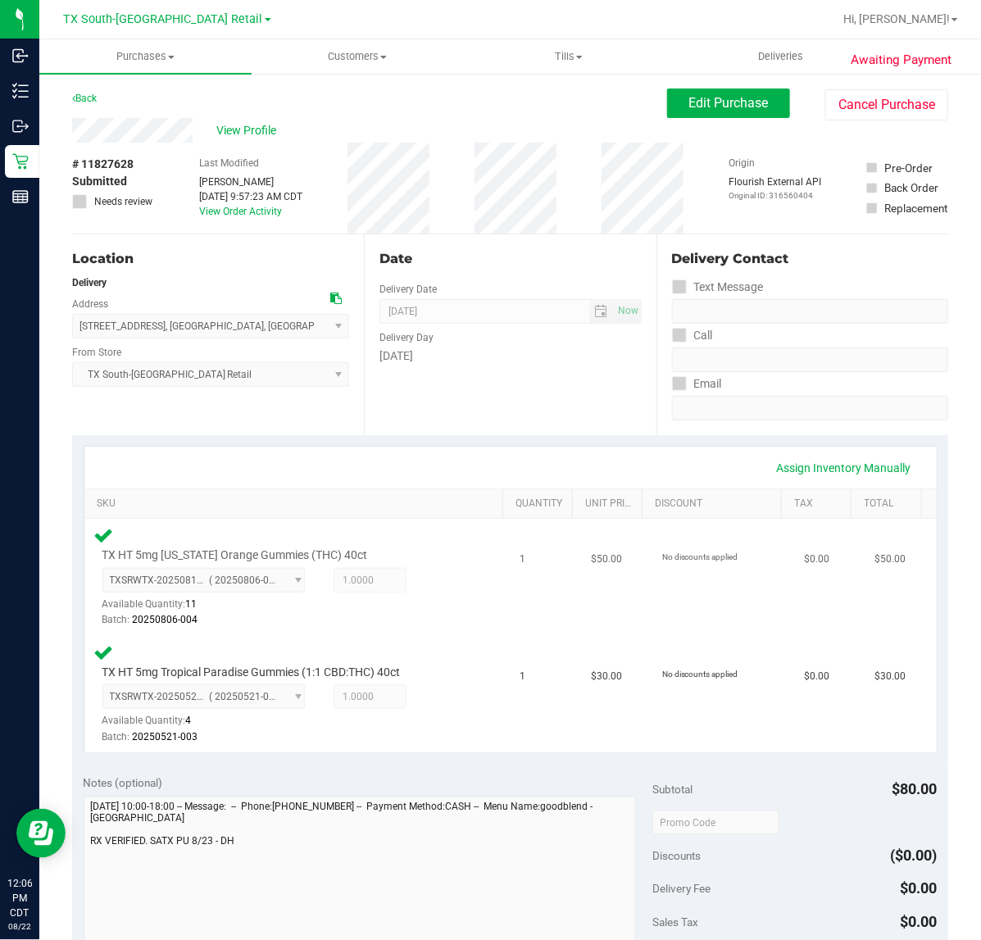
scroll to position [307, 0]
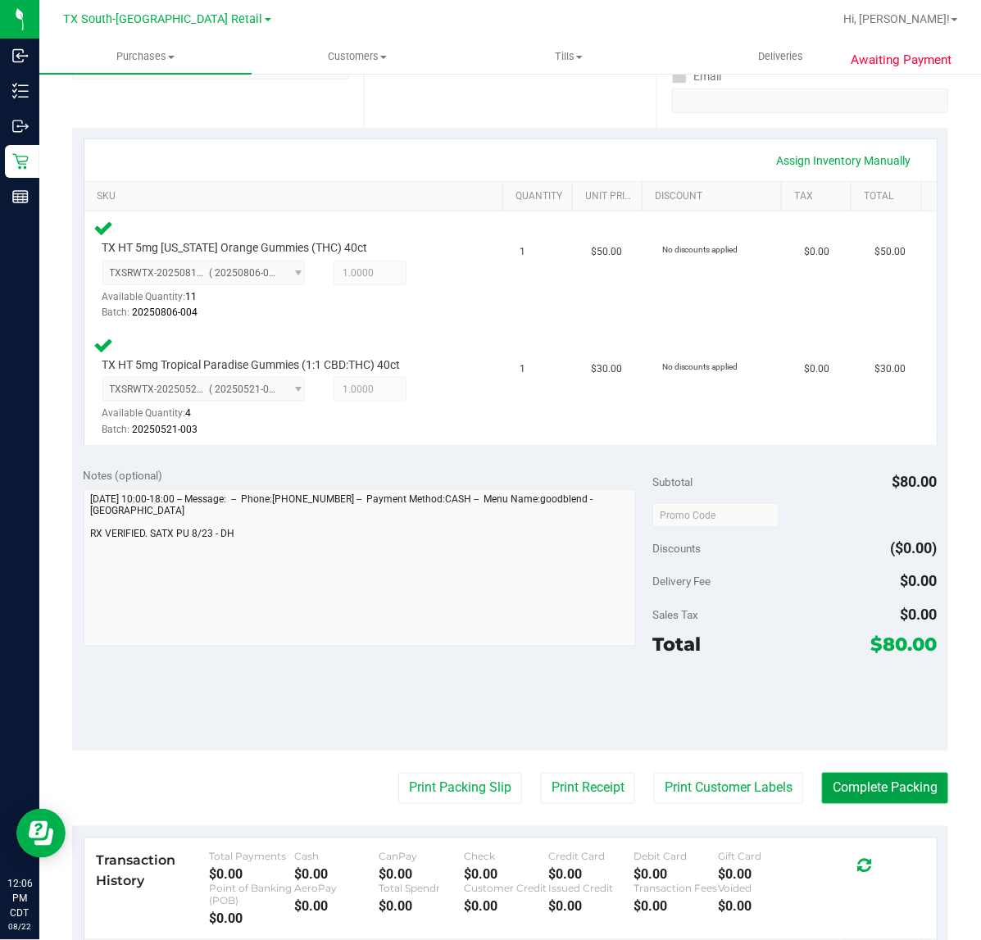
click at [854, 788] on button "Complete Packing" at bounding box center [885, 787] width 126 height 31
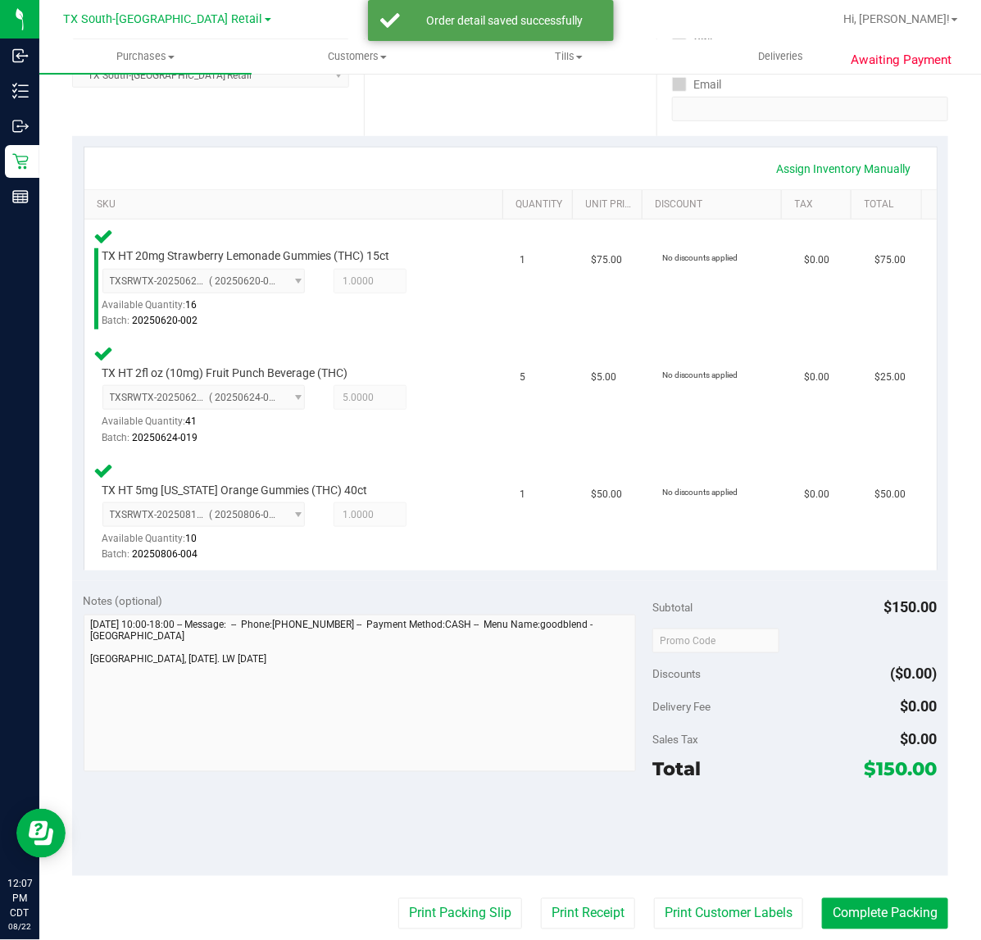
scroll to position [307, 0]
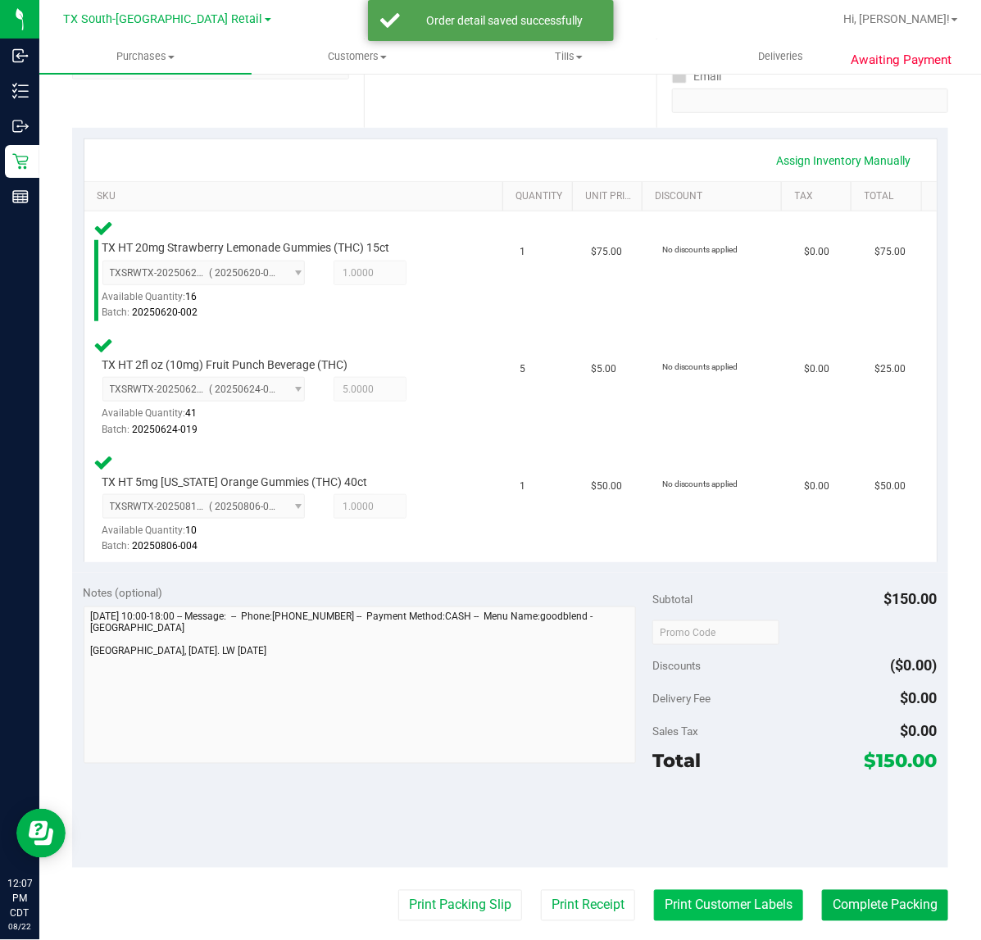
click at [727, 895] on button "Print Customer Labels" at bounding box center [728, 905] width 149 height 31
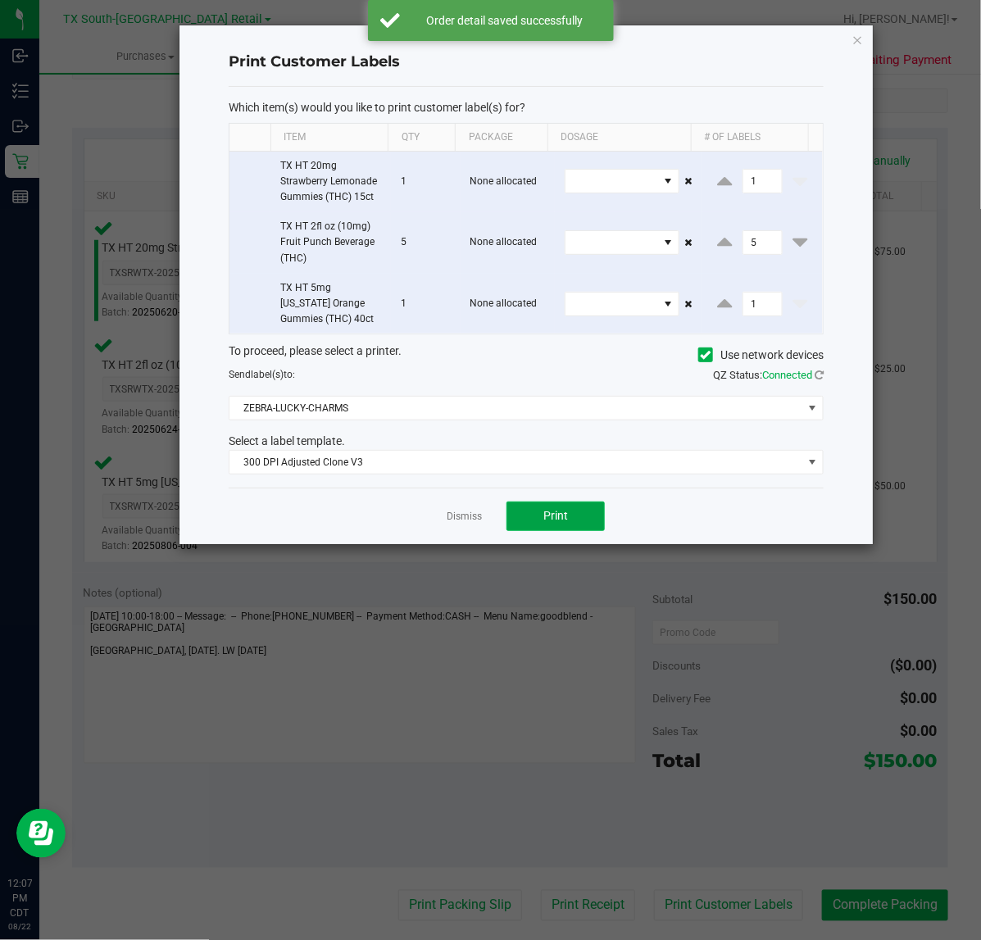
click at [551, 512] on span "Print" at bounding box center [555, 515] width 25 height 13
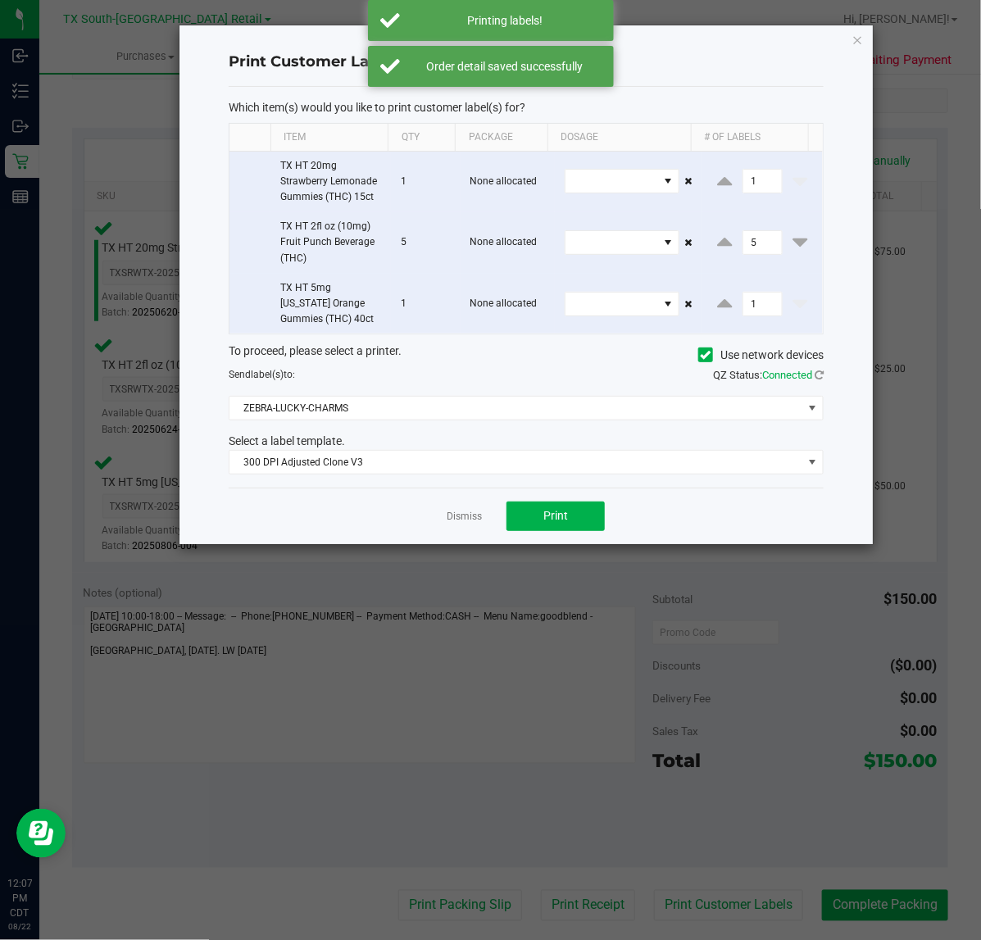
click at [438, 510] on div "Dismiss Print" at bounding box center [526, 515] width 595 height 57
click at [459, 514] on link "Dismiss" at bounding box center [463, 517] width 35 height 14
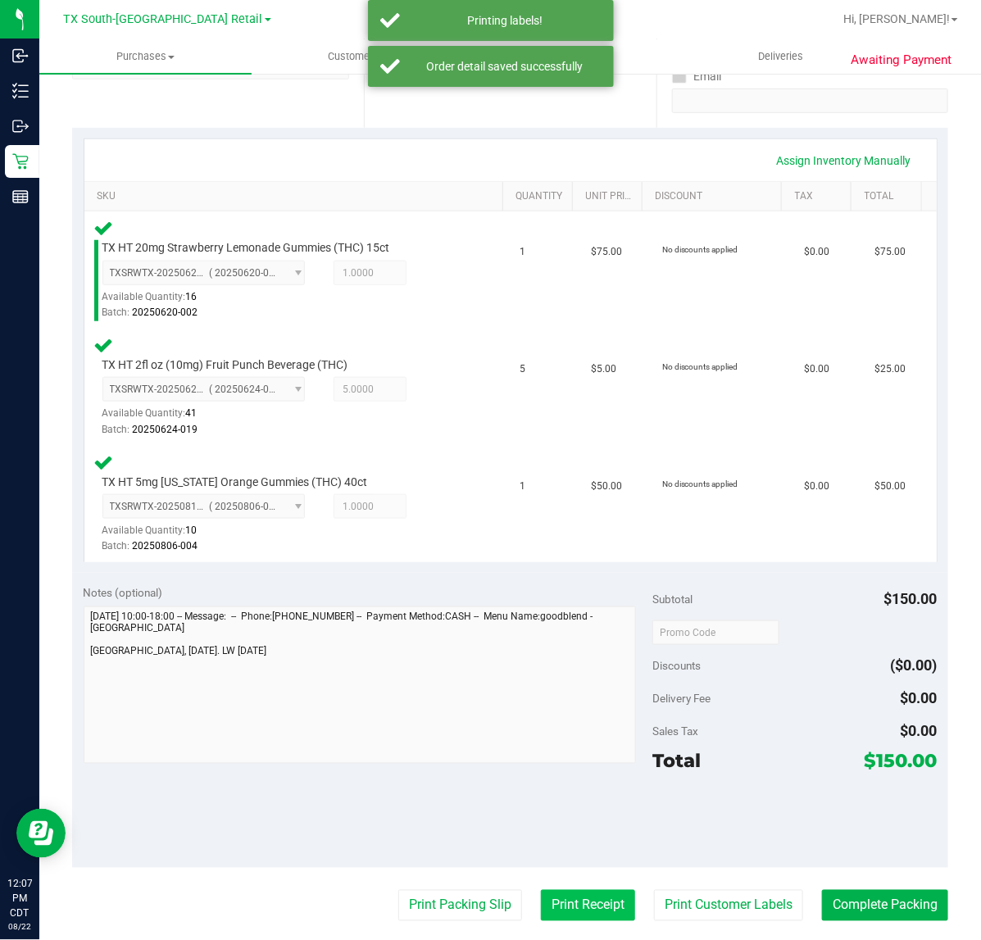
click at [550, 913] on button "Print Receipt" at bounding box center [588, 905] width 94 height 31
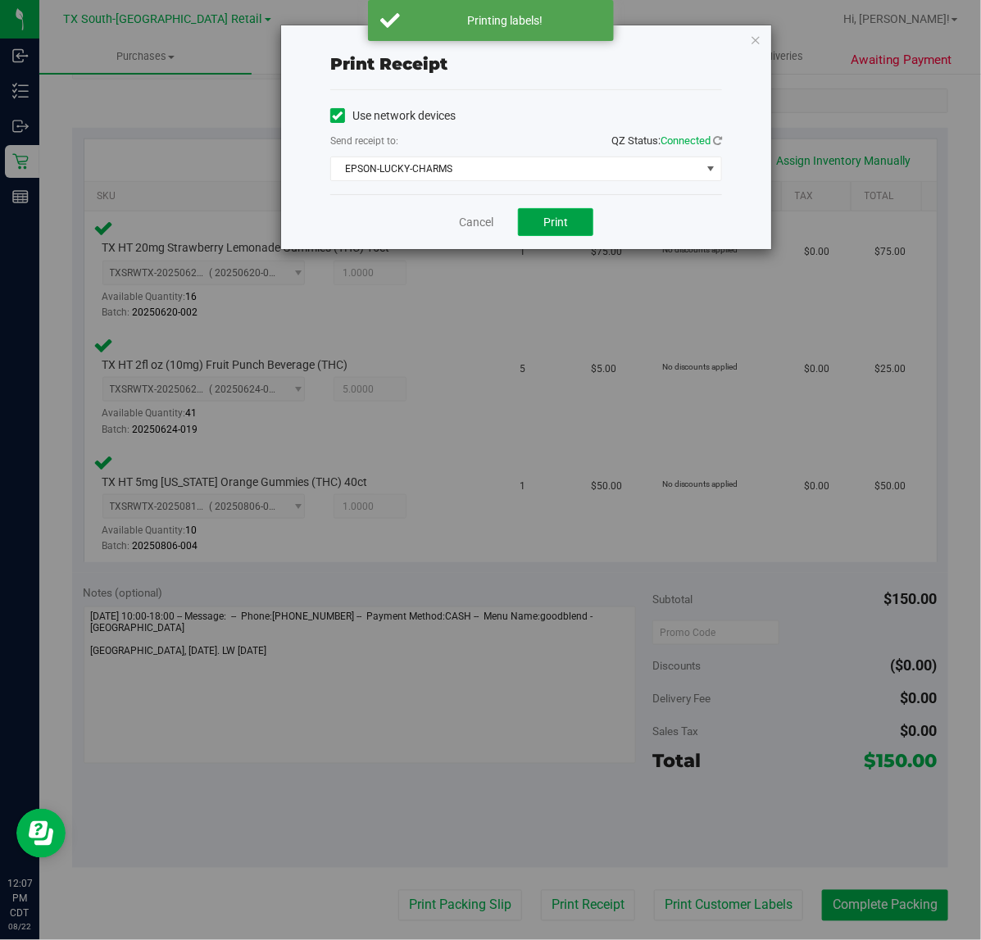
click at [535, 215] on button "Print" at bounding box center [555, 222] width 75 height 28
click at [456, 214] on div "Cancel Print" at bounding box center [526, 221] width 392 height 55
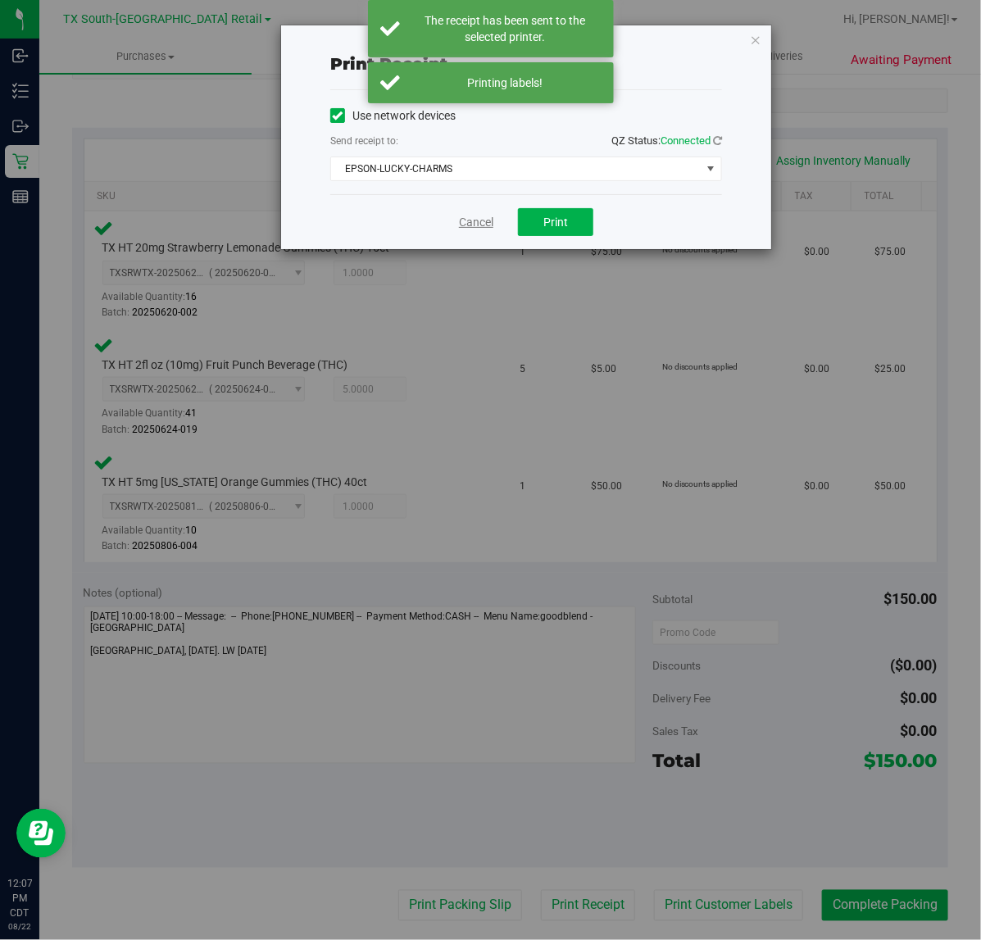
click at [476, 226] on link "Cancel" at bounding box center [476, 222] width 34 height 17
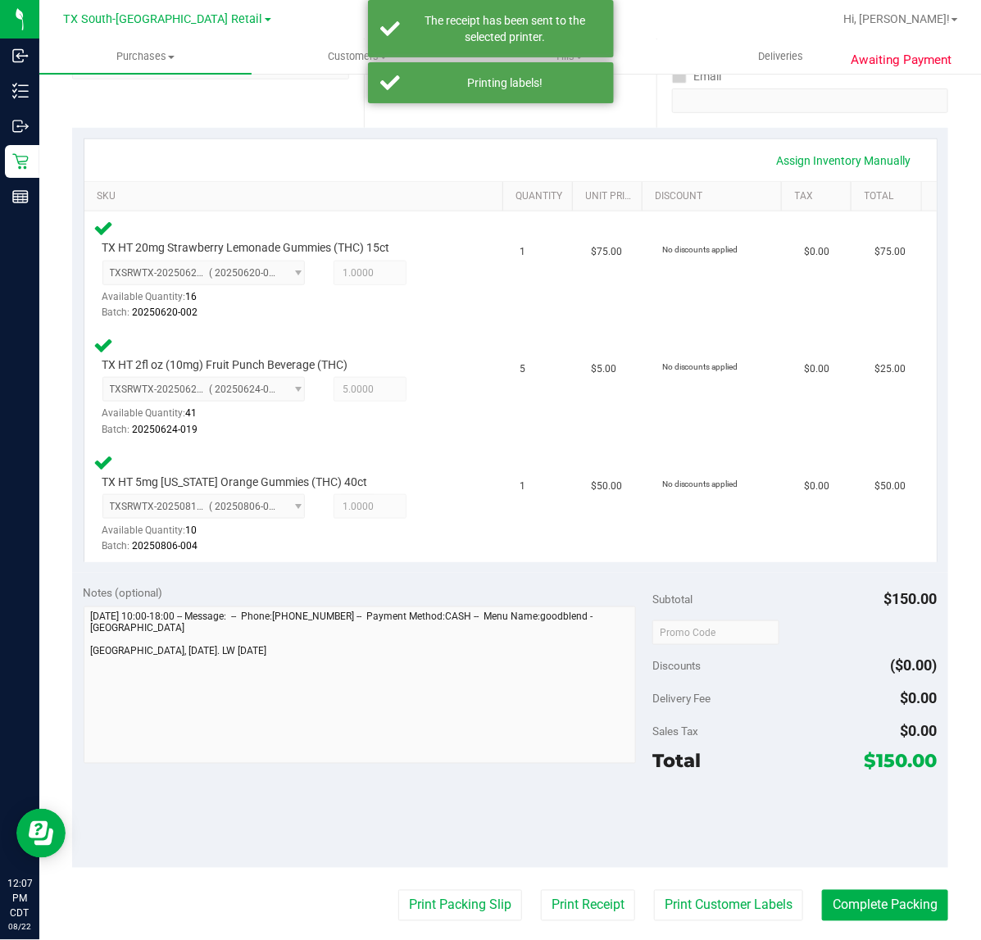
click at [438, 920] on purchase-details "Back Edit Purchase Cancel Purchase View Profile # 11826777 Submitted Needs revi…" at bounding box center [510, 521] width 876 height 1480
click at [451, 904] on button "Print Packing Slip" at bounding box center [460, 905] width 124 height 31
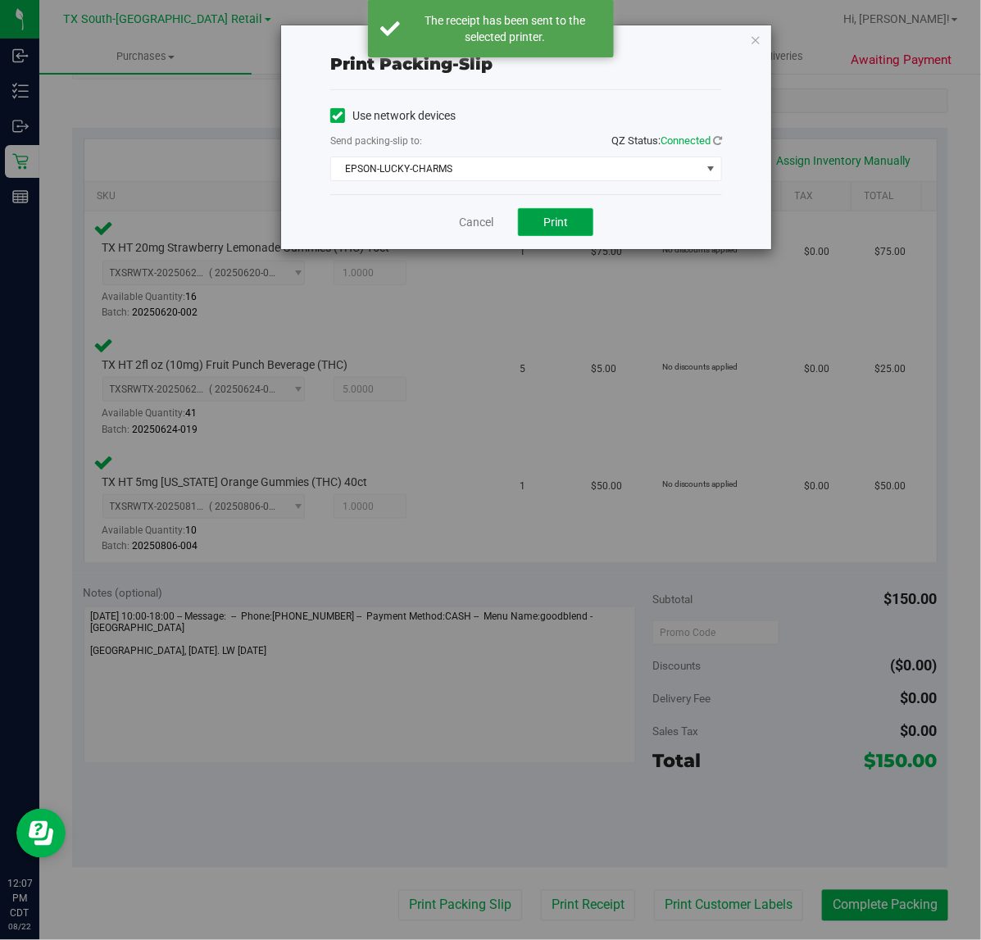
click at [559, 228] on span "Print" at bounding box center [555, 221] width 25 height 13
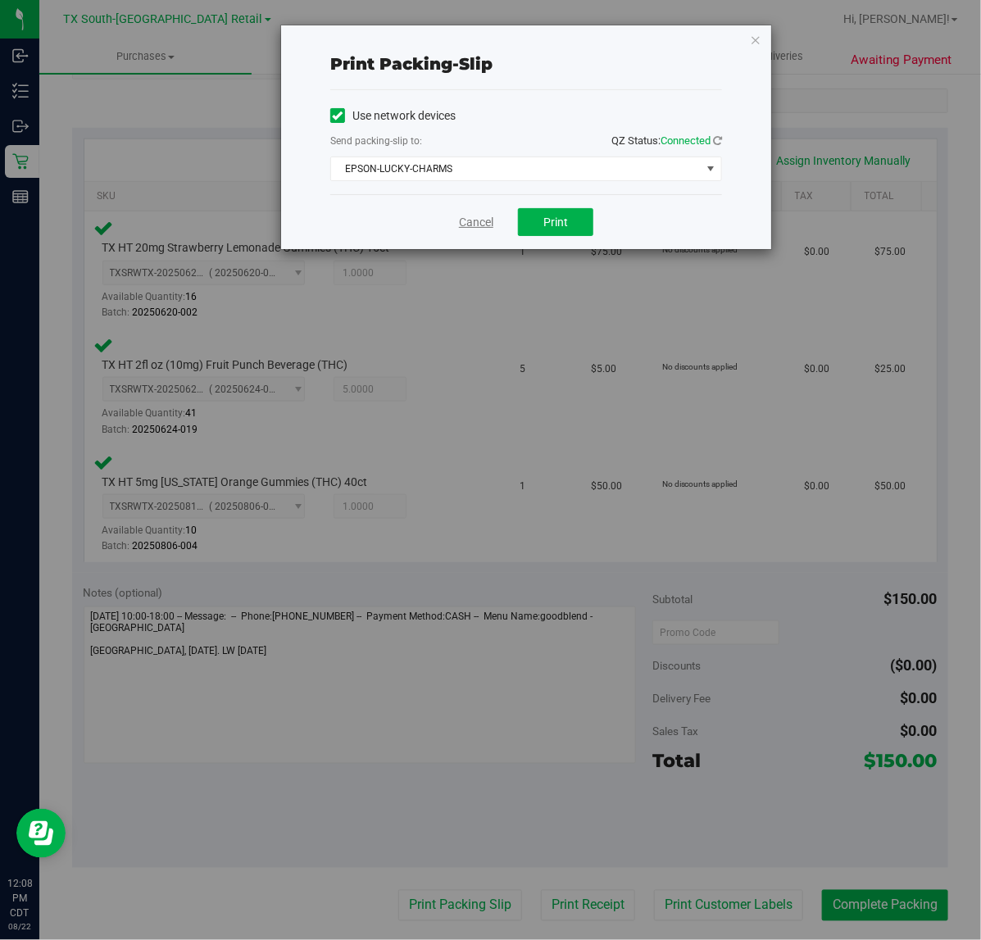
click at [460, 225] on link "Cancel" at bounding box center [476, 222] width 34 height 17
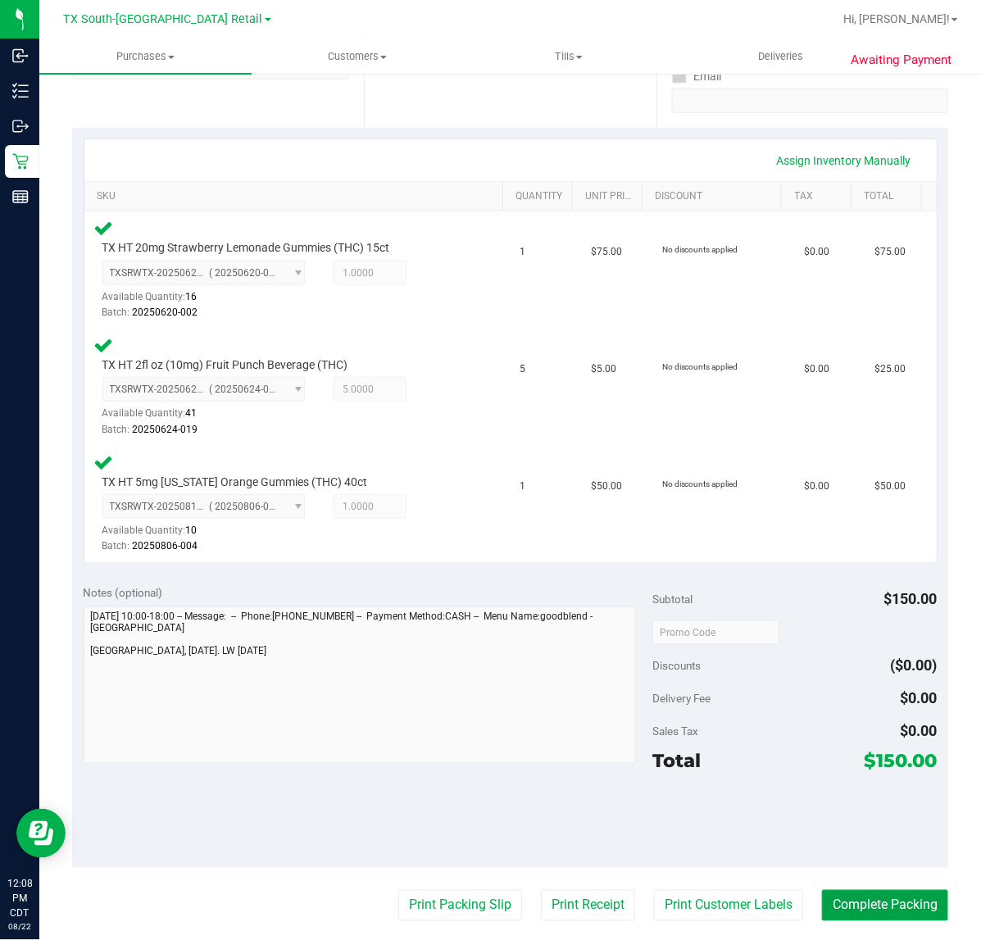
click at [866, 905] on button "Complete Packing" at bounding box center [885, 905] width 126 height 31
